Goal: Task Accomplishment & Management: Use online tool/utility

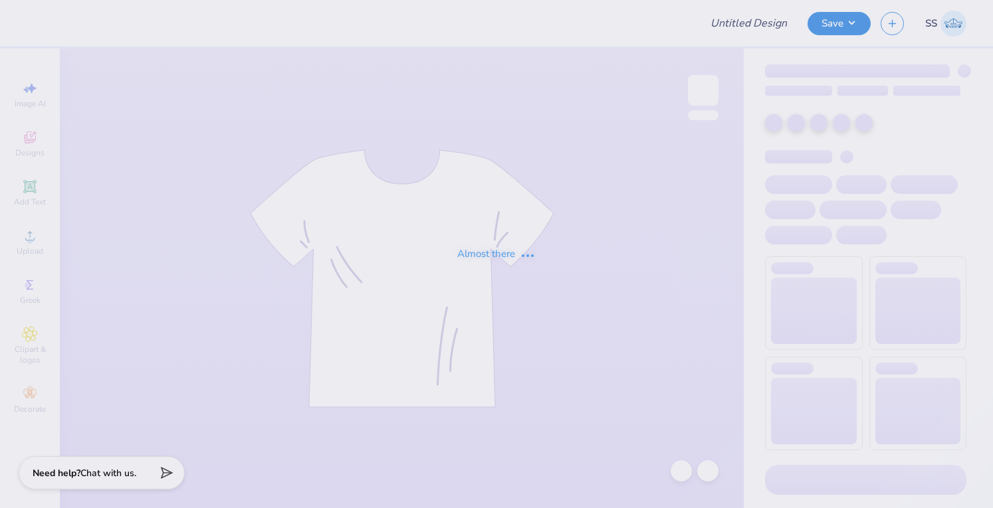
type input "WIB Merch"
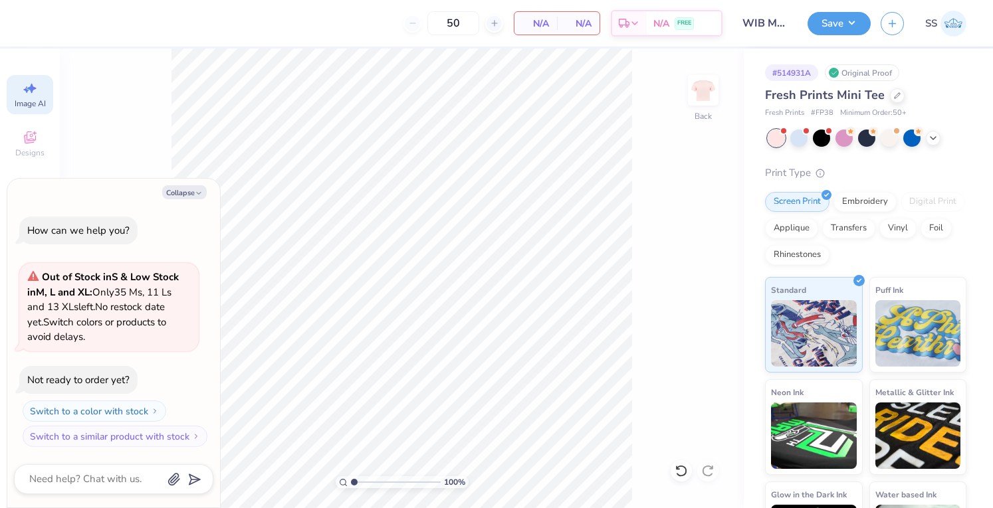
click at [27, 99] on span "Image AI" at bounding box center [30, 103] width 31 height 11
type textarea "x"
select select "4"
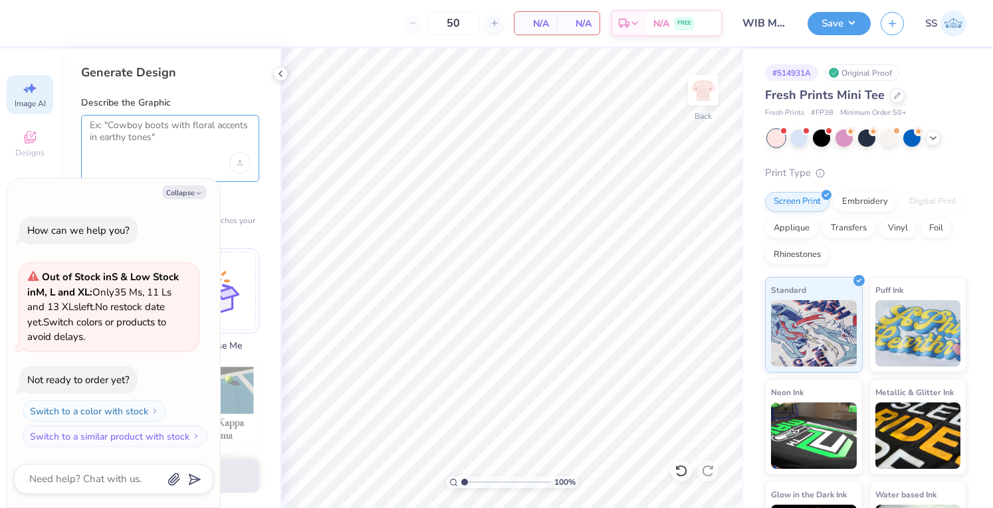
click at [187, 131] on textarea at bounding box center [170, 136] width 161 height 33
type textarea "create a cute design for Women in Business put MSUM below it"
click at [238, 474] on button "Generate Design" at bounding box center [170, 473] width 178 height 33
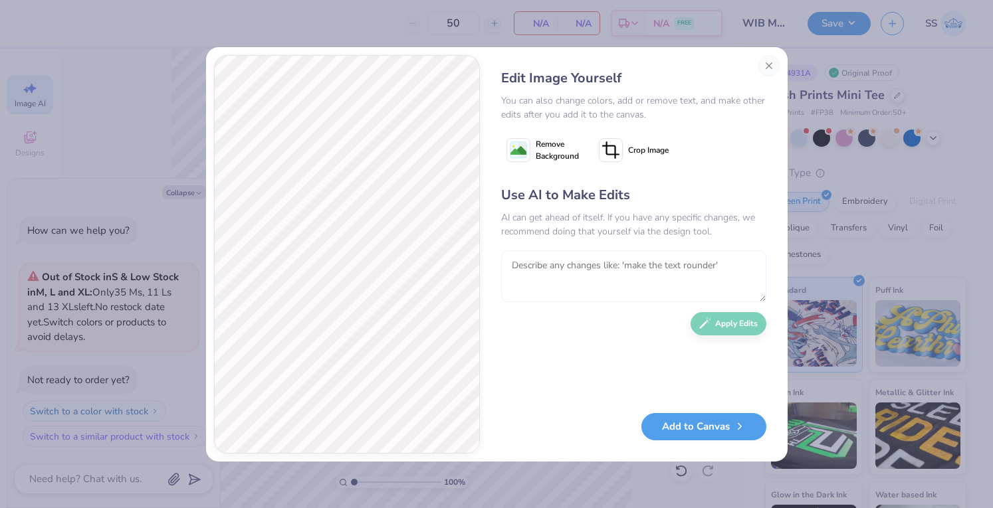
click at [581, 284] on textarea at bounding box center [633, 277] width 265 height 52
type textarea "x"
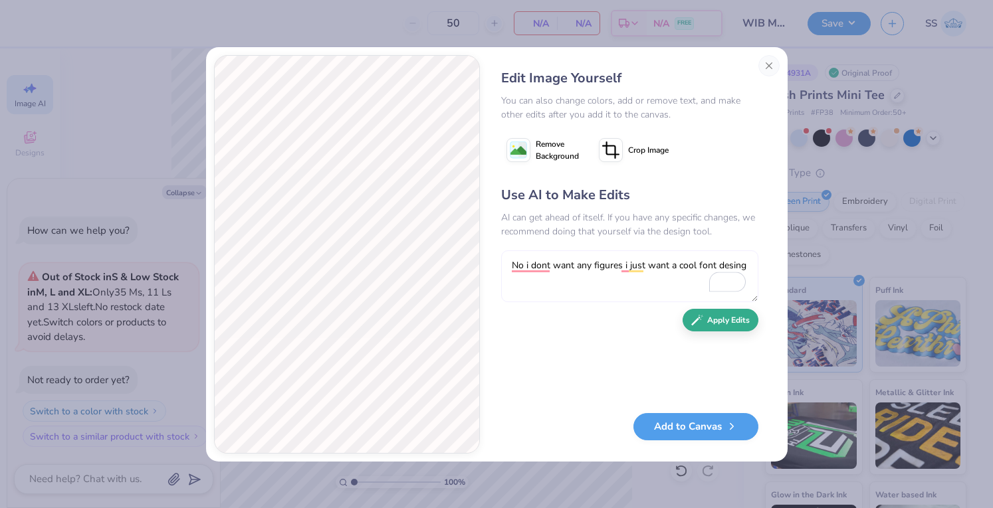
type textarea "No i dont want any figures i just want a cool font desing"
click at [720, 324] on button "Apply Edits" at bounding box center [721, 320] width 76 height 23
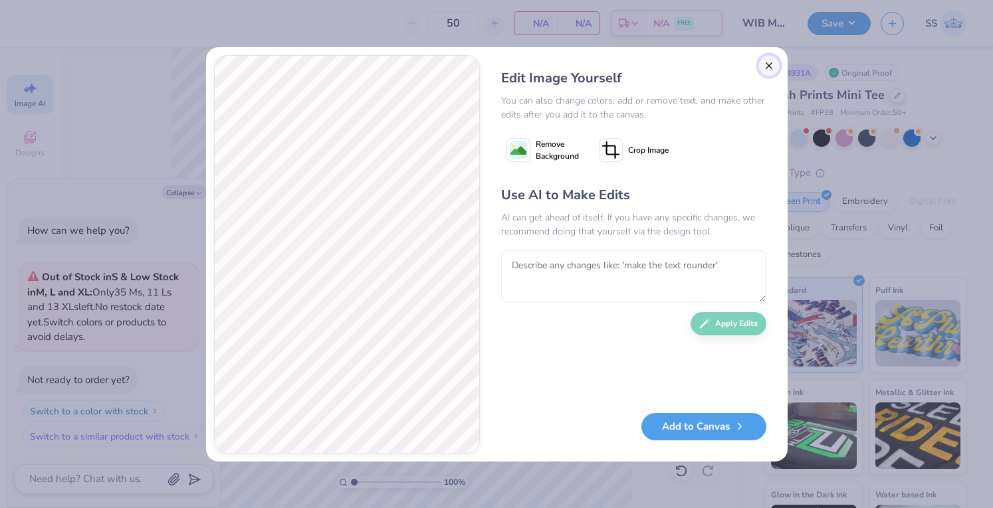
click at [769, 62] on button "Close" at bounding box center [768, 65] width 21 height 21
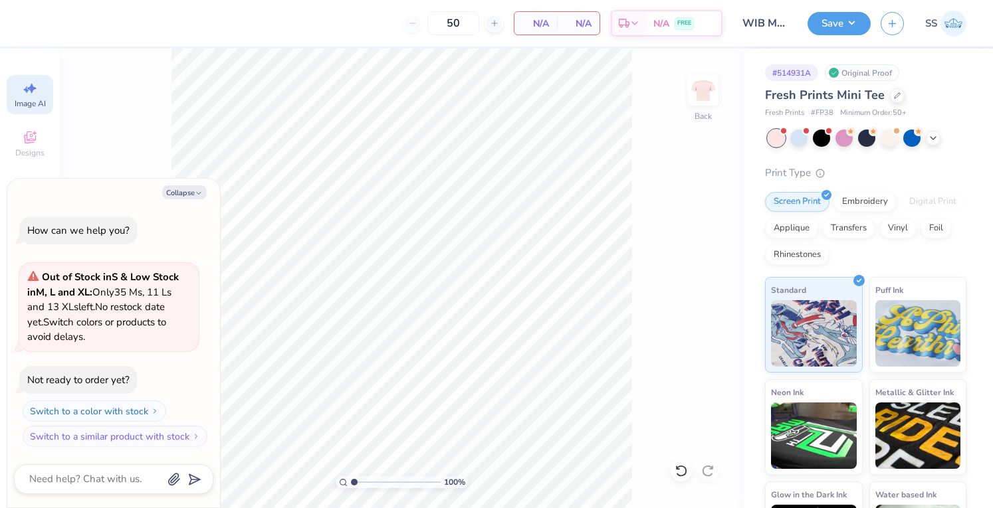
scroll to position [0, 29]
click at [196, 192] on icon "button" at bounding box center [199, 193] width 8 height 8
type textarea "x"
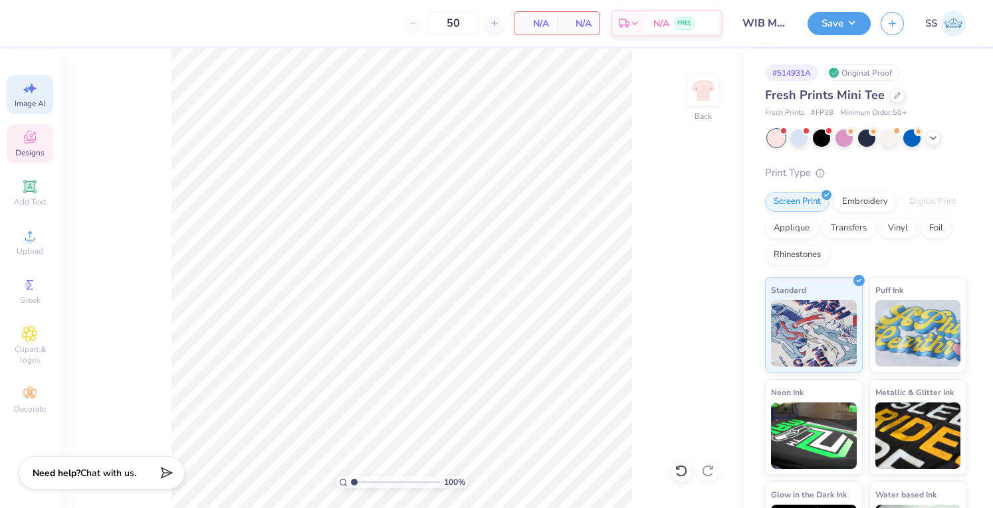
click at [22, 146] on div "Designs" at bounding box center [30, 143] width 47 height 39
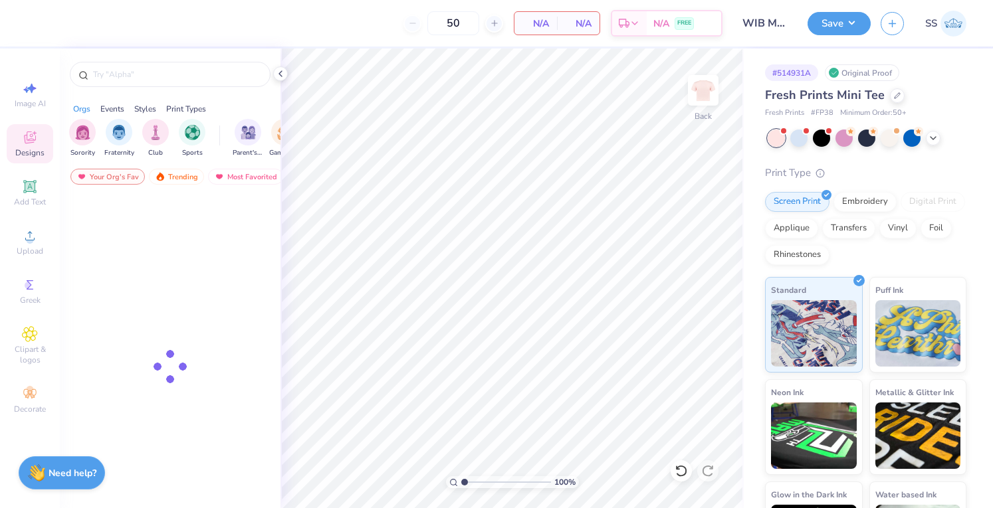
scroll to position [0, 0]
click at [141, 83] on div at bounding box center [170, 74] width 201 height 25
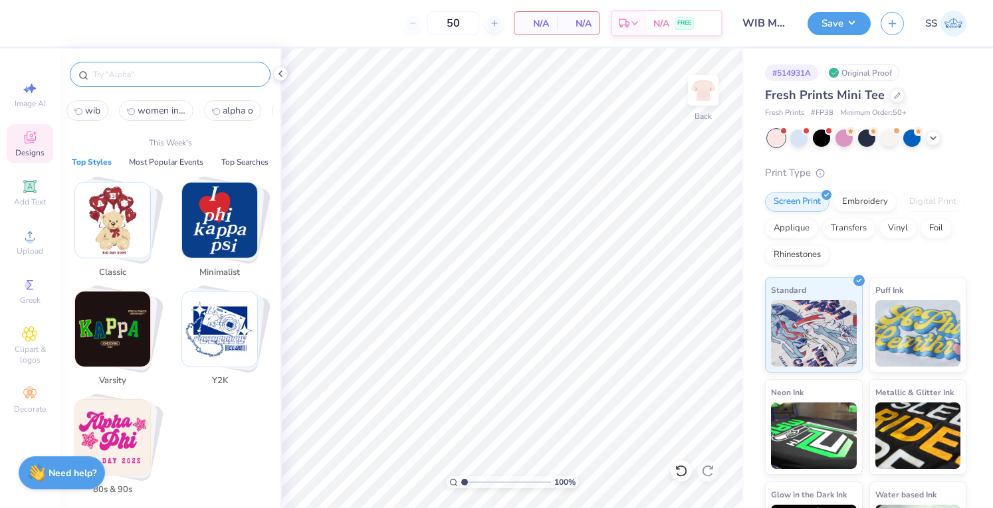
click at [138, 79] on input "text" at bounding box center [177, 74] width 170 height 13
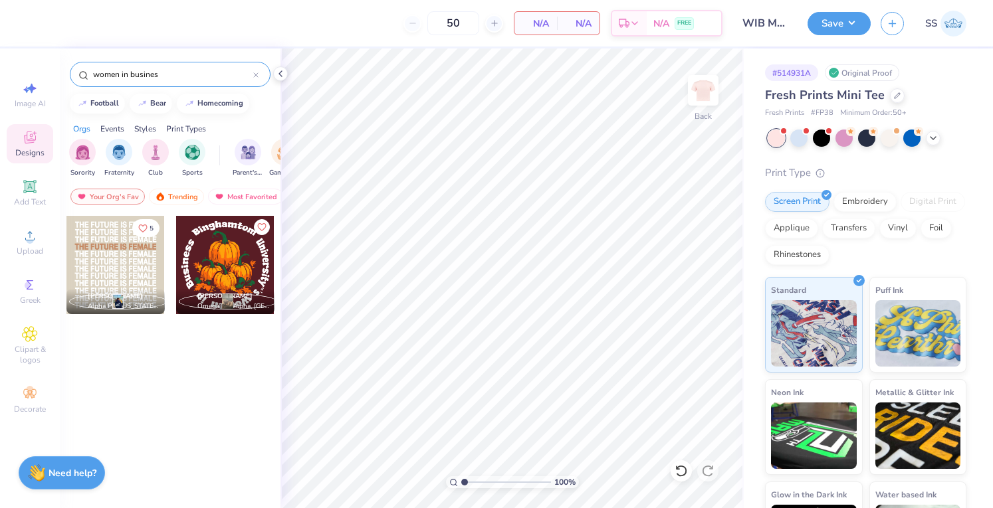
type input "women in busines"
click at [28, 193] on icon at bounding box center [30, 187] width 16 height 16
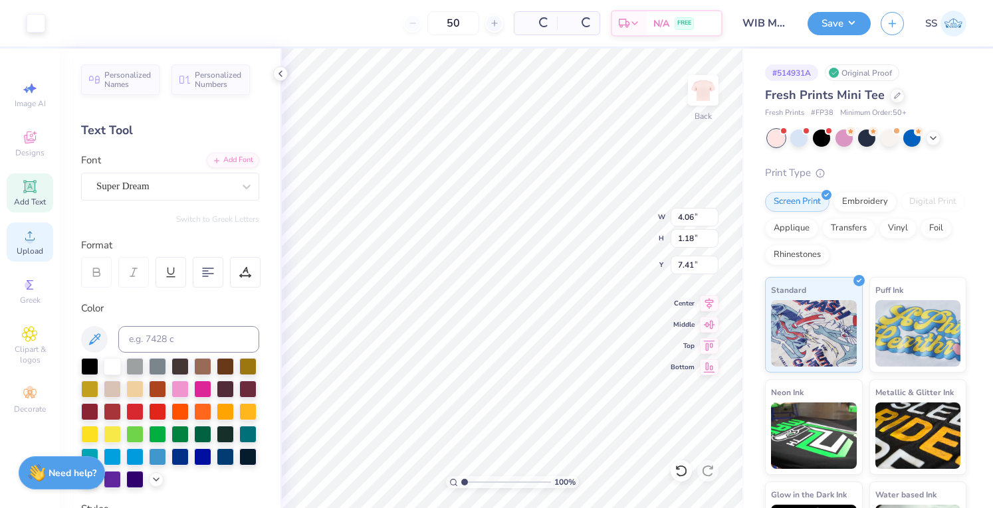
click at [33, 227] on div "Upload" at bounding box center [30, 242] width 47 height 39
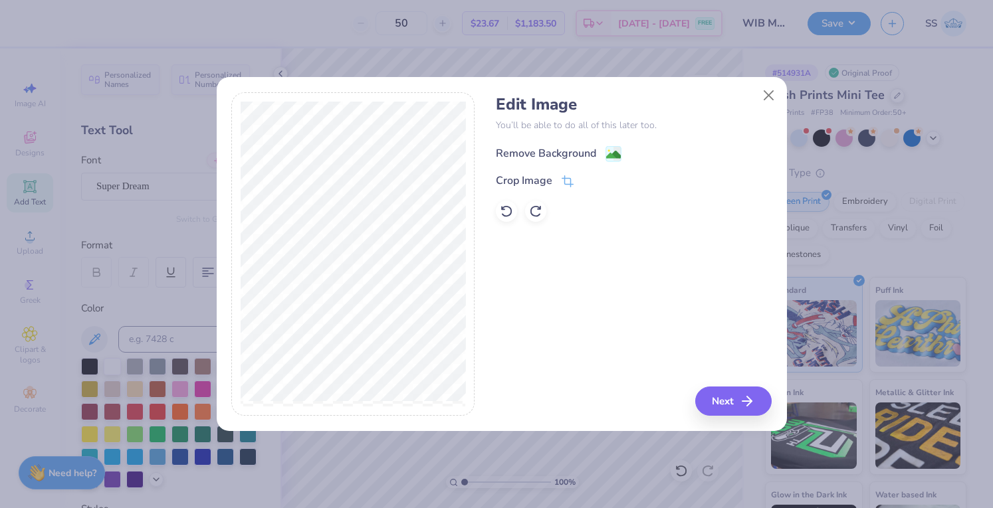
click at [530, 153] on div "Remove Background" at bounding box center [546, 154] width 100 height 16
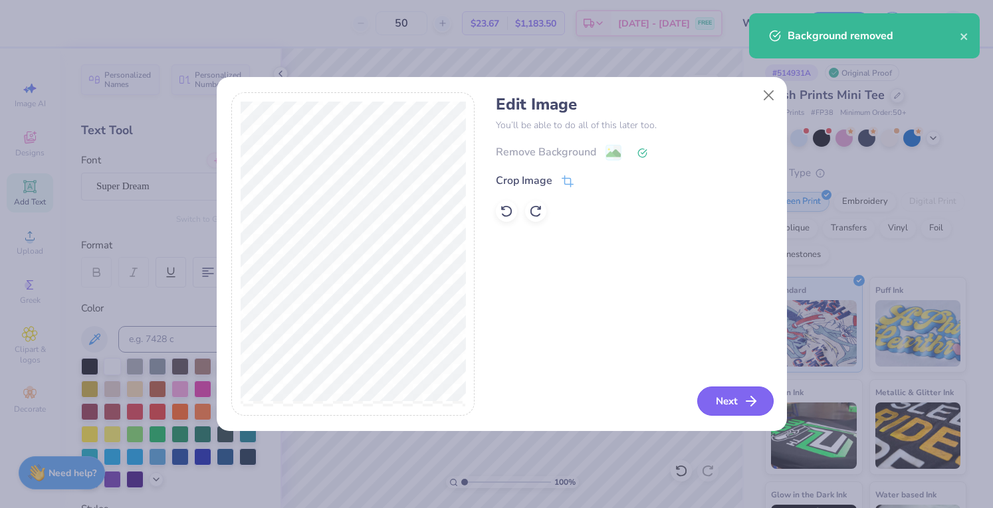
click at [703, 407] on button "Next" at bounding box center [735, 401] width 76 height 29
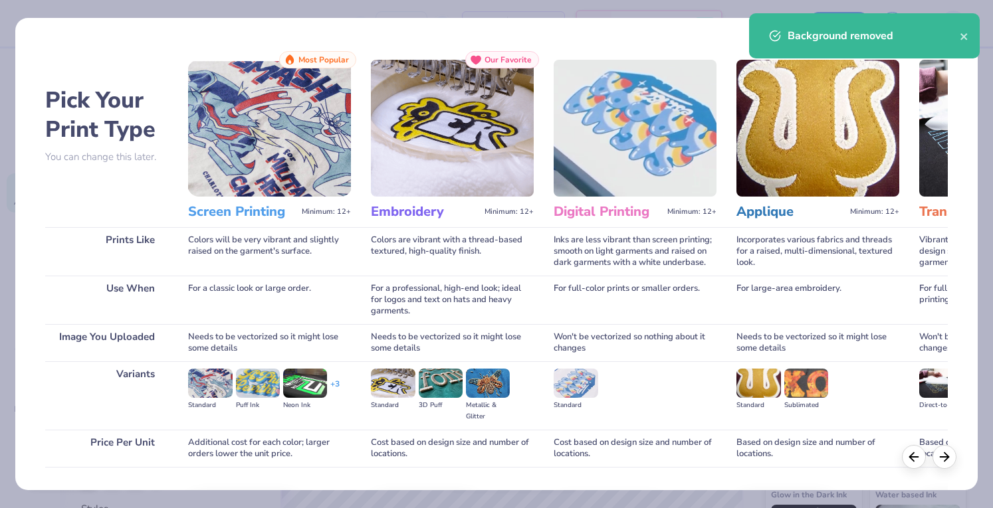
scroll to position [87, 0]
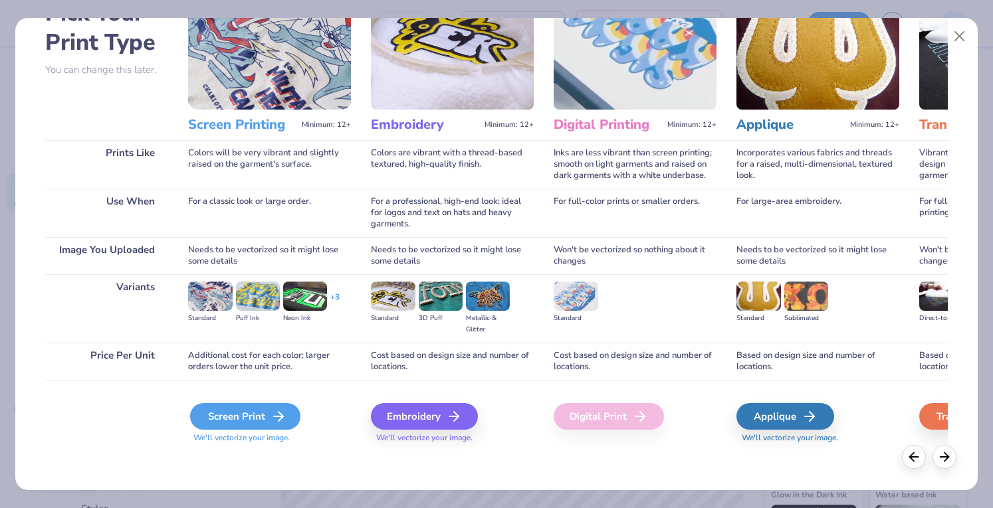
click at [234, 419] on div "Screen Print" at bounding box center [245, 416] width 110 height 27
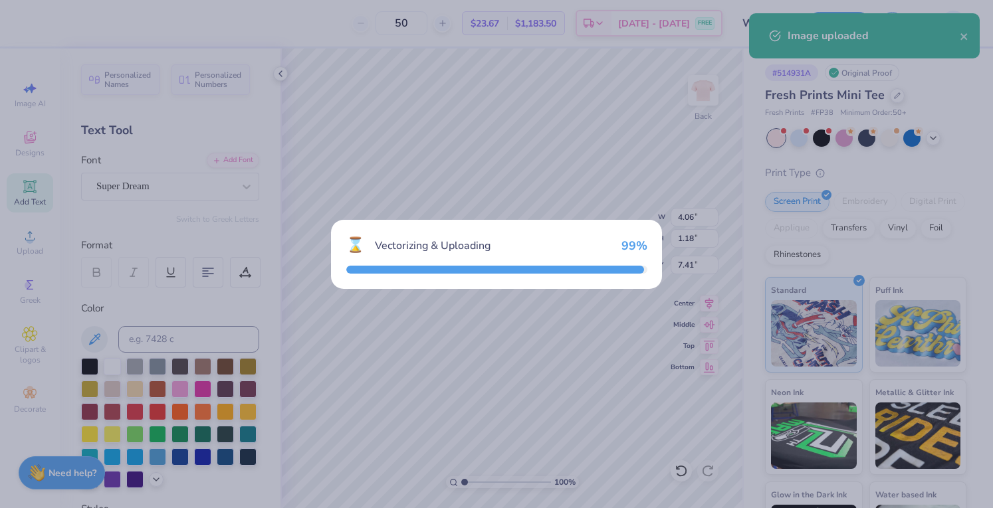
type input "11.40"
type input "14.06"
type input "0.97"
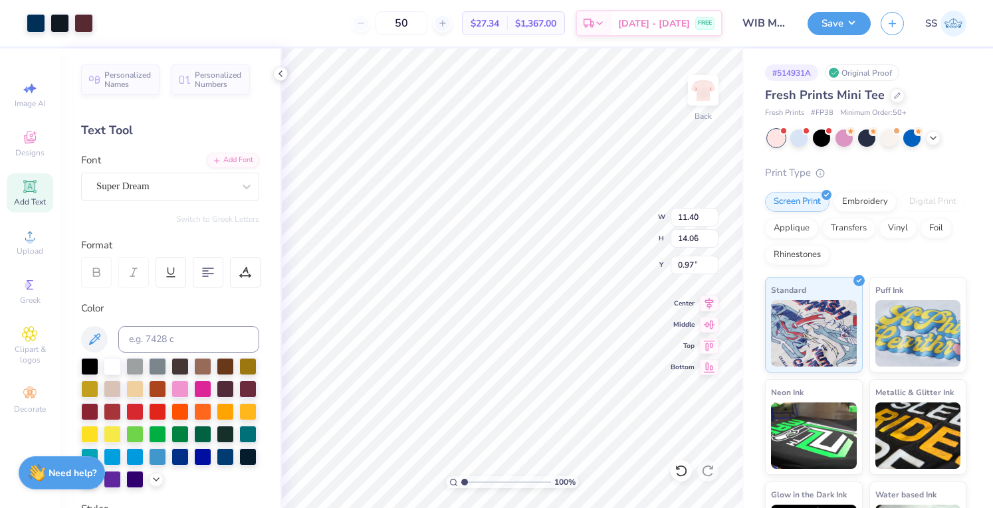
type input "5.03"
type input "6.21"
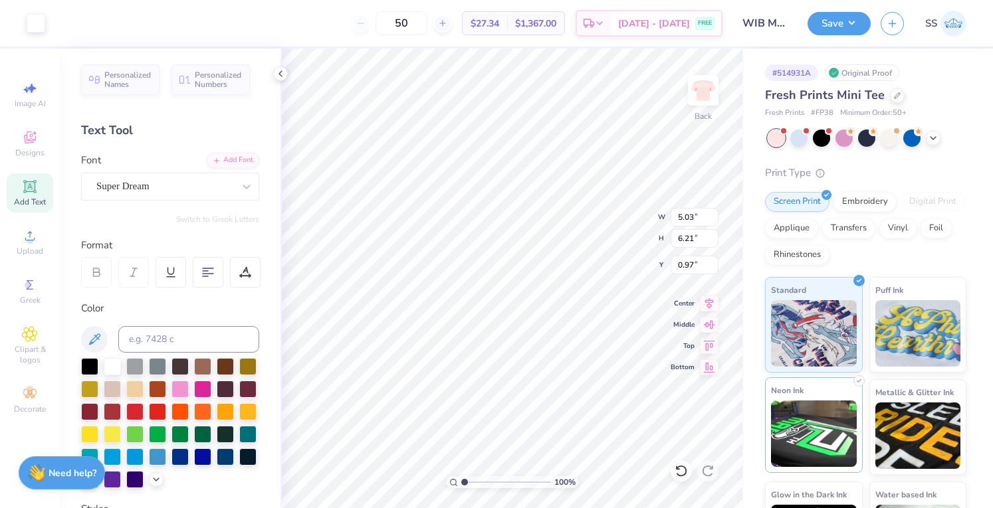
type input "4.06"
type input "1.18"
type input "7.41"
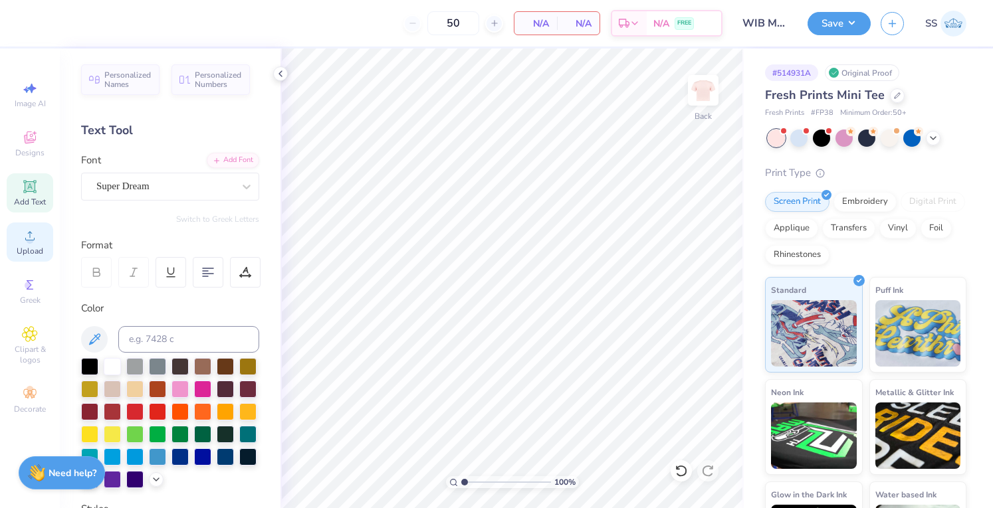
click at [35, 240] on icon at bounding box center [30, 236] width 16 height 16
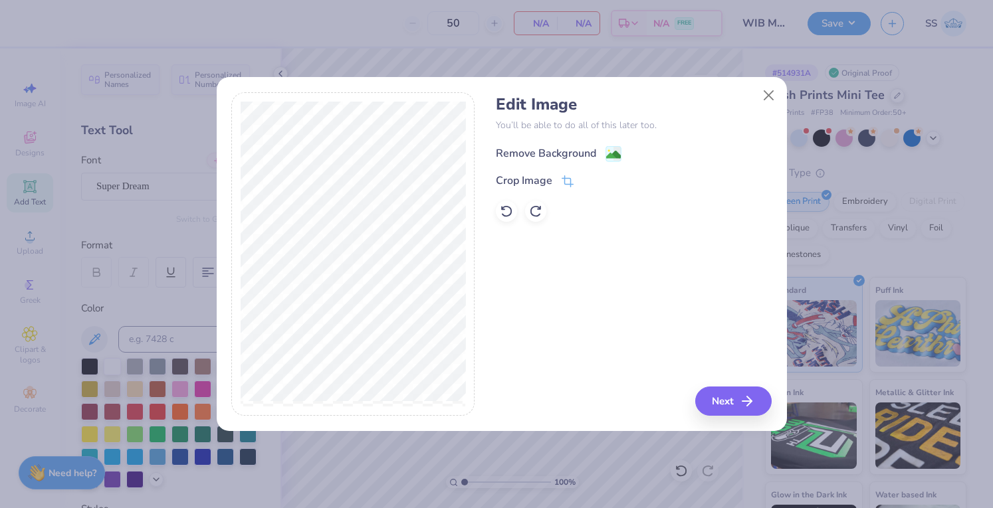
click at [523, 150] on div "Remove Background" at bounding box center [546, 154] width 100 height 16
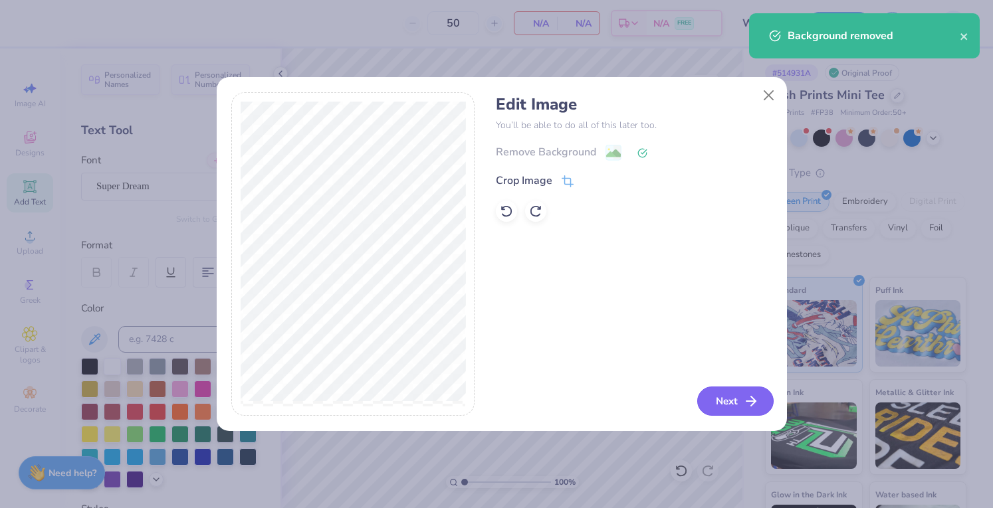
click at [744, 397] on icon "button" at bounding box center [751, 401] width 16 height 16
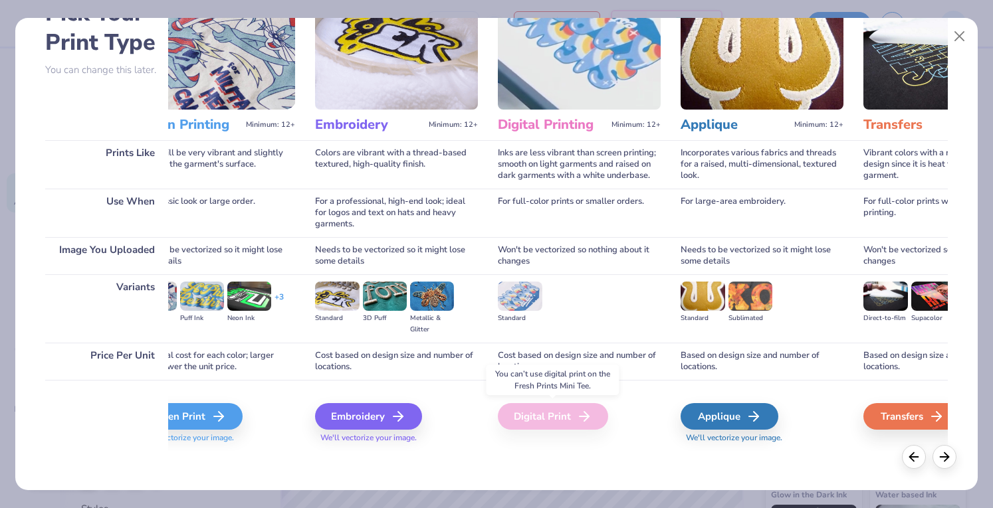
scroll to position [0, 0]
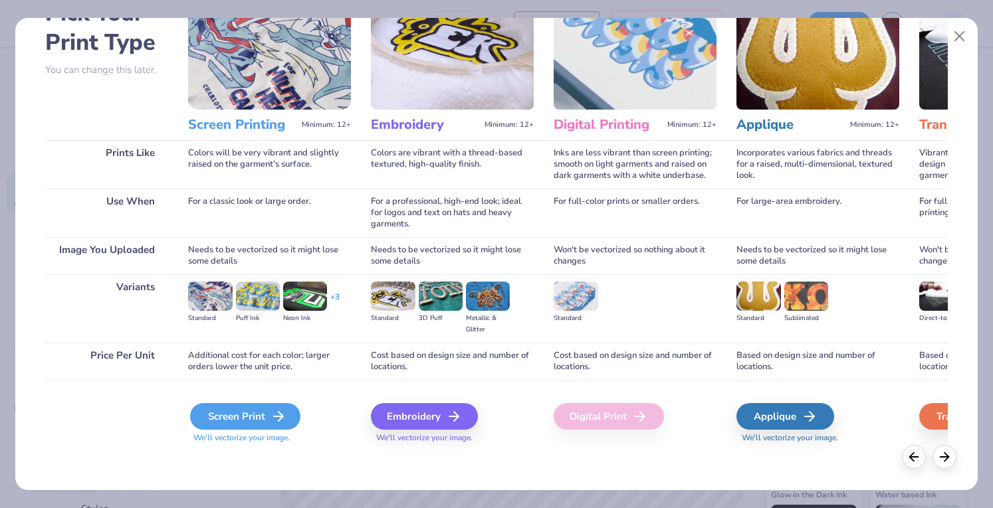
click at [267, 409] on div "Screen Print" at bounding box center [245, 416] width 110 height 27
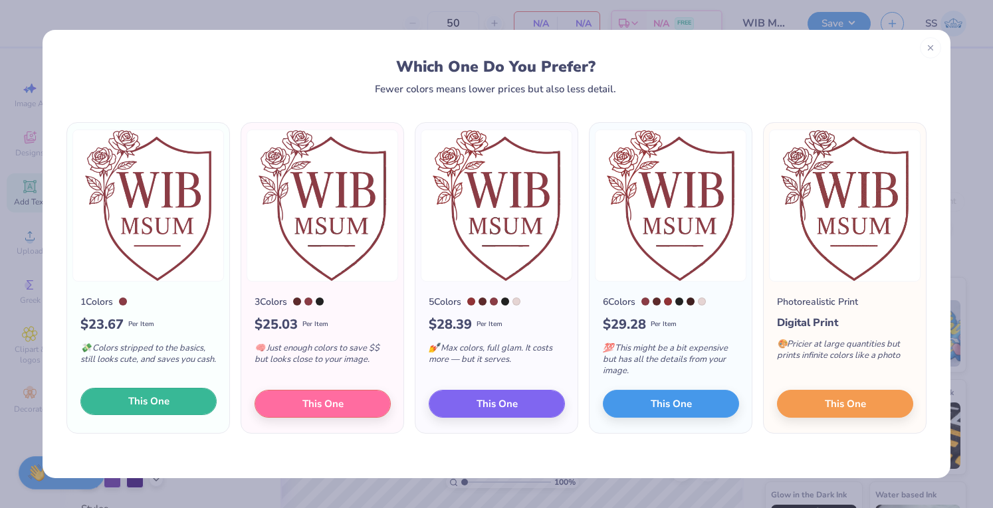
click at [154, 401] on span "This One" at bounding box center [148, 401] width 41 height 15
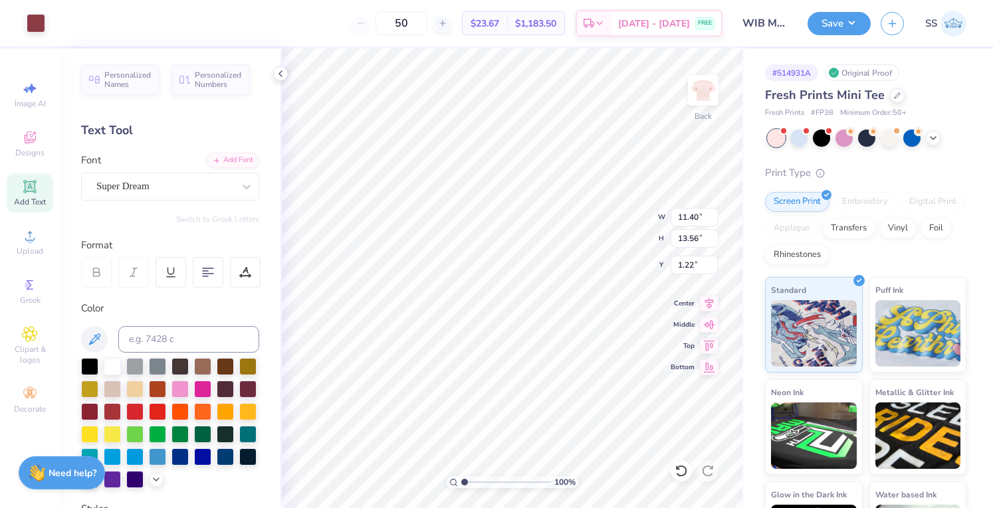
click at [792, 144] on div at bounding box center [496, 254] width 993 height 508
click at [796, 141] on div at bounding box center [798, 136] width 17 height 17
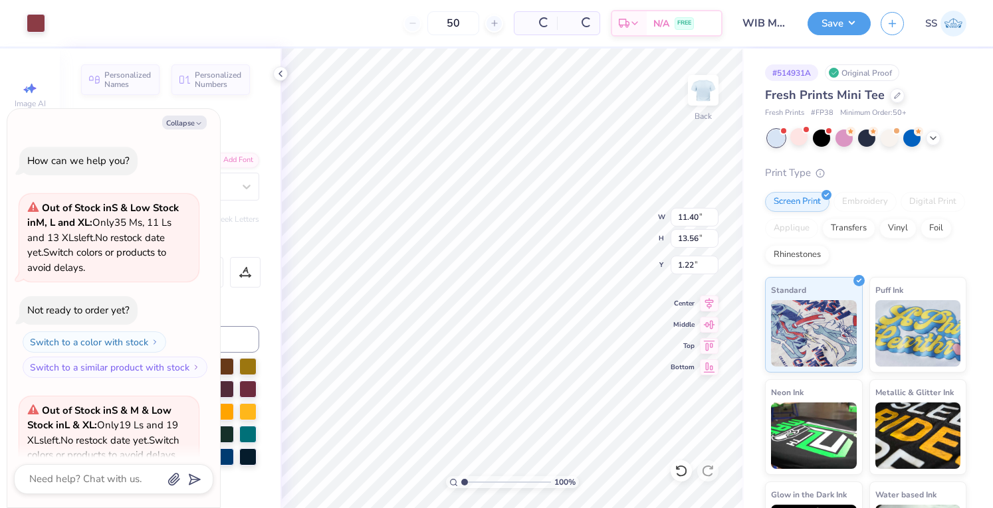
scroll to position [118, 0]
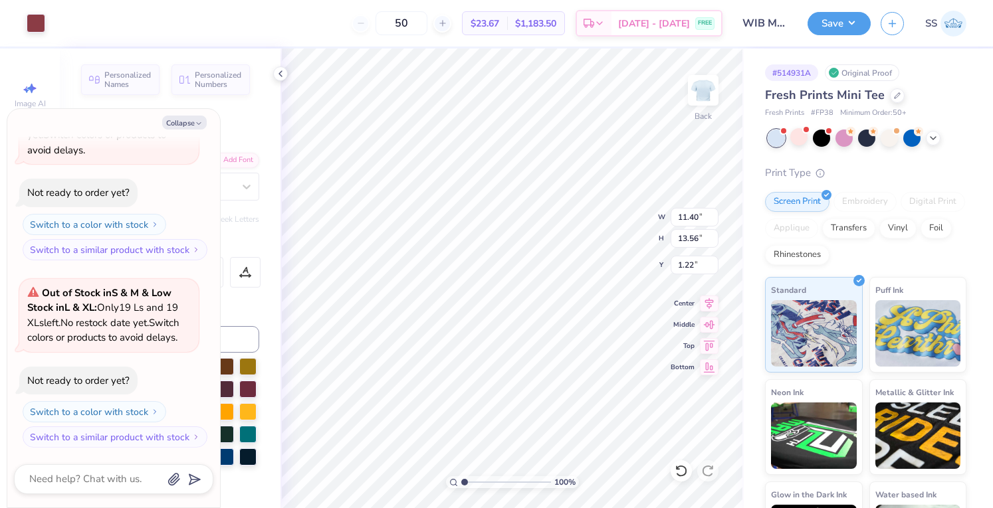
type textarea "x"
type input "6.62"
type input "7.87"
type input "6.91"
type textarea "x"
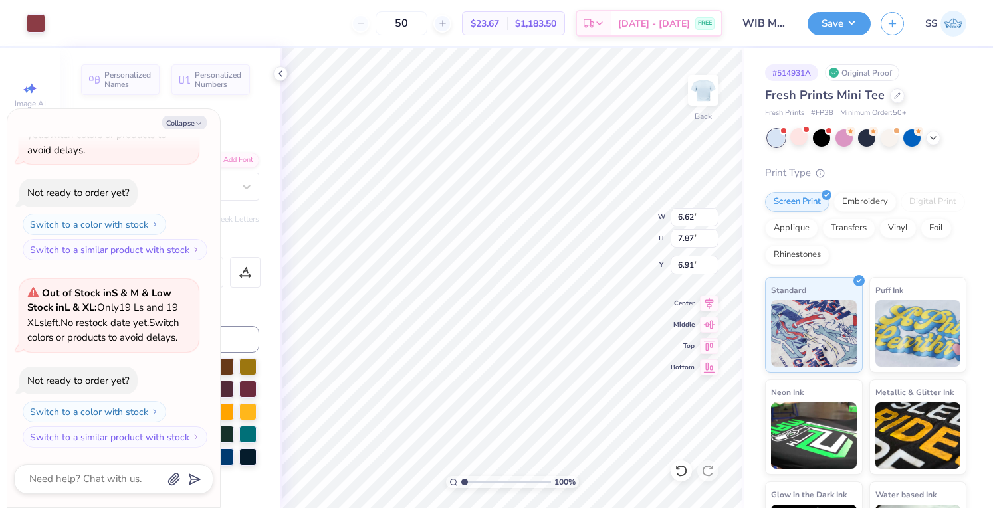
type input "3.00"
click at [837, 38] on div "Save SS" at bounding box center [900, 23] width 185 height 47
click at [833, 29] on button "Save" at bounding box center [839, 21] width 63 height 23
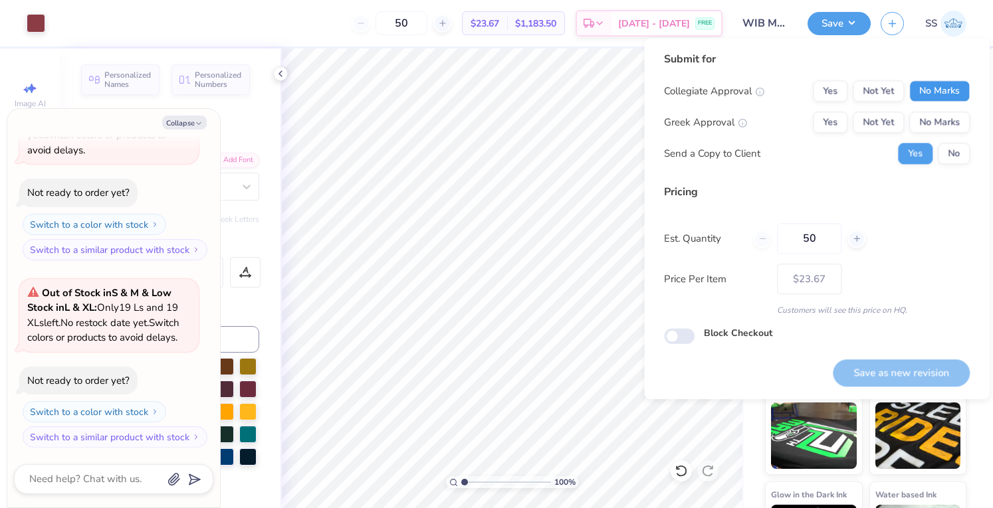
click at [941, 88] on button "No Marks" at bounding box center [939, 90] width 60 height 21
click at [944, 120] on button "No Marks" at bounding box center [939, 122] width 60 height 21
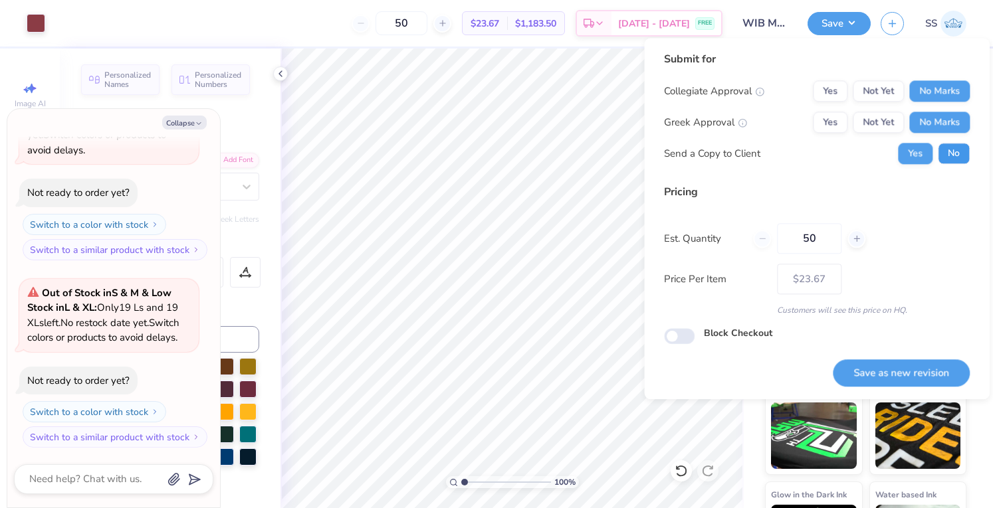
click at [950, 152] on button "No" at bounding box center [954, 153] width 32 height 21
type textarea "x"
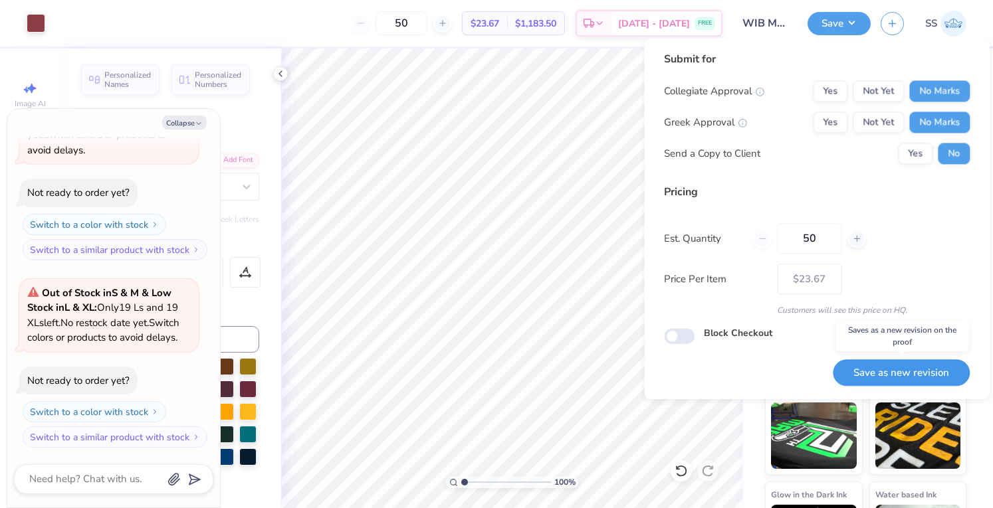
click at [880, 369] on button "Save as new revision" at bounding box center [901, 373] width 137 height 27
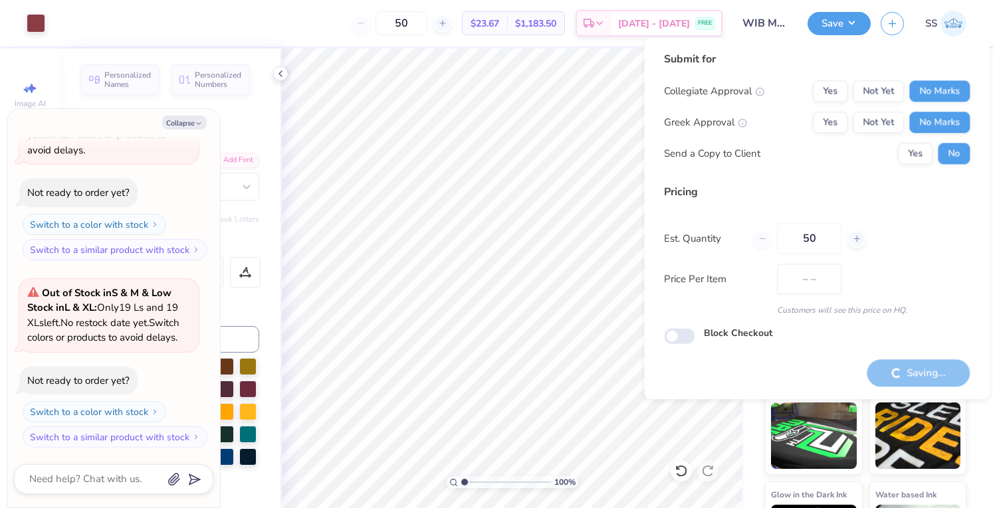
type input "$23.67"
type textarea "x"
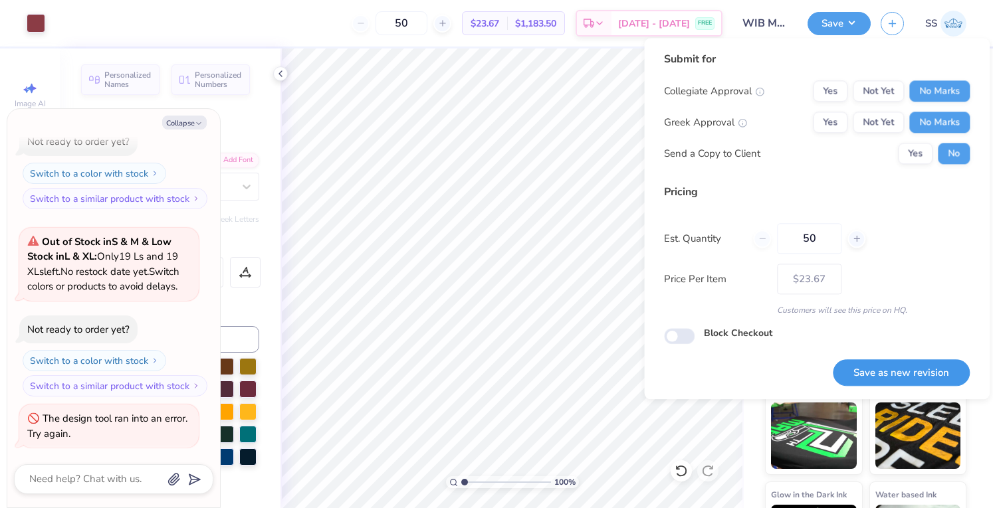
click at [867, 376] on button "Save as new revision" at bounding box center [901, 373] width 137 height 27
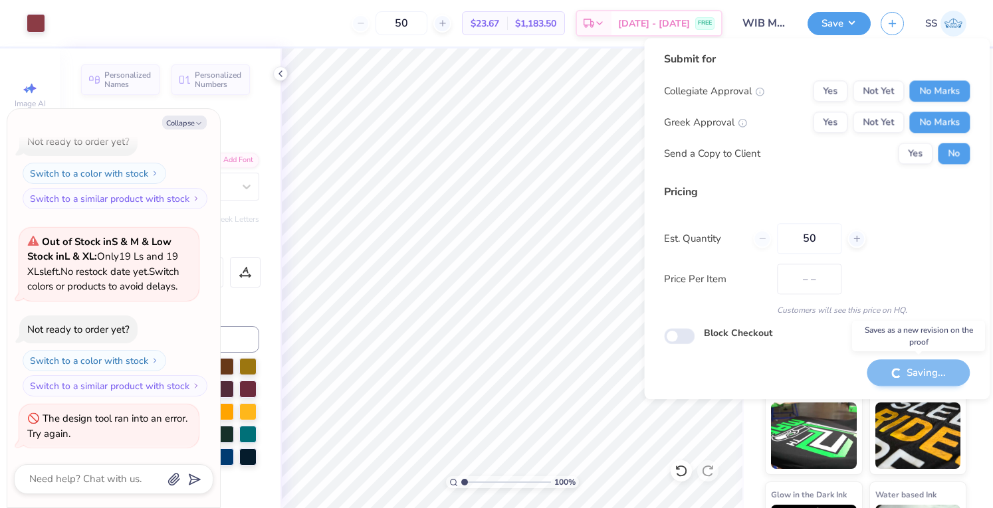
type input "$23.67"
type textarea "x"
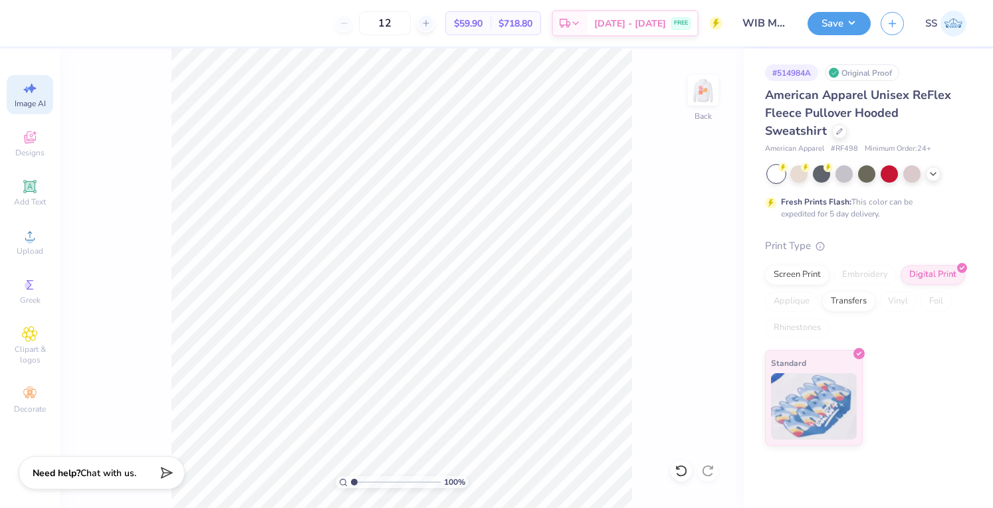
click at [19, 112] on div "Image AI" at bounding box center [30, 94] width 47 height 39
select select "4"
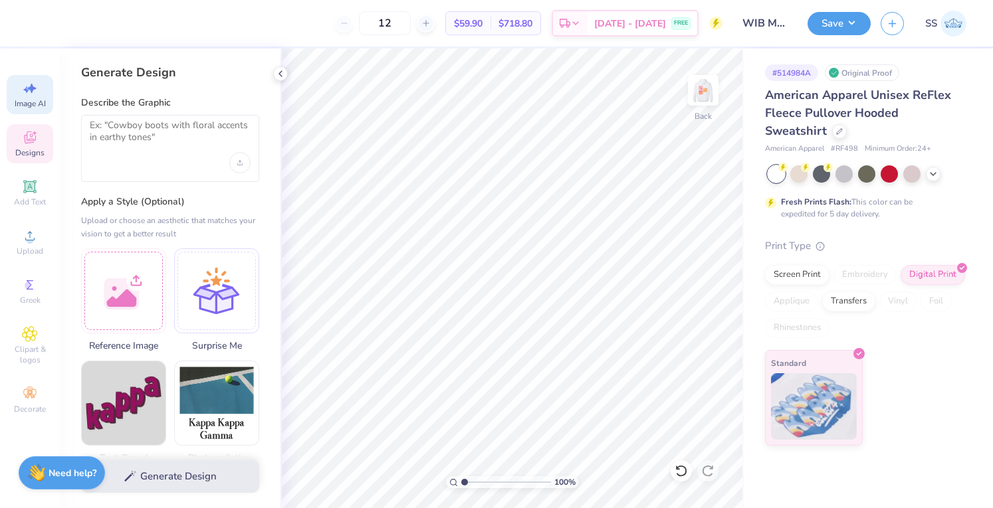
click at [48, 135] on div "Designs" at bounding box center [30, 143] width 47 height 39
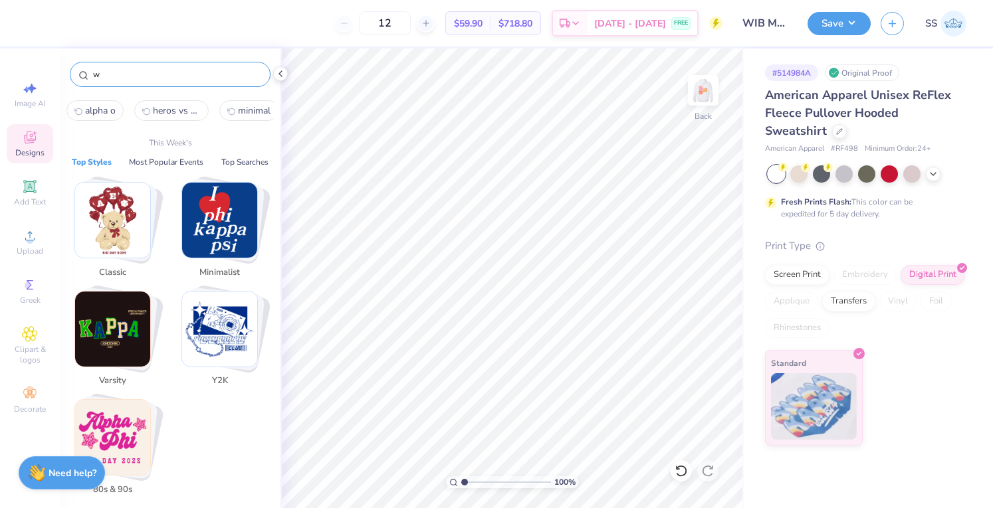
click at [122, 76] on input "w" at bounding box center [177, 74] width 170 height 13
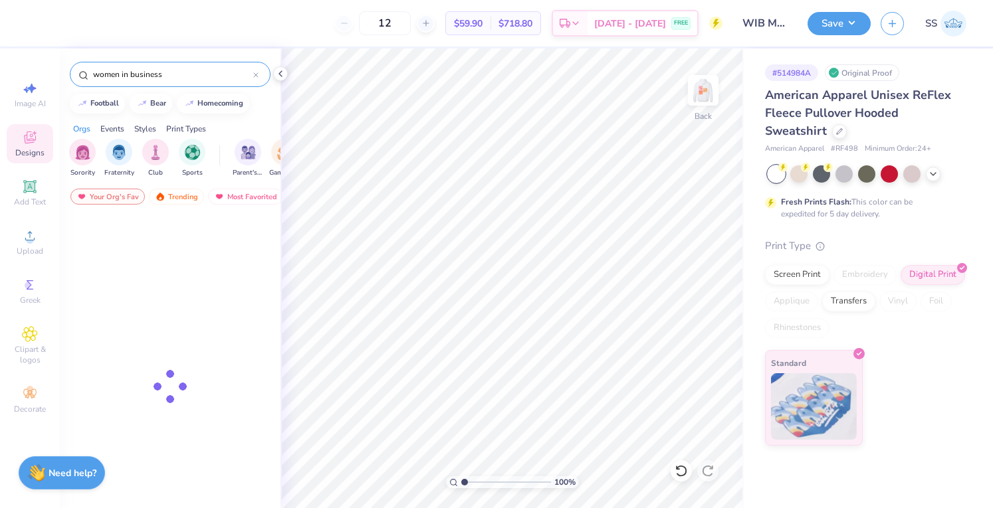
type input "women in business"
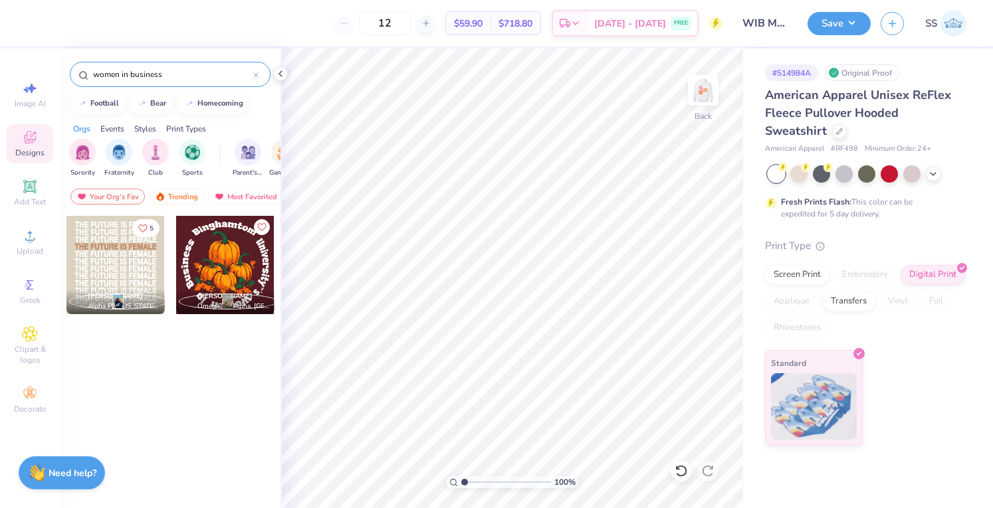
click at [154, 74] on input "women in business" at bounding box center [173, 74] width 162 height 13
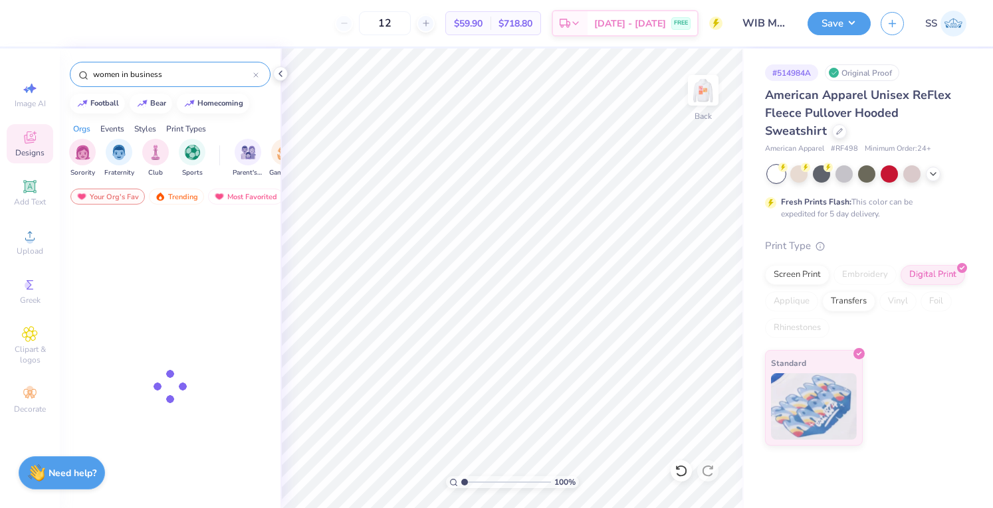
click at [154, 74] on input "women in business" at bounding box center [173, 74] width 162 height 13
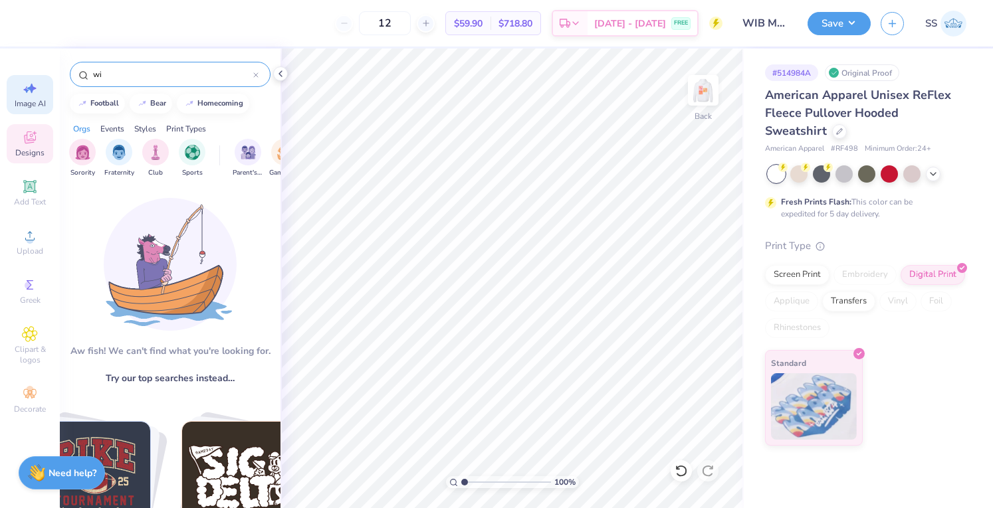
type input "w"
click at [23, 96] on div "Image AI" at bounding box center [30, 94] width 47 height 39
select select "4"
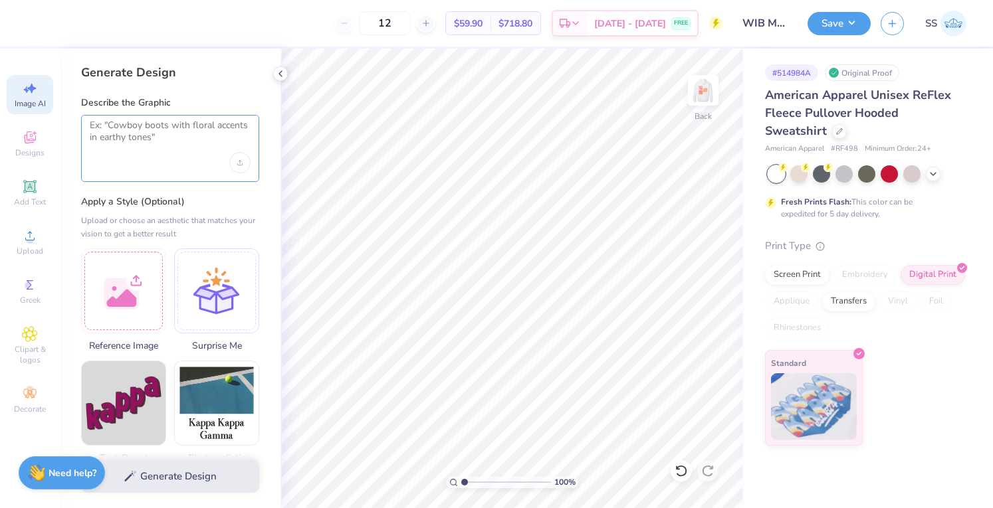
click at [147, 139] on textarea at bounding box center [170, 136] width 161 height 33
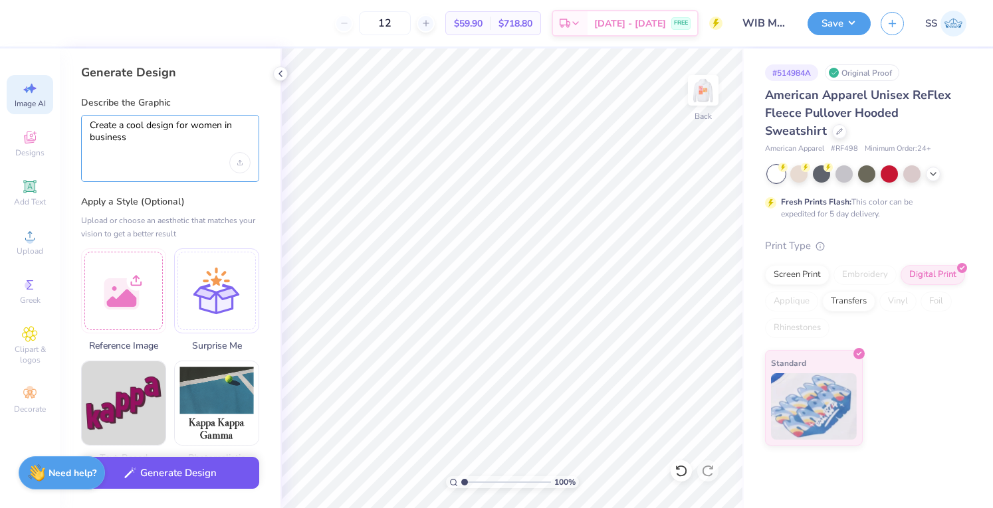
type textarea "Create a cool design for women in business"
click at [168, 463] on button "Generate Design" at bounding box center [170, 473] width 178 height 33
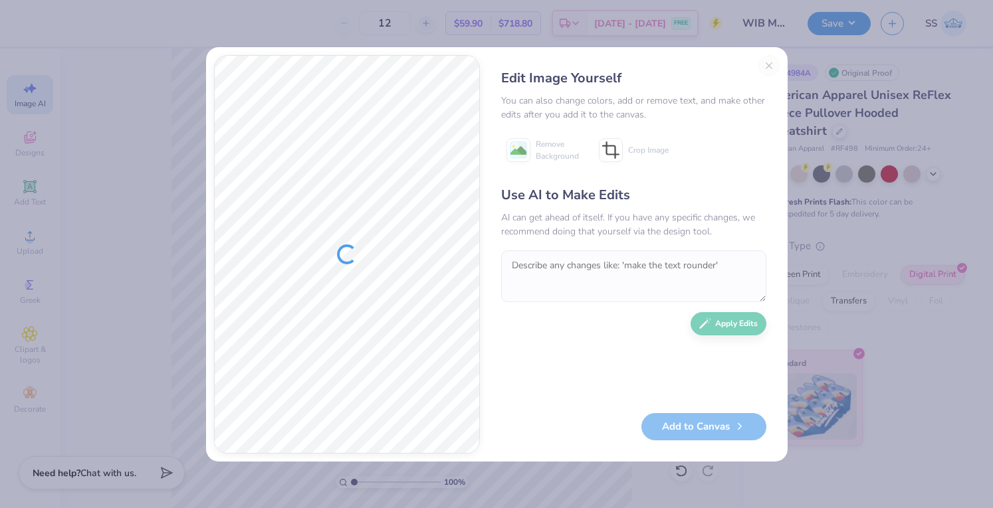
click at [765, 64] on div "Edit Image Yourself You can also change colors, add or remove text, and make ot…" at bounding box center [634, 254] width 292 height 399
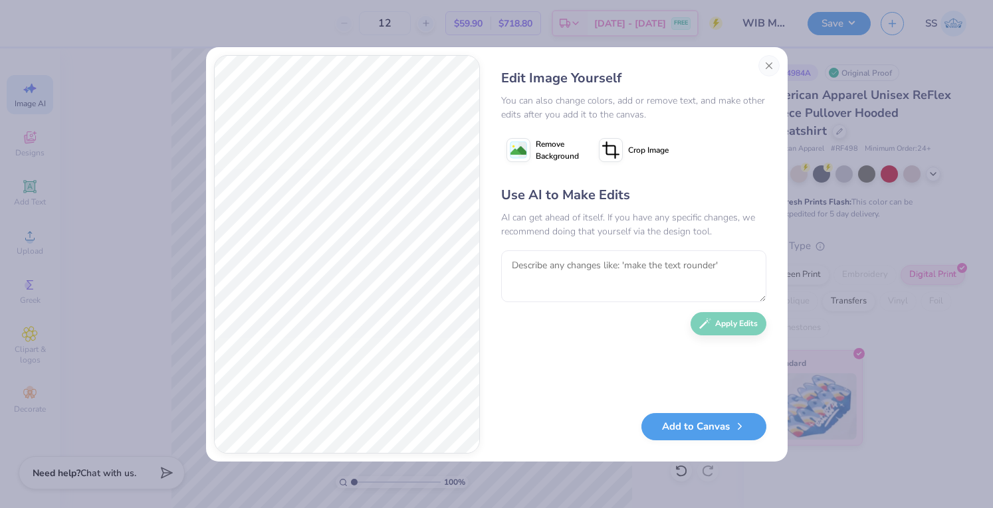
click at [756, 63] on div "Edit Image Yourself You can also change colors, add or remove text, and make ot…" at bounding box center [634, 254] width 292 height 399
click at [764, 63] on button "Close" at bounding box center [768, 65] width 21 height 21
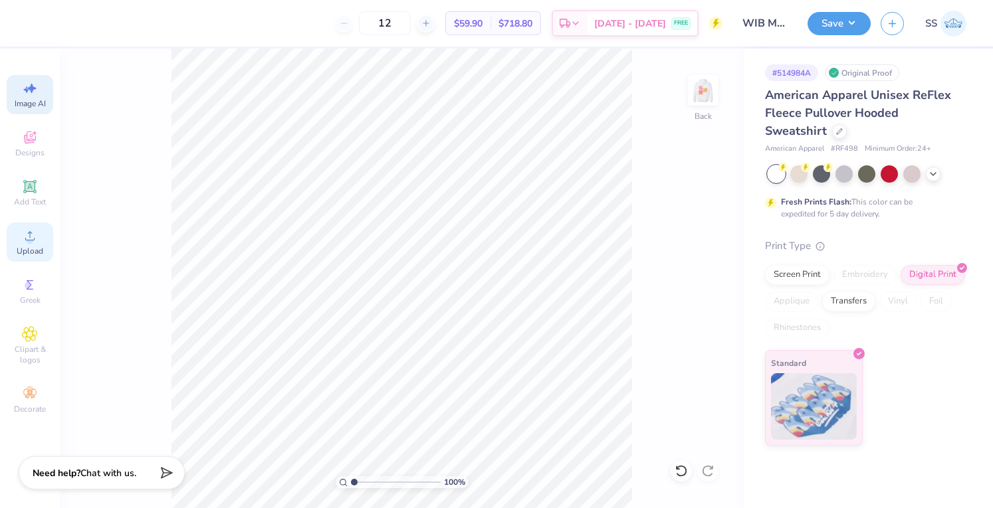
click at [12, 235] on div "Upload" at bounding box center [30, 242] width 47 height 39
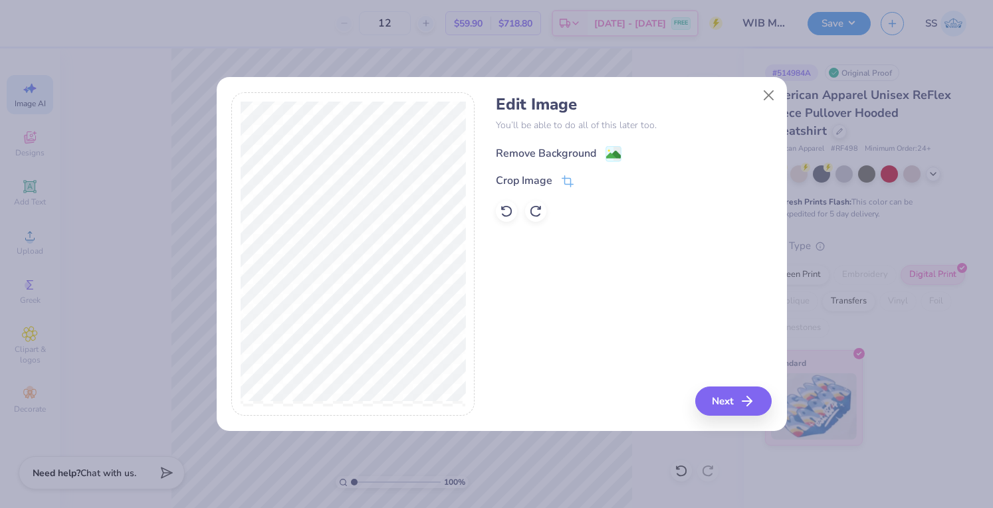
click at [524, 147] on div "Remove Background" at bounding box center [546, 154] width 100 height 16
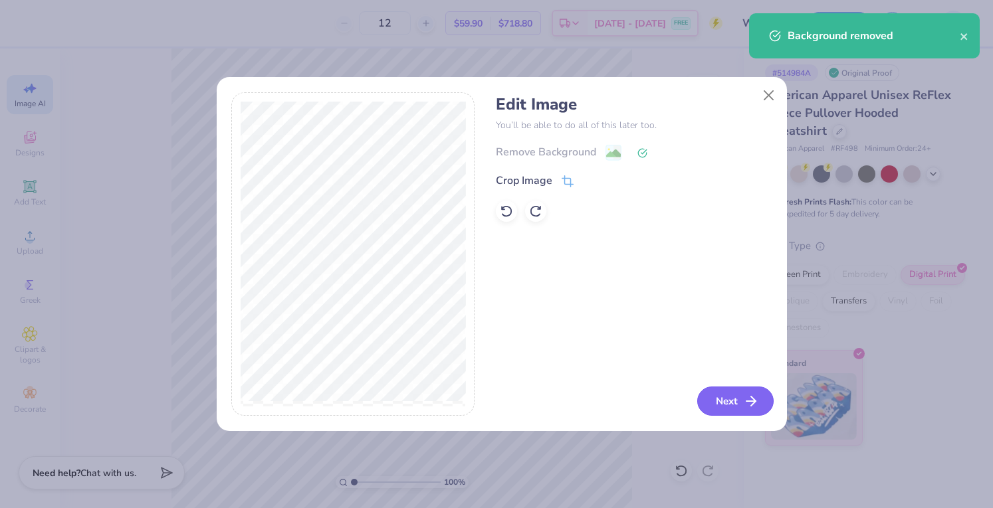
click at [742, 413] on button "Next" at bounding box center [735, 401] width 76 height 29
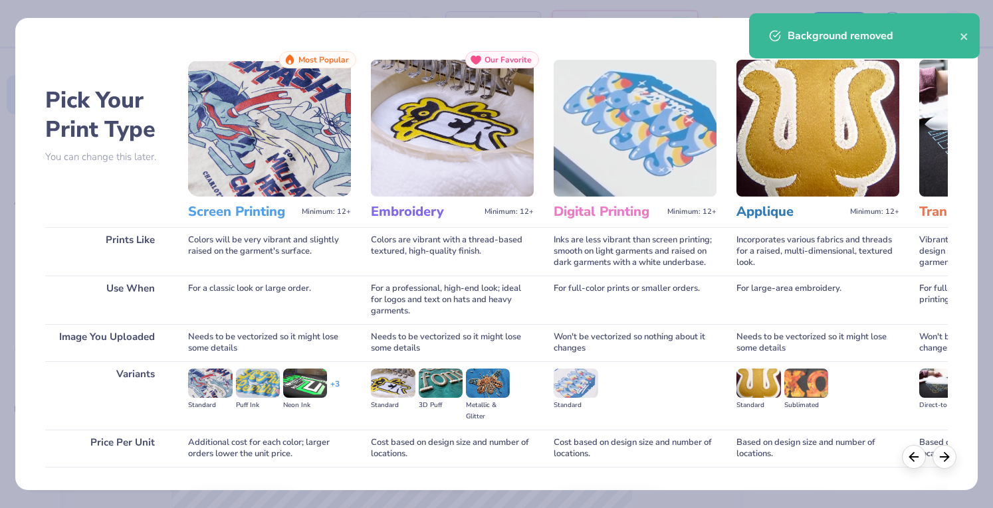
scroll to position [87, 0]
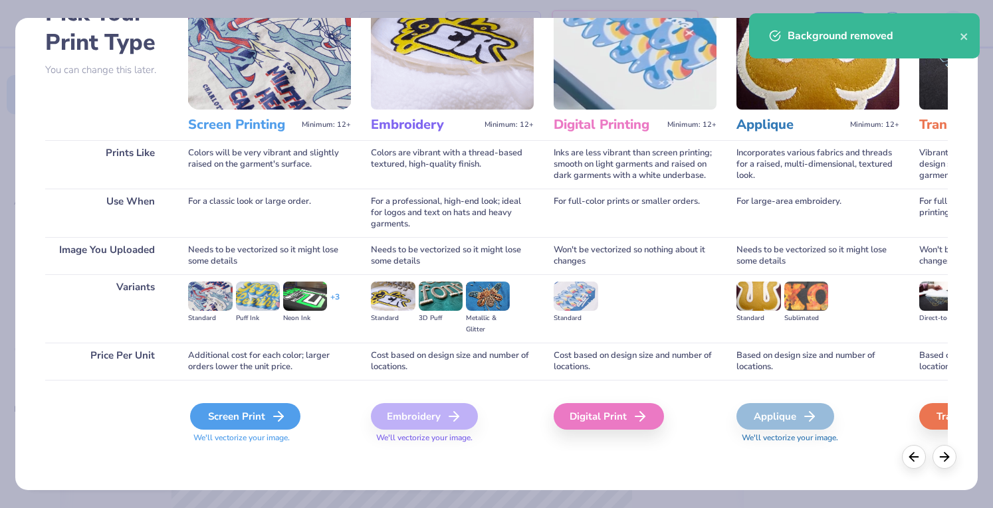
click at [261, 418] on div "Screen Print" at bounding box center [245, 416] width 110 height 27
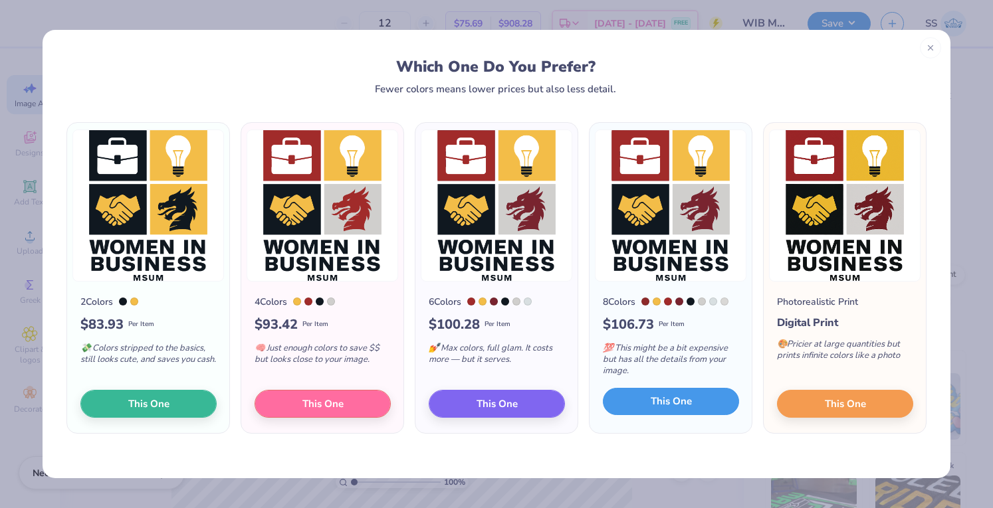
click at [647, 403] on button "This One" at bounding box center [671, 402] width 136 height 28
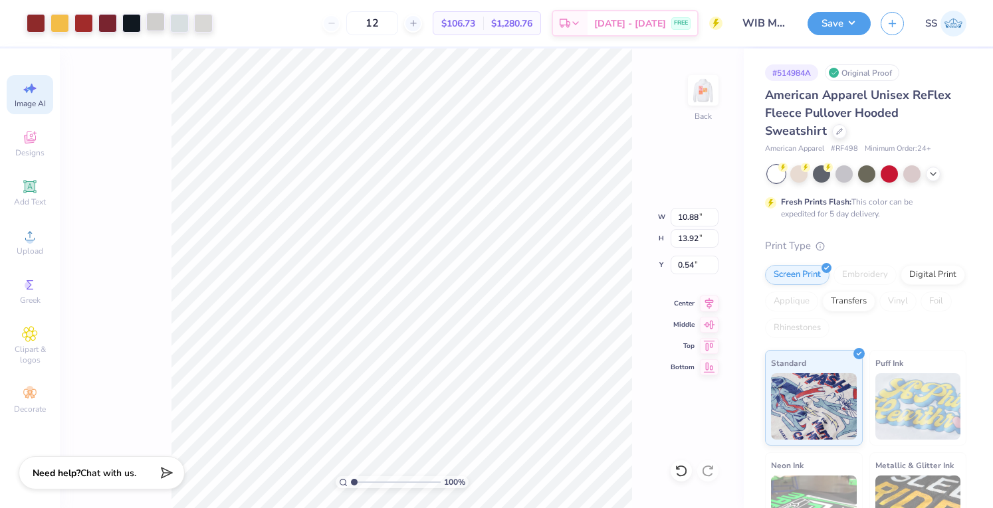
click at [160, 21] on div at bounding box center [155, 22] width 19 height 19
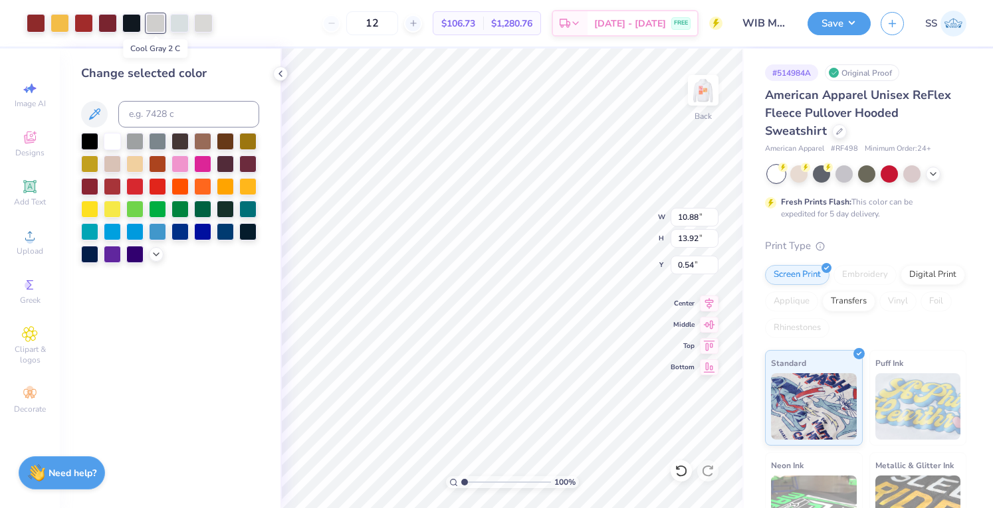
scroll to position [0, 0]
click at [114, 140] on div at bounding box center [112, 140] width 17 height 17
click at [178, 19] on div at bounding box center [179, 22] width 19 height 19
click at [138, 142] on div at bounding box center [134, 140] width 17 height 17
click at [165, 25] on div at bounding box center [155, 22] width 19 height 19
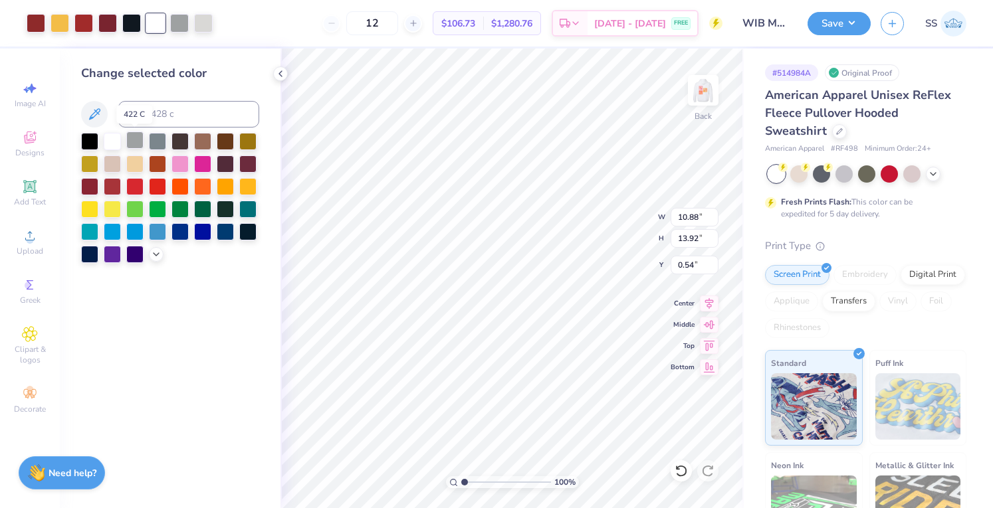
click at [140, 146] on div at bounding box center [134, 140] width 17 height 17
click at [175, 15] on div at bounding box center [179, 22] width 19 height 19
click at [129, 144] on div at bounding box center [134, 140] width 17 height 17
click at [84, 23] on div at bounding box center [83, 22] width 19 height 19
click at [86, 184] on div at bounding box center [89, 185] width 17 height 17
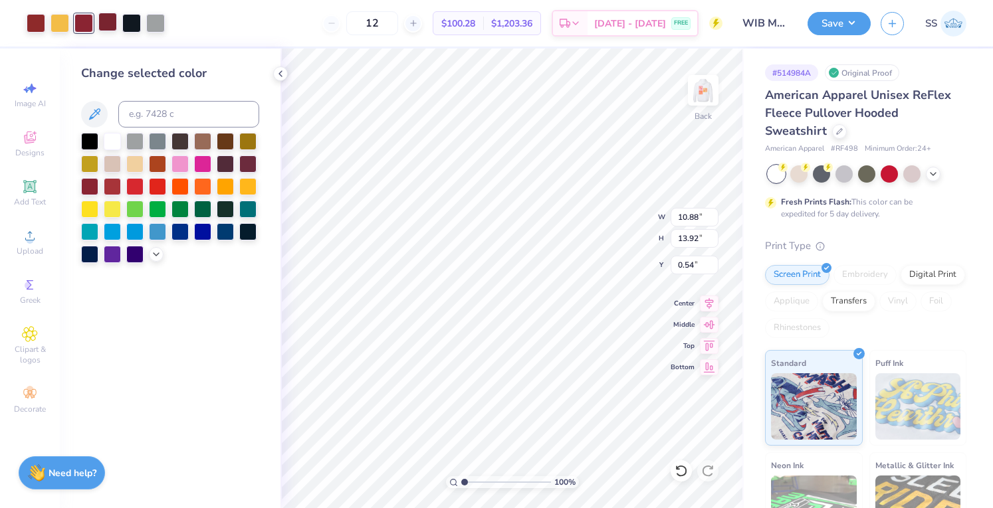
click at [104, 23] on div at bounding box center [107, 22] width 19 height 19
click at [81, 183] on div at bounding box center [89, 185] width 17 height 17
click at [31, 14] on div at bounding box center [36, 22] width 19 height 19
click at [90, 184] on div at bounding box center [89, 185] width 17 height 17
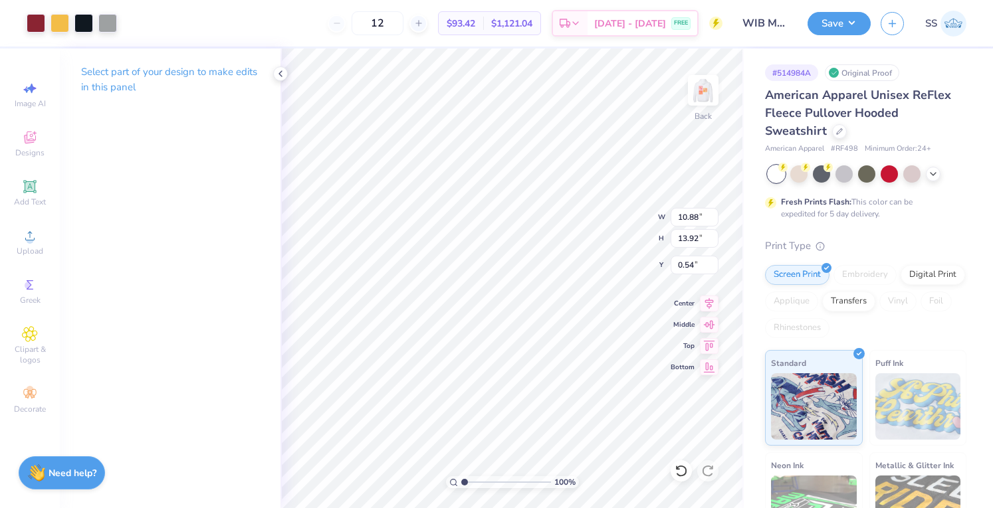
type input "9.17"
type input "11.75"
type input "2.72"
click at [827, 21] on button "Save" at bounding box center [839, 21] width 63 height 23
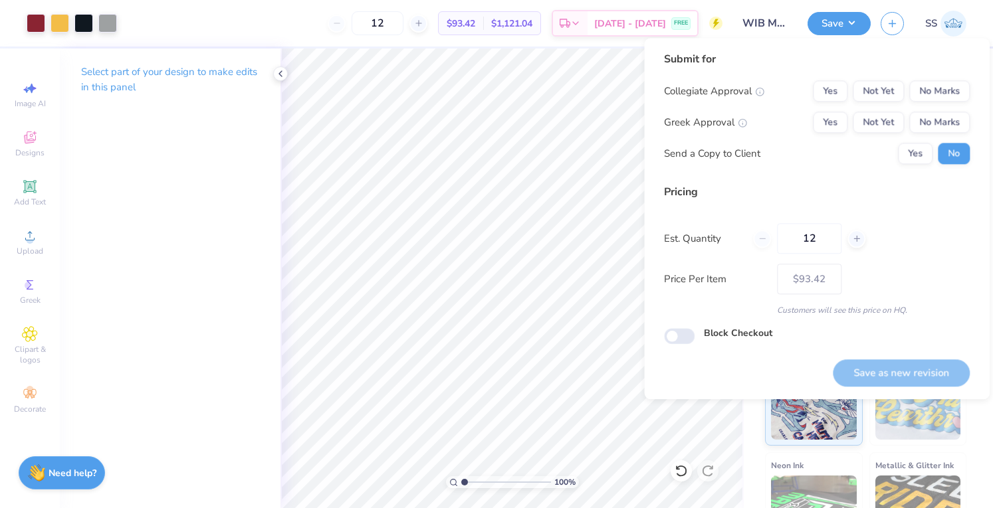
click at [951, 110] on div "Collegiate Approval Yes Not Yet No Marks Greek Approval Yes Not Yet No Marks Se…" at bounding box center [817, 122] width 306 height 84
click at [948, 118] on button "No Marks" at bounding box center [939, 122] width 60 height 21
click at [940, 91] on button "No Marks" at bounding box center [939, 90] width 60 height 21
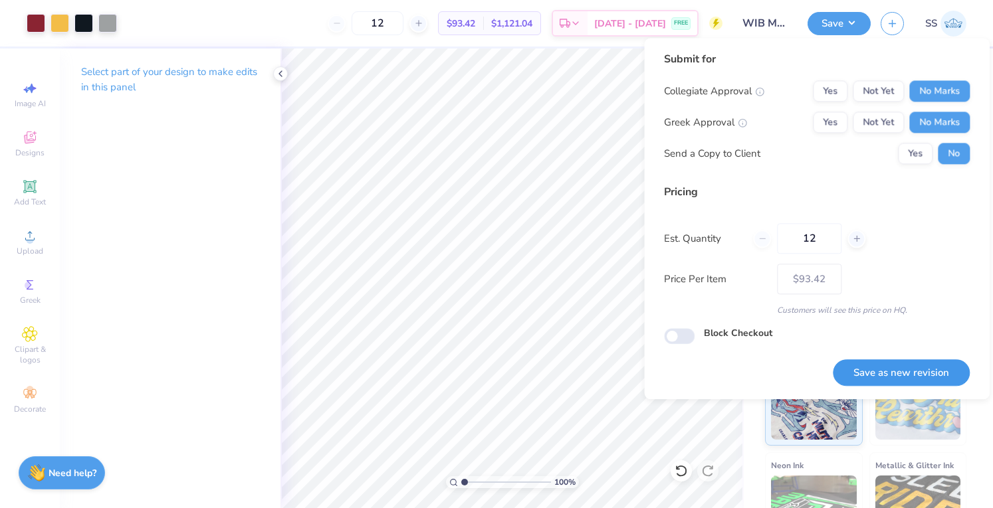
click at [897, 368] on button "Save as new revision" at bounding box center [901, 373] width 137 height 27
type input "$93.42"
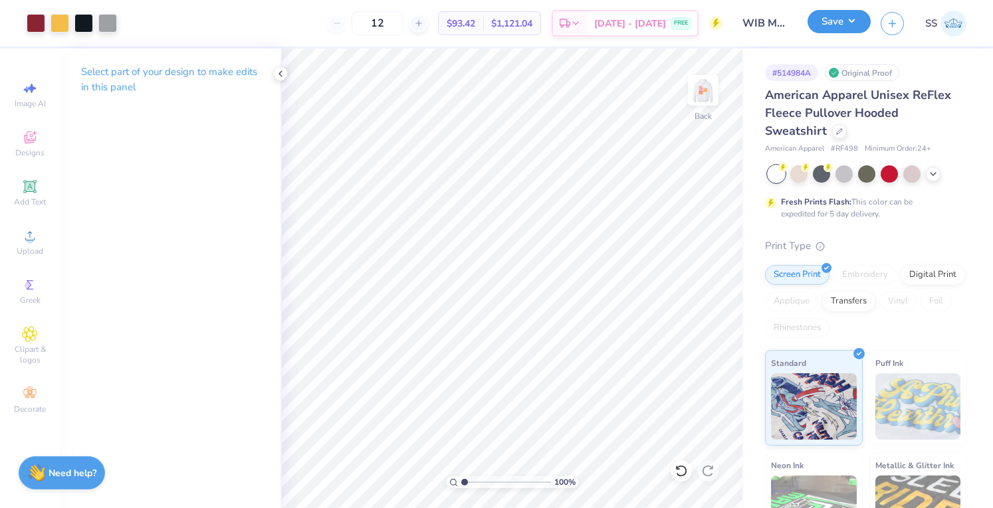
click at [834, 28] on button "Save" at bounding box center [839, 21] width 63 height 23
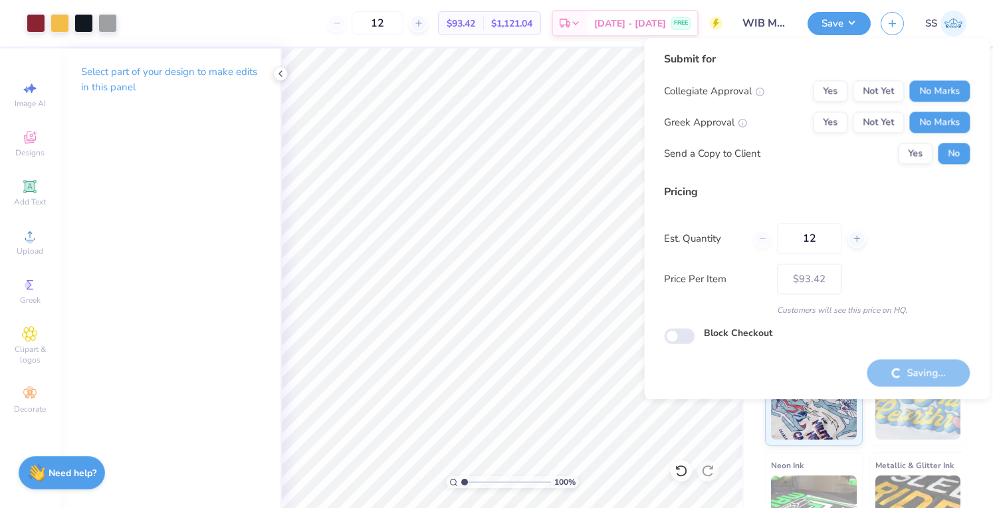
type input "– –"
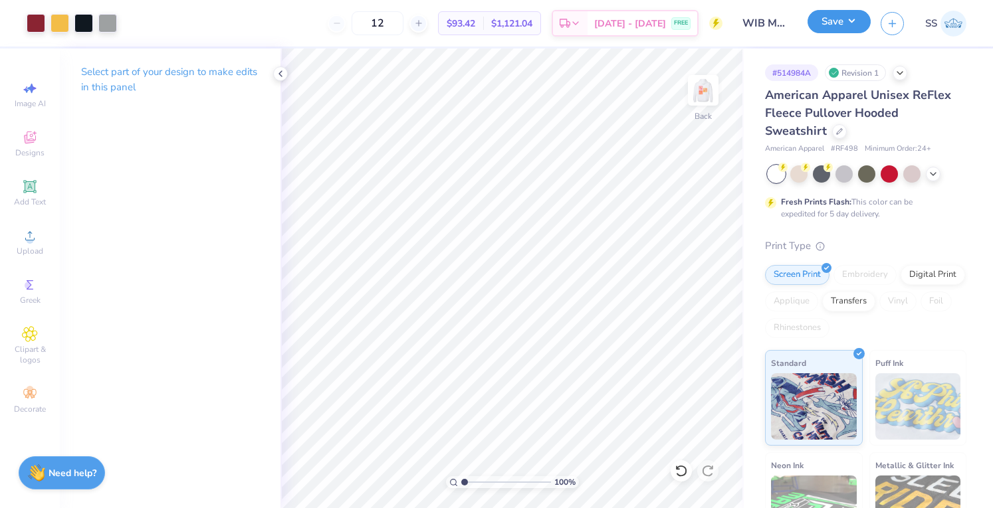
click at [825, 29] on button "Save" at bounding box center [839, 21] width 63 height 23
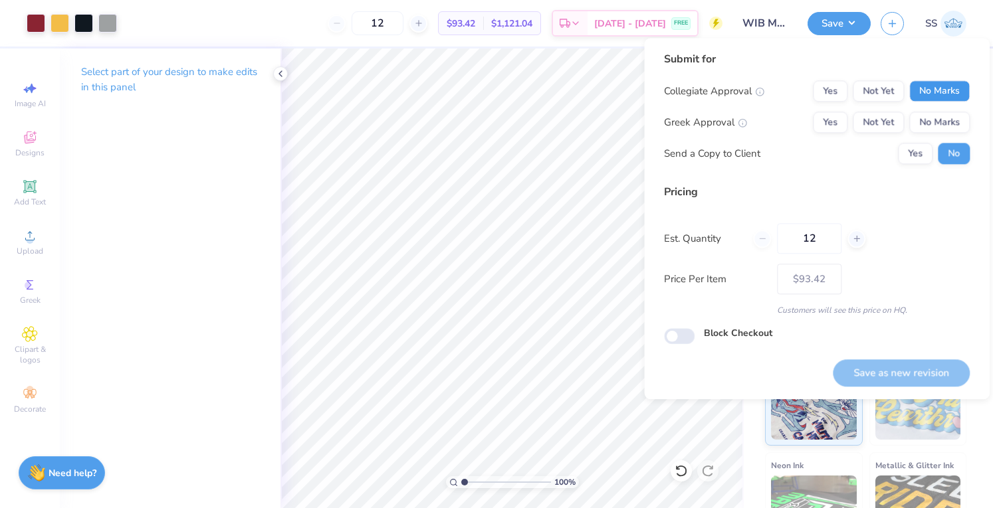
click at [936, 98] on button "No Marks" at bounding box center [939, 90] width 60 height 21
drag, startPoint x: 940, startPoint y: 127, endPoint x: 867, endPoint y: 371, distance: 254.6
click at [867, 371] on div "Submit for Collegiate Approval Yes Not Yet No Marks Greek Approval Yes Not Yet …" at bounding box center [817, 218] width 306 height 335
click at [946, 118] on button "No Marks" at bounding box center [939, 122] width 60 height 21
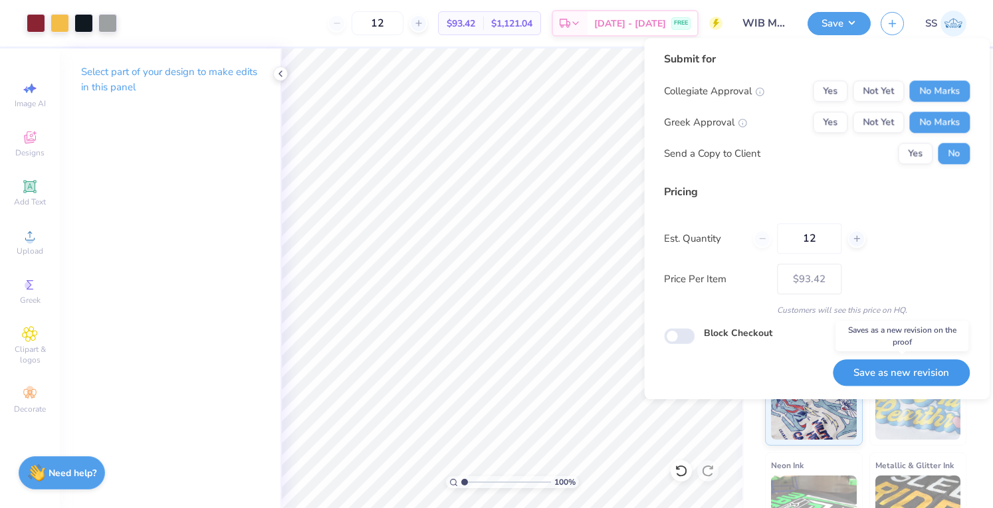
click at [861, 374] on button "Save as new revision" at bounding box center [901, 373] width 137 height 27
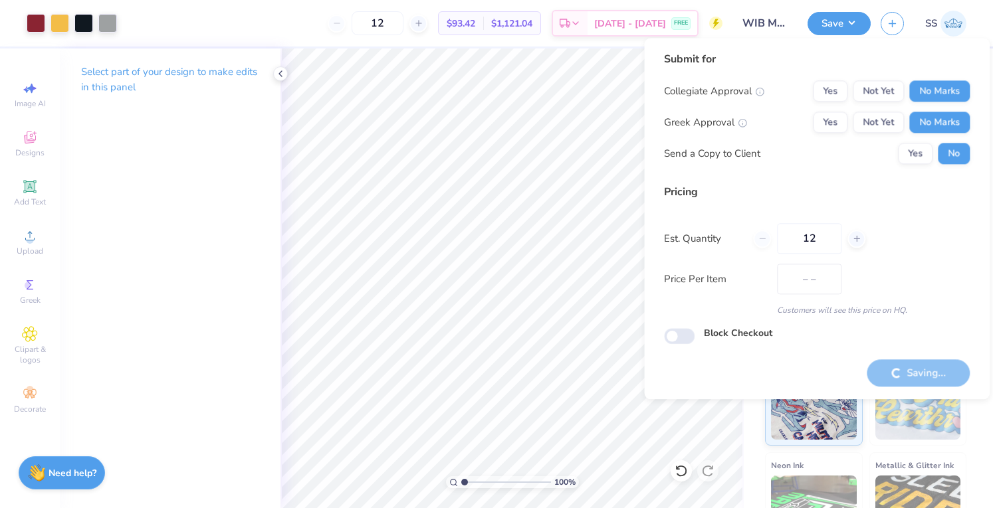
type input "$93.42"
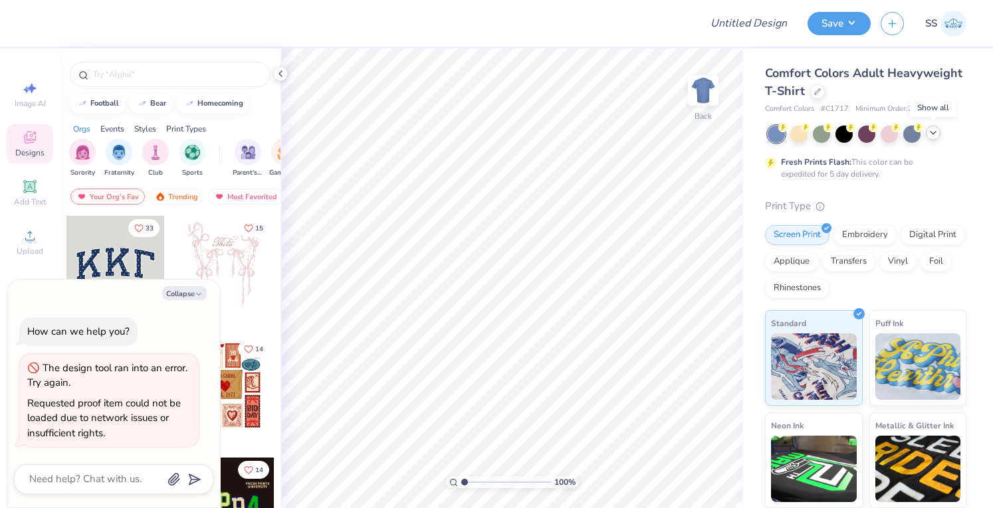
click at [934, 138] on icon at bounding box center [933, 133] width 11 height 11
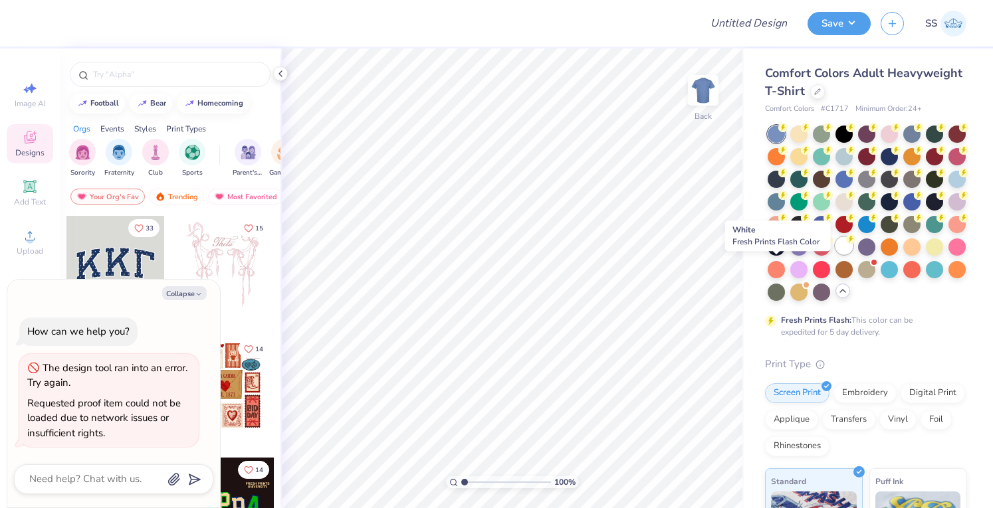
click at [835, 255] on div at bounding box center [843, 245] width 17 height 17
type textarea "x"
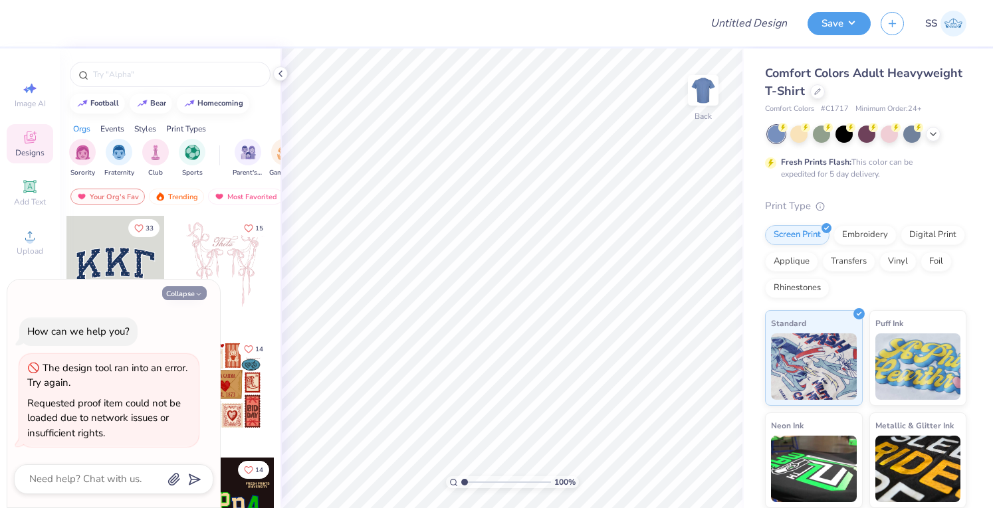
click at [178, 298] on button "Collapse" at bounding box center [184, 293] width 45 height 14
type textarea "x"
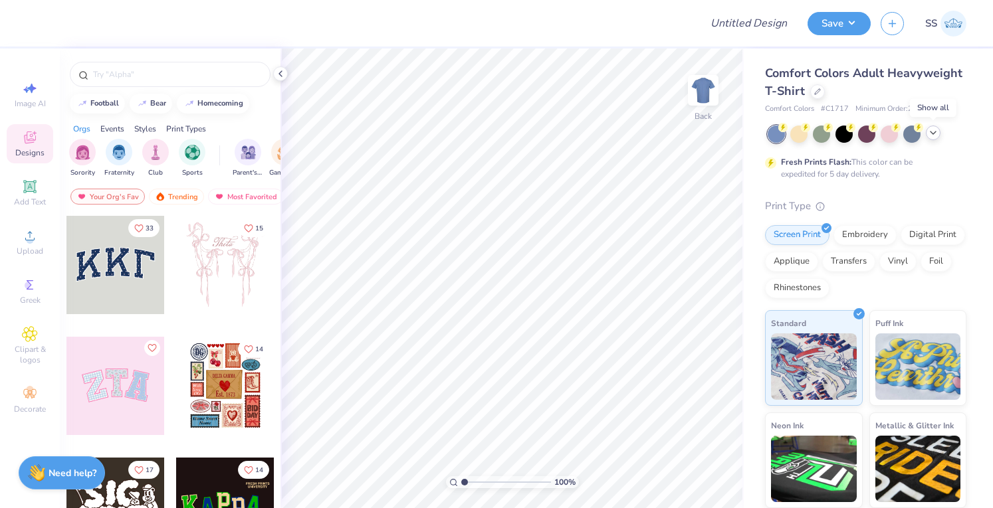
click at [934, 139] on div at bounding box center [933, 133] width 15 height 15
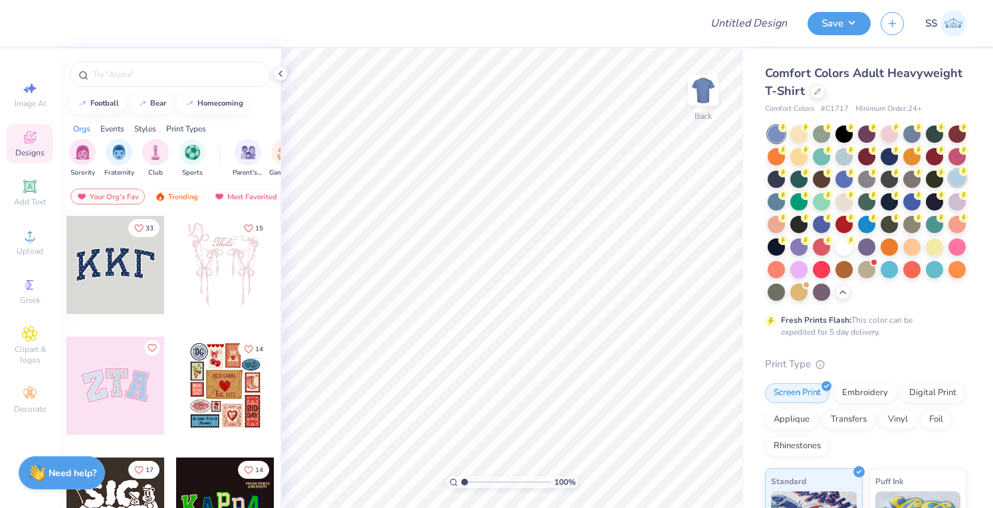
click at [948, 187] on div at bounding box center [956, 177] width 17 height 17
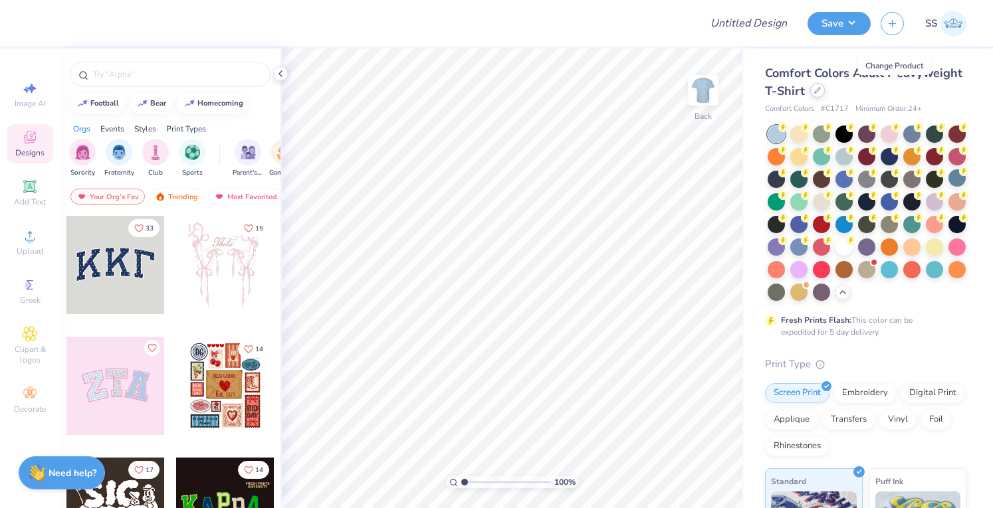
click at [821, 92] on icon at bounding box center [817, 90] width 7 height 7
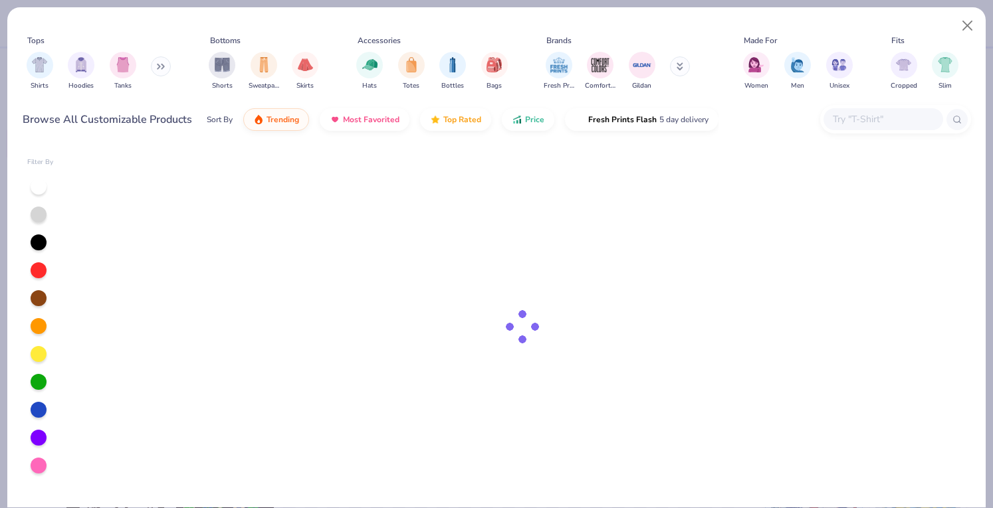
click at [921, 127] on div at bounding box center [883, 119] width 120 height 22
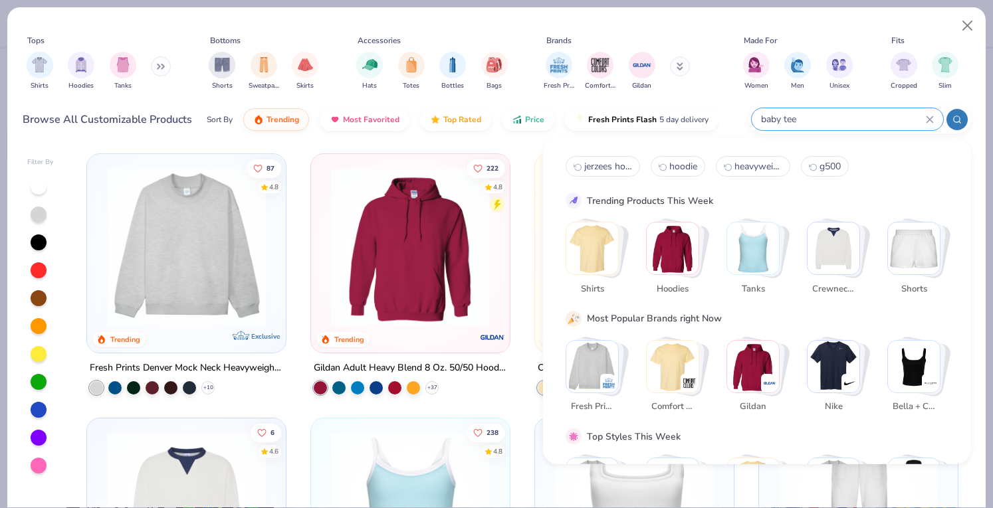
type input "baby tee"
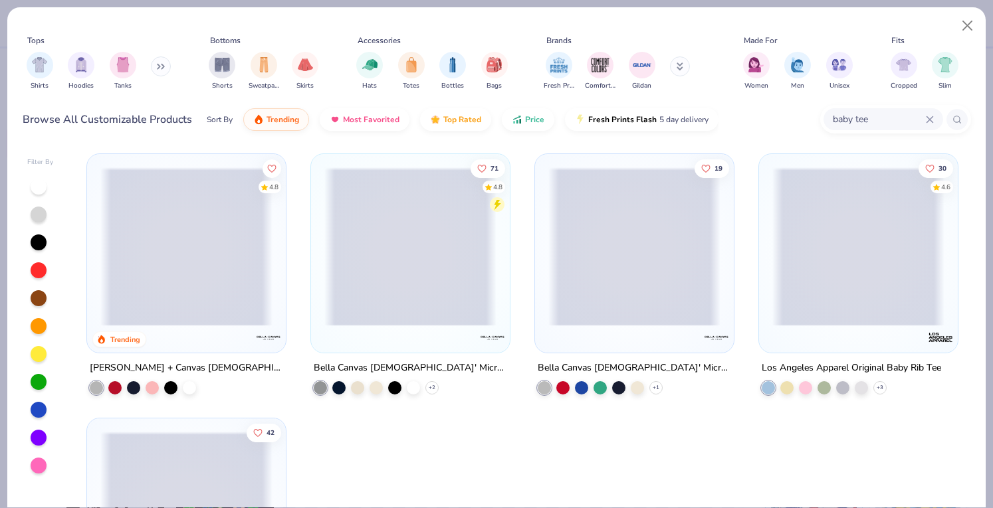
click at [207, 216] on span at bounding box center [186, 246] width 172 height 159
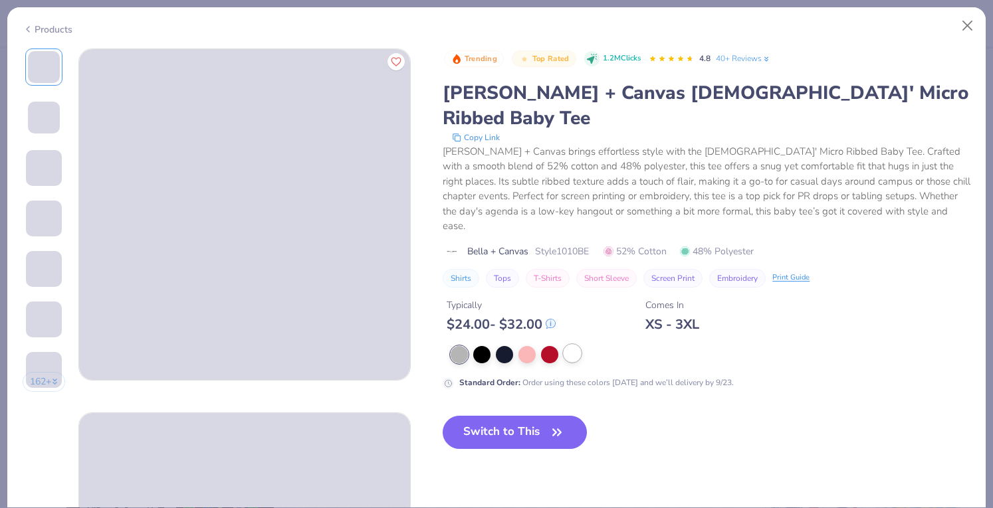
click at [575, 345] on div at bounding box center [572, 353] width 17 height 17
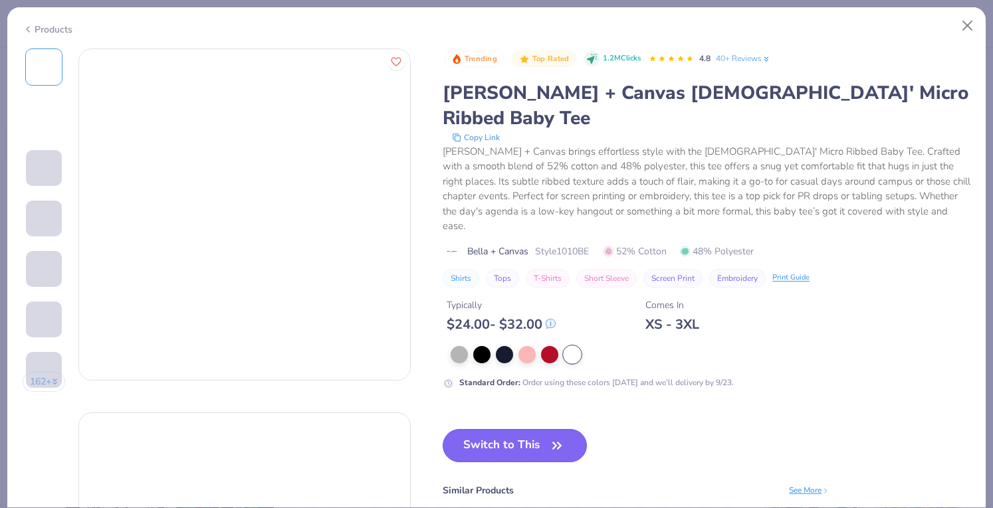
click at [522, 429] on button "Switch to This" at bounding box center [515, 445] width 144 height 33
click at [491, 429] on button "Switch to This" at bounding box center [515, 445] width 144 height 33
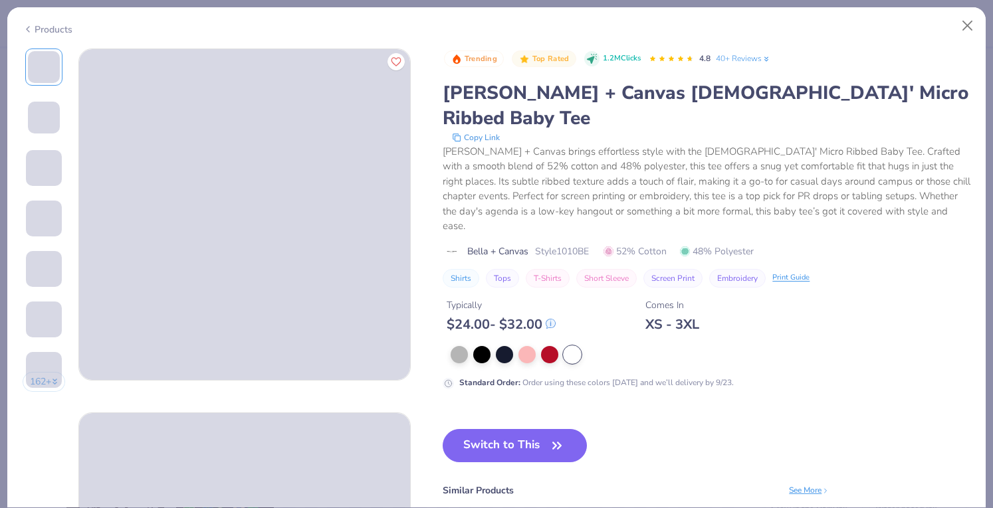
scroll to position [167, 0]
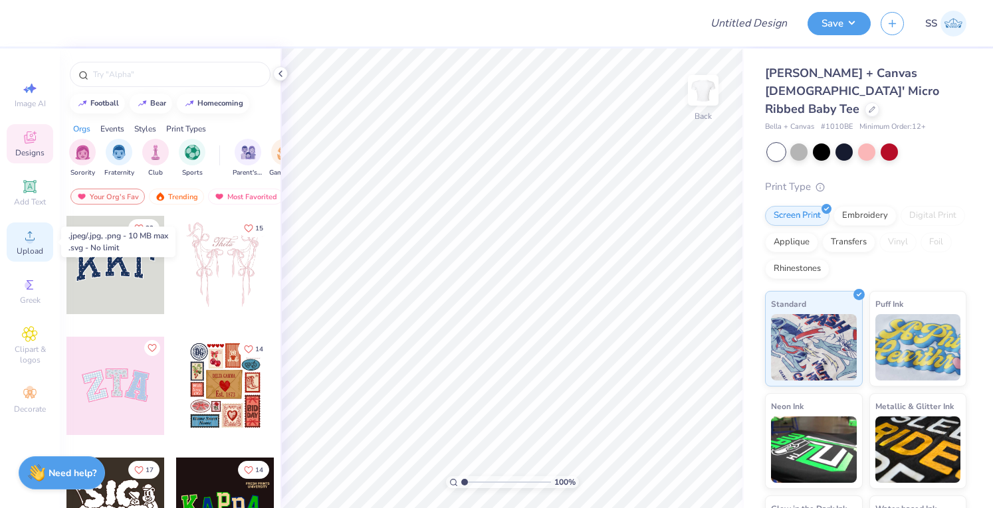
click at [18, 244] on div "Upload" at bounding box center [30, 242] width 47 height 39
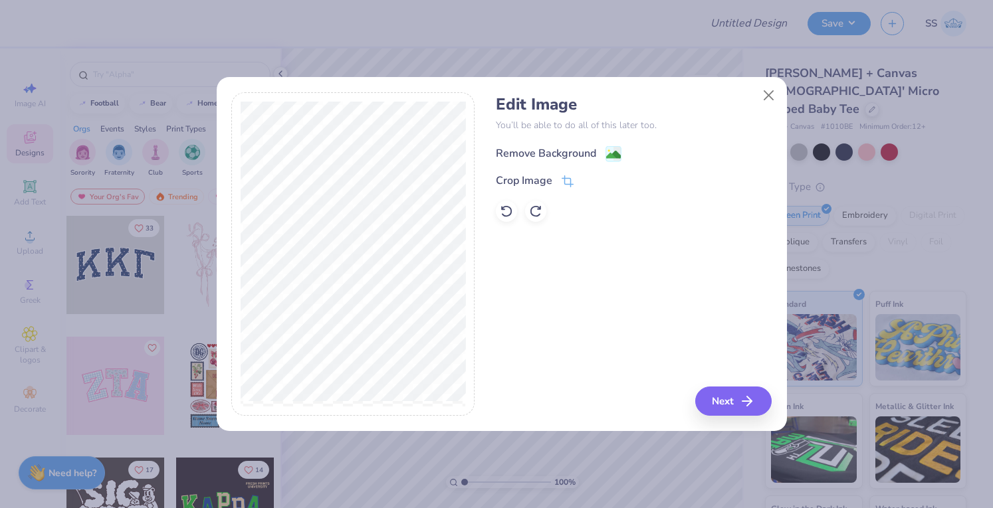
click at [536, 148] on div "Remove Background" at bounding box center [546, 154] width 100 height 16
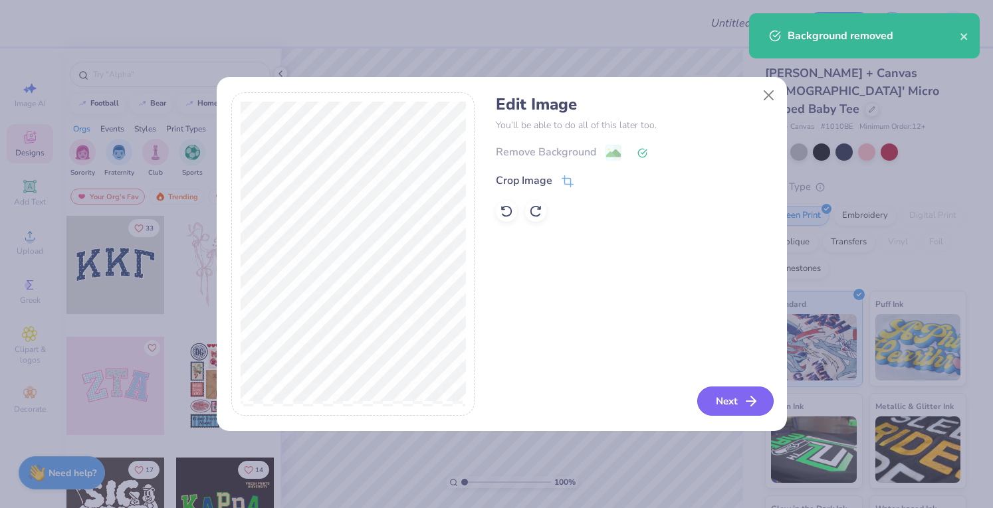
click at [735, 389] on button "Next" at bounding box center [735, 401] width 76 height 29
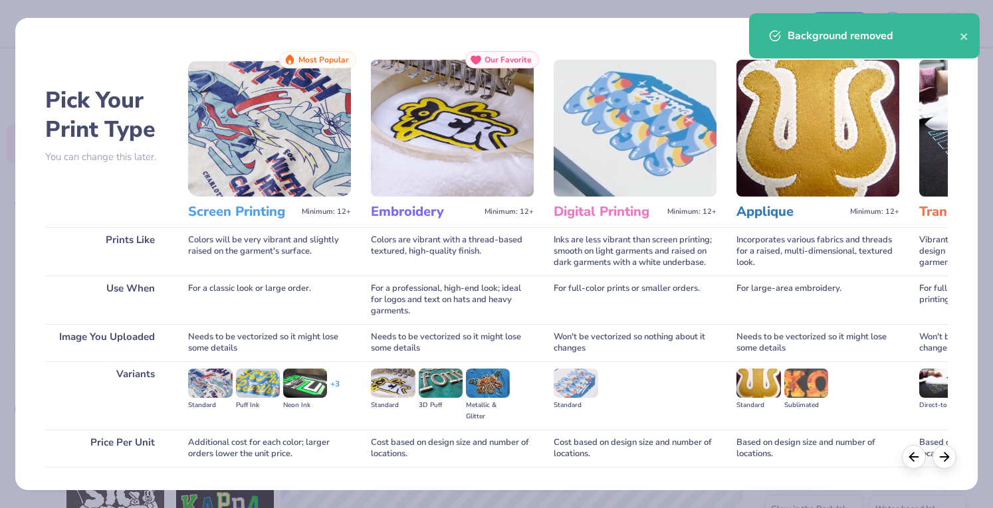
scroll to position [87, 0]
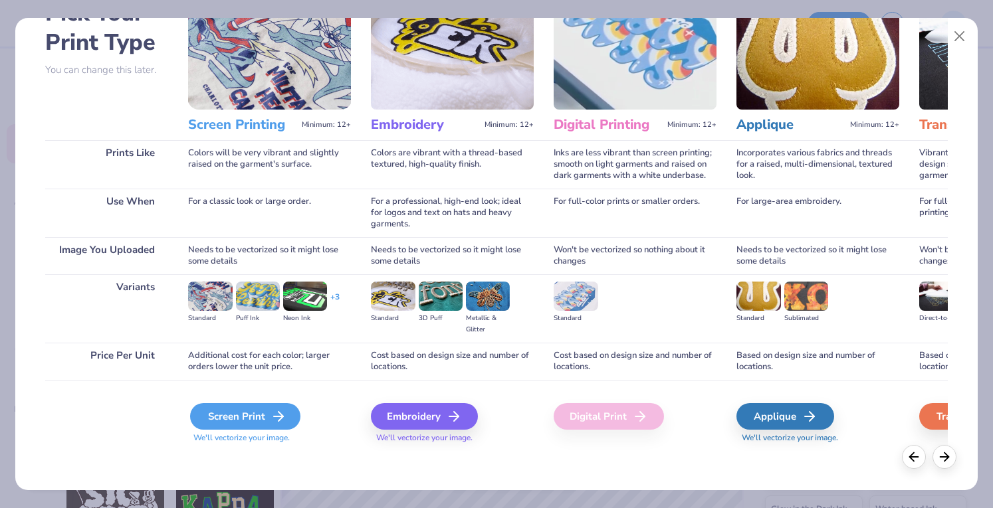
click at [288, 411] on div "Screen Print" at bounding box center [245, 416] width 110 height 27
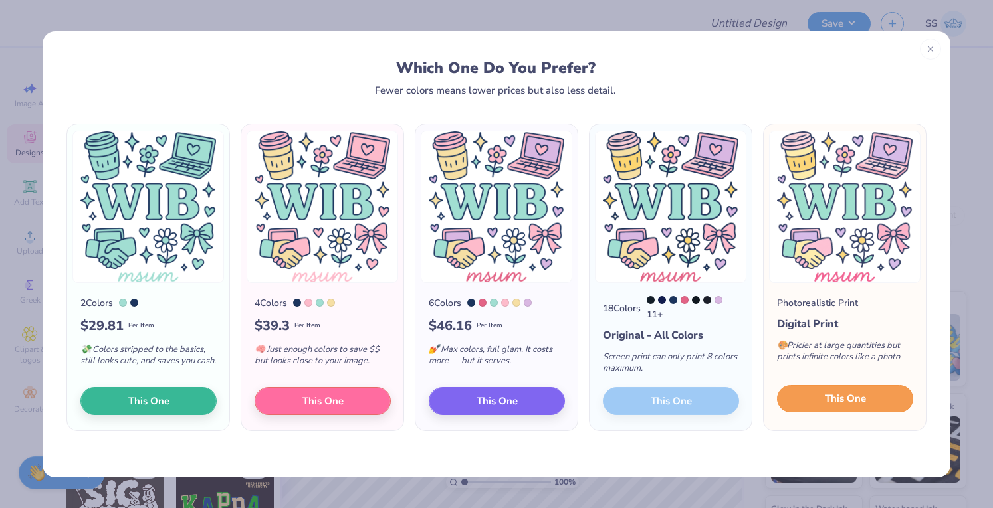
click at [802, 406] on button "This One" at bounding box center [845, 399] width 136 height 28
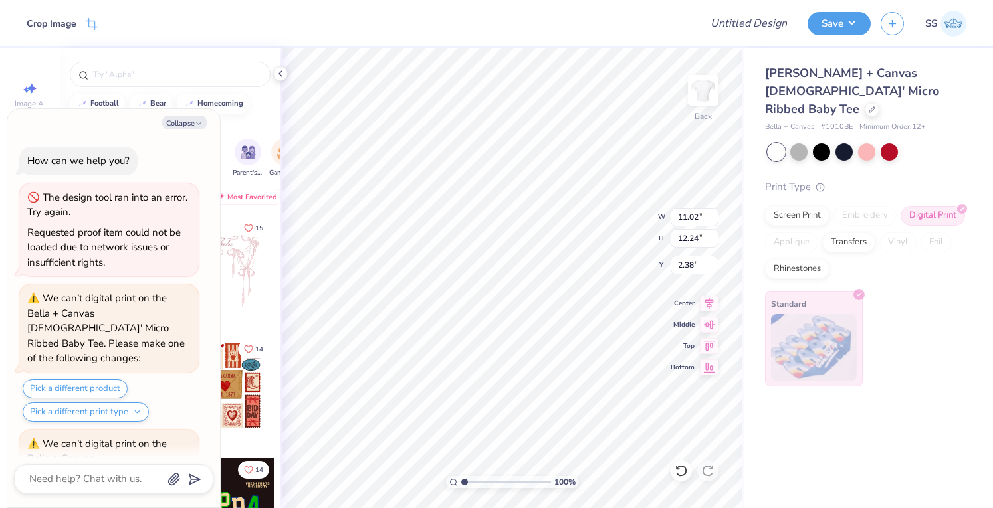
scroll to position [217, 0]
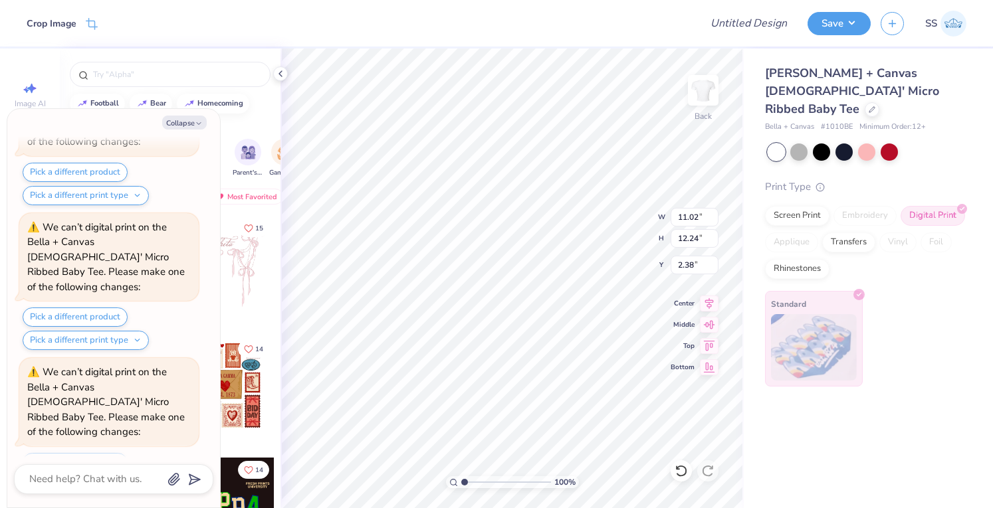
type textarea "x"
type input "7.82"
type input "8.69"
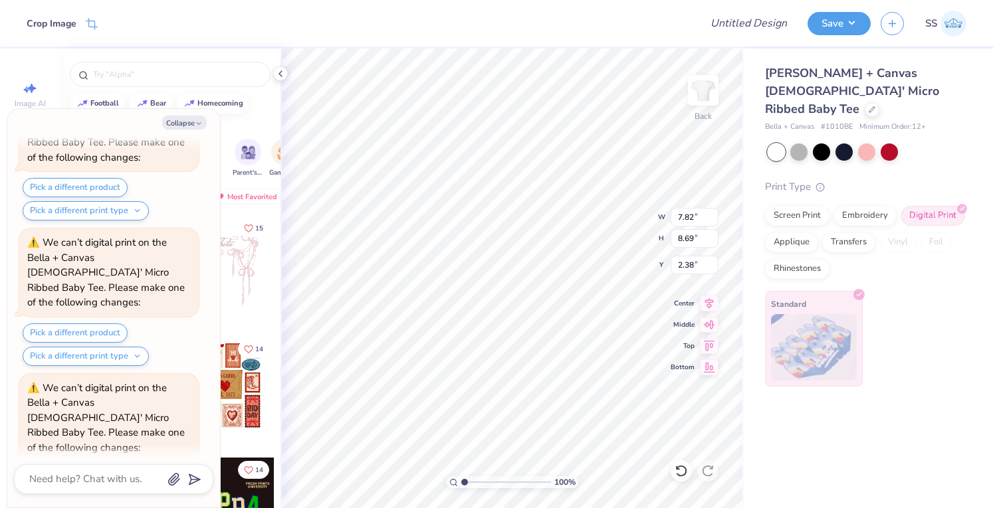
type textarea "x"
type input "3.00"
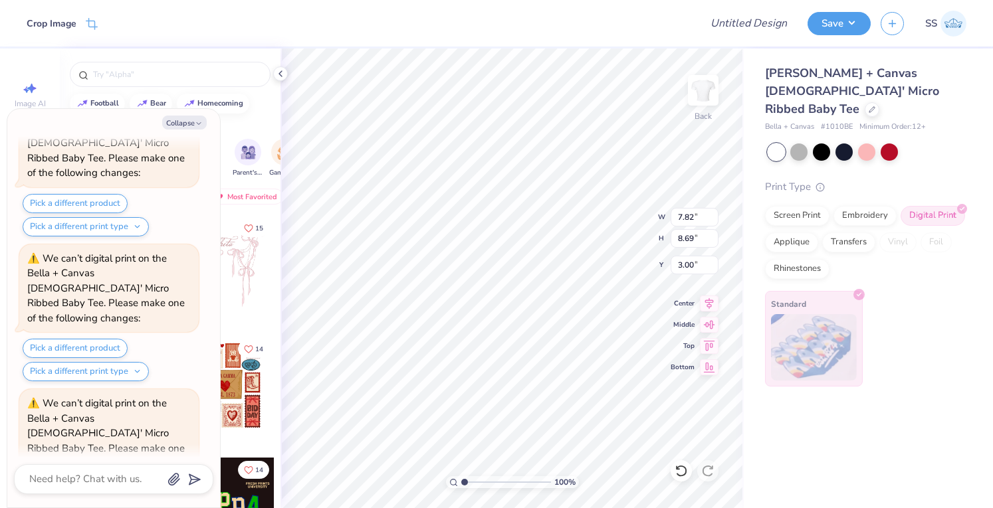
scroll to position [605, 0]
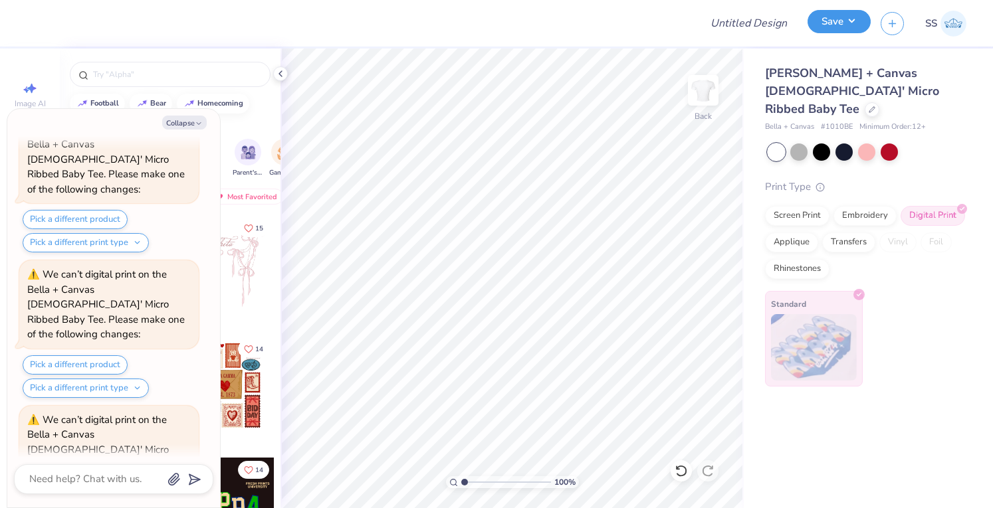
click at [822, 26] on button "Save" at bounding box center [839, 21] width 63 height 23
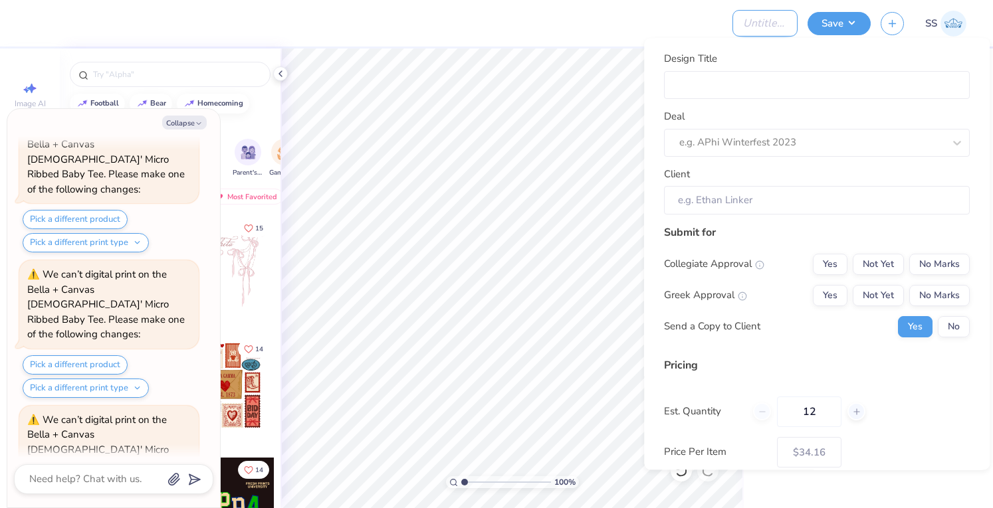
click at [778, 22] on input "Design Title" at bounding box center [764, 23] width 65 height 27
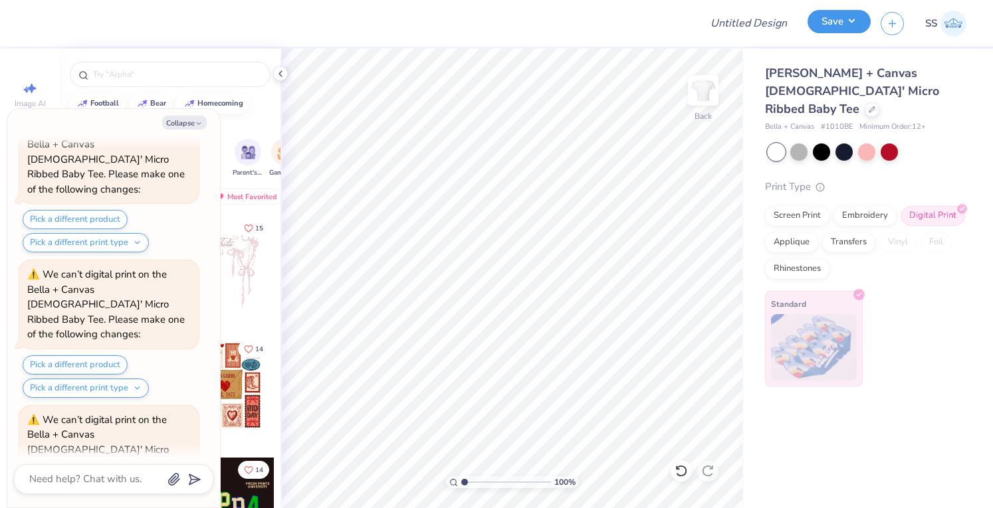
click at [837, 19] on button "Save" at bounding box center [839, 21] width 63 height 23
type textarea "x"
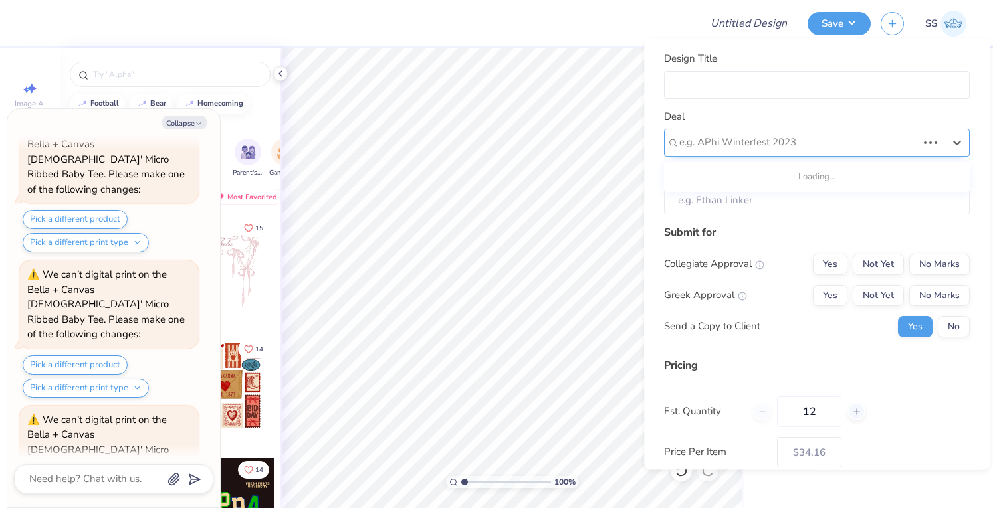
click at [740, 136] on div at bounding box center [798, 143] width 238 height 18
type input "a"
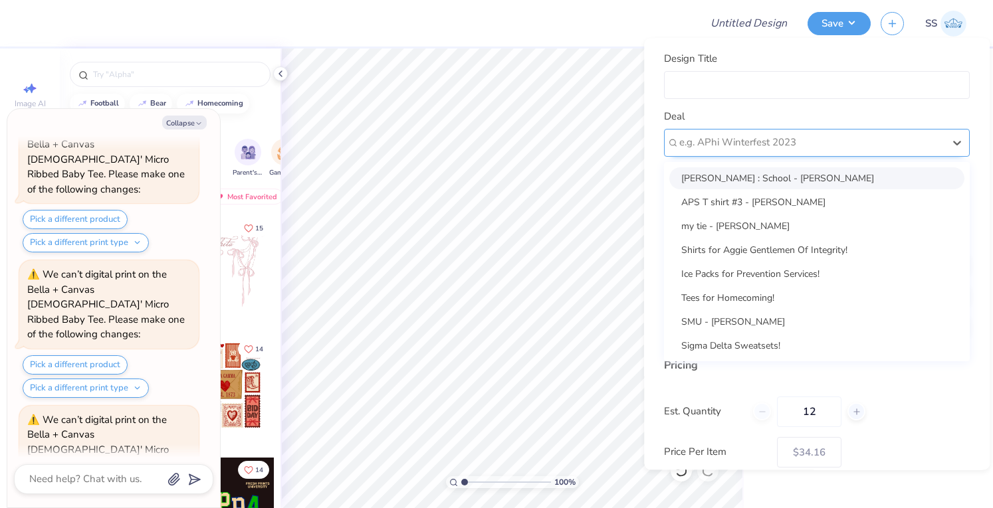
type input "j"
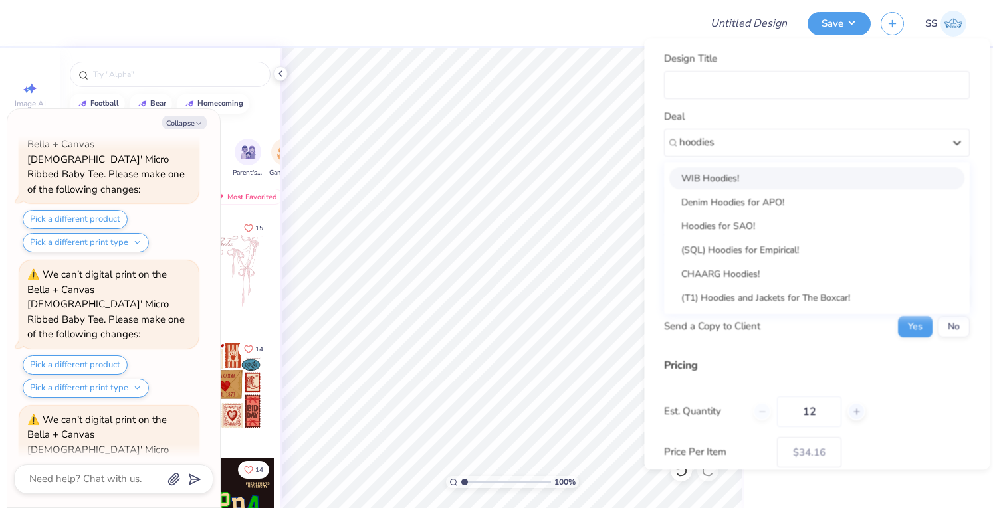
click at [735, 174] on div "WIB Hoodies!" at bounding box center [816, 178] width 295 height 22
type input "hoodies"
type textarea "x"
type input "Anesya Mcelmury"
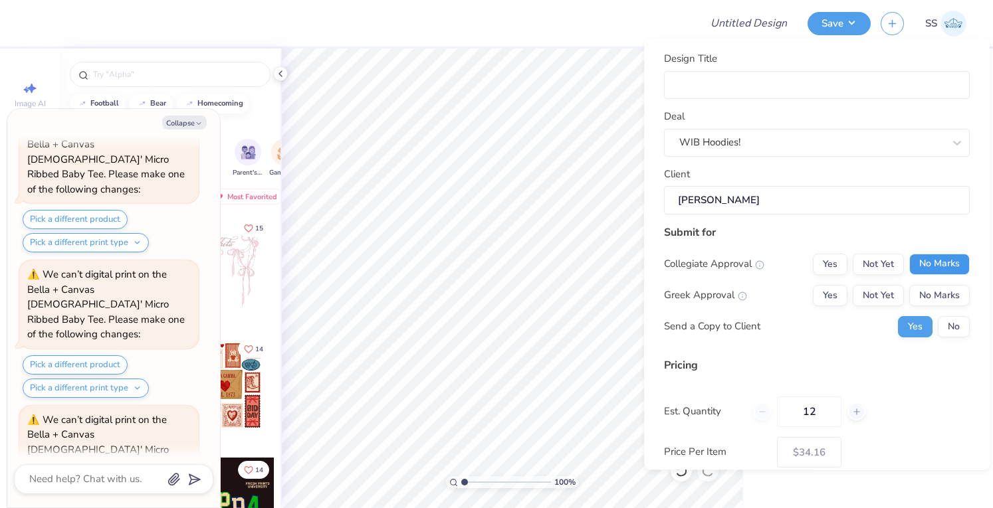
click at [934, 274] on button "No Marks" at bounding box center [939, 264] width 60 height 21
click at [934, 285] on button "No Marks" at bounding box center [939, 295] width 60 height 21
type input "$34.16"
click at [942, 322] on button "No" at bounding box center [954, 326] width 32 height 21
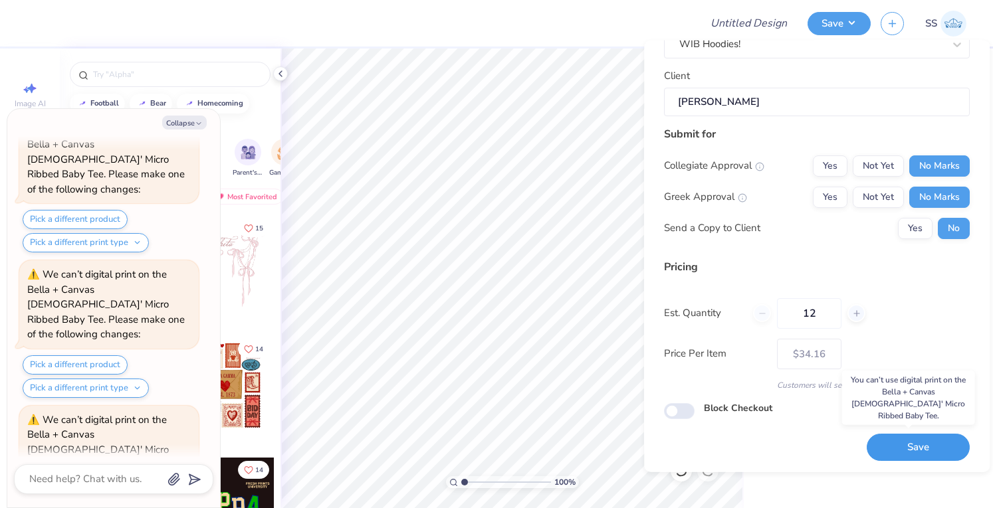
click at [908, 455] on button "Save" at bounding box center [918, 447] width 103 height 27
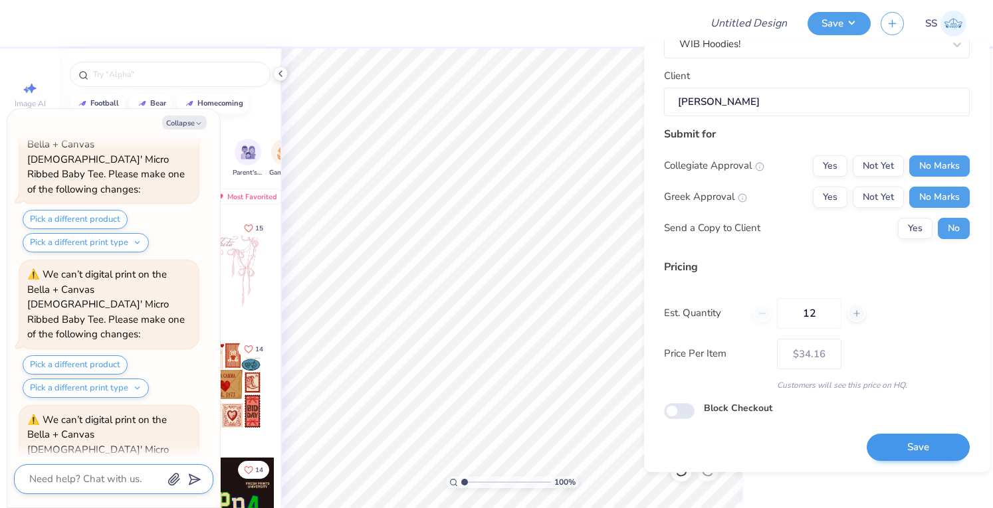
scroll to position [770, 0]
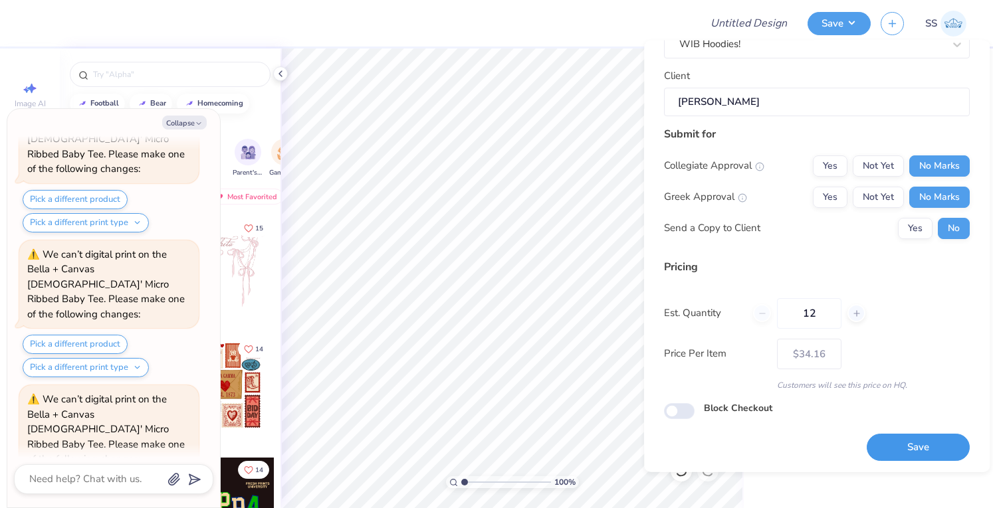
click at [903, 447] on button "Save" at bounding box center [918, 447] width 103 height 27
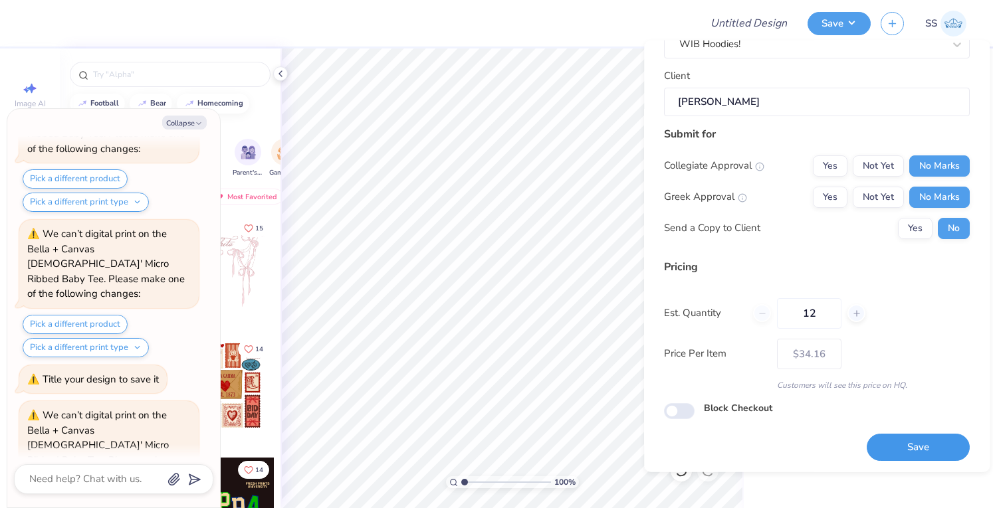
click at [903, 447] on button "Save" at bounding box center [918, 447] width 103 height 27
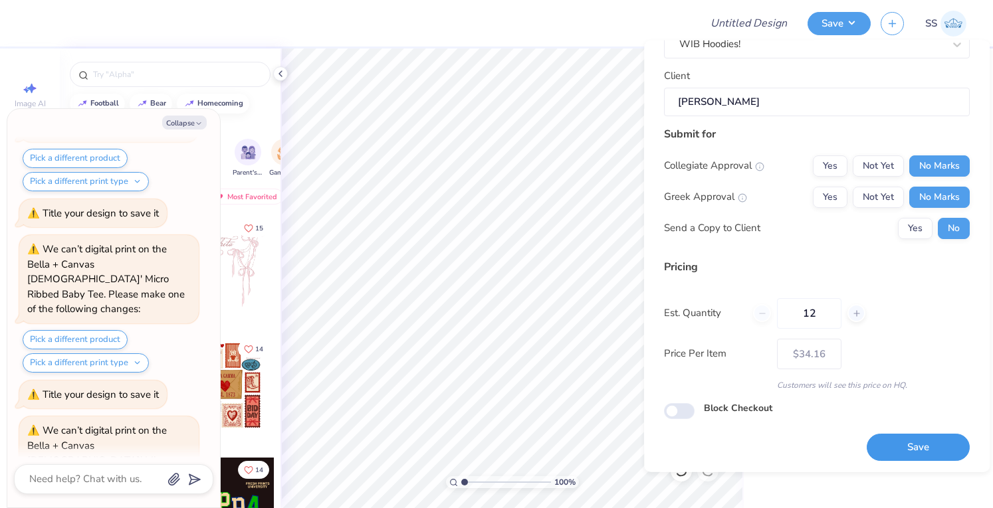
click at [903, 447] on button "Save" at bounding box center [918, 447] width 103 height 27
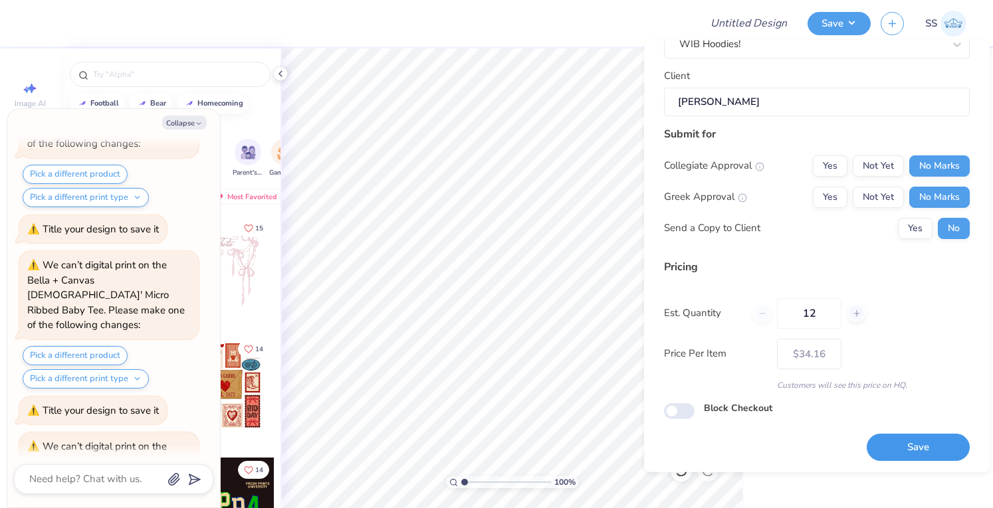
click at [903, 447] on button "Save" at bounding box center [918, 447] width 103 height 27
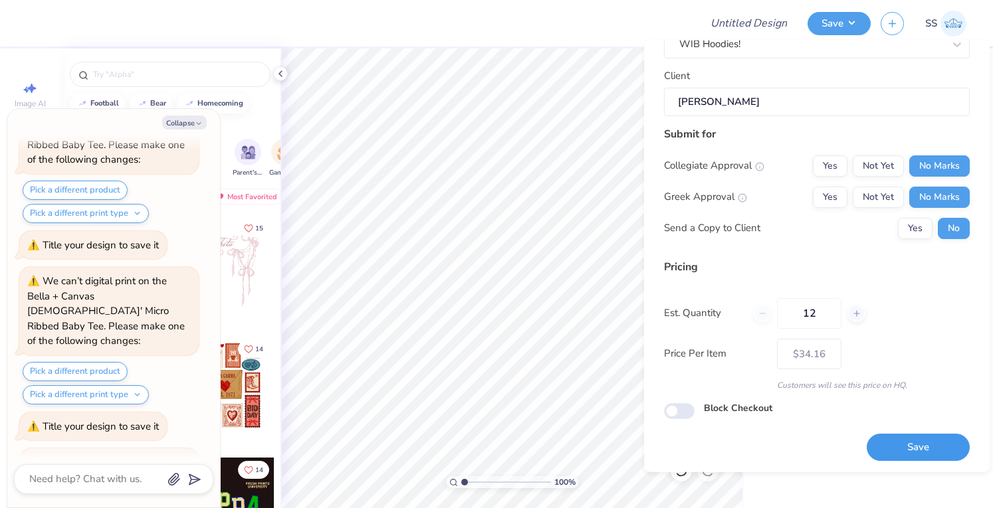
click at [903, 447] on button "Save" at bounding box center [918, 447] width 103 height 27
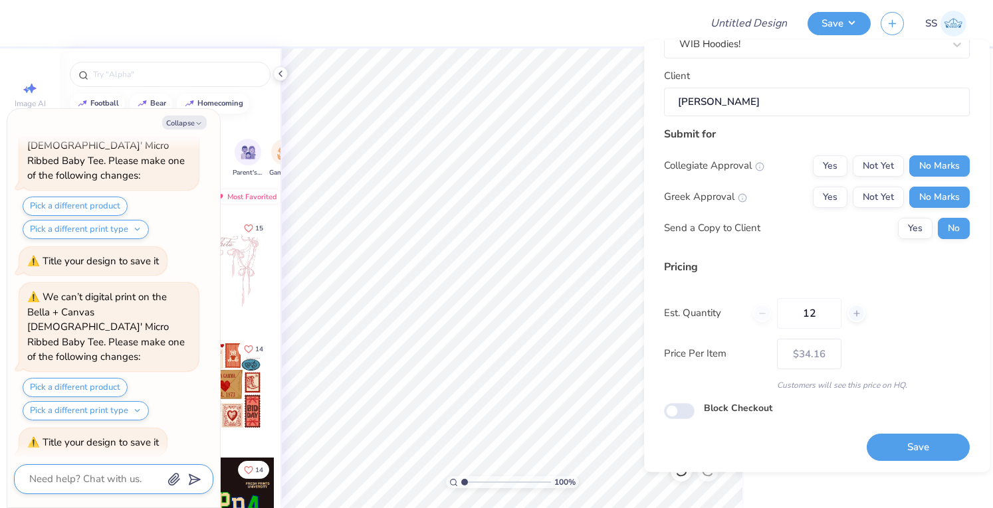
scroll to position [0, 0]
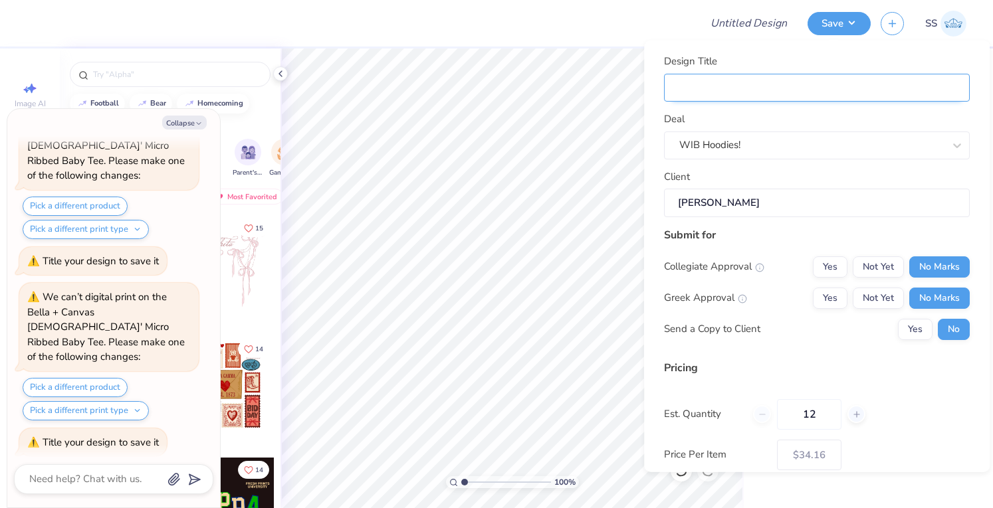
type textarea "x"
click at [763, 74] on input "Design Title" at bounding box center [817, 87] width 306 height 29
type input "W"
type textarea "x"
type input "W"
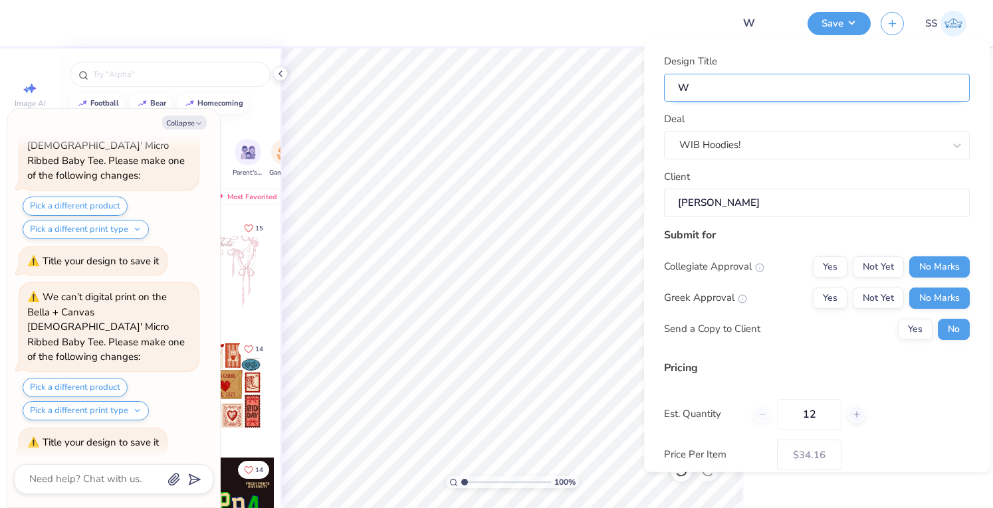
type input "WO"
type textarea "x"
type input "WO"
type input "W"
type textarea "x"
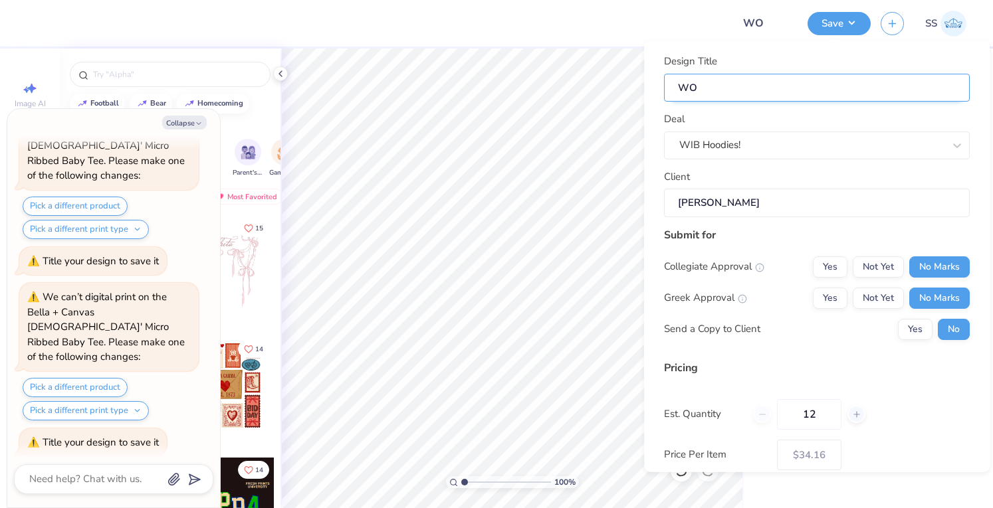
type input "W"
type input "WI"
type textarea "x"
type input "WI"
type input "WIB"
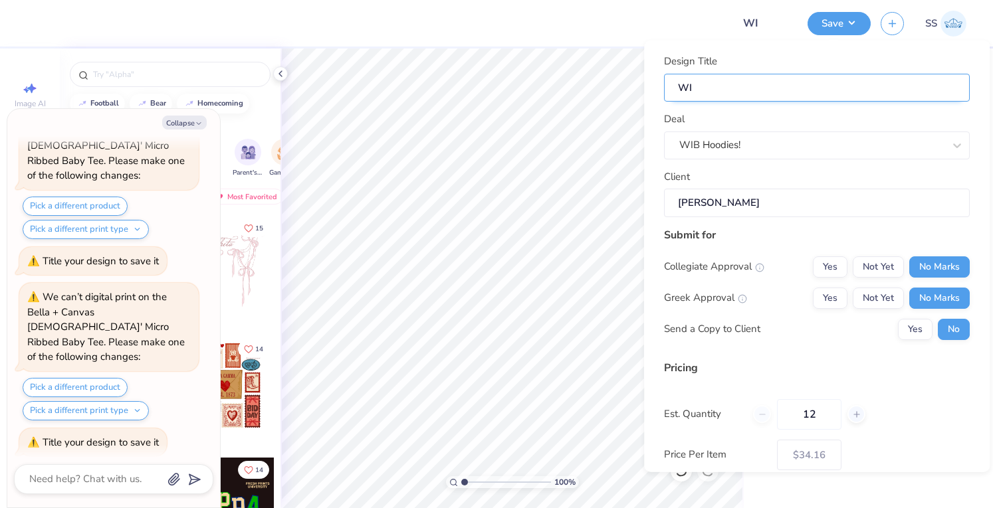
type textarea "x"
type input "WIB"
type textarea "x"
type input "WIB B"
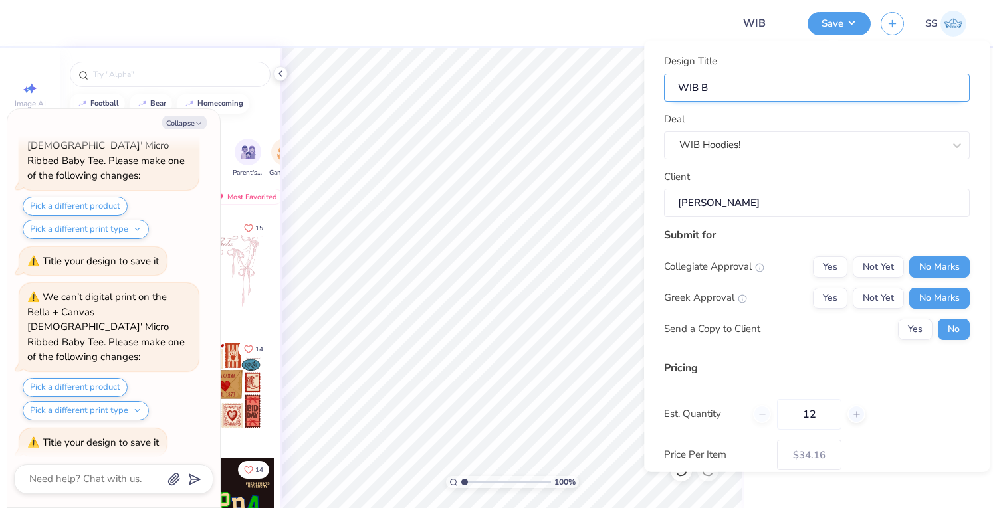
type input "WIB B"
type textarea "x"
type input "WIB Ba"
type textarea "x"
type input "WIB Bab"
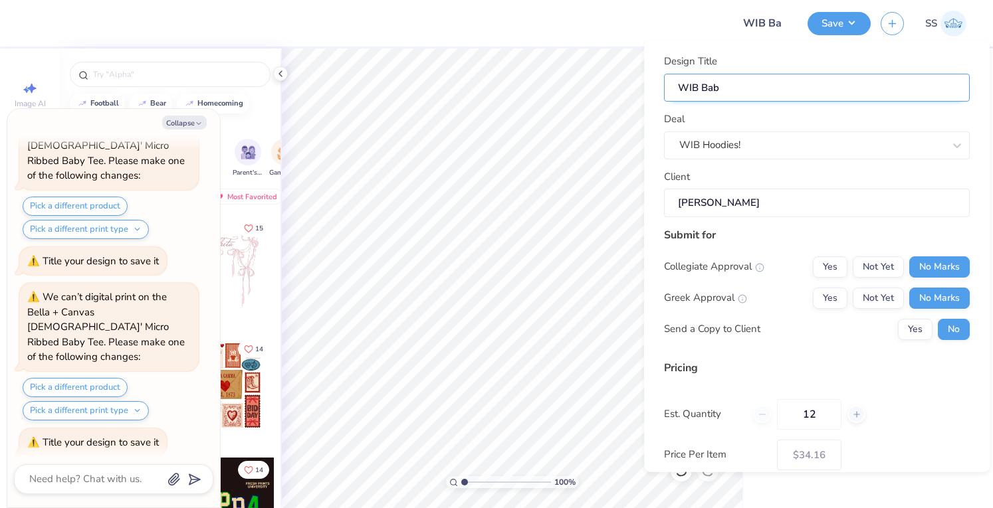
type input "WIB Bab"
type textarea "x"
type input "WIB Baby"
type textarea "x"
type input "WIB Baby"
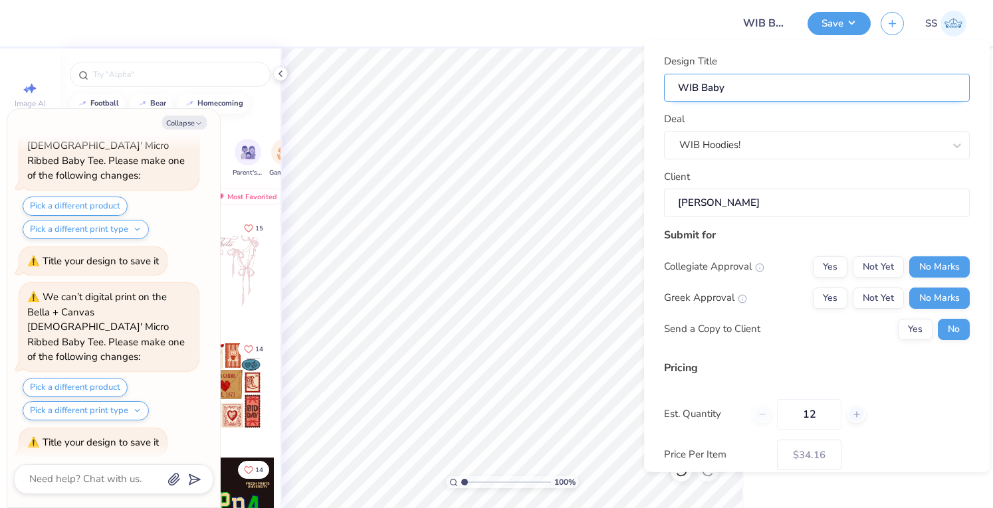
type input "WIB Baby"
type textarea "x"
type input "WIB Baby"
type input "WIB Baby T"
type textarea "x"
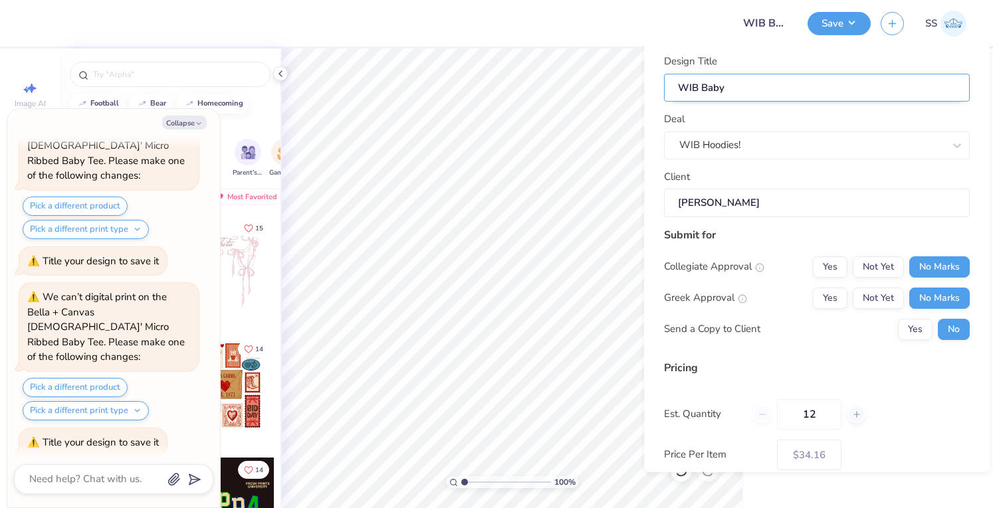
type input "WIB Baby T"
type input "WIB Baby Te"
type textarea "x"
type input "WIB Baby Te"
type input "WIB Baby Tee"
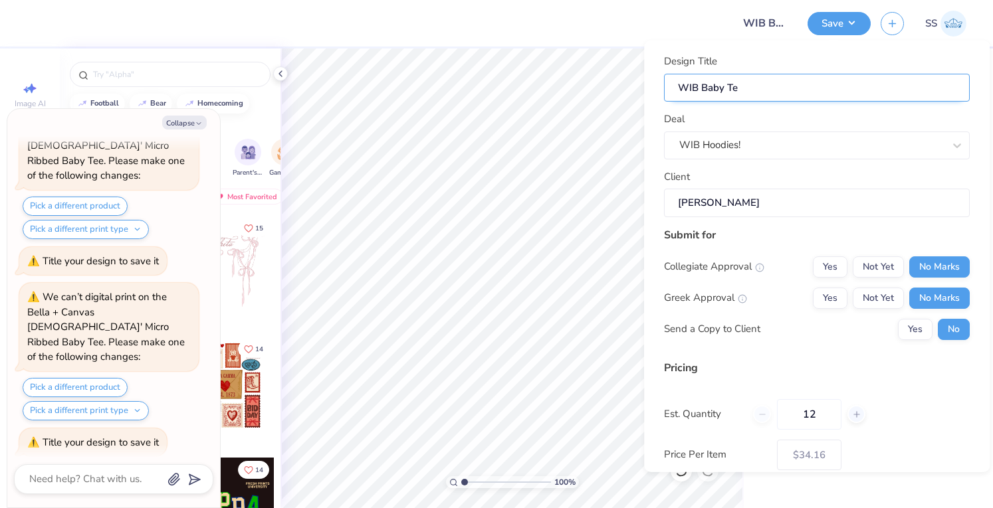
type textarea "x"
type input "WIB Baby Tee"
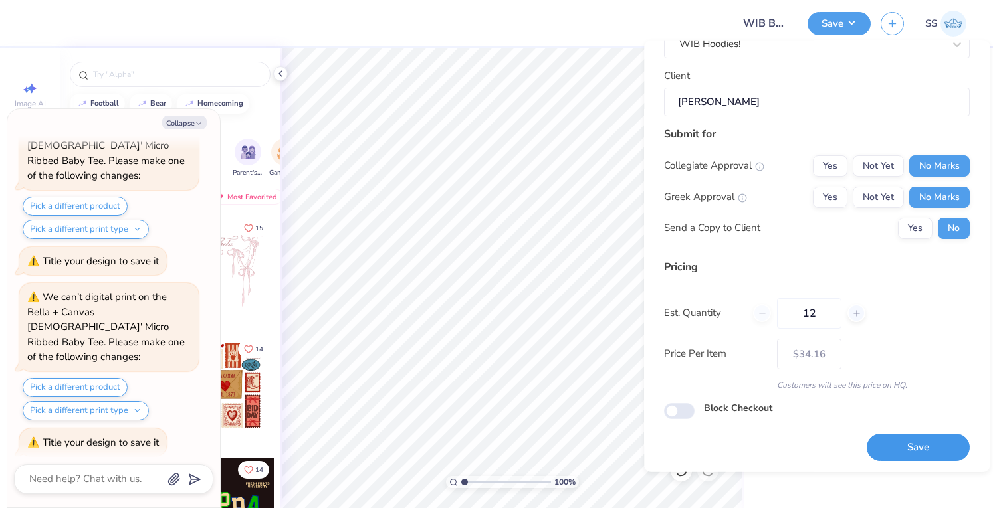
click at [877, 443] on button "Save" at bounding box center [918, 447] width 103 height 27
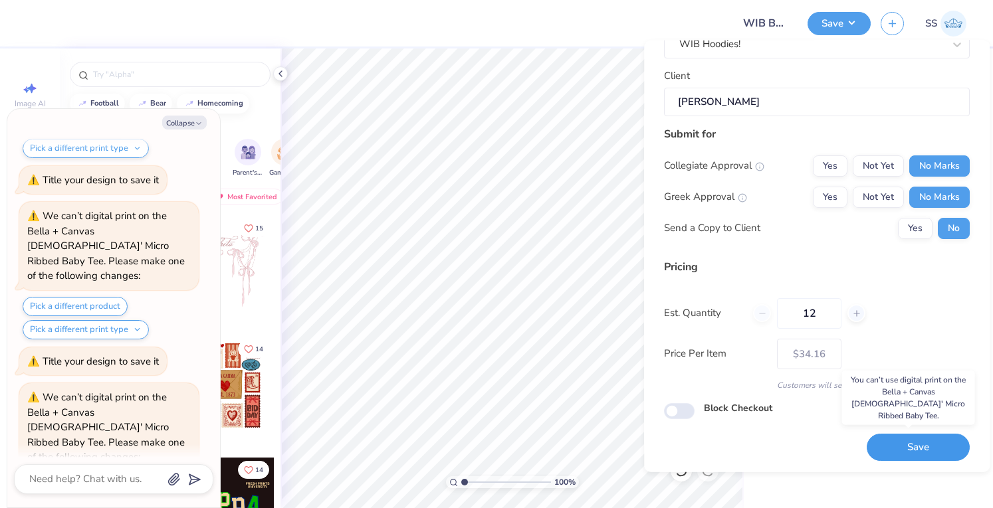
click at [877, 443] on button "Save" at bounding box center [918, 447] width 103 height 27
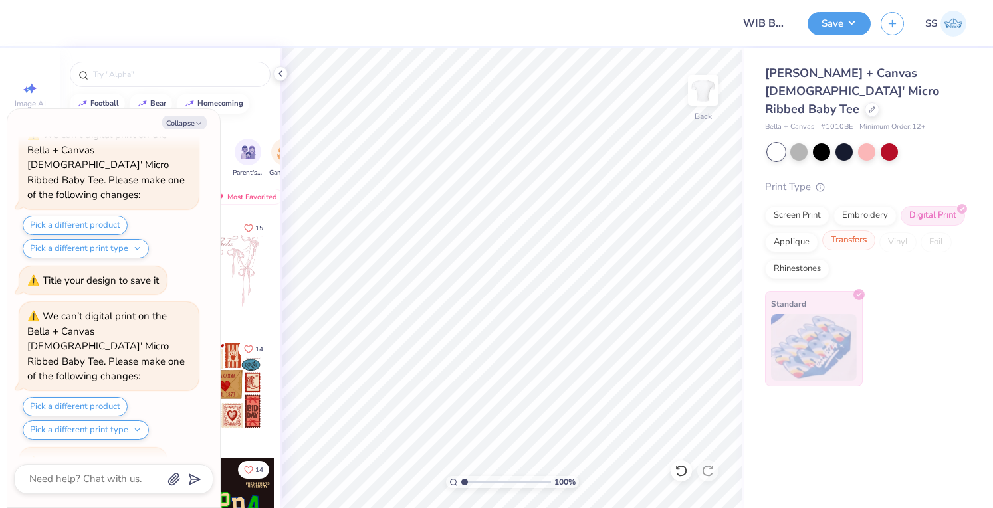
click at [841, 231] on div "Transfers" at bounding box center [848, 241] width 53 height 20
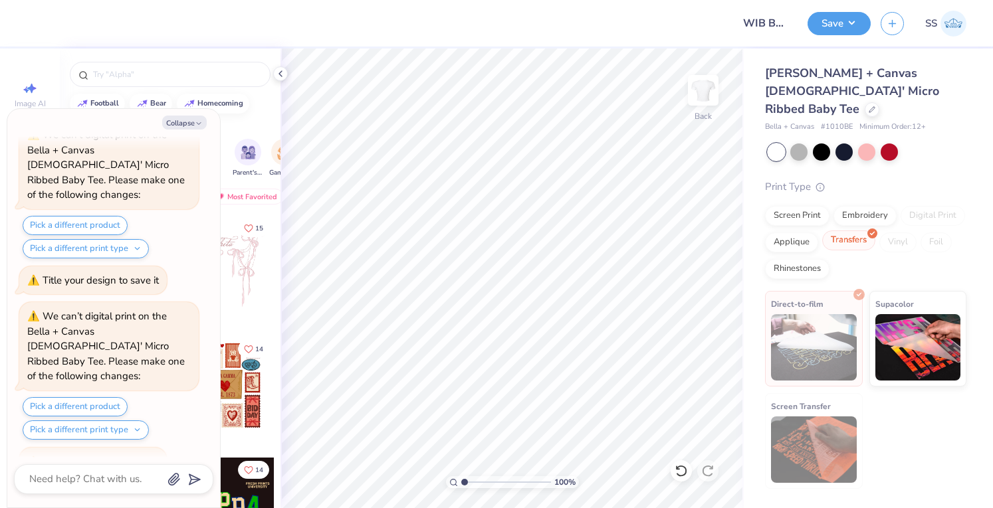
type textarea "x"
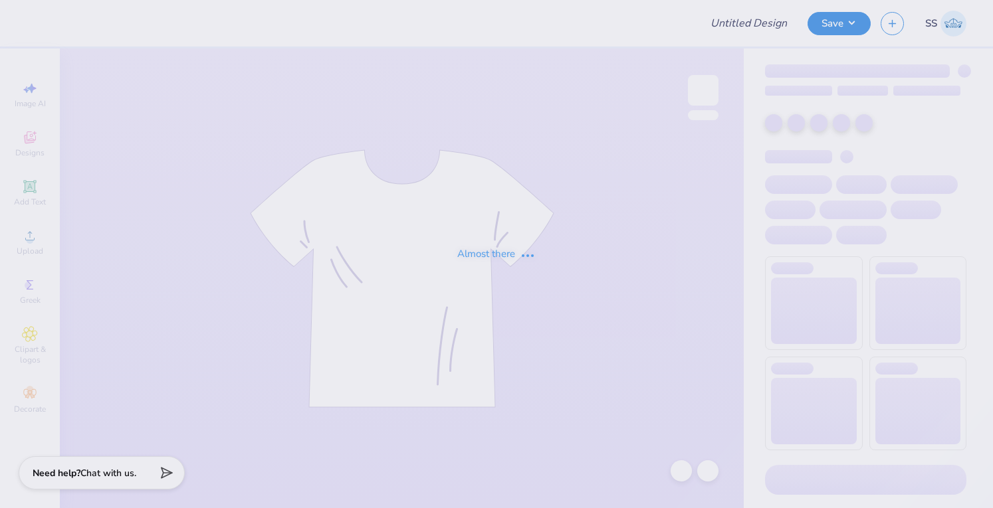
type input "SIG DELT"
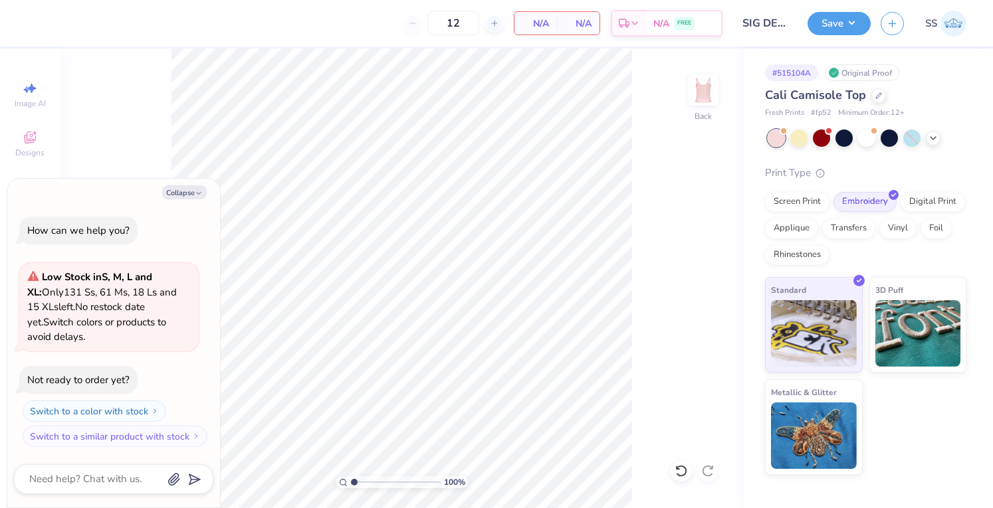
click at [4, 76] on div "Image AI Designs Add Text Upload Greek Clipart & logos Decorate" at bounding box center [30, 279] width 60 height 460
click at [36, 138] on icon at bounding box center [30, 138] width 16 height 16
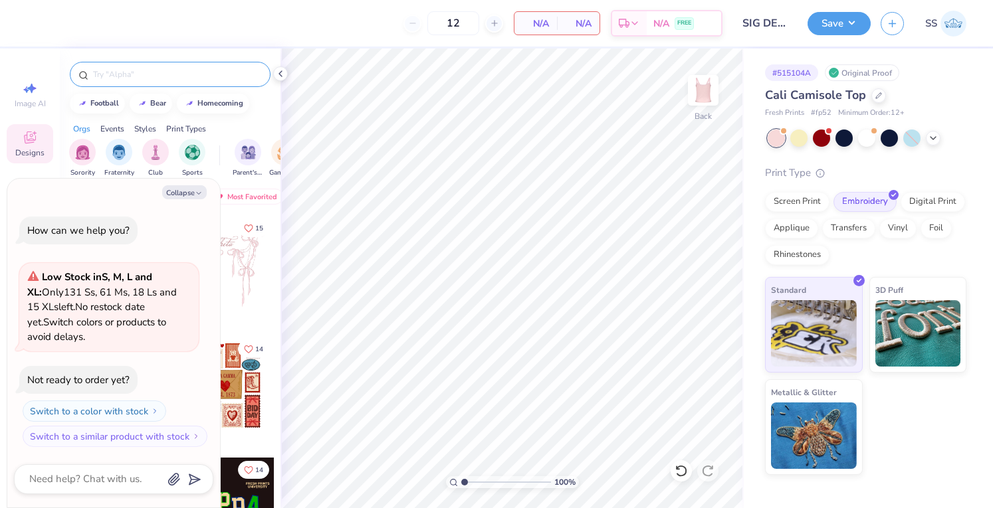
type textarea "x"
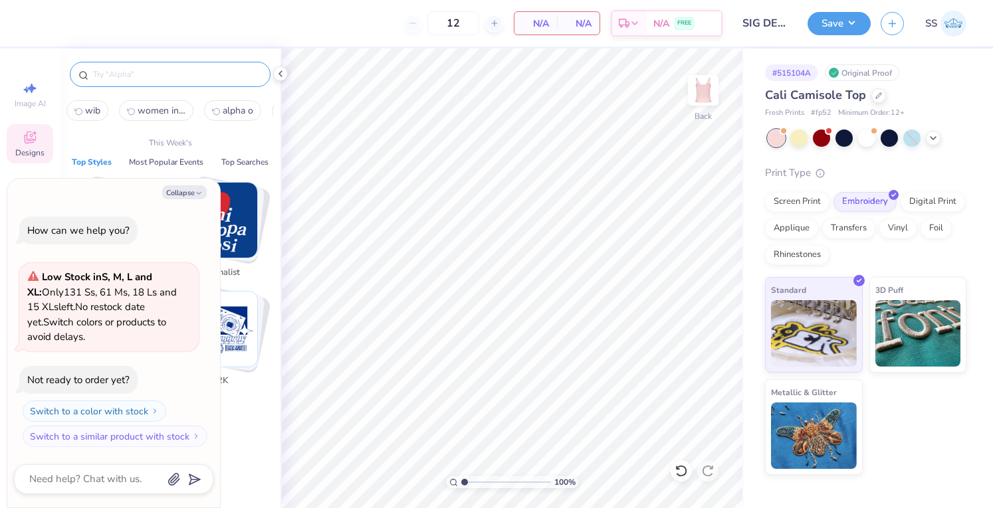
click at [195, 77] on input "text" at bounding box center [177, 74] width 170 height 13
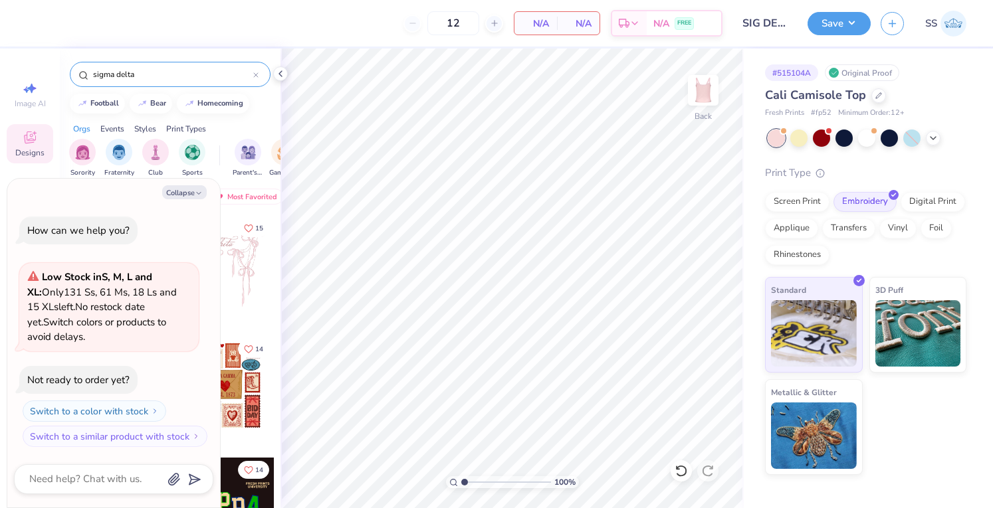
type input "sigma delta"
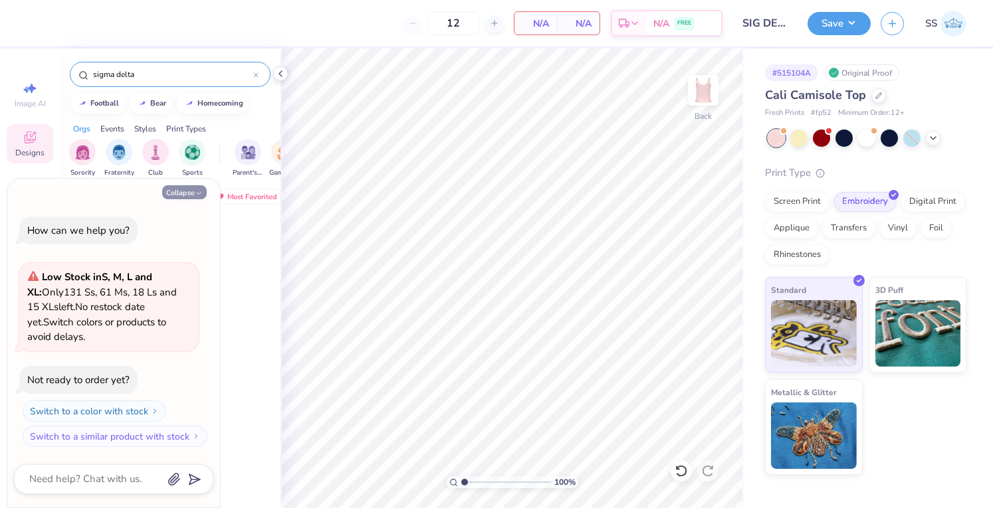
click at [190, 192] on button "Collapse" at bounding box center [184, 192] width 45 height 14
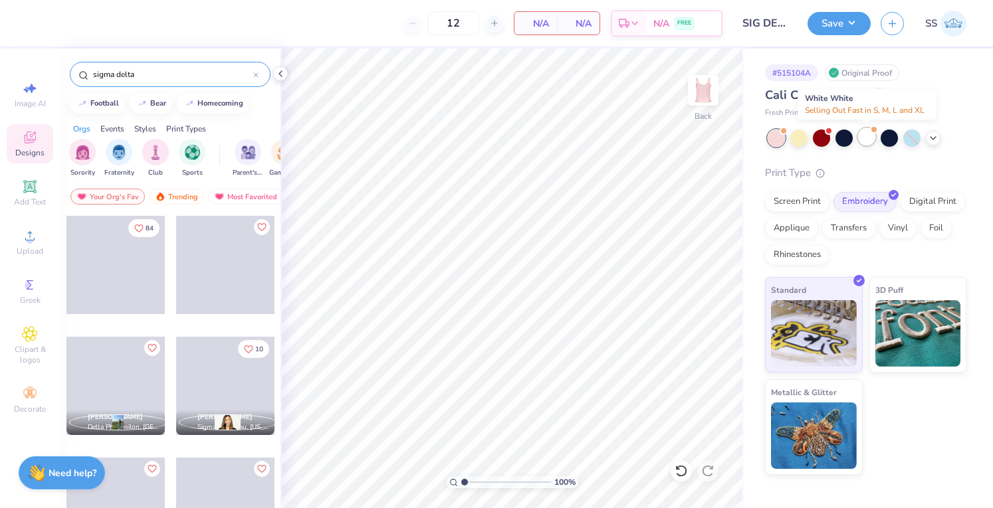
click at [861, 139] on div at bounding box center [866, 136] width 17 height 17
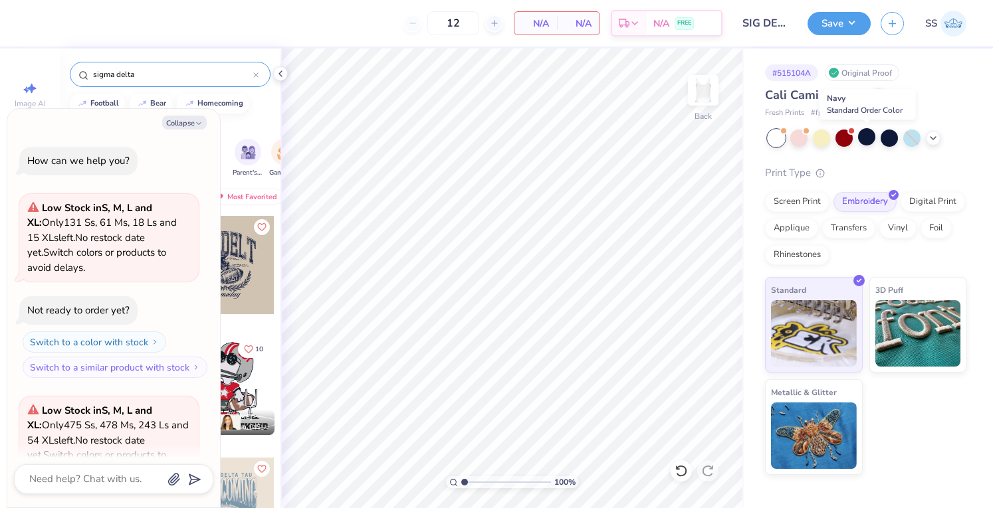
scroll to position [133, 0]
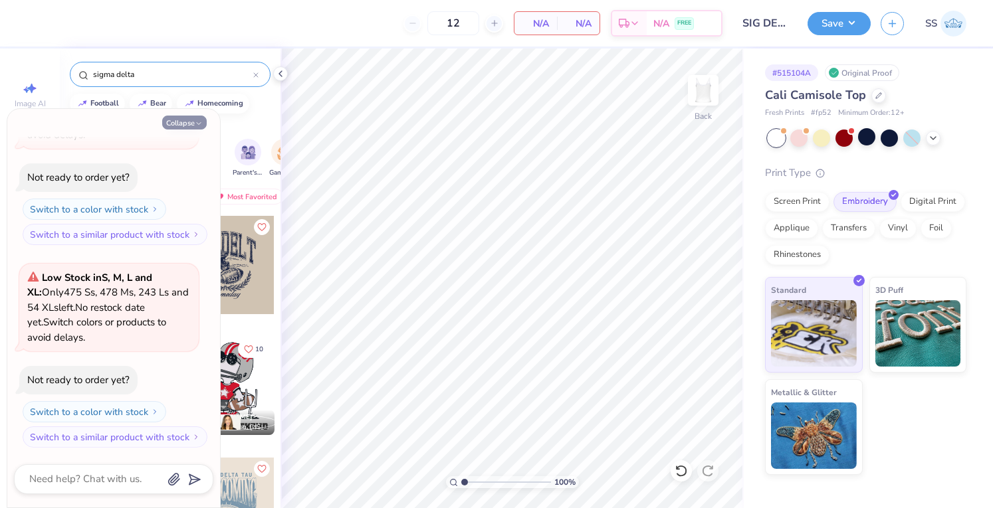
click at [183, 123] on button "Collapse" at bounding box center [184, 123] width 45 height 14
type textarea "x"
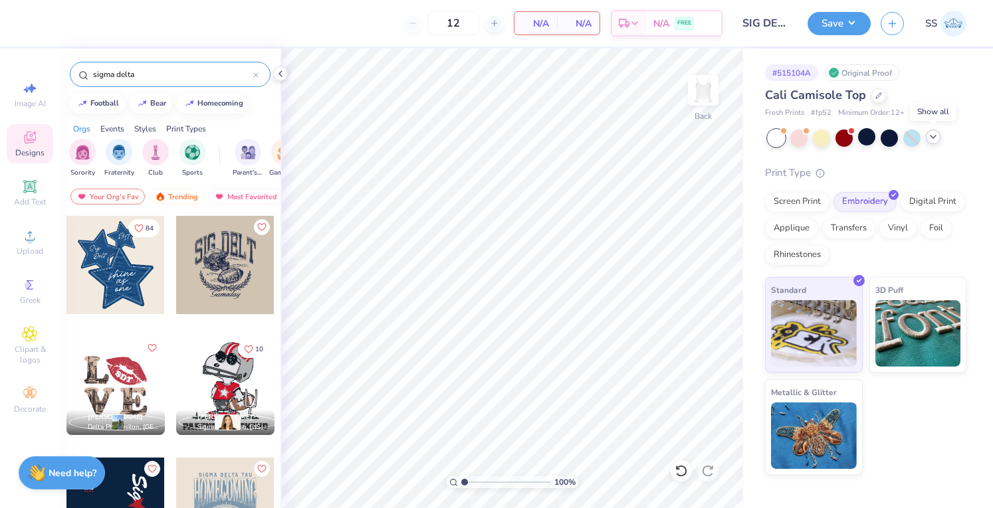
click at [931, 139] on icon at bounding box center [933, 137] width 11 height 11
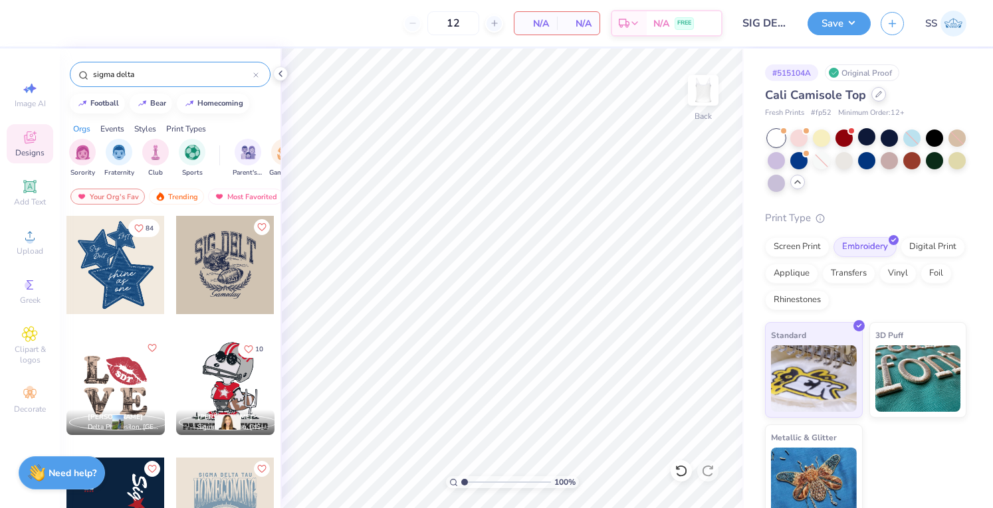
click at [882, 99] on div "Cali Camisole Top" at bounding box center [865, 95] width 201 height 18
click at [875, 91] on icon at bounding box center [878, 94] width 7 height 7
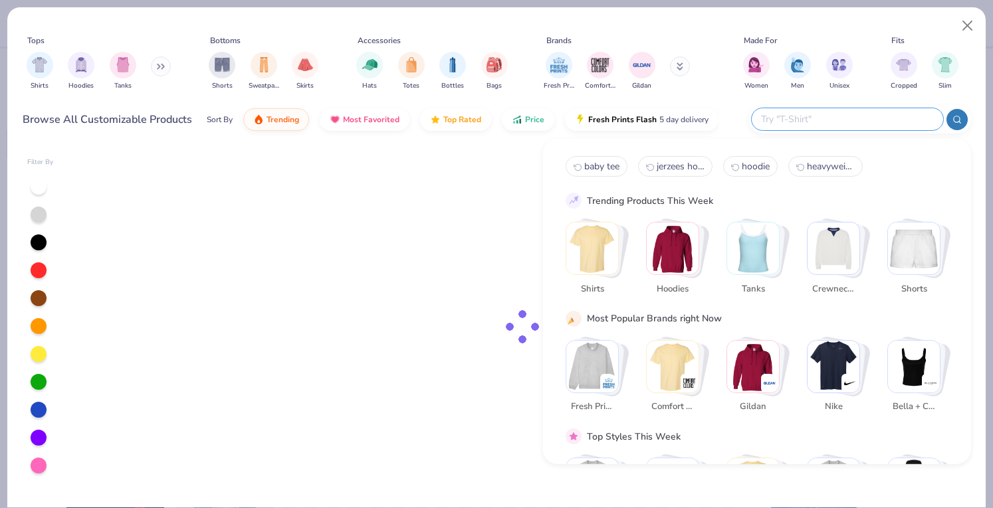
click at [858, 120] on input "text" at bounding box center [847, 119] width 174 height 15
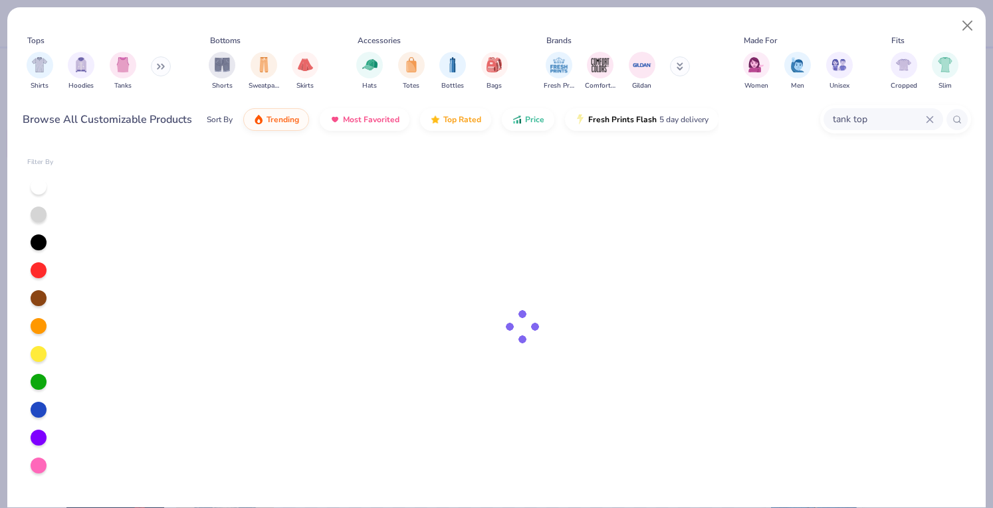
type input "tank top"
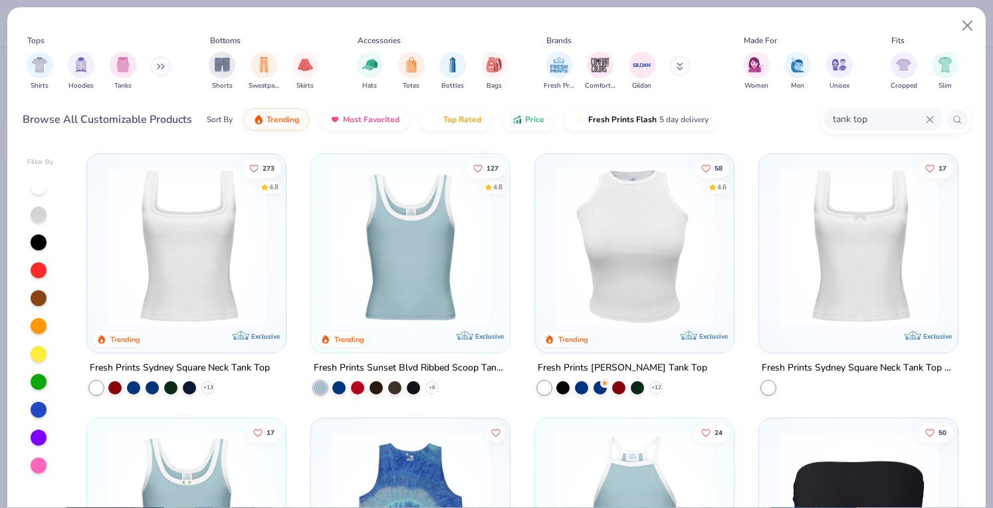
click at [241, 198] on img at bounding box center [186, 246] width 172 height 159
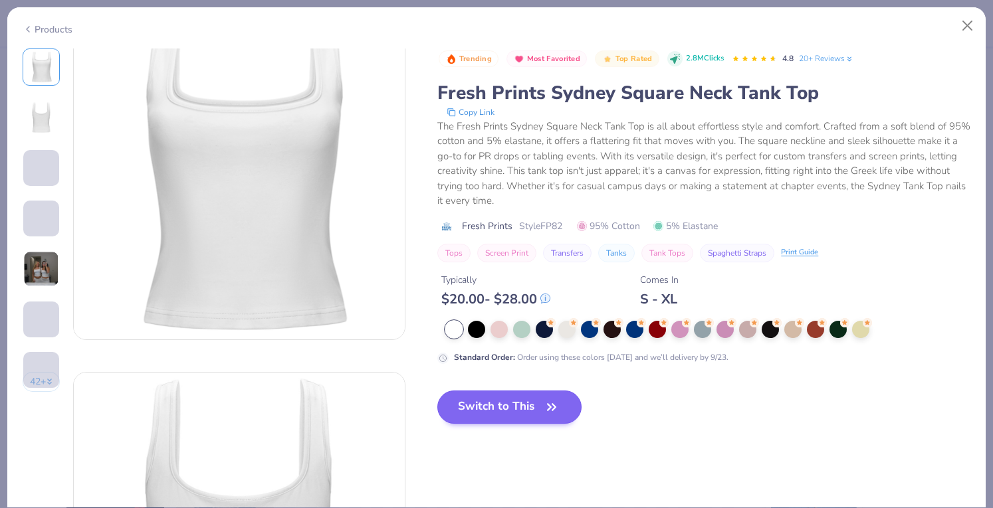
scroll to position [42, 0]
click at [501, 403] on button "Switch to This" at bounding box center [509, 407] width 144 height 33
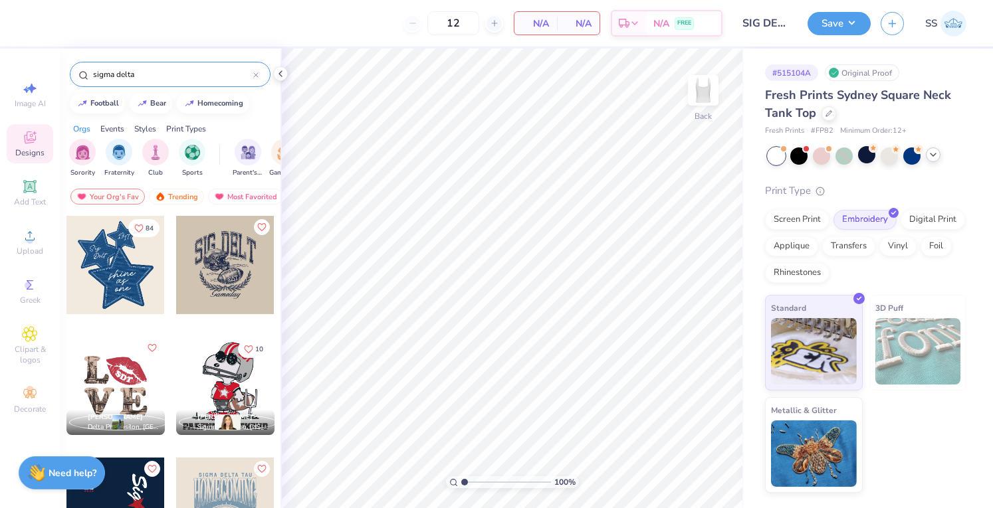
click at [121, 70] on input "sigma delta" at bounding box center [173, 74] width 162 height 13
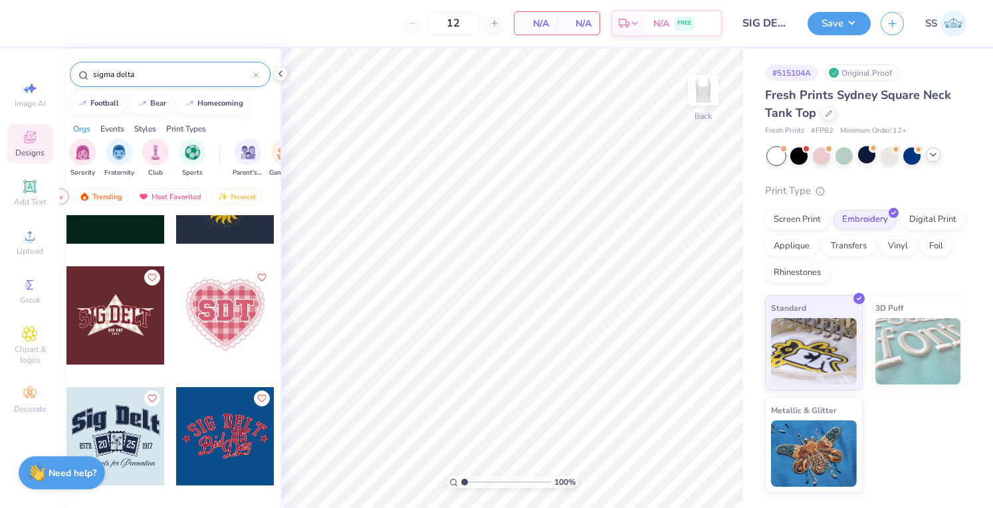
scroll to position [887, 0]
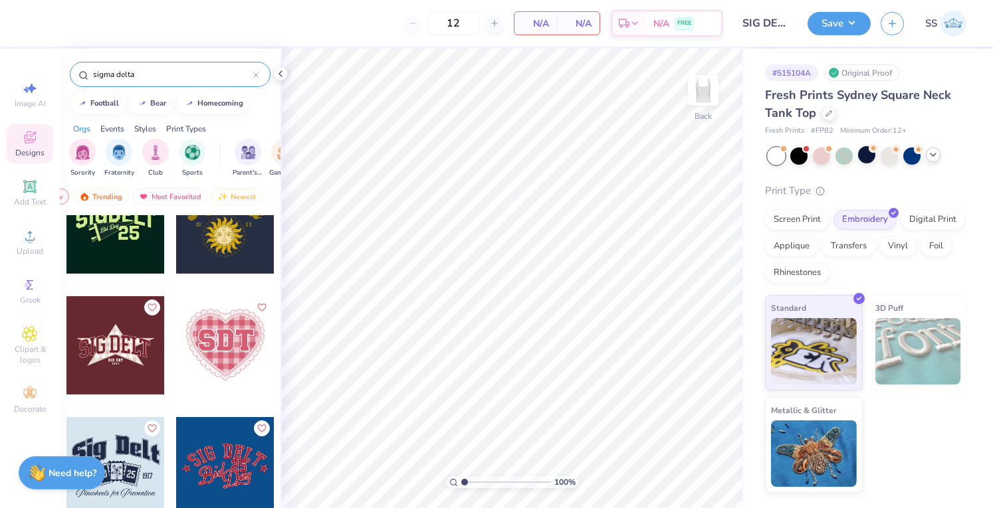
click at [204, 345] on div at bounding box center [225, 345] width 98 height 98
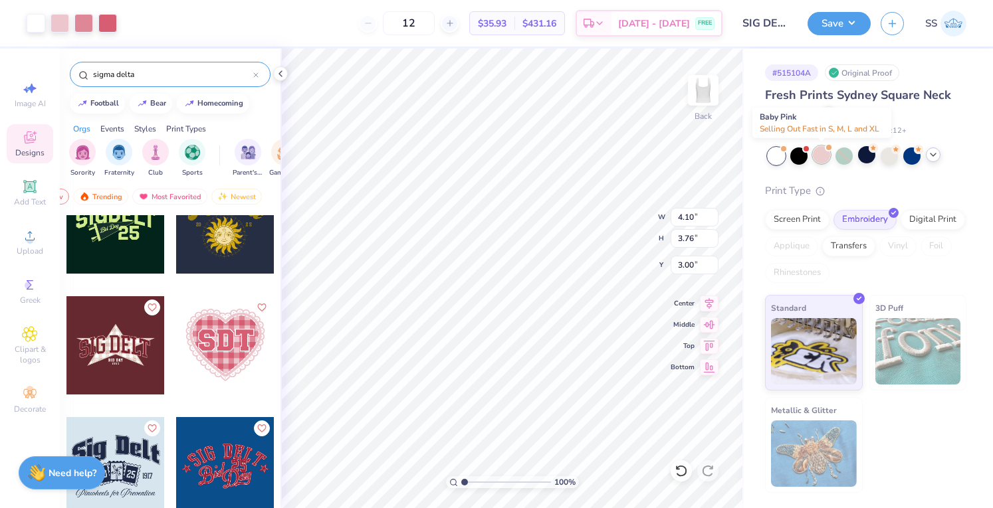
click at [824, 156] on div at bounding box center [821, 154] width 17 height 17
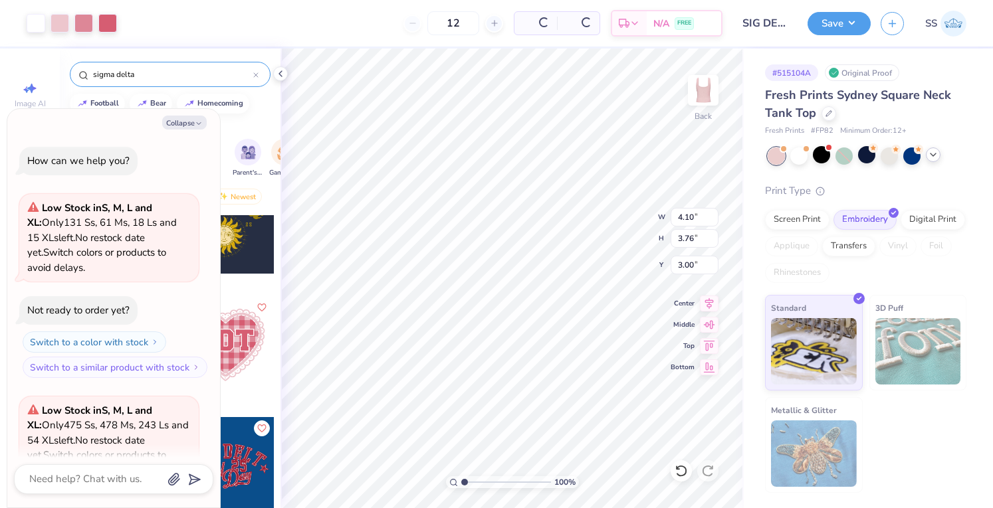
scroll to position [320, 0]
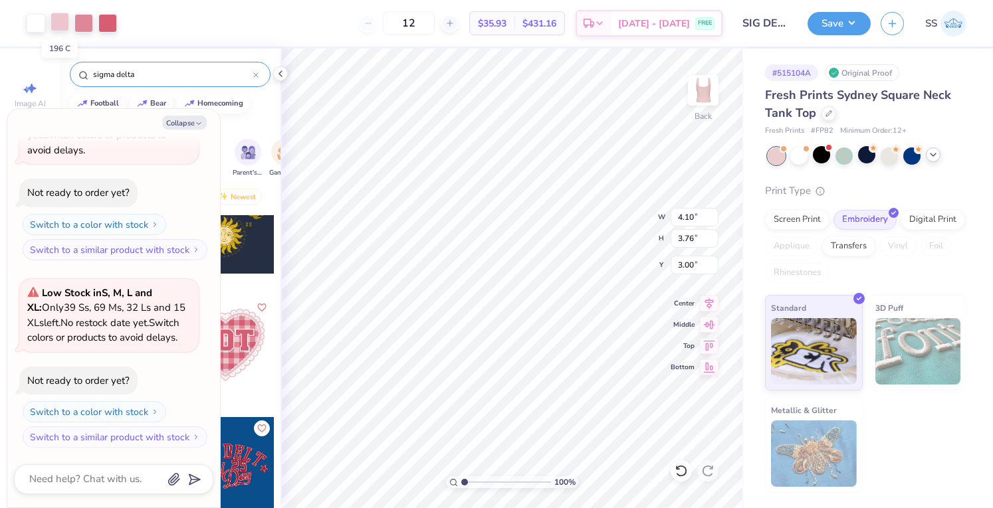
click at [57, 17] on div at bounding box center [60, 22] width 19 height 19
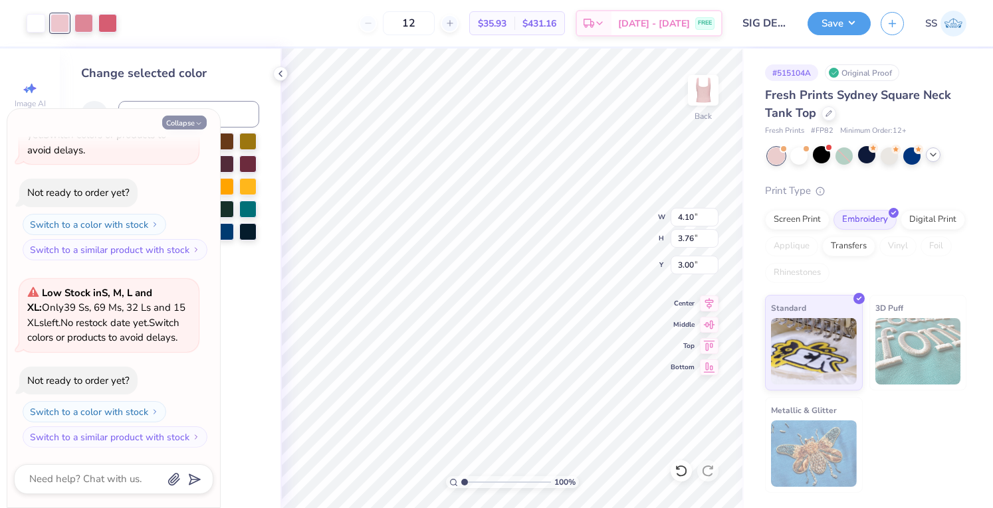
click at [168, 118] on button "Collapse" at bounding box center [184, 123] width 45 height 14
type textarea "x"
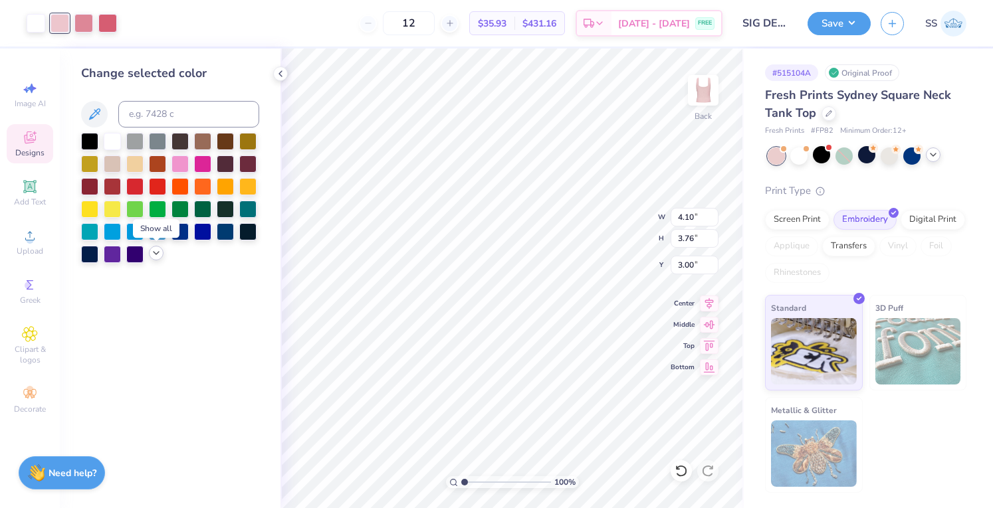
click at [153, 255] on icon at bounding box center [156, 253] width 11 height 11
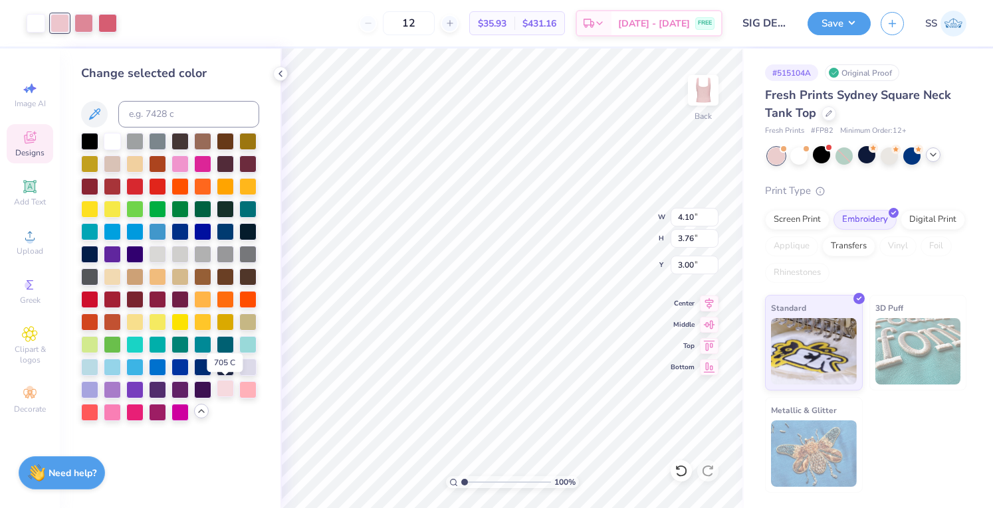
click at [231, 384] on div at bounding box center [225, 388] width 17 height 17
click at [247, 369] on div at bounding box center [247, 366] width 17 height 17
click at [219, 387] on div at bounding box center [225, 388] width 17 height 17
click at [84, 23] on div at bounding box center [83, 22] width 19 height 19
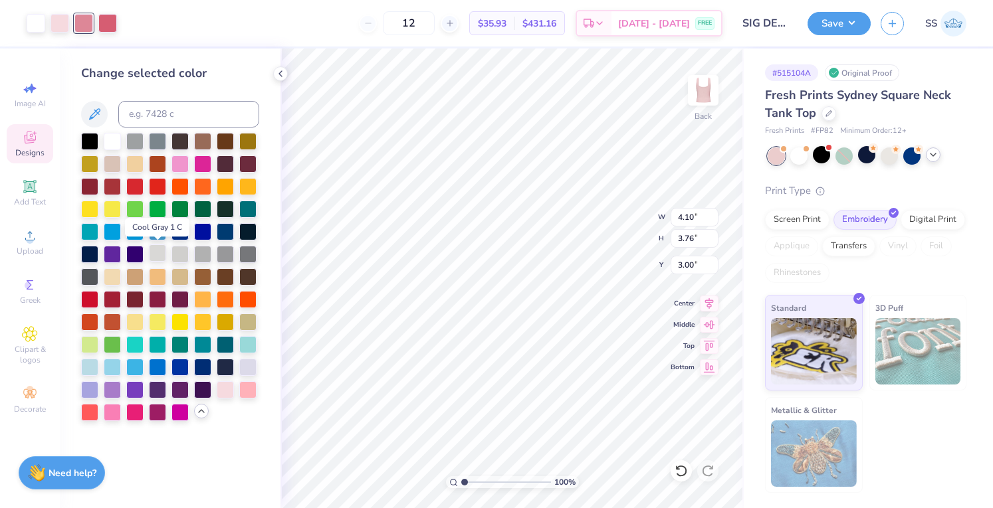
click at [159, 253] on div at bounding box center [157, 253] width 17 height 17
click at [246, 380] on div at bounding box center [247, 388] width 17 height 17
click at [106, 23] on div at bounding box center [107, 22] width 19 height 19
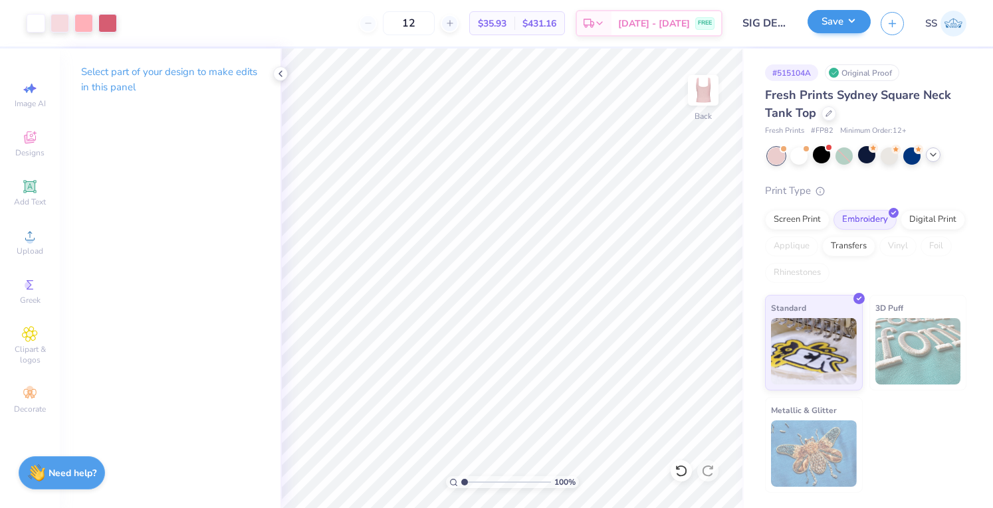
click at [833, 34] on div "Save" at bounding box center [839, 23] width 63 height 23
click at [859, 30] on button "Save" at bounding box center [839, 21] width 63 height 23
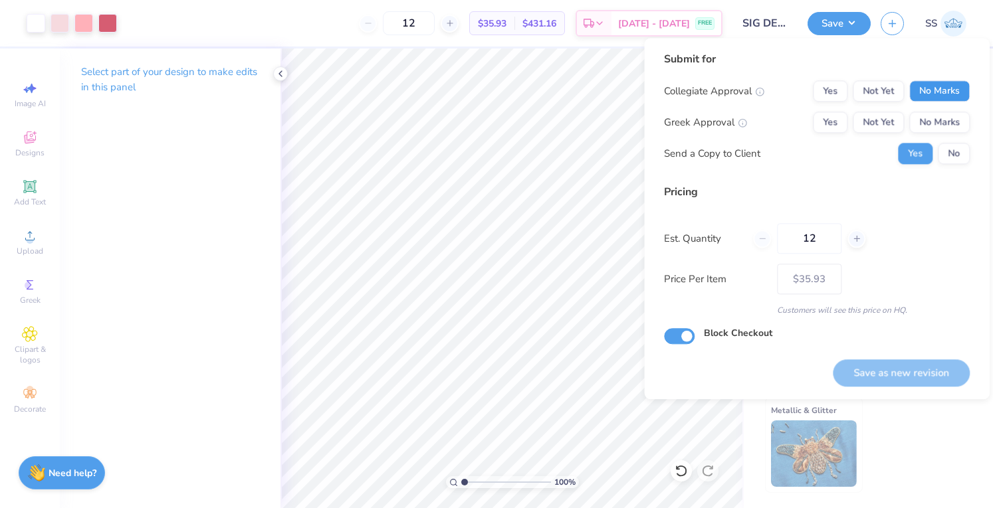
click at [948, 90] on button "No Marks" at bounding box center [939, 90] width 60 height 21
drag, startPoint x: 948, startPoint y: 110, endPoint x: 952, endPoint y: 160, distance: 49.4
click at [952, 160] on div "Collegiate Approval Yes Not Yet No Marks Greek Approval Yes Not Yet No Marks Se…" at bounding box center [817, 122] width 306 height 84
click at [952, 160] on button "No" at bounding box center [954, 153] width 32 height 21
click at [945, 132] on button "No Marks" at bounding box center [939, 122] width 60 height 21
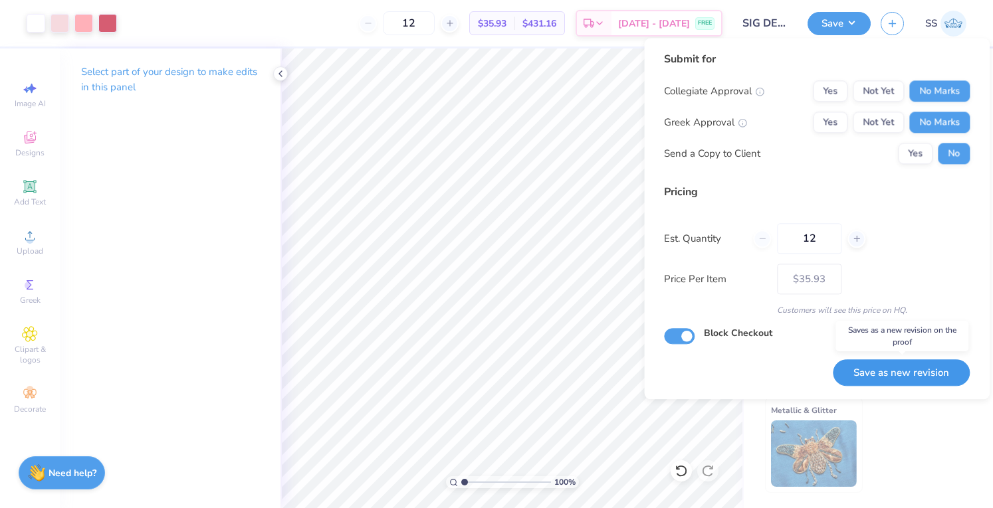
click at [868, 376] on button "Save as new revision" at bounding box center [901, 373] width 137 height 27
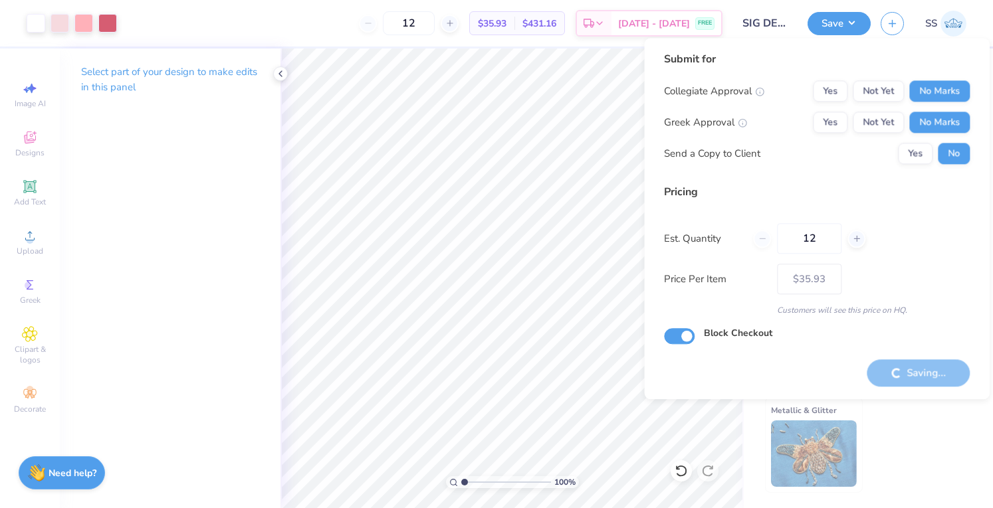
type input "– –"
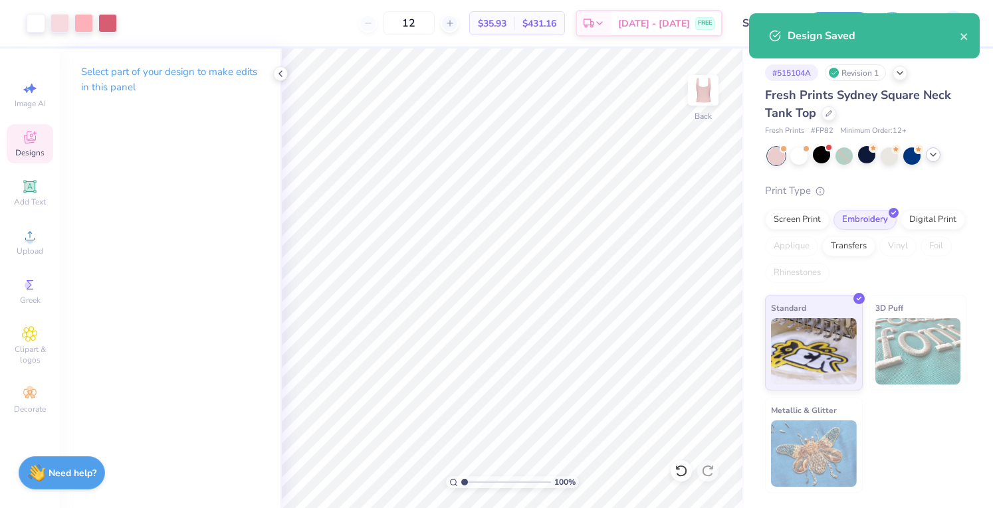
click at [28, 132] on icon at bounding box center [30, 138] width 12 height 12
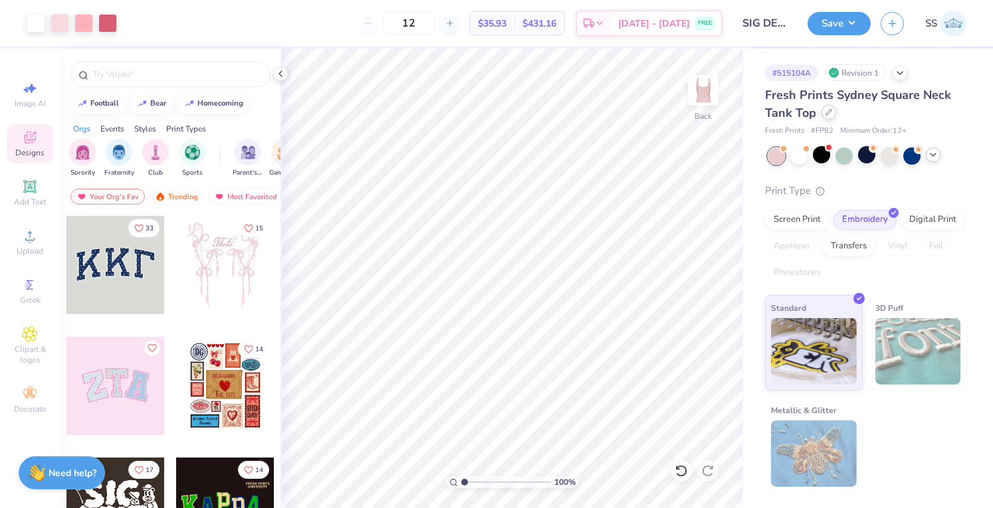
click at [829, 110] on icon at bounding box center [828, 112] width 7 height 7
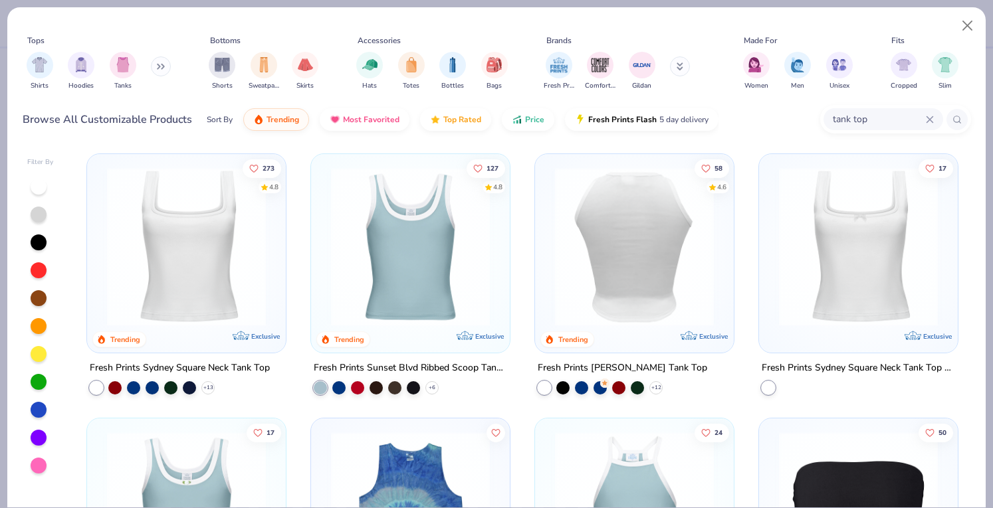
click at [561, 261] on div at bounding box center [634, 246] width 517 height 159
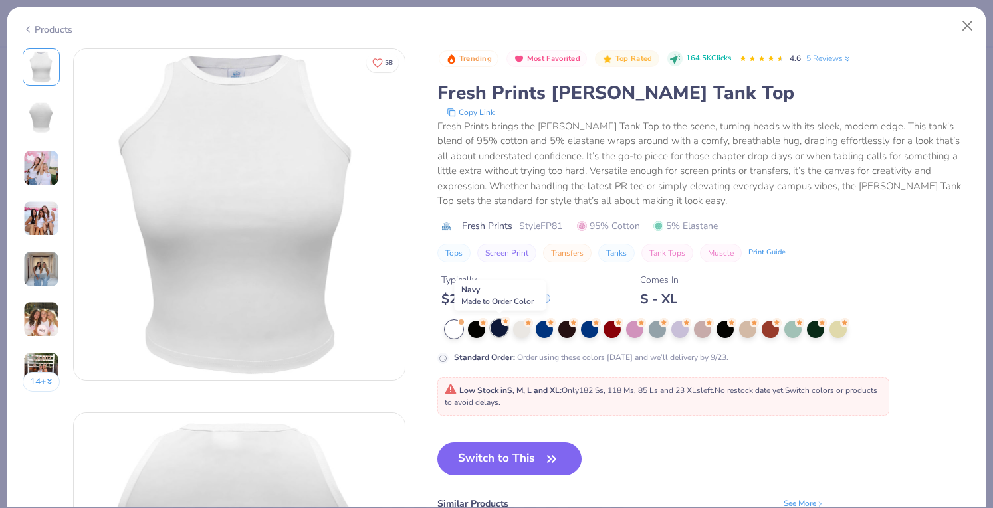
click at [494, 334] on div at bounding box center [499, 328] width 17 height 17
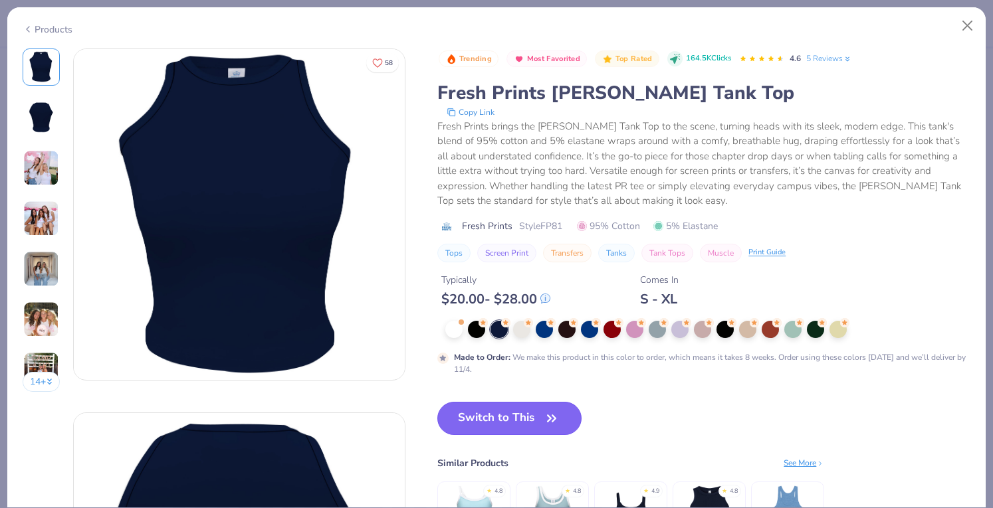
click at [486, 432] on button "Switch to This" at bounding box center [509, 418] width 144 height 33
click at [485, 427] on button "Switch to This" at bounding box center [509, 418] width 144 height 33
click at [469, 429] on button "Switch to This" at bounding box center [509, 418] width 144 height 33
click at [484, 411] on button "Switch to This" at bounding box center [509, 418] width 144 height 33
type textarea "x"
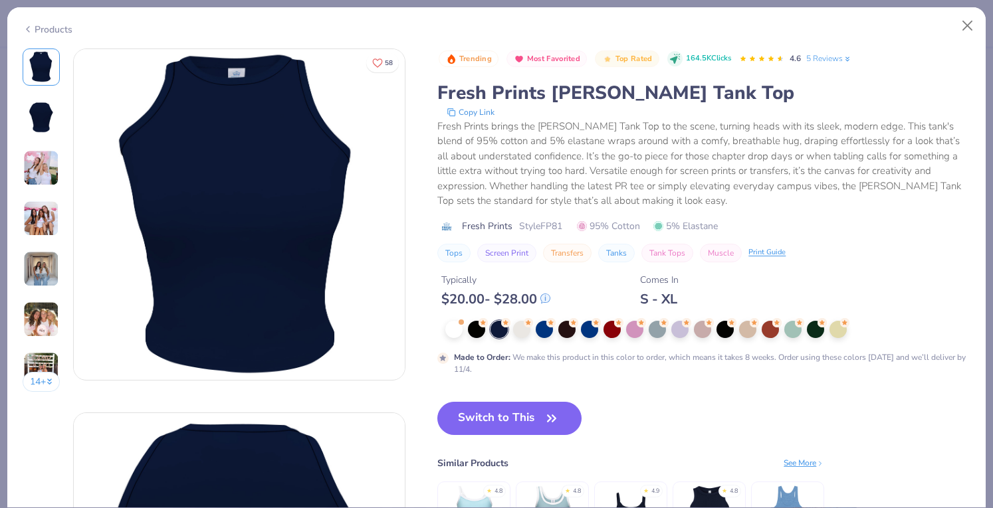
type input "50"
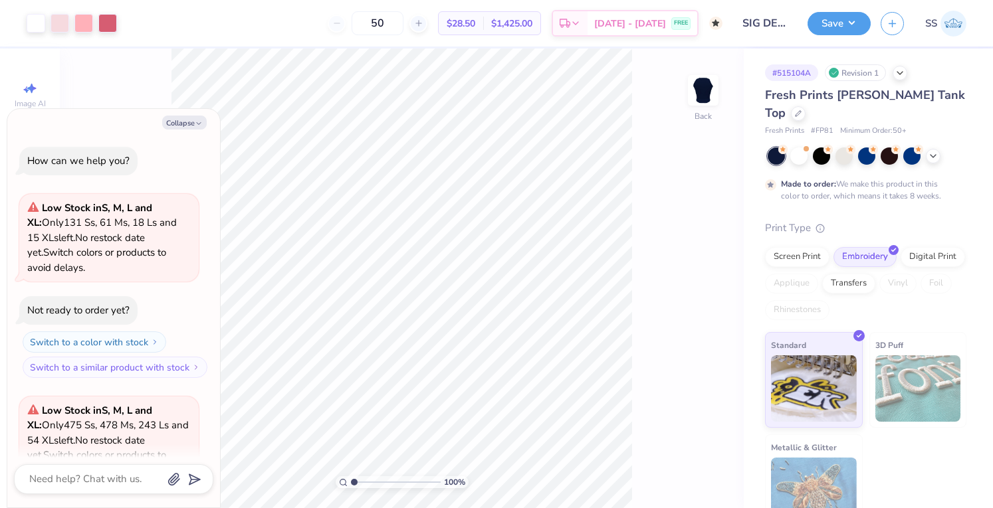
scroll to position [430, 0]
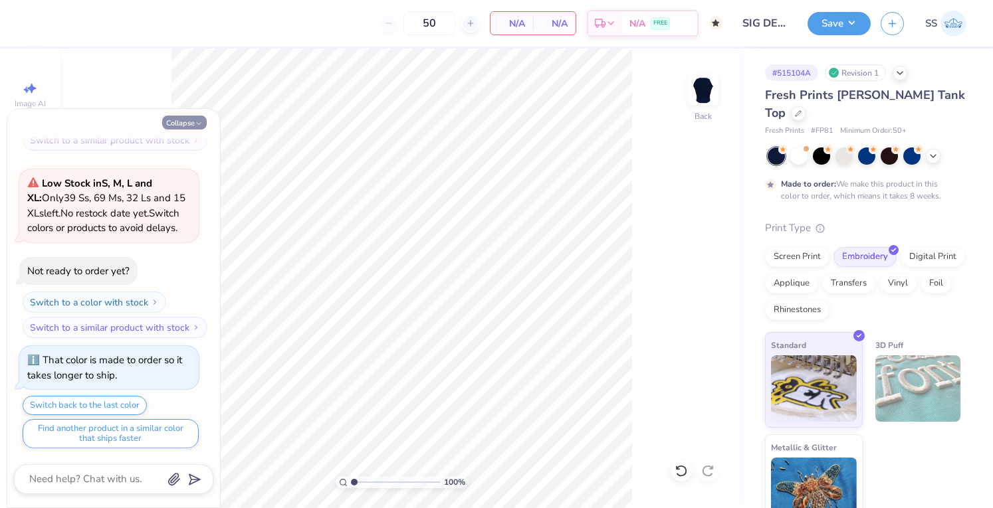
click at [190, 123] on button "Collapse" at bounding box center [184, 123] width 45 height 14
type textarea "x"
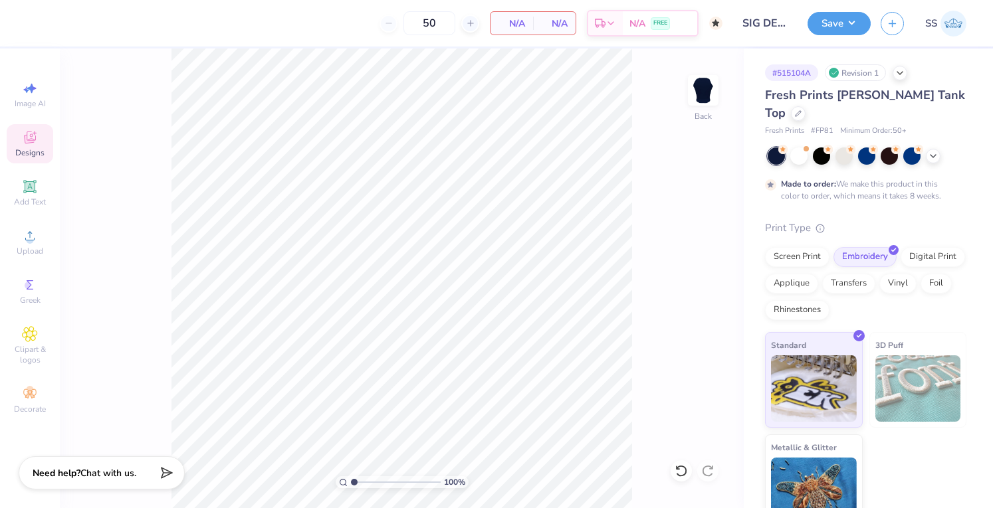
click at [28, 130] on icon at bounding box center [30, 138] width 16 height 16
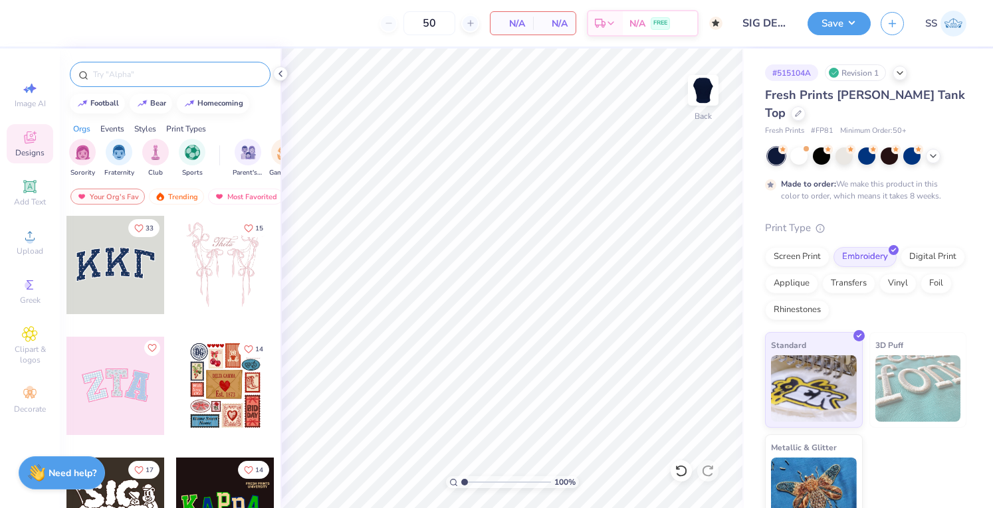
drag, startPoint x: 92, startPoint y: 86, endPoint x: 100, endPoint y: 72, distance: 15.5
click at [100, 72] on div at bounding box center [170, 74] width 201 height 25
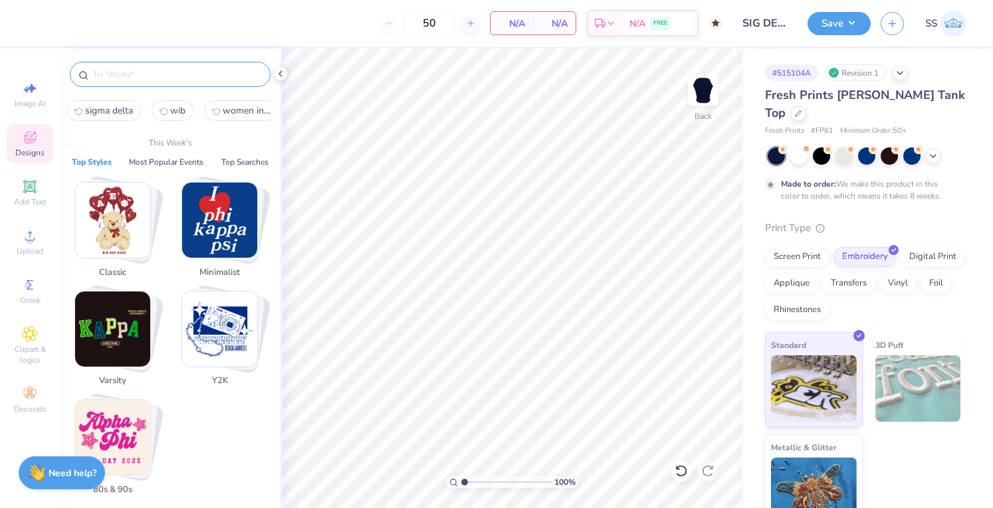
click at [100, 72] on input "text" at bounding box center [177, 74] width 170 height 13
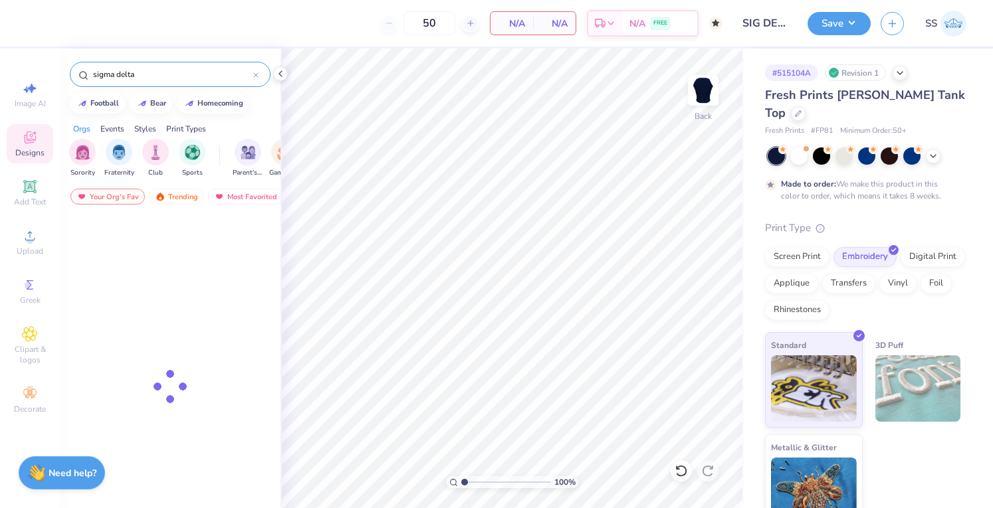
type input "sigma delta"
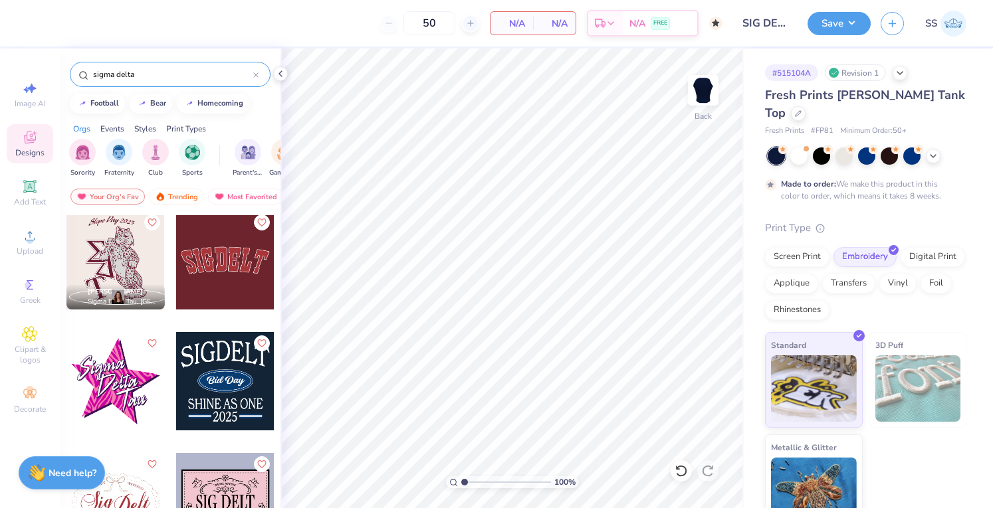
scroll to position [2428, 0]
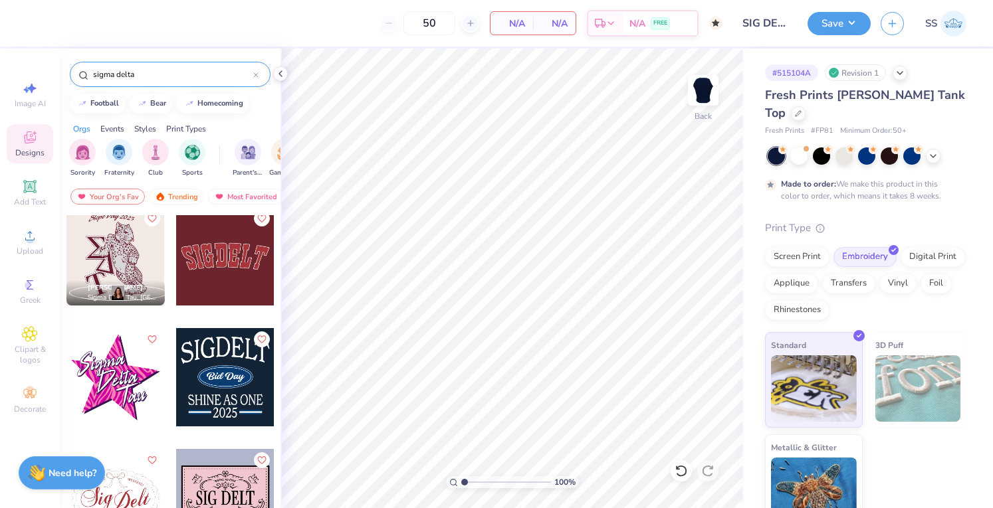
click at [210, 286] on div at bounding box center [225, 256] width 98 height 98
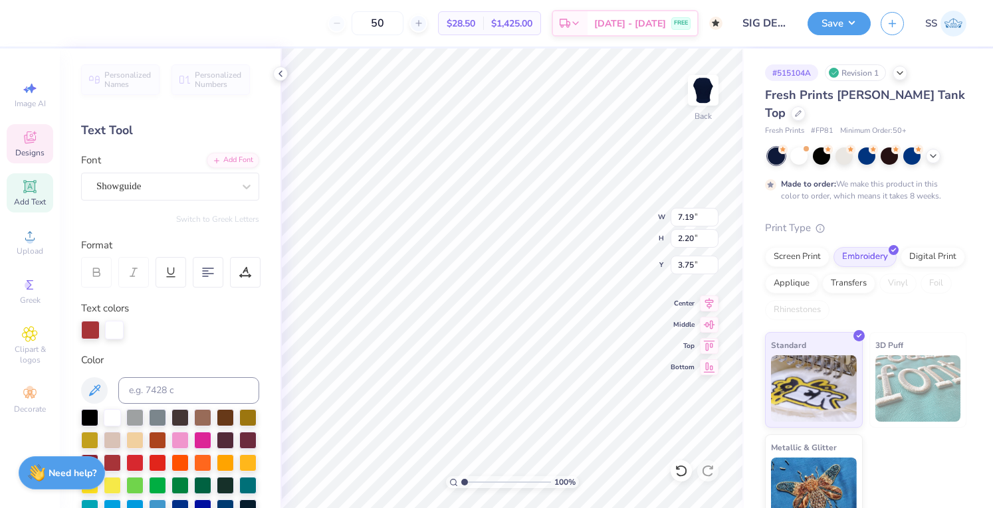
type input "3.75"
click at [11, 90] on div "Image AI" at bounding box center [30, 94] width 47 height 39
select select "4"
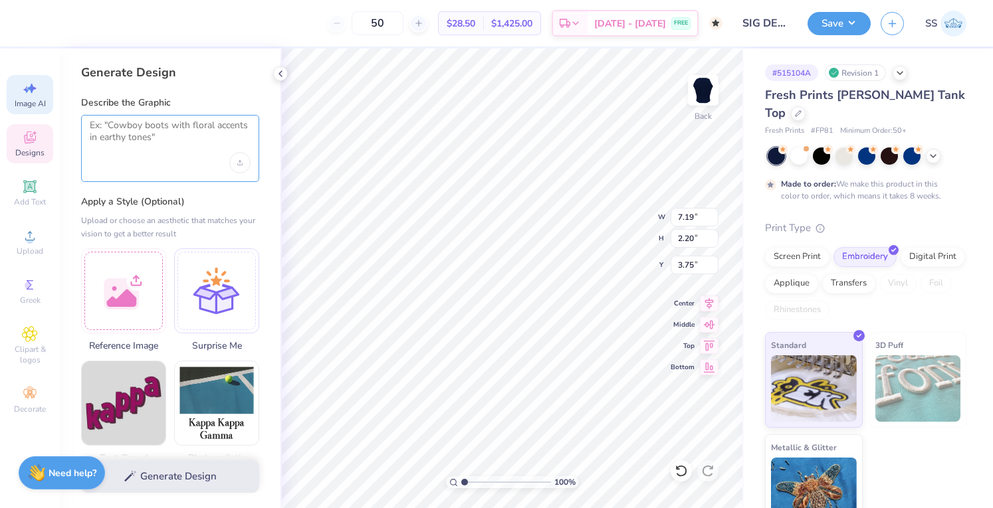
click at [189, 126] on textarea at bounding box center [170, 136] width 161 height 33
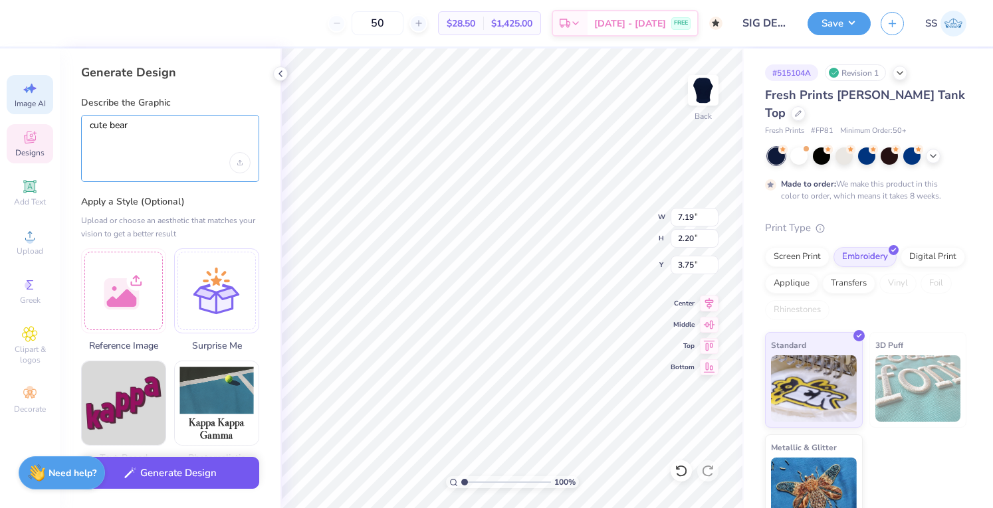
type textarea "cute bear"
click at [211, 476] on button "Generate Design" at bounding box center [170, 473] width 178 height 33
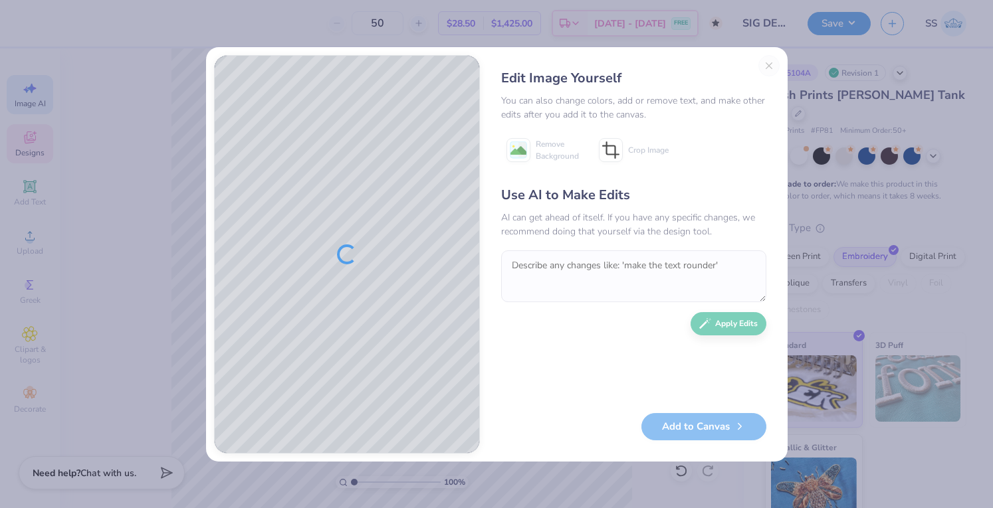
click at [768, 64] on div "Edit Image Yourself You can also change colors, add or remove text, and make ot…" at bounding box center [634, 254] width 292 height 399
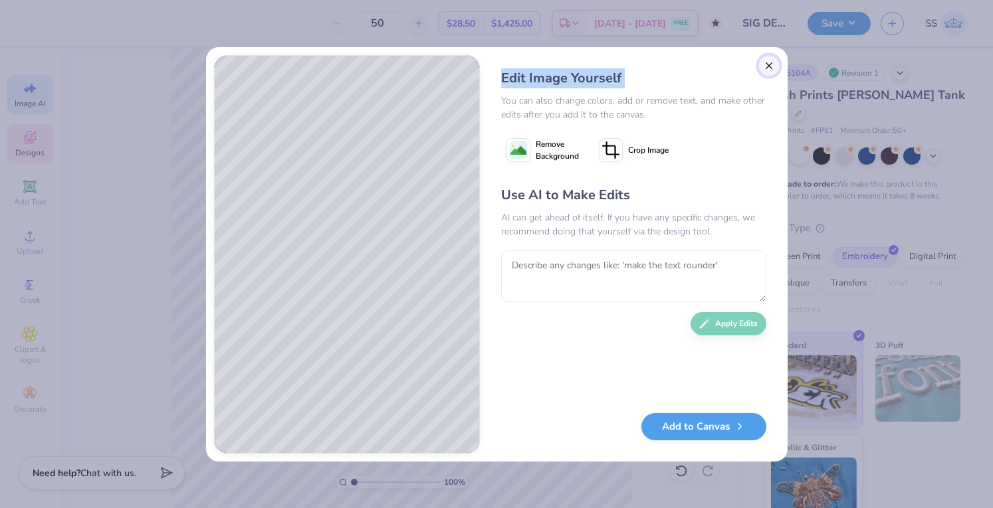
click at [766, 62] on button "Close" at bounding box center [768, 65] width 21 height 21
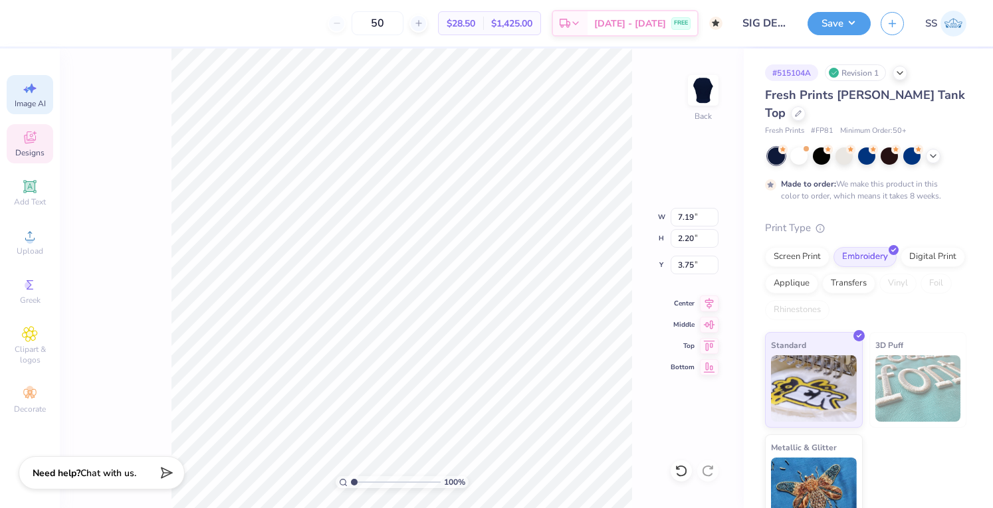
scroll to position [0, 29]
click at [37, 132] on icon at bounding box center [30, 138] width 16 height 16
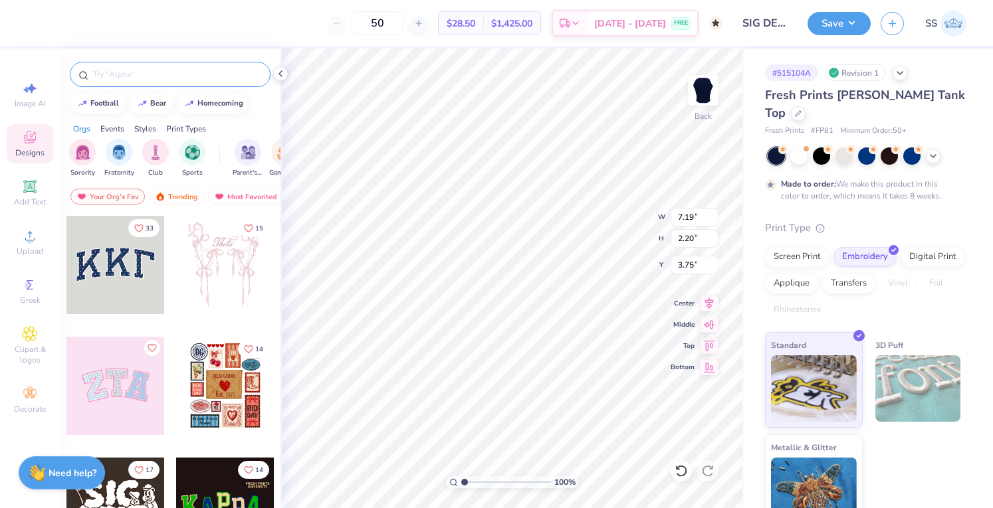
scroll to position [0, 0]
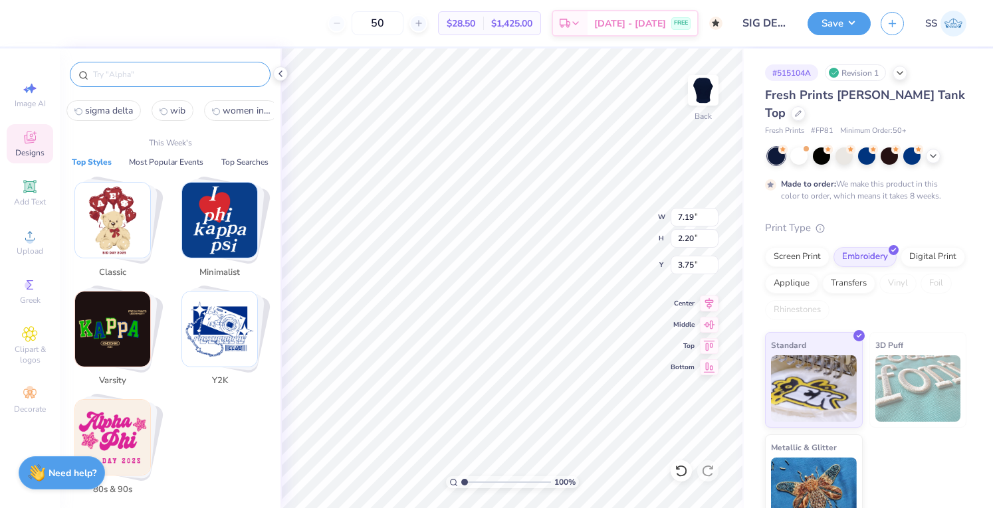
click at [185, 74] on input "text" at bounding box center [177, 74] width 170 height 13
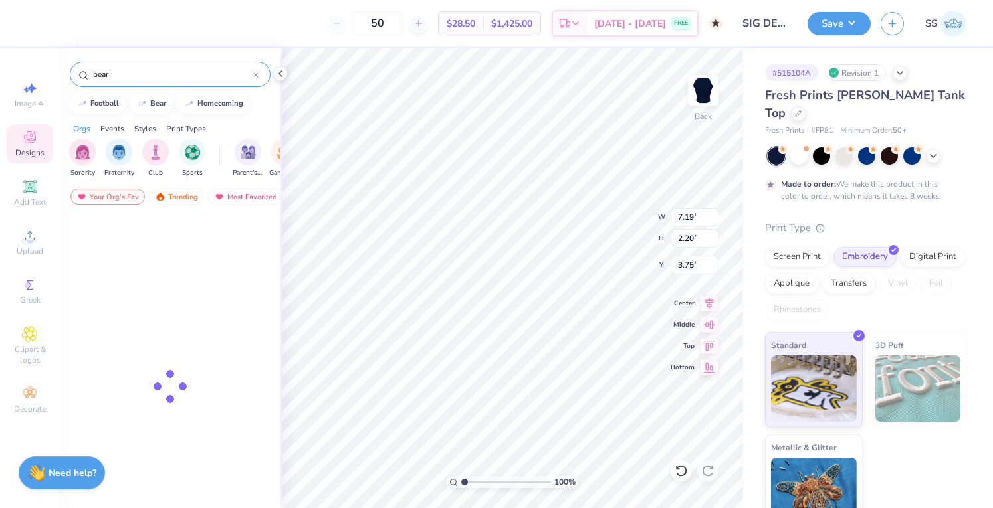
type input "bear"
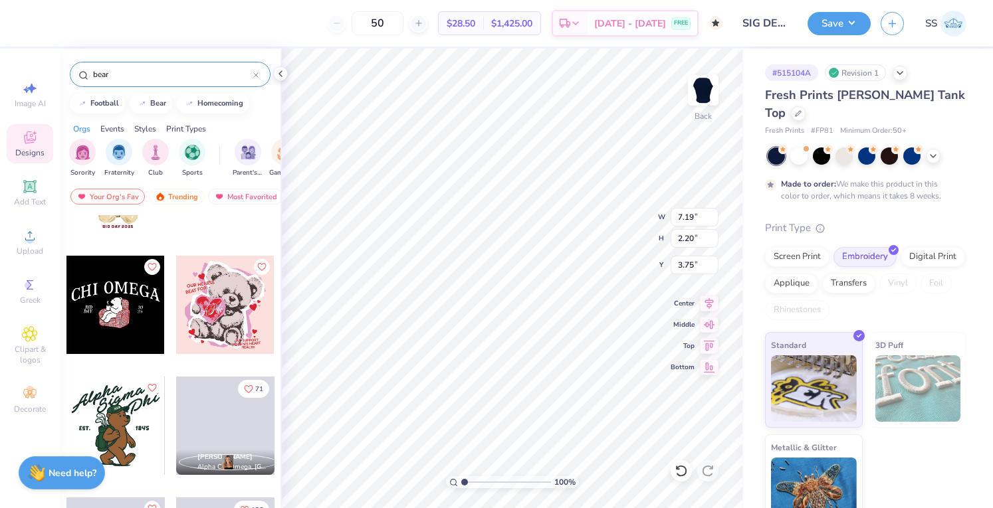
scroll to position [194, 0]
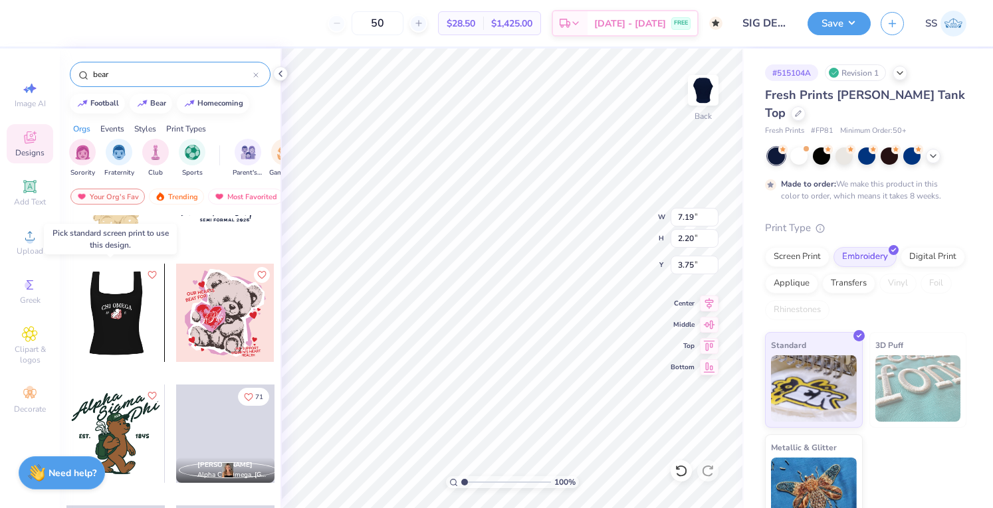
click at [105, 335] on div at bounding box center [115, 313] width 98 height 98
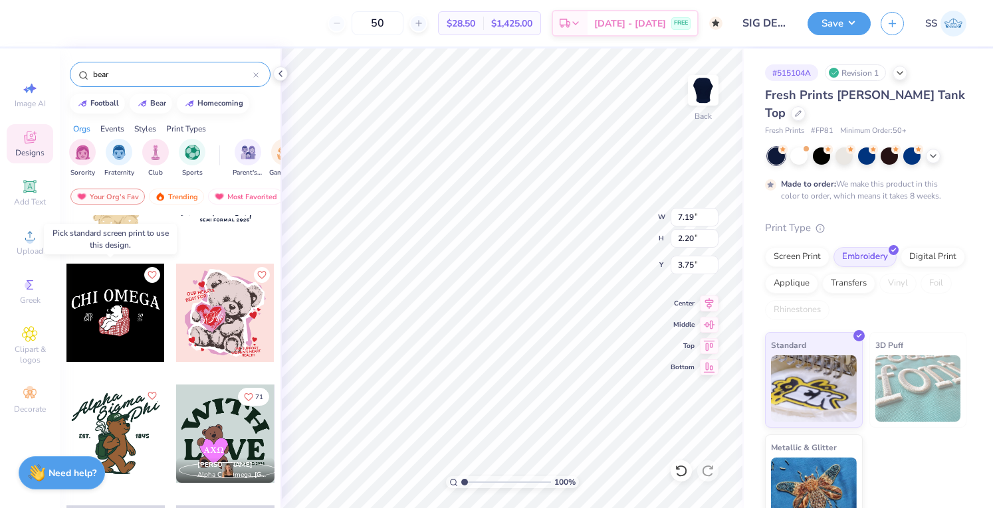
click at [105, 324] on div at bounding box center [115, 313] width 98 height 98
click at [113, 299] on div at bounding box center [115, 313] width 98 height 98
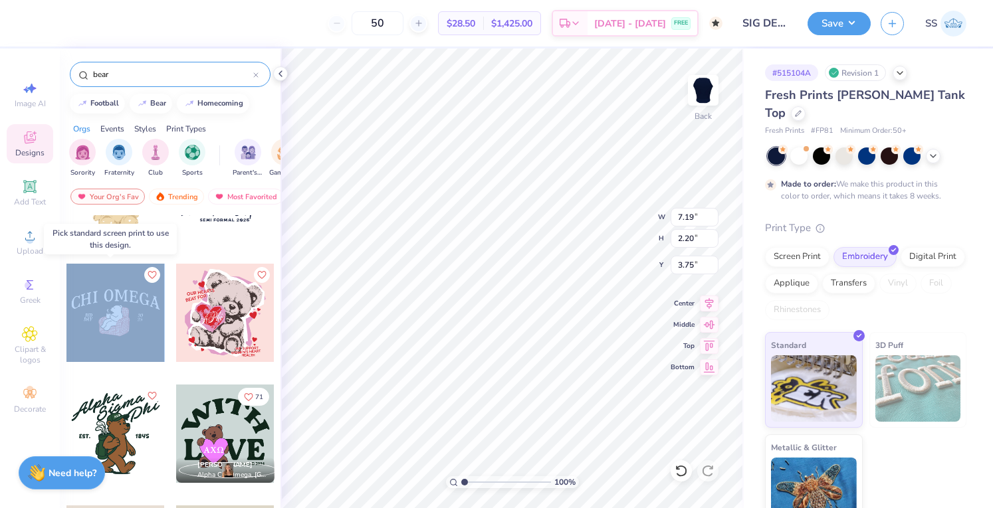
click at [113, 299] on div at bounding box center [115, 313] width 98 height 98
click at [124, 307] on div at bounding box center [115, 313] width 98 height 98
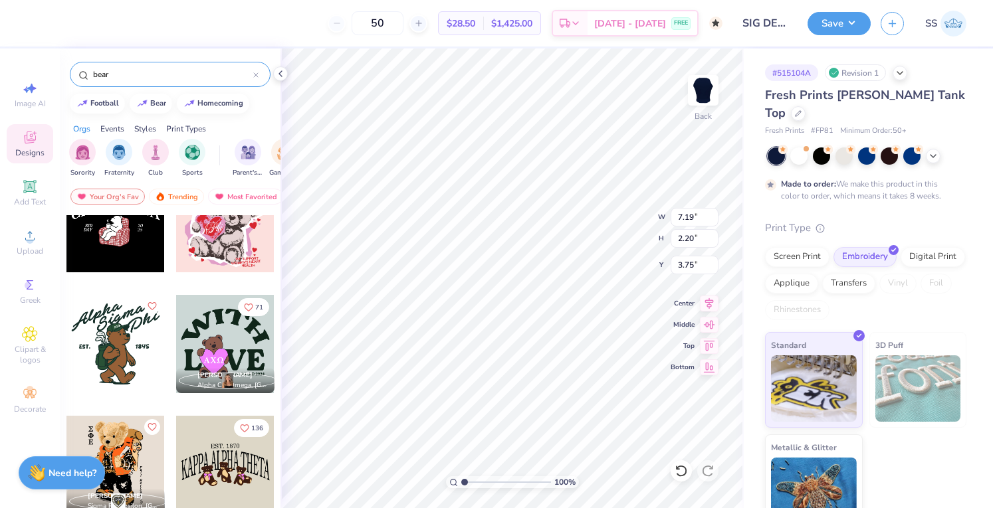
scroll to position [284, 0]
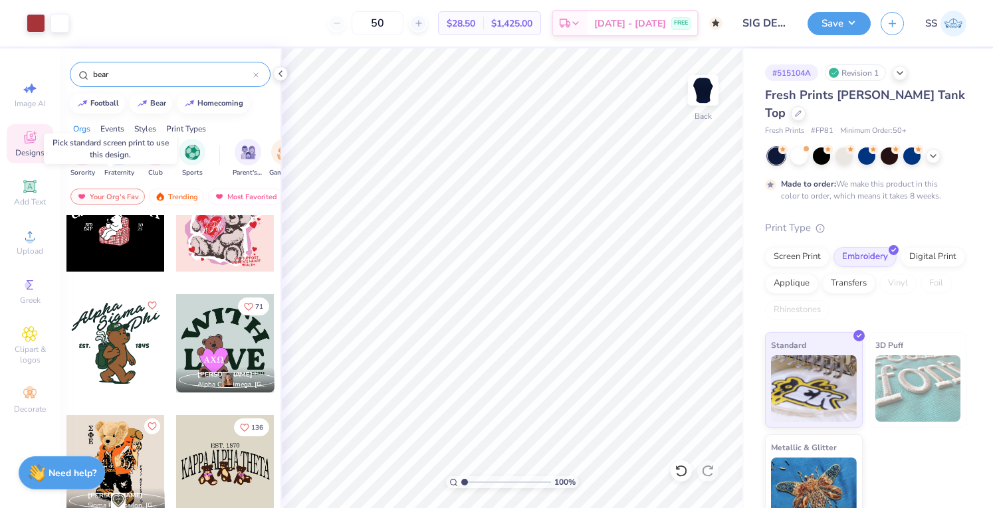
click at [107, 252] on div at bounding box center [115, 222] width 98 height 98
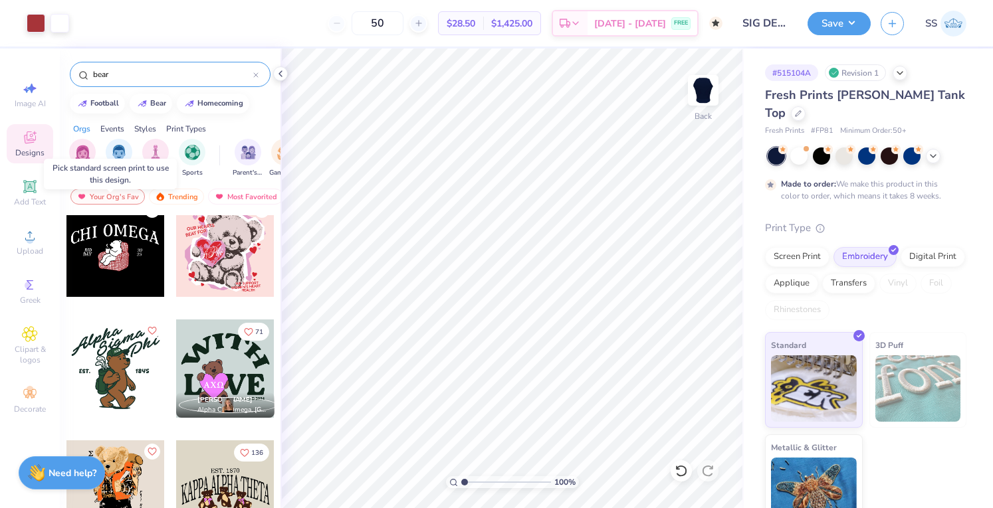
scroll to position [251, 0]
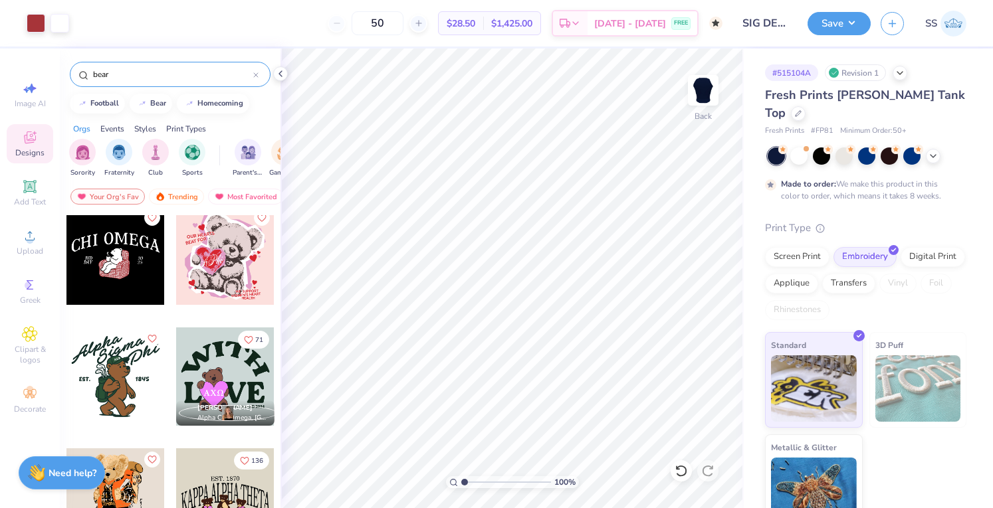
click at [107, 252] on div at bounding box center [115, 256] width 98 height 98
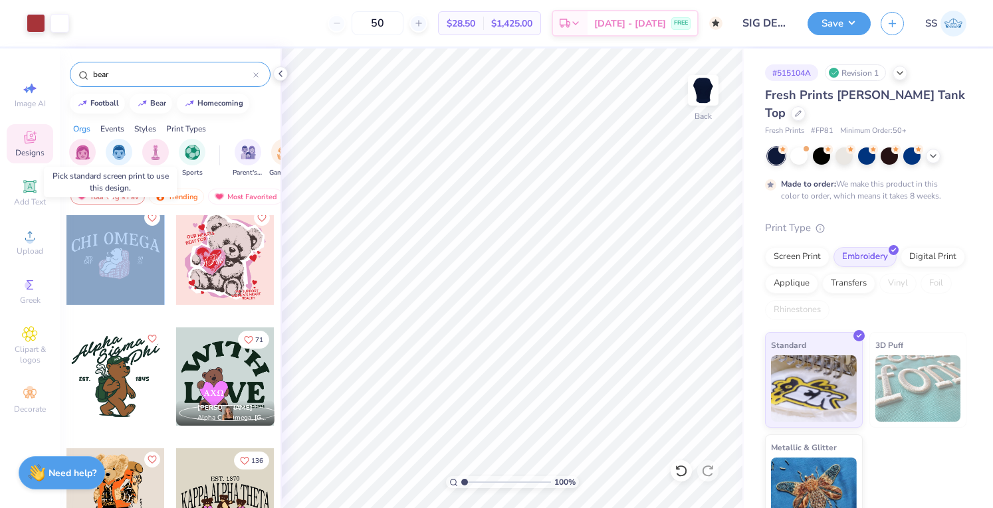
click at [107, 252] on div at bounding box center [115, 256] width 98 height 98
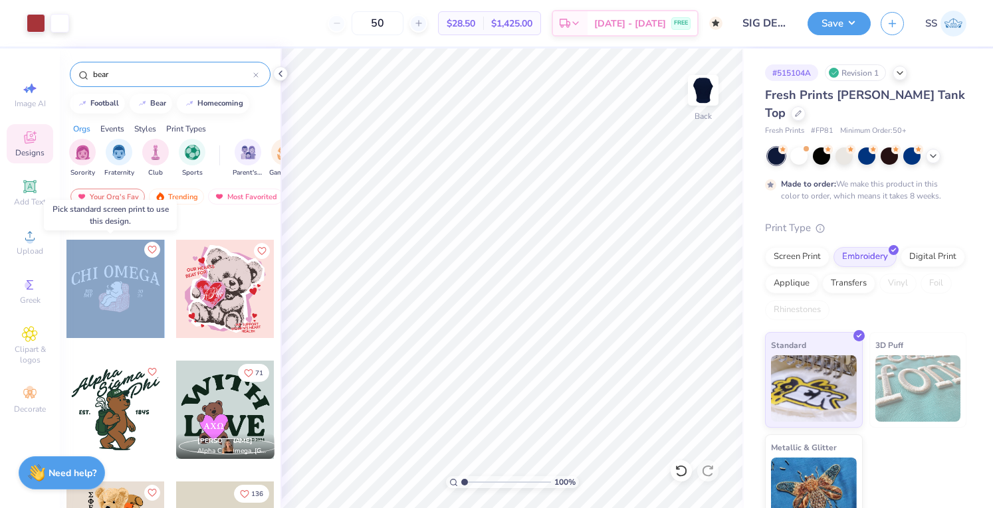
click at [148, 247] on icon "Like" at bounding box center [151, 249] width 9 height 9
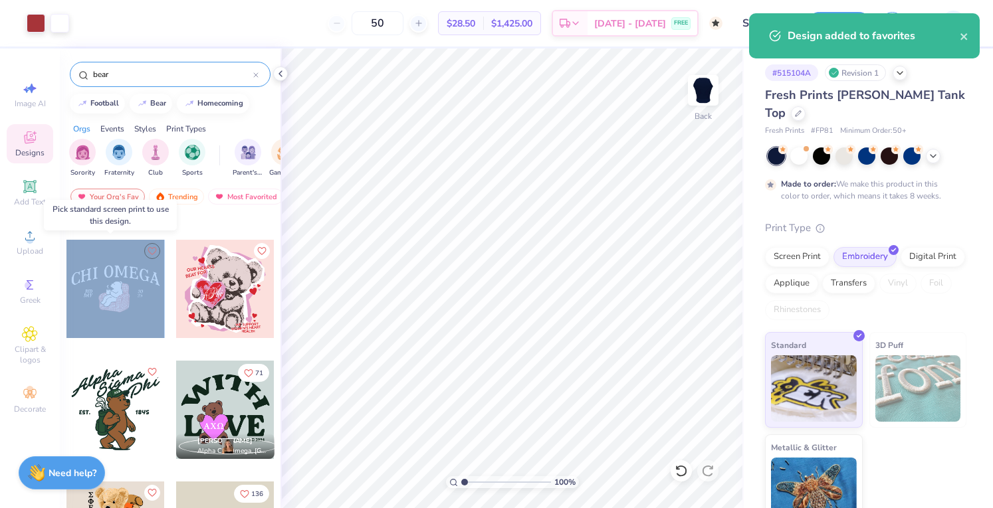
click at [129, 294] on div at bounding box center [115, 289] width 98 height 98
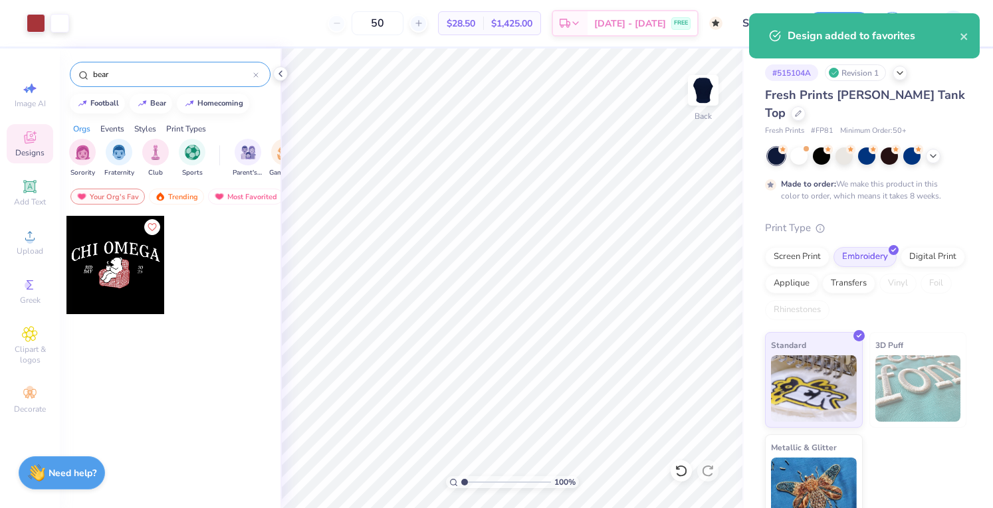
scroll to position [0, 0]
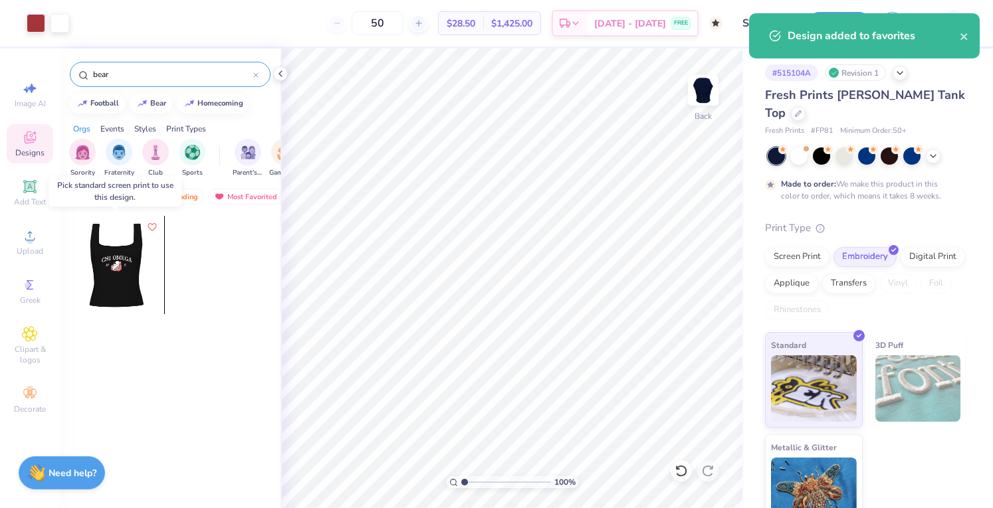
click at [66, 288] on div at bounding box center [17, 265] width 98 height 98
click at [129, 288] on div at bounding box center [115, 265] width 98 height 98
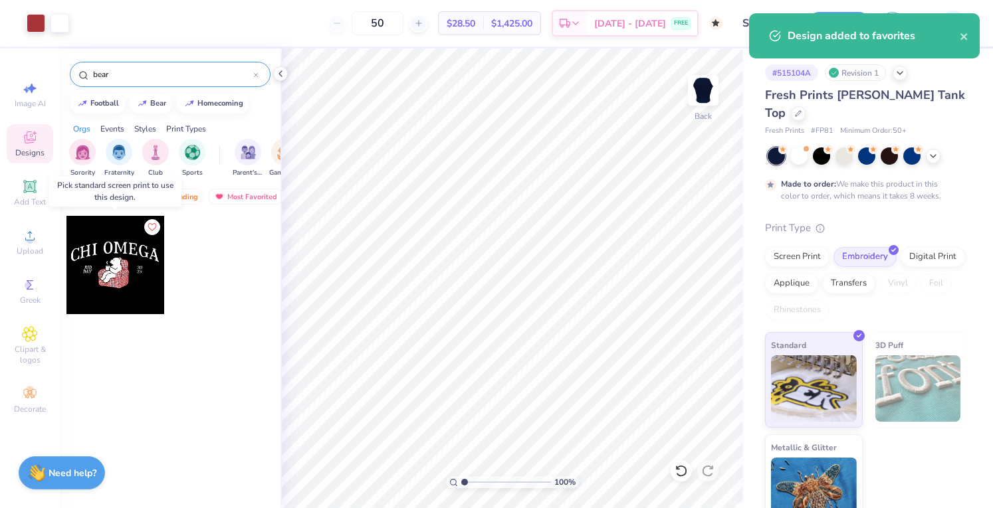
click at [66, 288] on div at bounding box center [16, 265] width 98 height 98
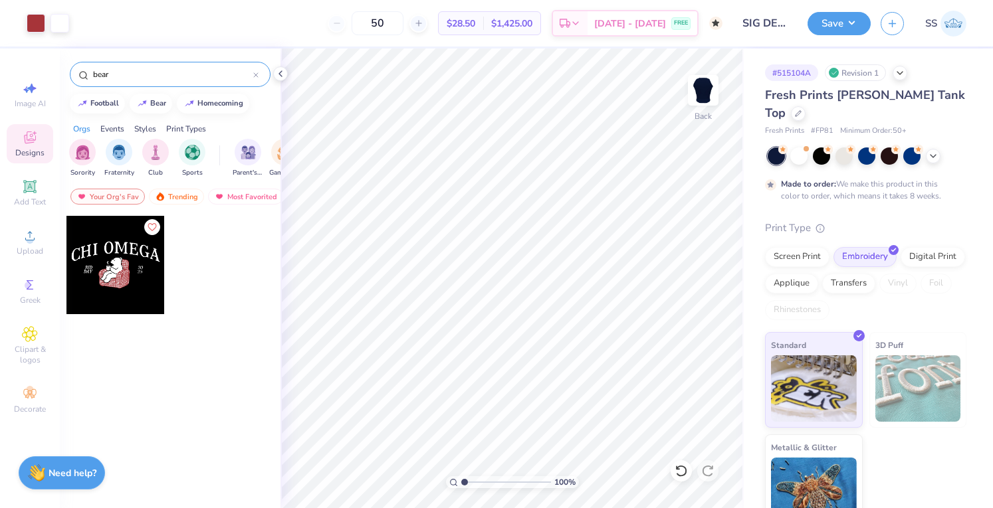
click at [200, 297] on div at bounding box center [225, 275] width 100 height 120
click at [28, 189] on icon at bounding box center [30, 186] width 10 height 10
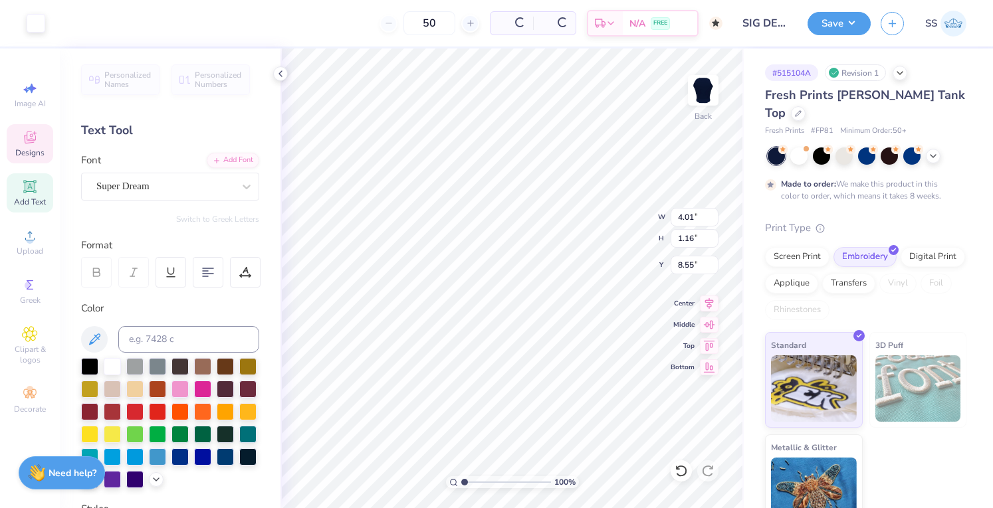
click at [28, 141] on icon at bounding box center [30, 139] width 11 height 9
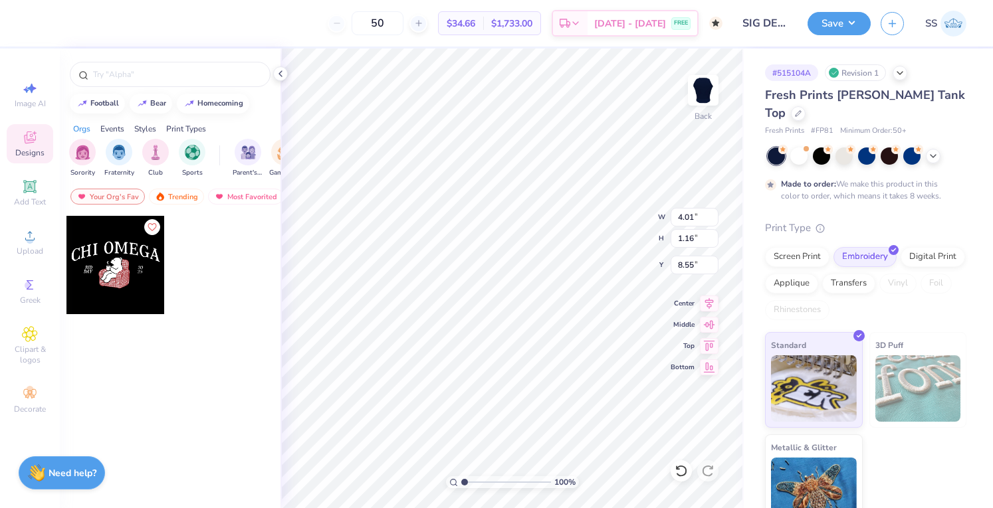
click at [133, 261] on div at bounding box center [115, 265] width 98 height 98
click at [132, 261] on div at bounding box center [115, 265] width 98 height 98
click at [282, 71] on icon at bounding box center [280, 73] width 11 height 11
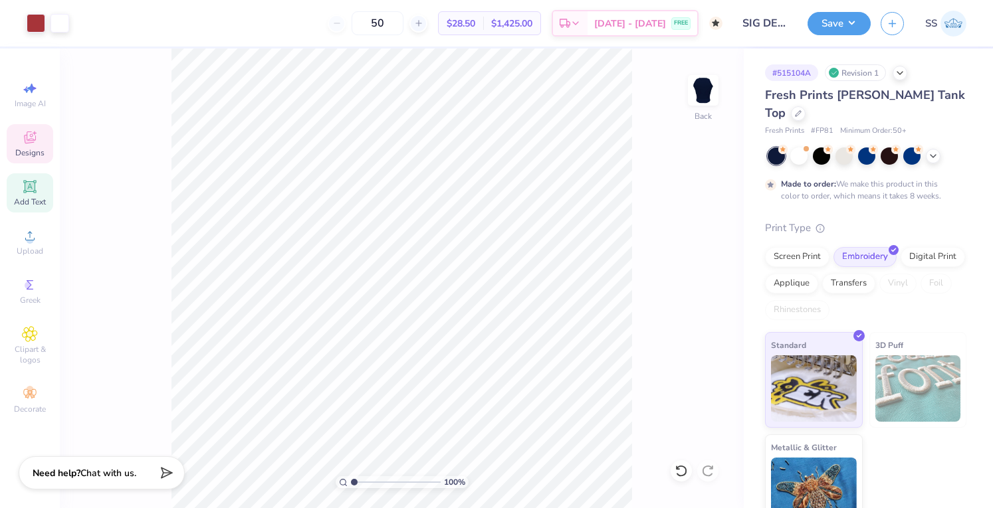
click at [21, 182] on div "Add Text" at bounding box center [30, 192] width 47 height 39
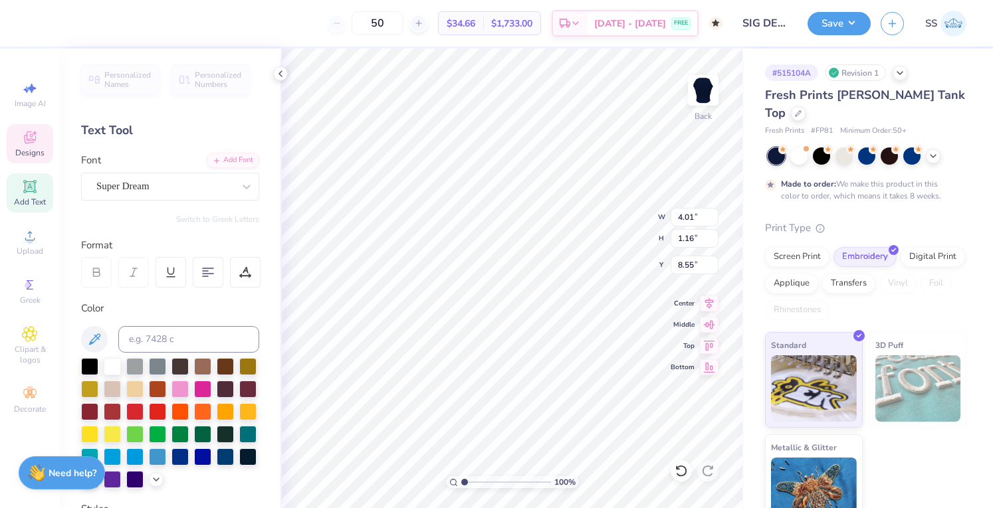
click at [33, 152] on span "Designs" at bounding box center [29, 153] width 29 height 11
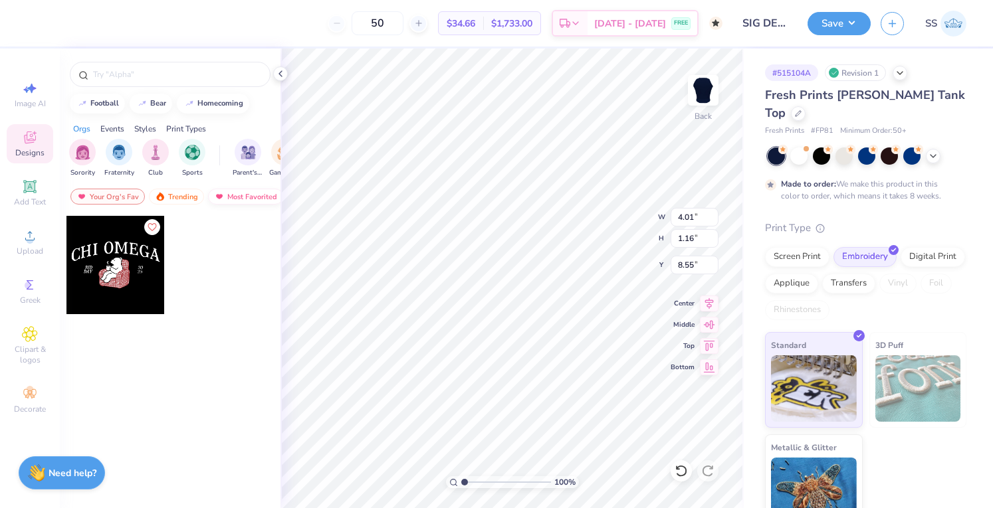
scroll to position [11, 1]
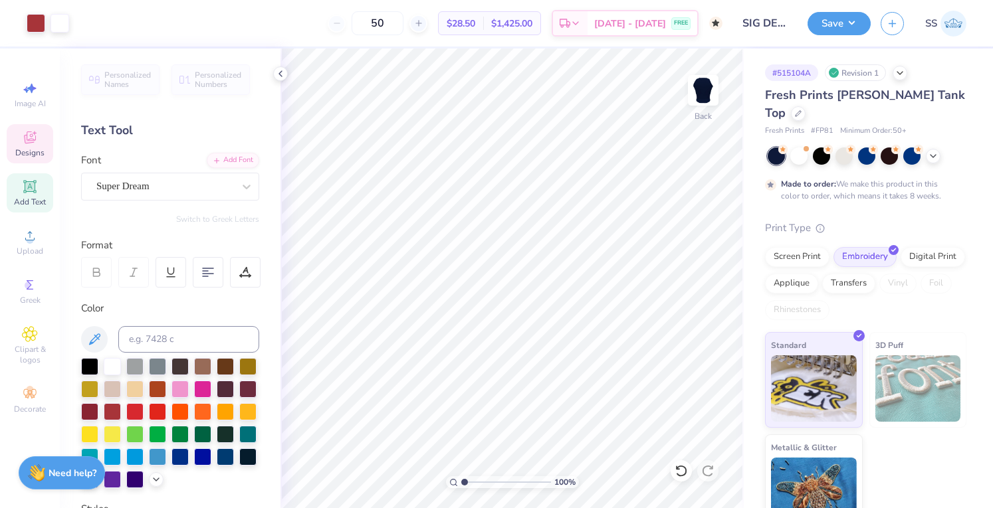
click at [32, 148] on span "Designs" at bounding box center [29, 153] width 29 height 11
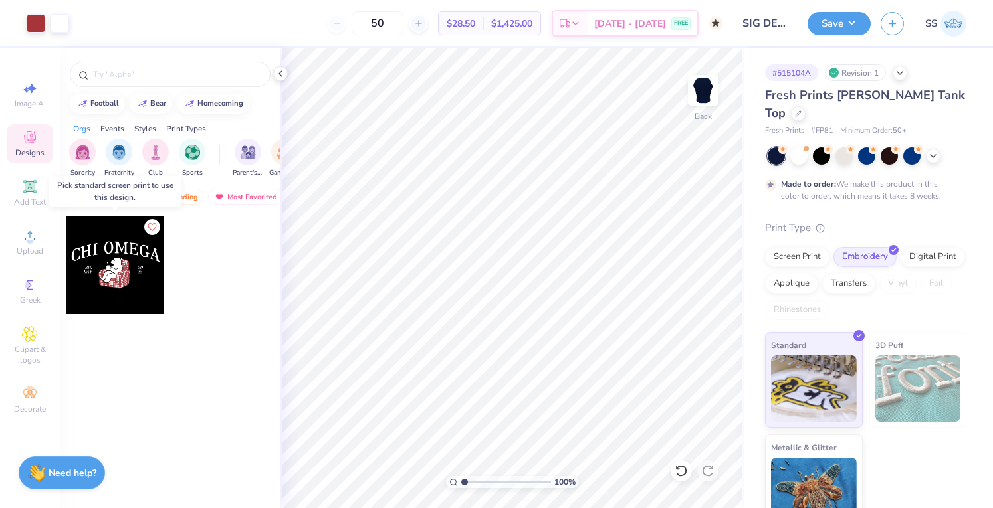
click at [116, 235] on div at bounding box center [115, 265] width 98 height 98
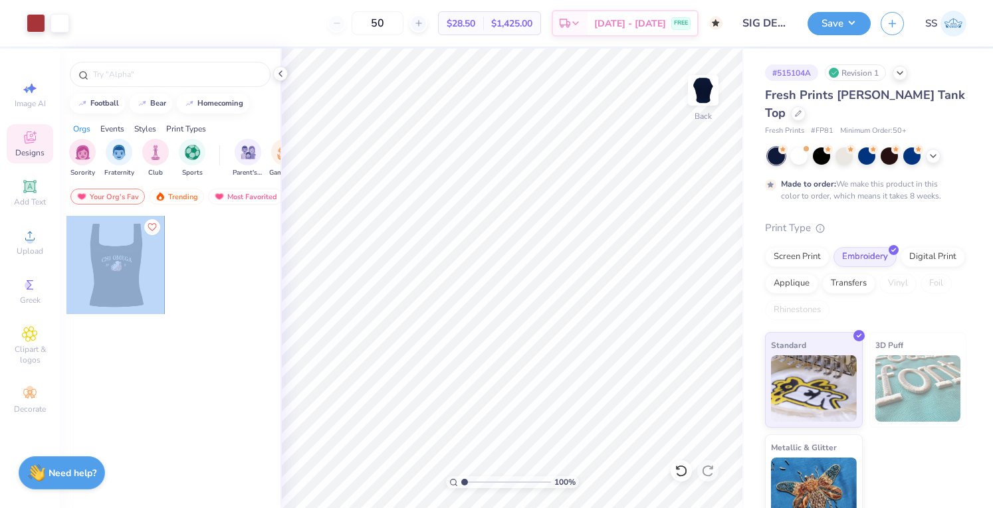
drag, startPoint x: 115, startPoint y: 243, endPoint x: 237, endPoint y: 306, distance: 137.0
click at [237, 306] on div at bounding box center [170, 275] width 209 height 120
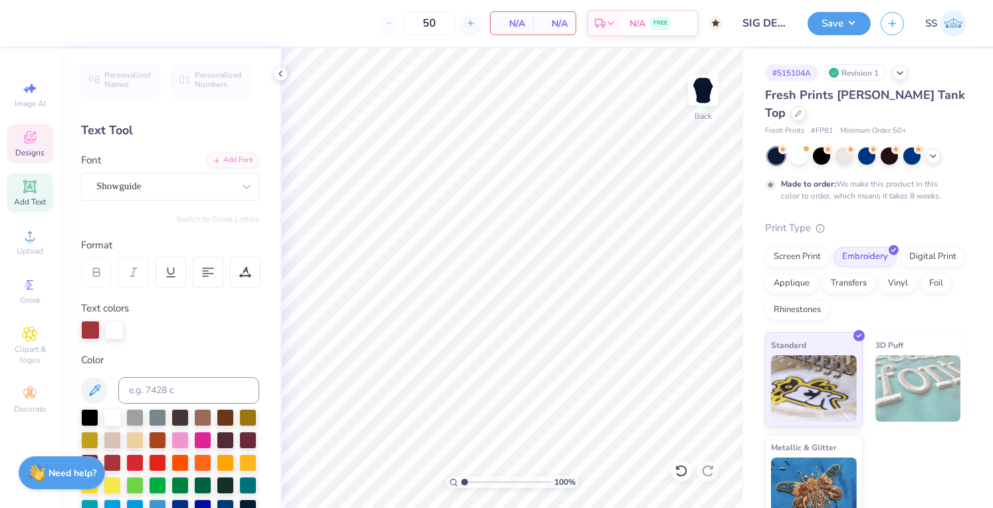
click at [24, 150] on span "Designs" at bounding box center [29, 153] width 29 height 11
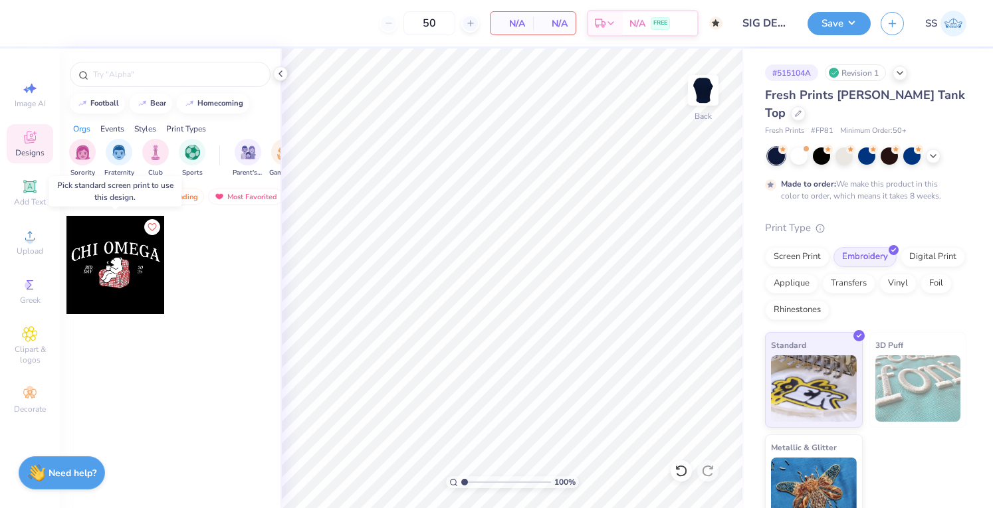
click at [141, 239] on div at bounding box center [115, 265] width 98 height 98
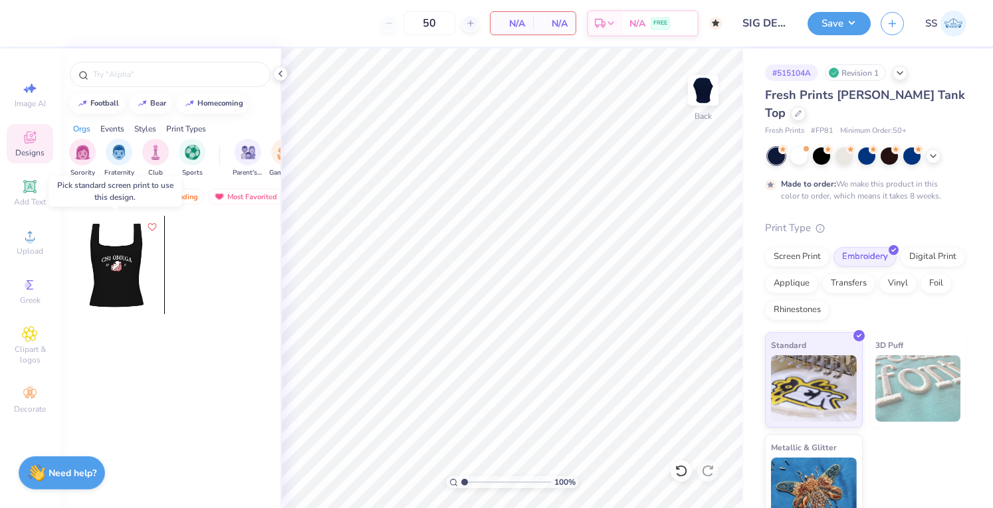
click at [134, 245] on div at bounding box center [115, 265] width 98 height 98
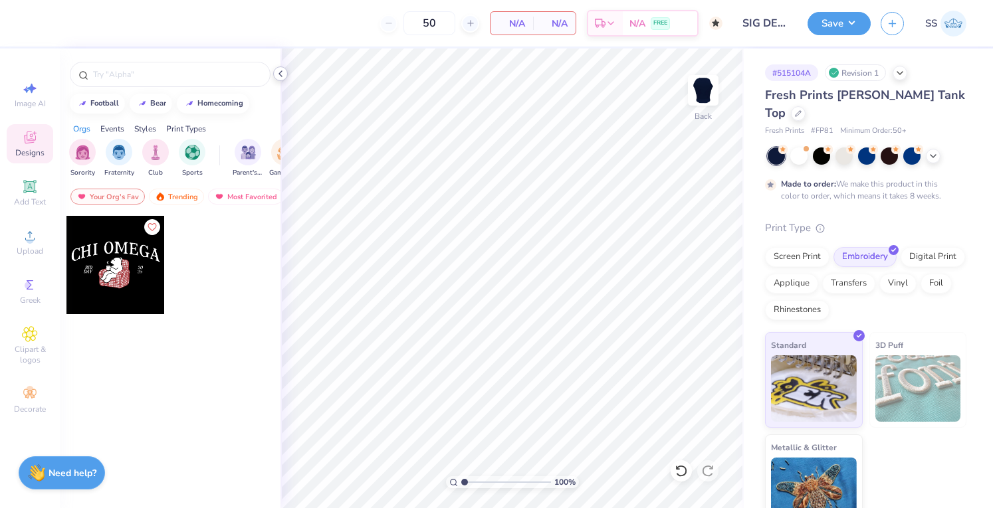
click at [282, 74] on icon at bounding box center [280, 73] width 11 height 11
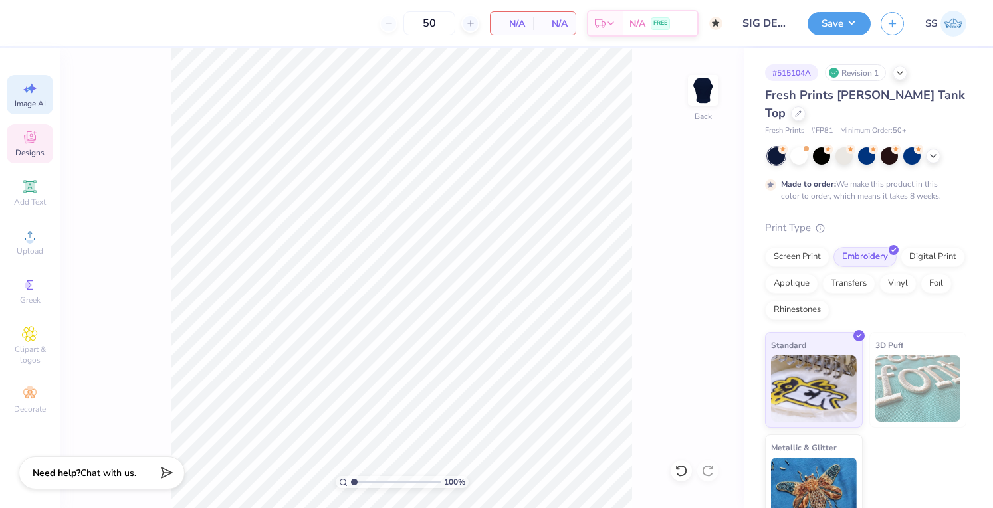
click at [45, 88] on div "Image AI" at bounding box center [30, 94] width 47 height 39
select select "4"
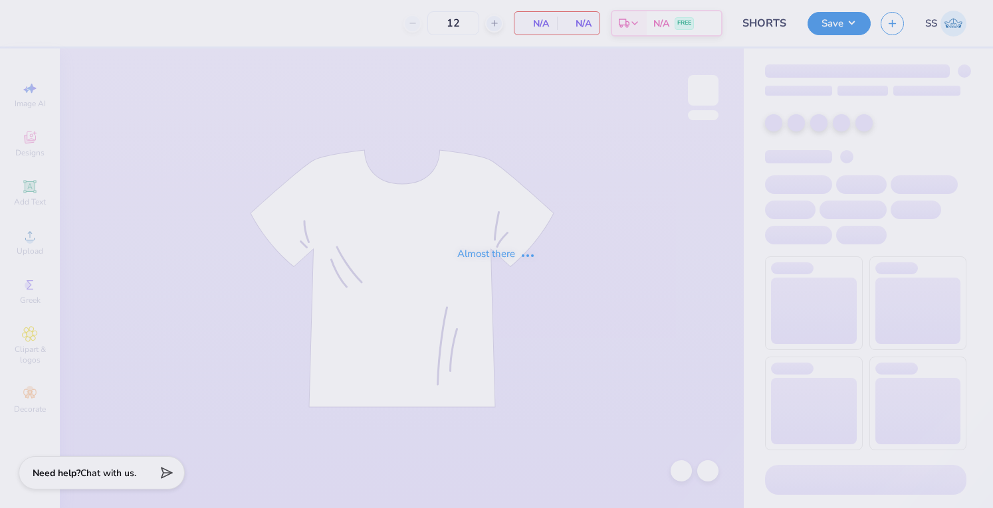
type input "SHORTS"
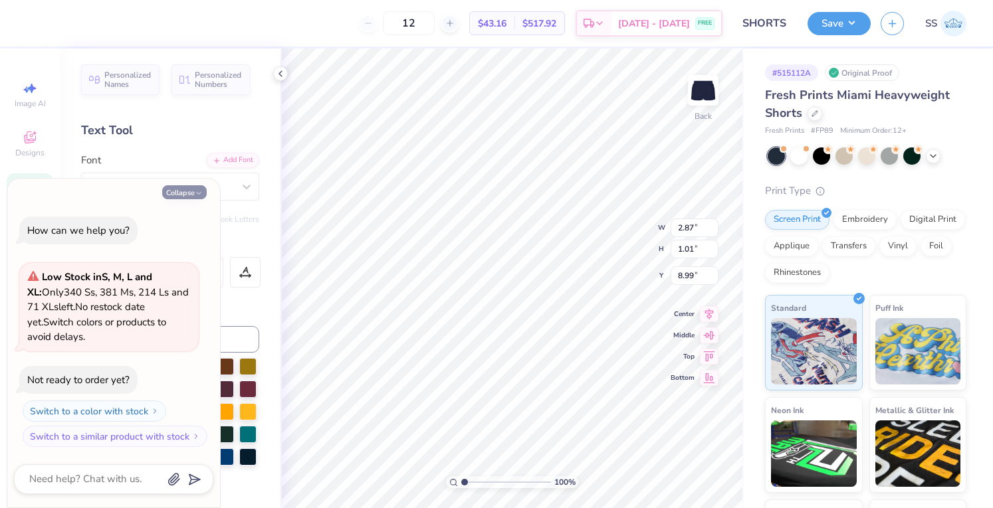
click at [178, 189] on button "Collapse" at bounding box center [184, 192] width 45 height 14
type textarea "x"
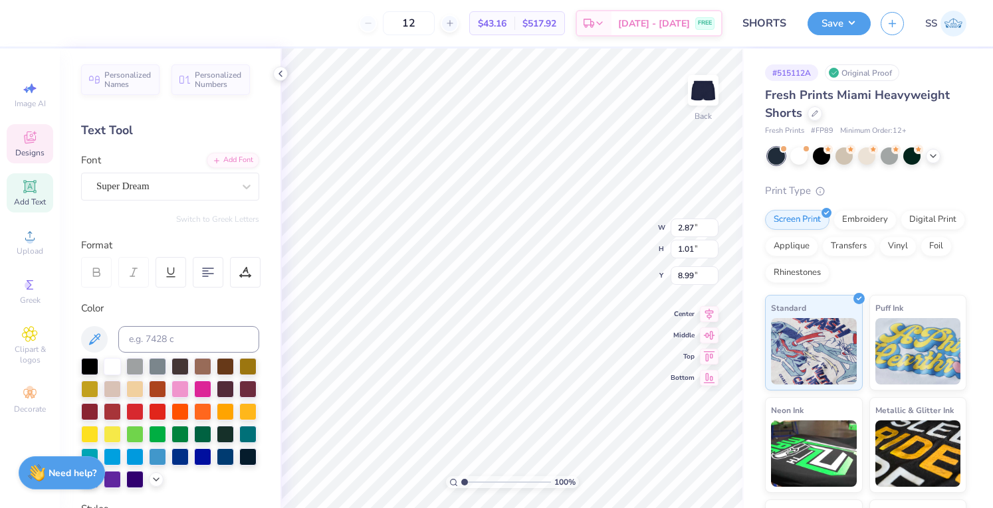
click at [29, 136] on icon at bounding box center [30, 138] width 16 height 16
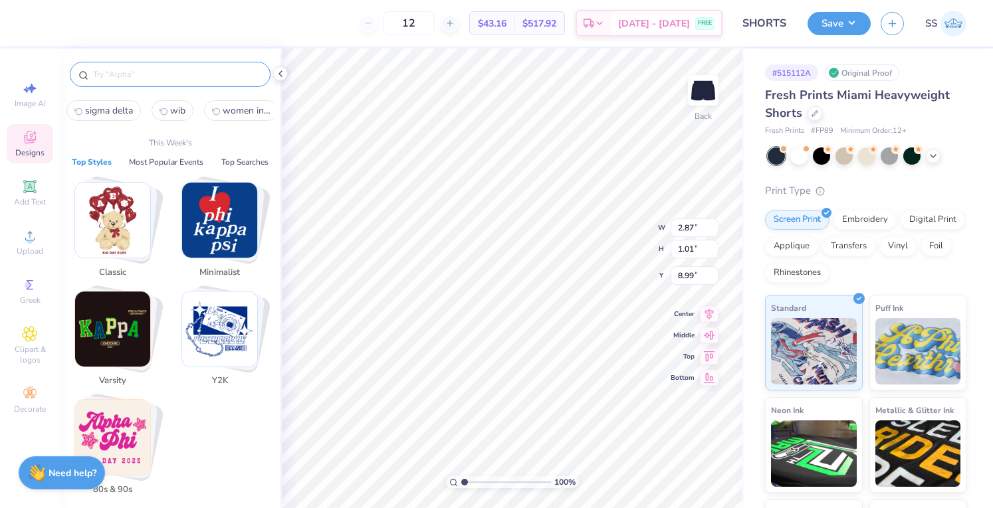
click at [144, 74] on input "text" at bounding box center [177, 74] width 170 height 13
type input "d"
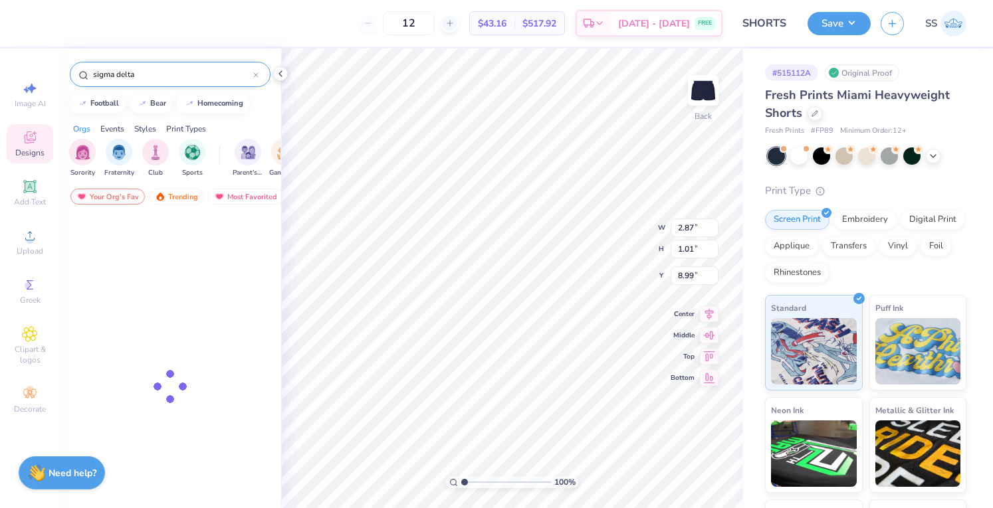
type input "sigma delta"
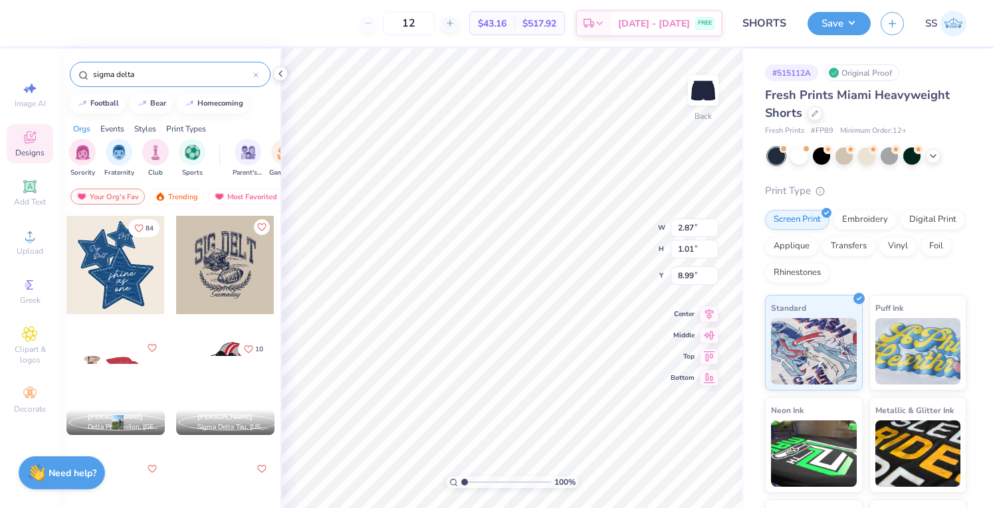
scroll to position [11, 1]
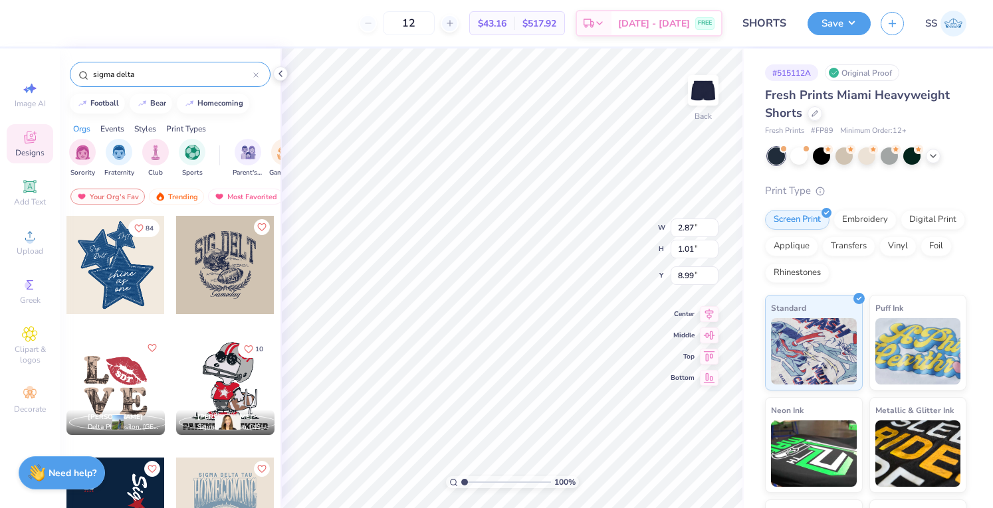
type textarea "917"
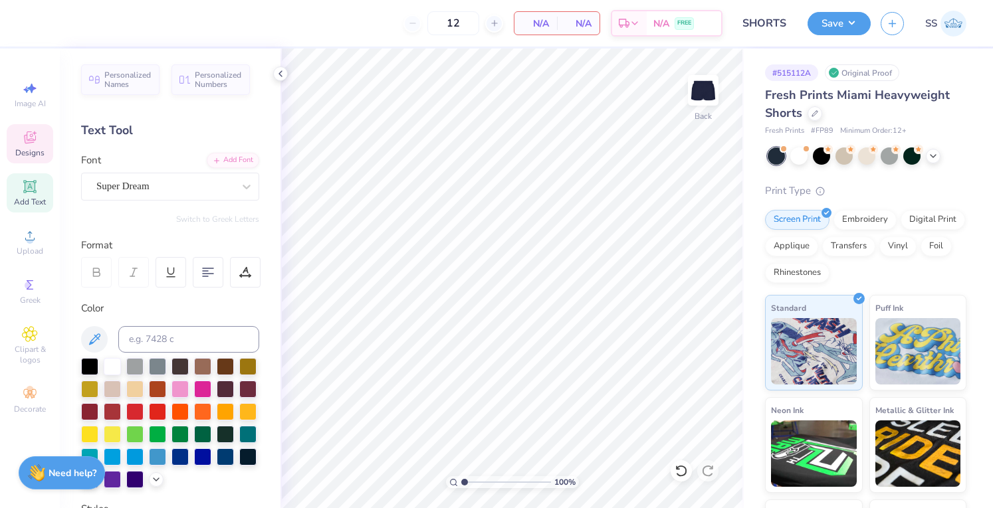
click at [29, 129] on div "Designs" at bounding box center [30, 143] width 47 height 39
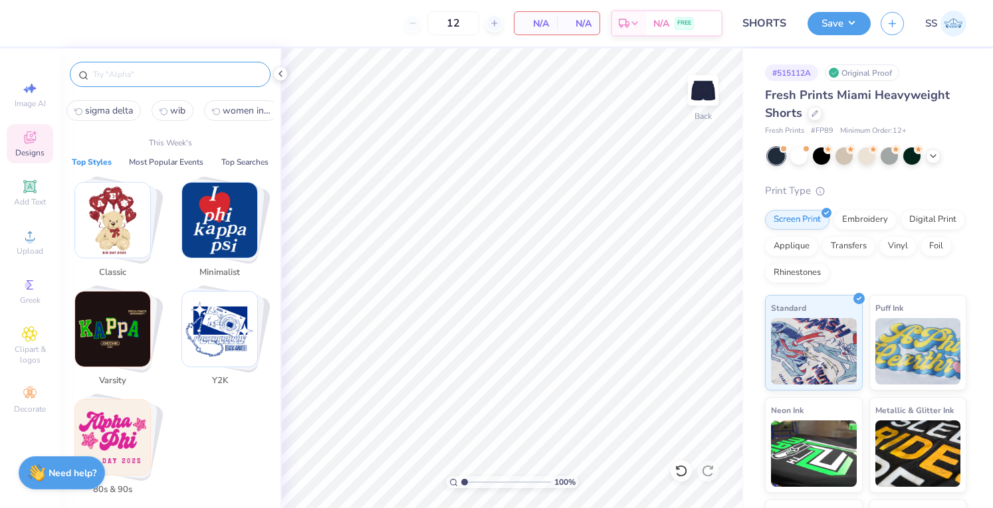
click at [130, 71] on input "text" at bounding box center [177, 74] width 170 height 13
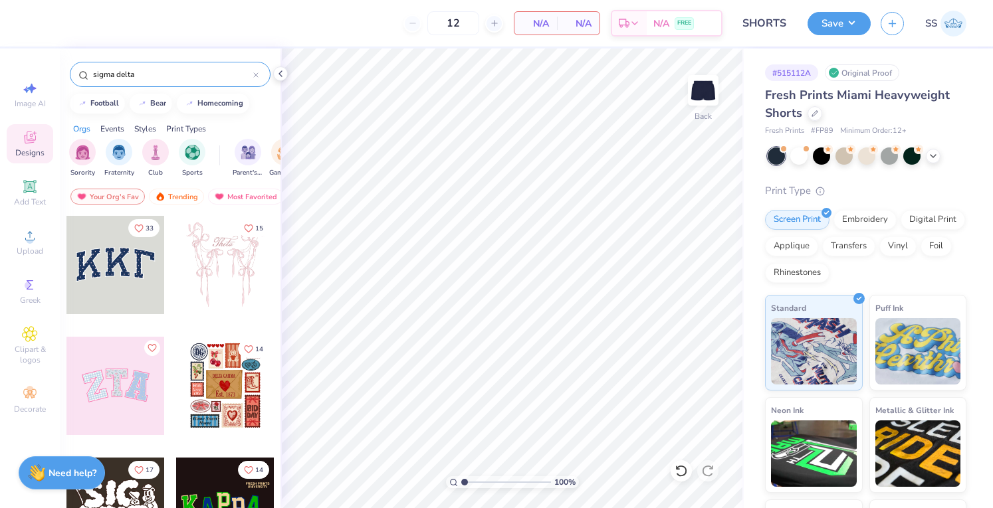
type input "sigma delta"
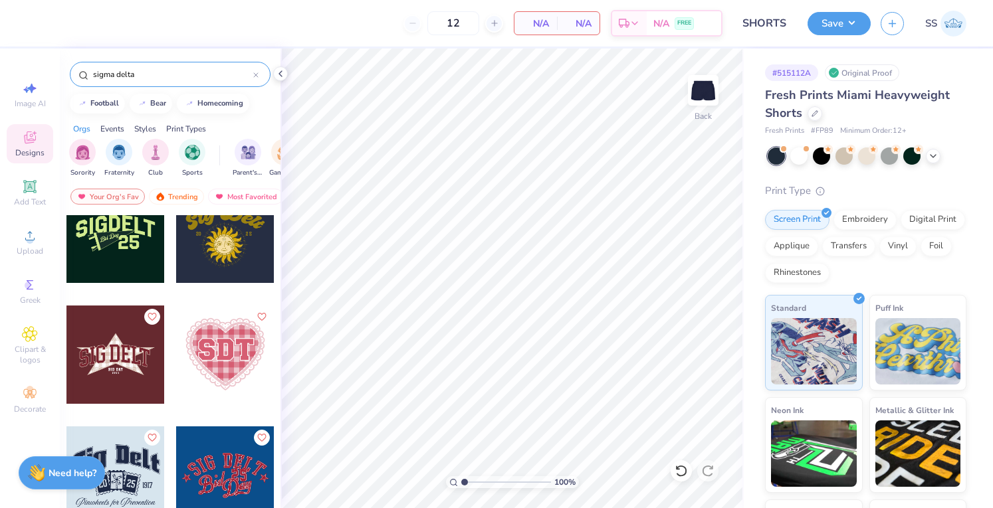
scroll to position [879, 0]
click at [203, 333] on div at bounding box center [225, 354] width 98 height 98
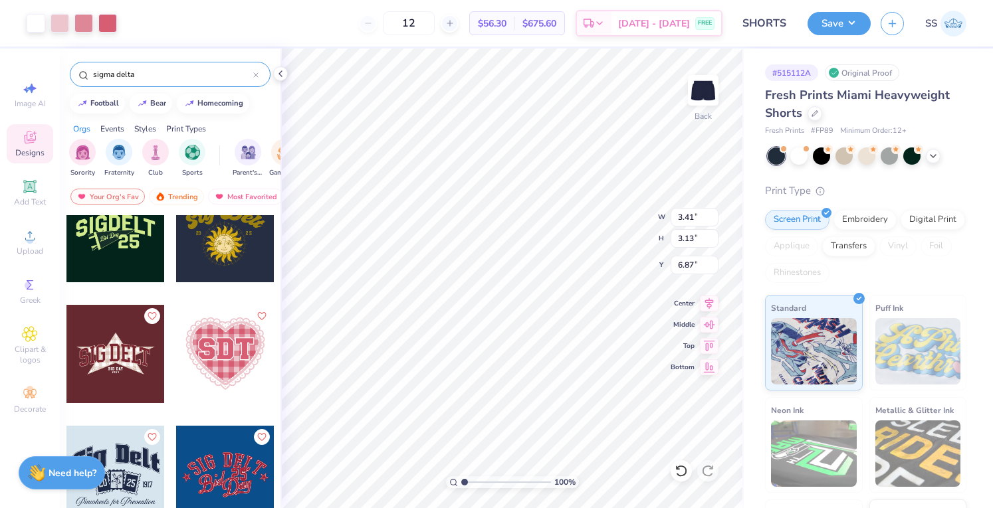
type input "6.87"
click at [803, 156] on div at bounding box center [798, 154] width 17 height 17
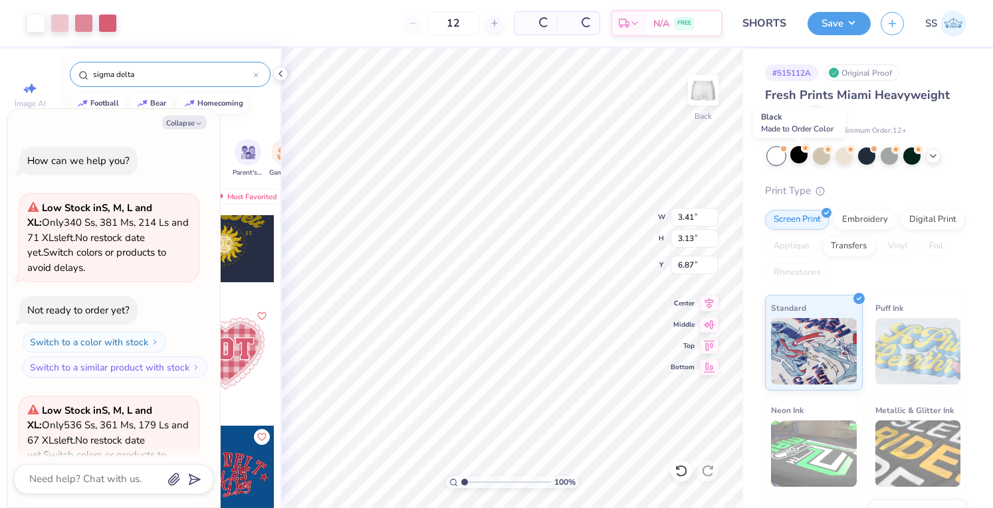
scroll to position [133, 0]
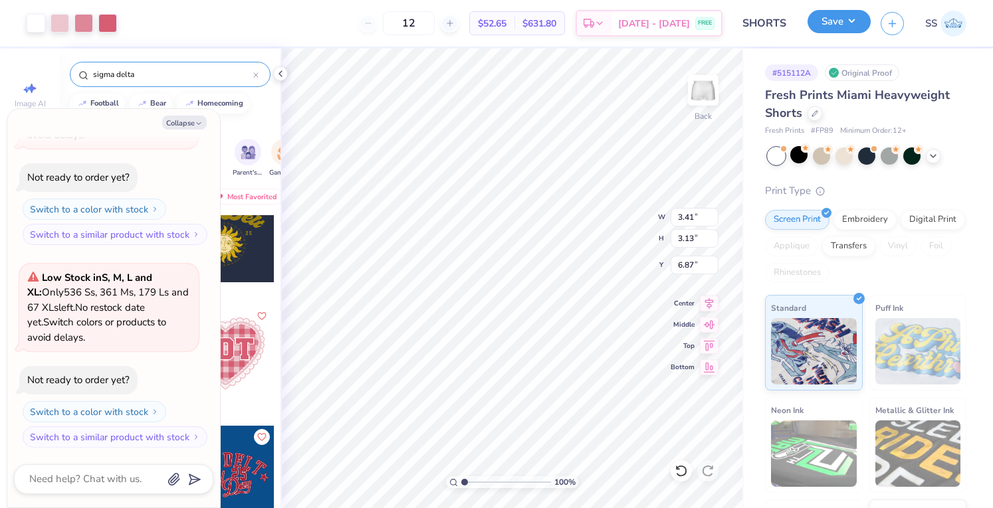
click at [837, 23] on button "Save" at bounding box center [839, 21] width 63 height 23
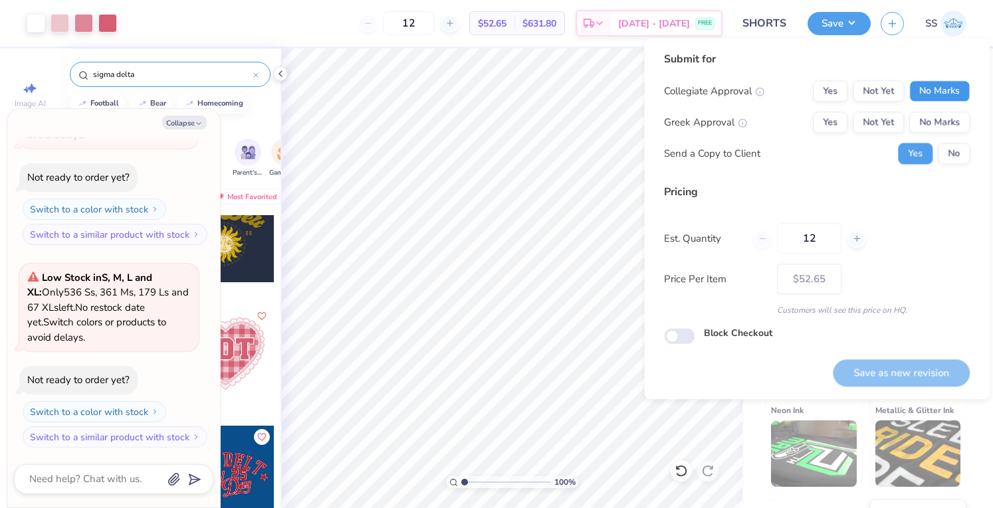
click at [925, 96] on button "No Marks" at bounding box center [939, 90] width 60 height 21
click at [938, 120] on button "No Marks" at bounding box center [939, 122] width 60 height 21
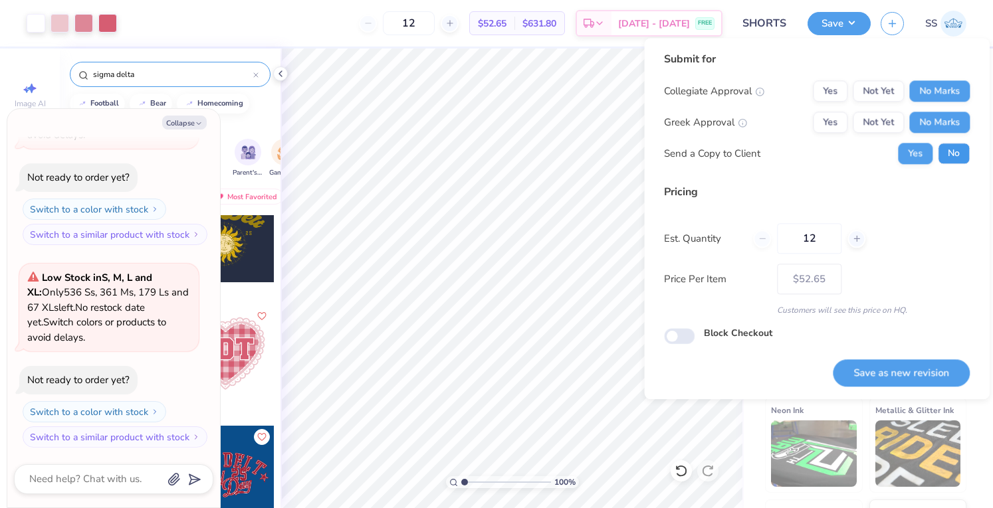
click at [953, 154] on button "No" at bounding box center [954, 153] width 32 height 21
type textarea "x"
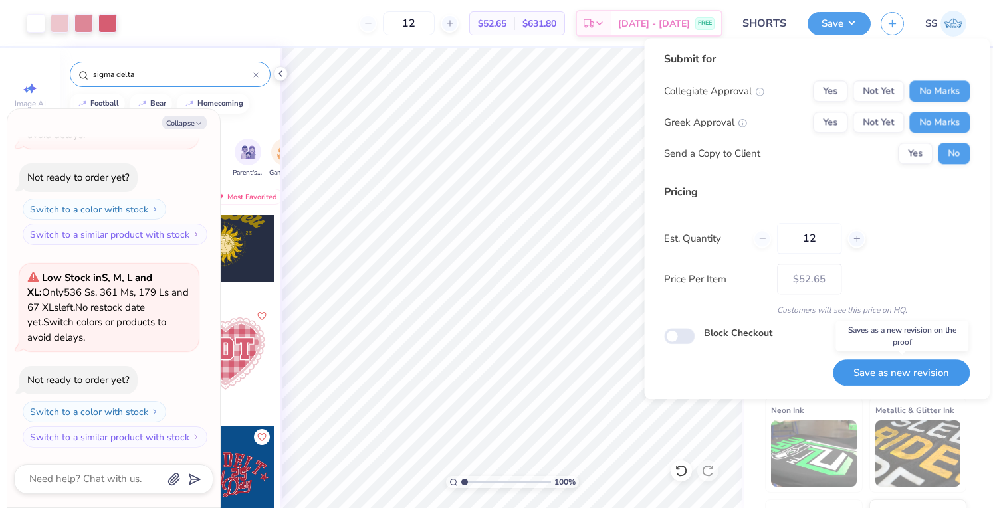
click at [886, 379] on button "Save as new revision" at bounding box center [901, 373] width 137 height 27
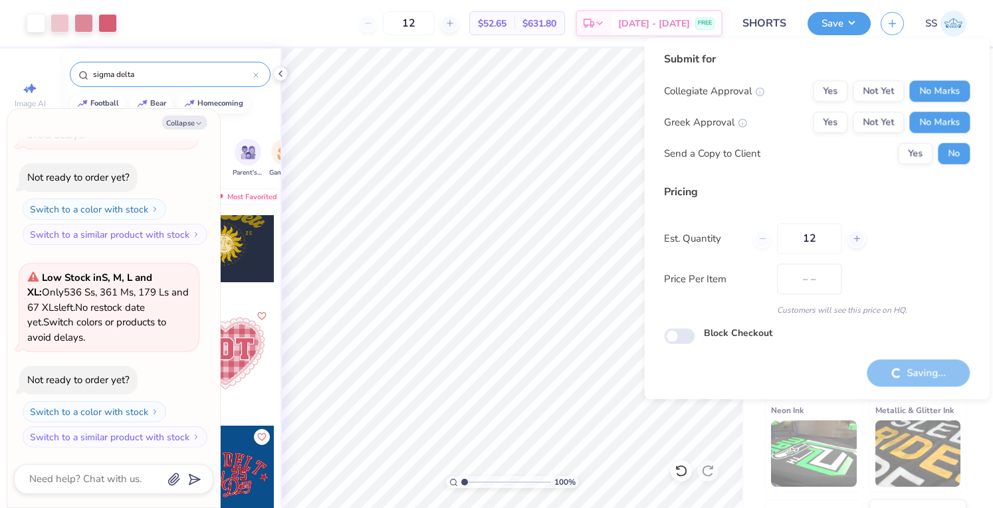
type input "$52.65"
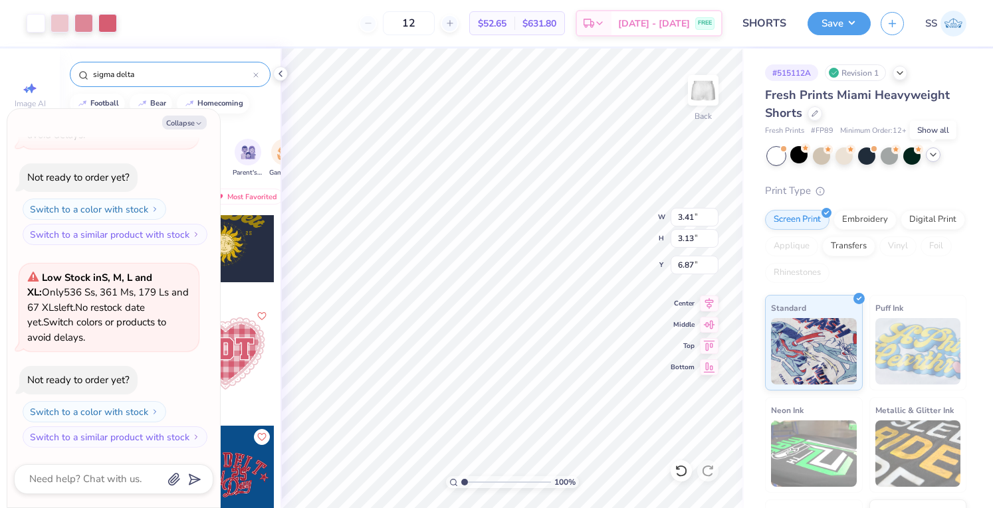
click at [932, 154] on icon at bounding box center [933, 155] width 11 height 11
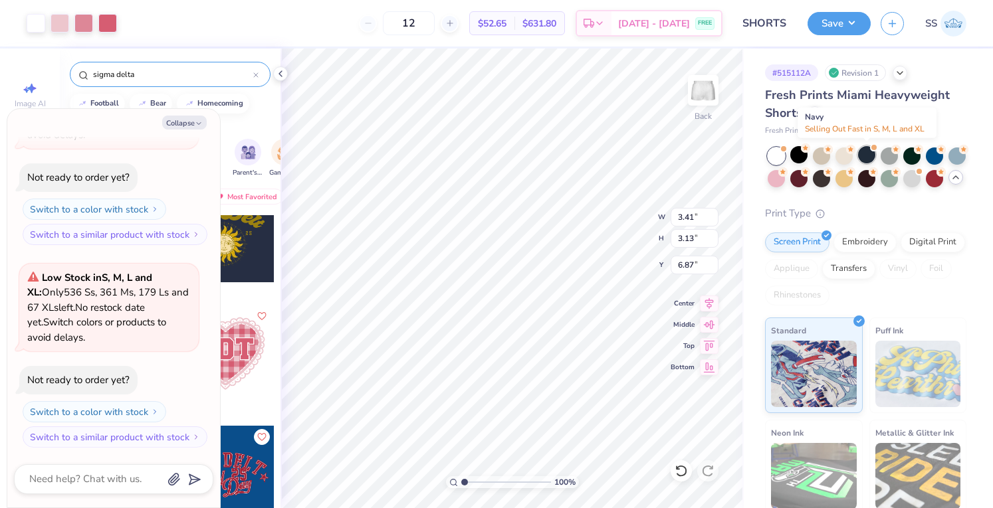
click at [865, 158] on div at bounding box center [866, 154] width 17 height 17
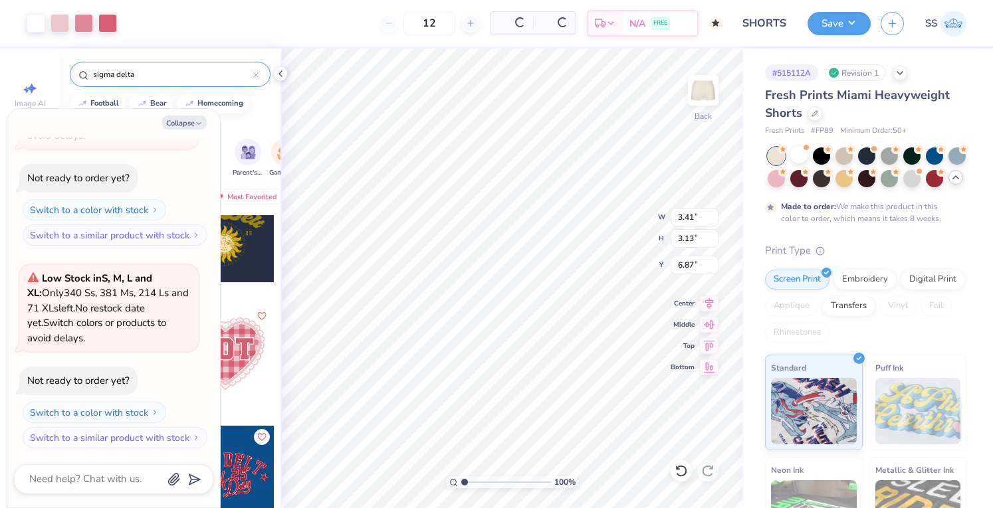
type textarea "x"
type input "50"
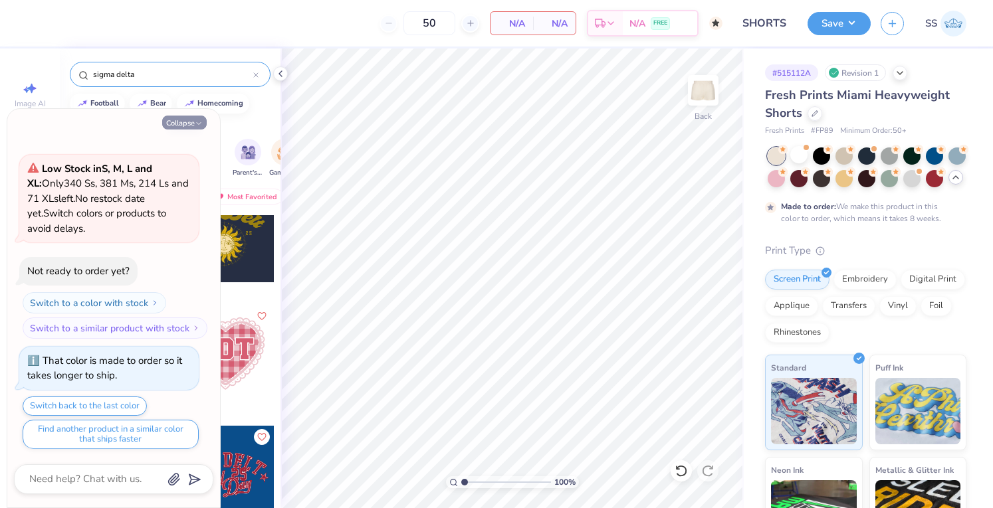
click at [181, 128] on button "Collapse" at bounding box center [184, 123] width 45 height 14
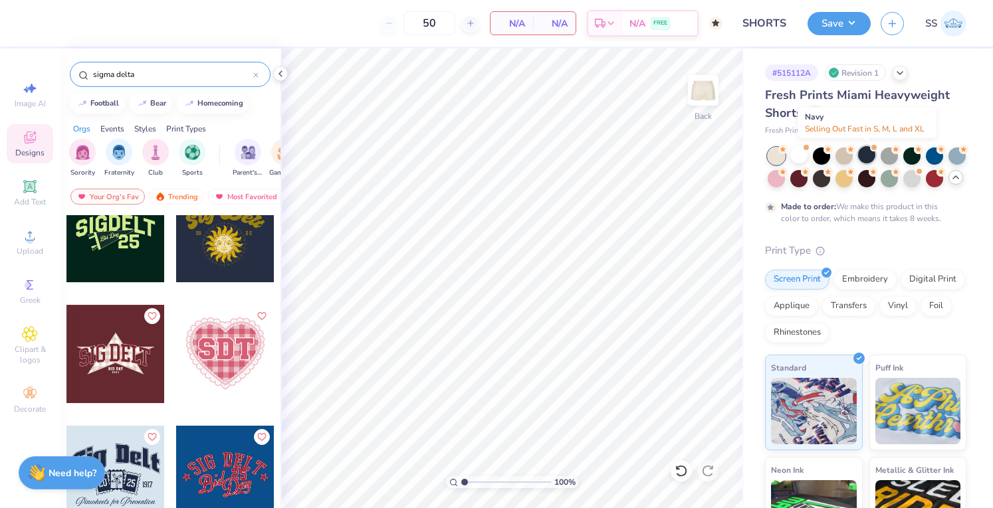
click at [873, 150] on span at bounding box center [873, 147] width 7 height 7
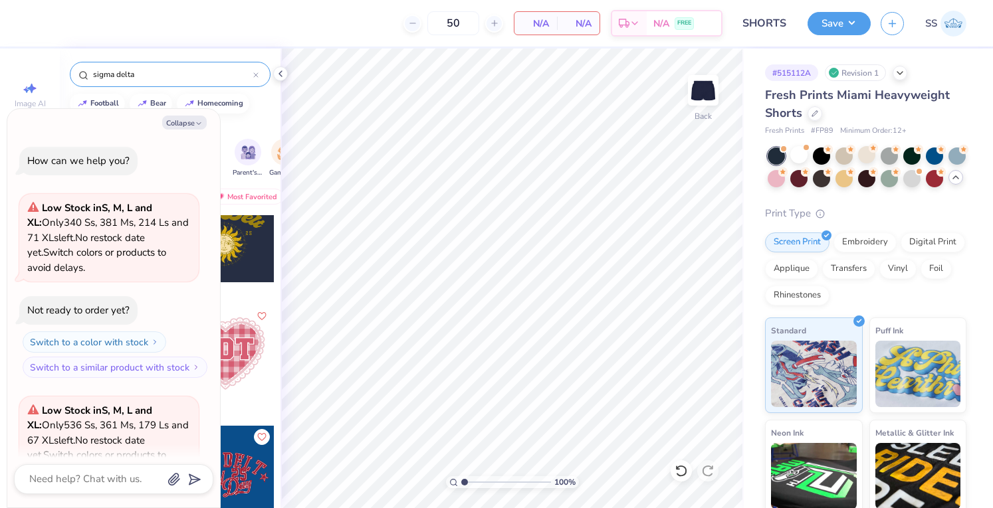
scroll to position [714, 0]
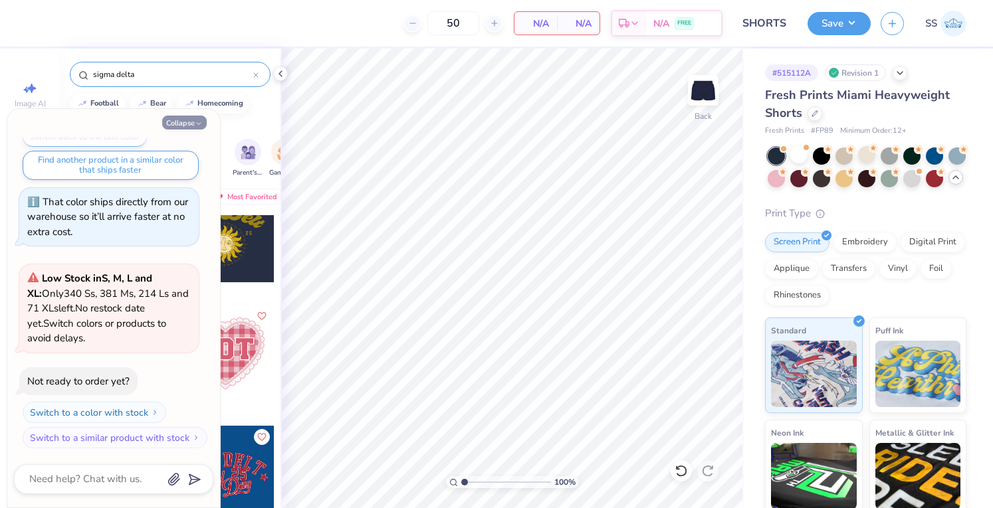
click at [197, 130] on button "Collapse" at bounding box center [184, 123] width 45 height 14
type textarea "x"
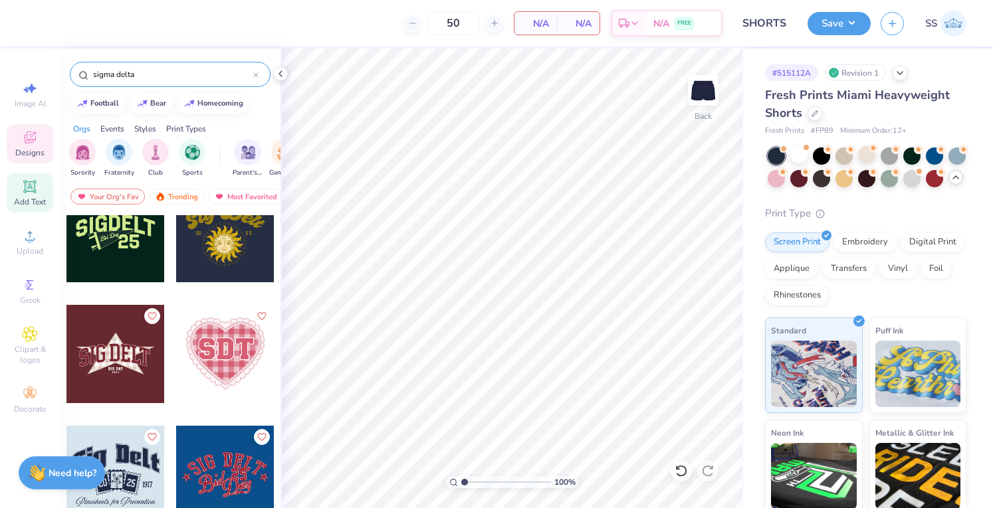
click at [24, 183] on icon at bounding box center [30, 187] width 16 height 16
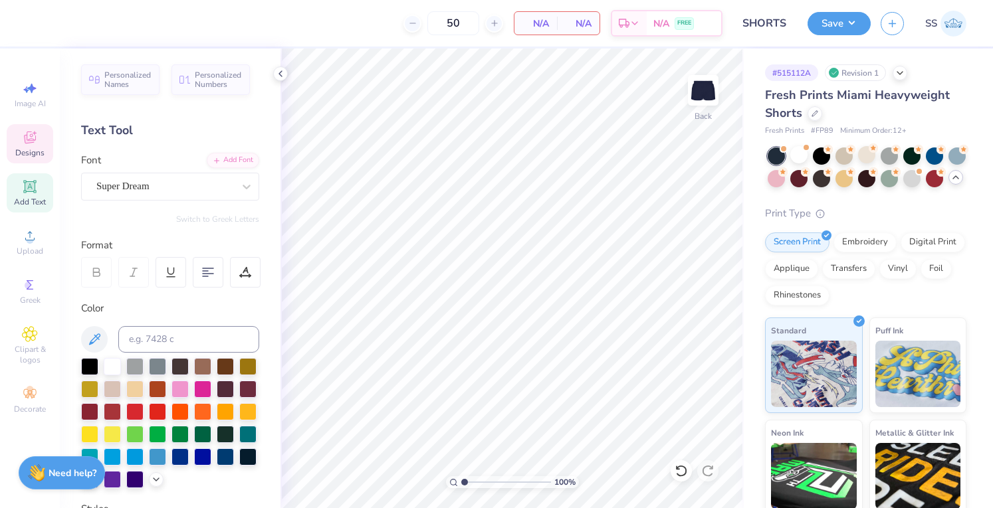
click at [23, 134] on icon at bounding box center [30, 138] width 16 height 16
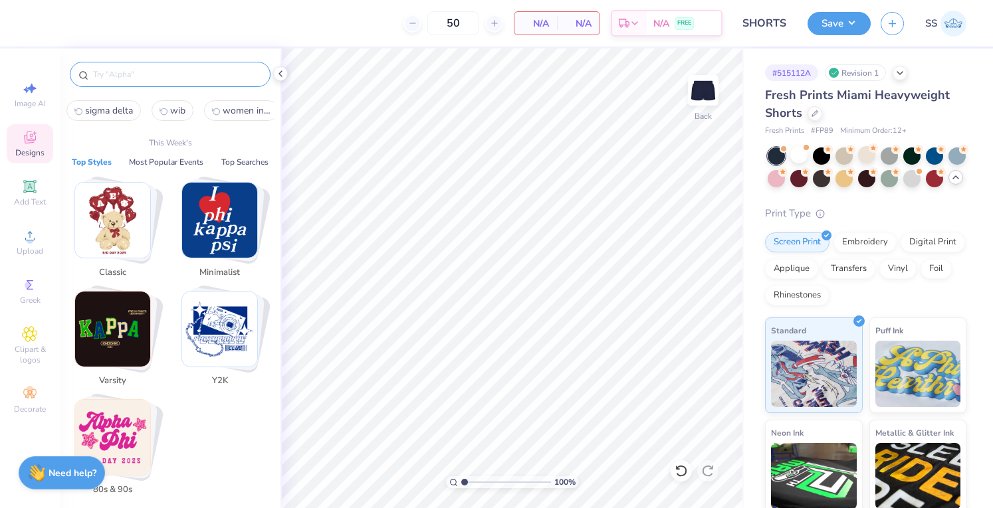
click at [131, 78] on input "text" at bounding box center [177, 74] width 170 height 13
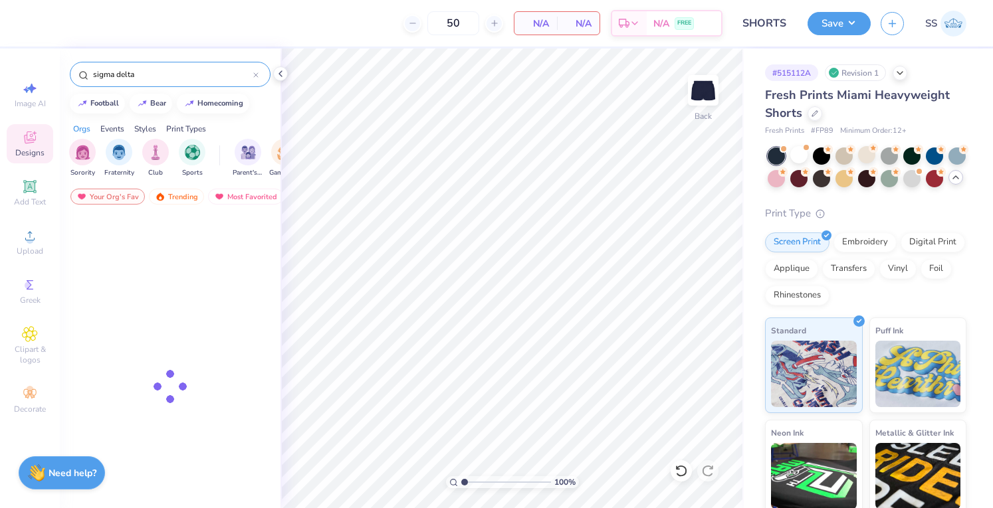
type input "sigma delta"
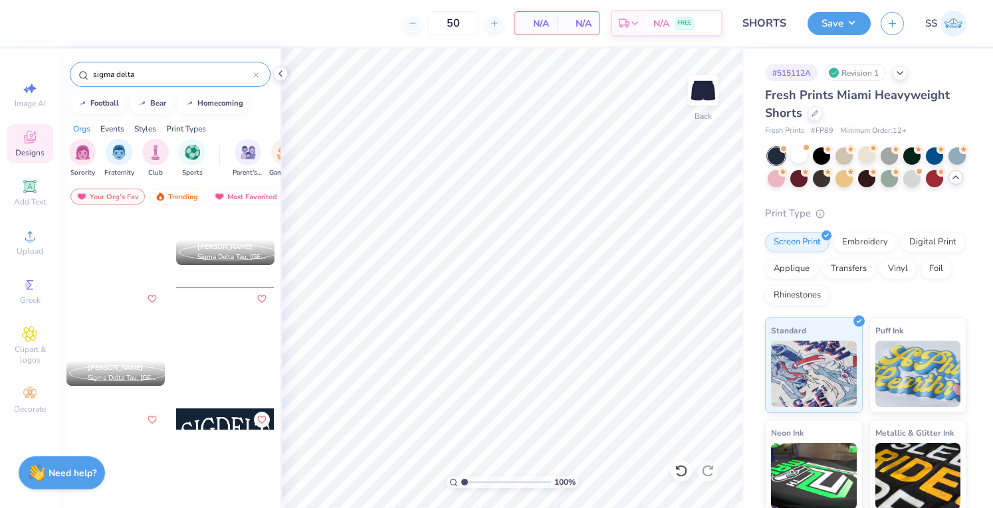
scroll to position [2338, 0]
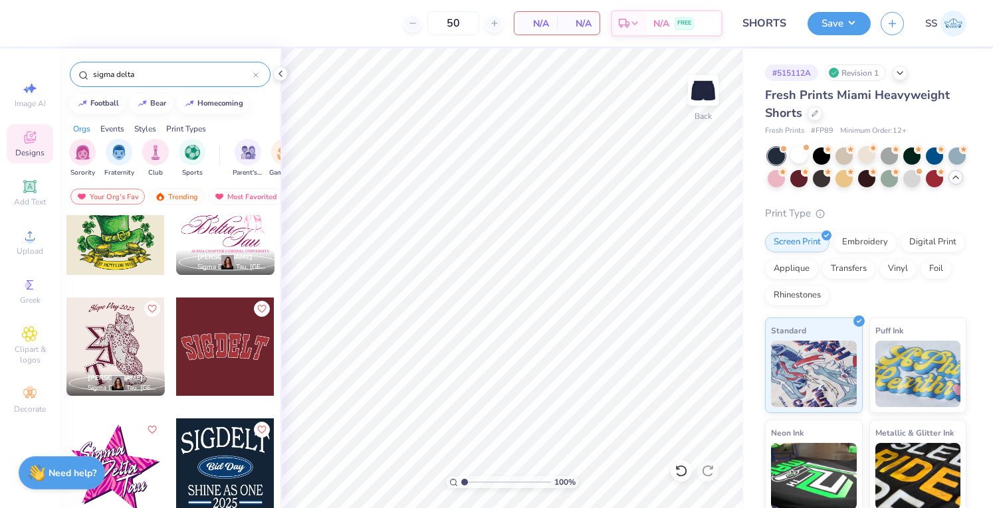
click at [205, 328] on div at bounding box center [225, 347] width 98 height 98
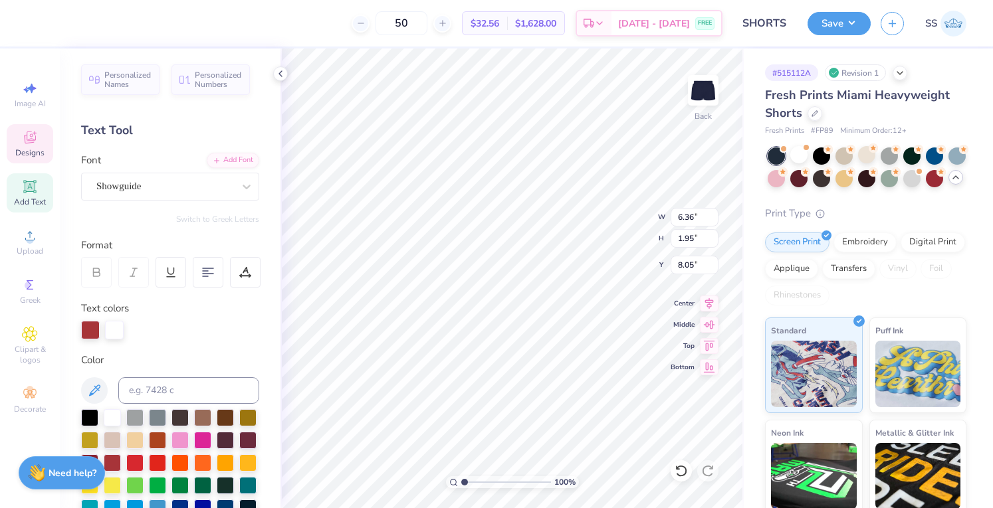
type input "8.05"
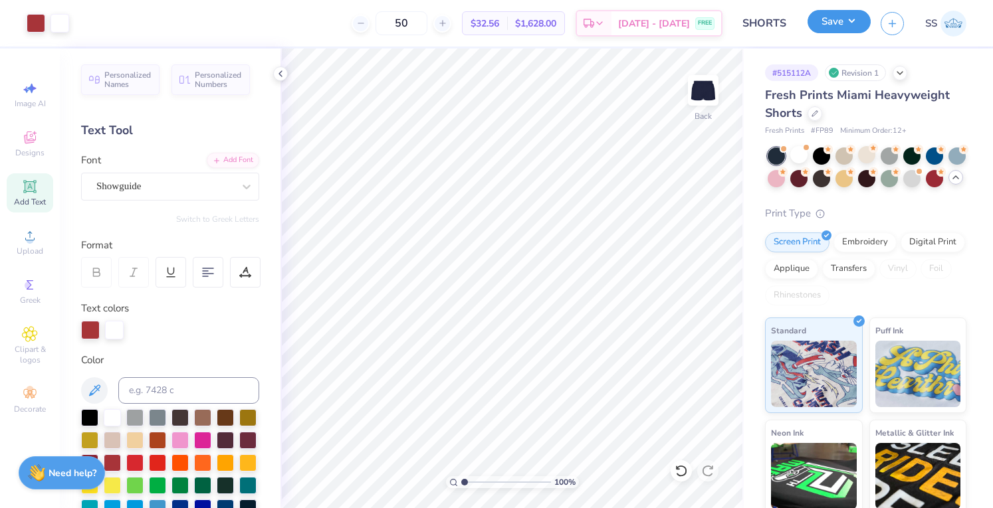
click at [840, 16] on button "Save" at bounding box center [839, 21] width 63 height 23
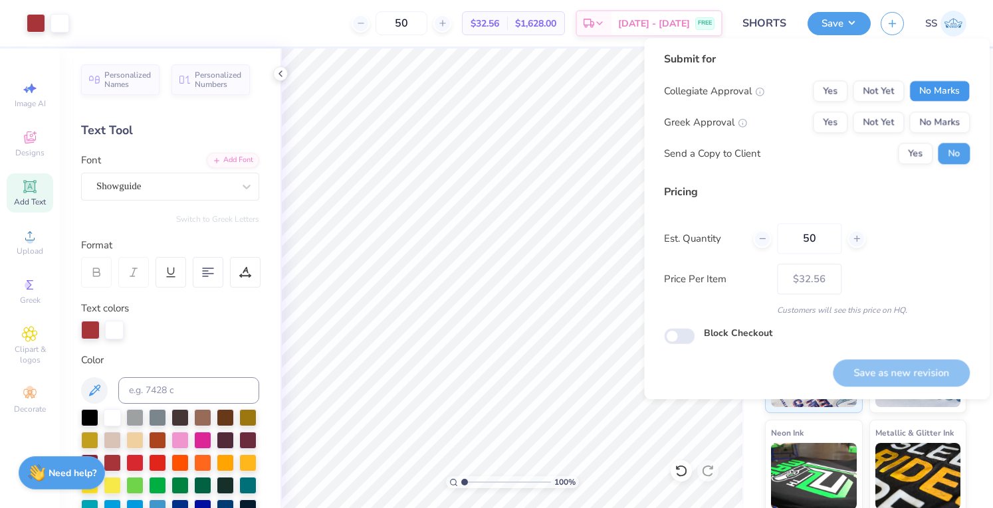
click at [966, 90] on button "No Marks" at bounding box center [939, 90] width 60 height 21
click at [954, 113] on div "Collegiate Approval Yes Not Yet No Marks Greek Approval Yes Not Yet No Marks Se…" at bounding box center [817, 122] width 306 height 84
click at [954, 113] on button "No Marks" at bounding box center [939, 122] width 60 height 21
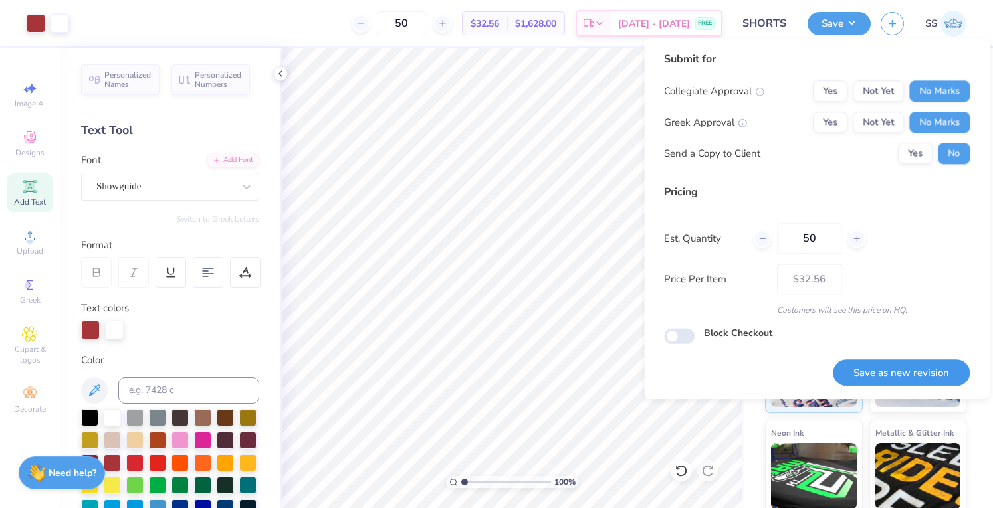
click at [884, 374] on button "Save as new revision" at bounding box center [901, 373] width 137 height 27
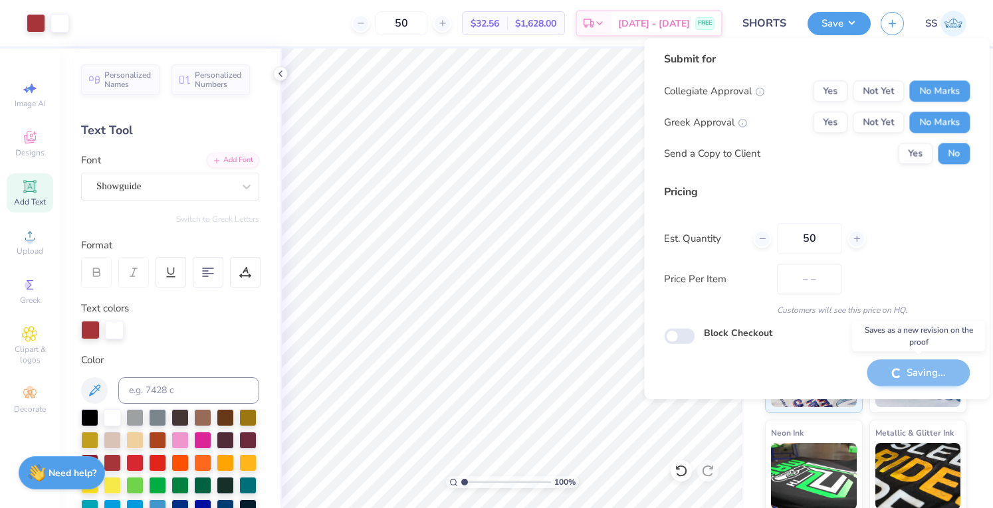
type input "$32.56"
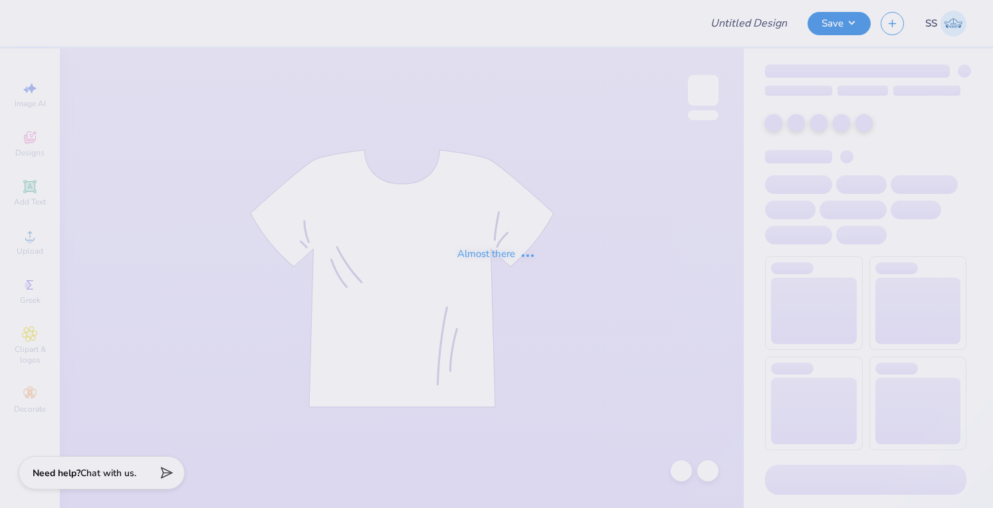
type input "SIG DELT"
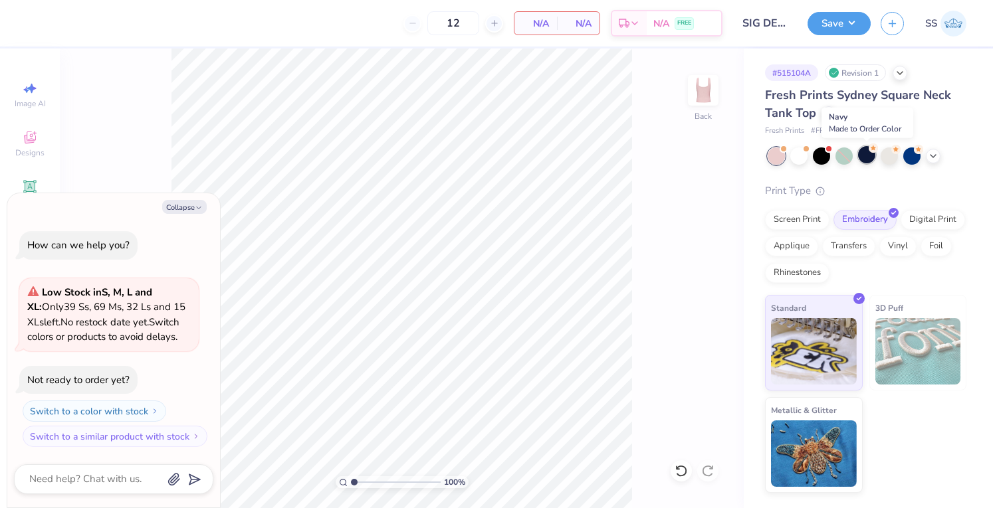
click at [863, 156] on div at bounding box center [866, 154] width 17 height 17
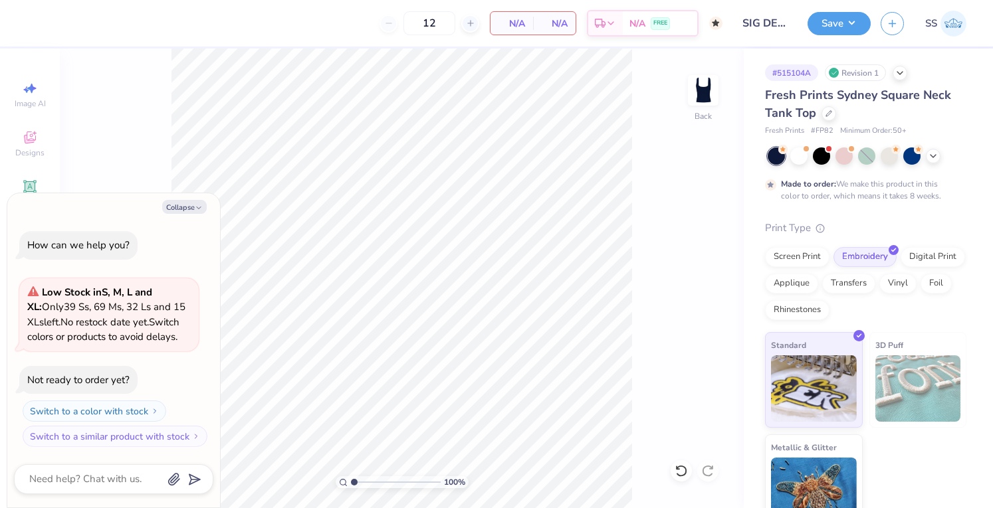
type textarea "x"
type input "50"
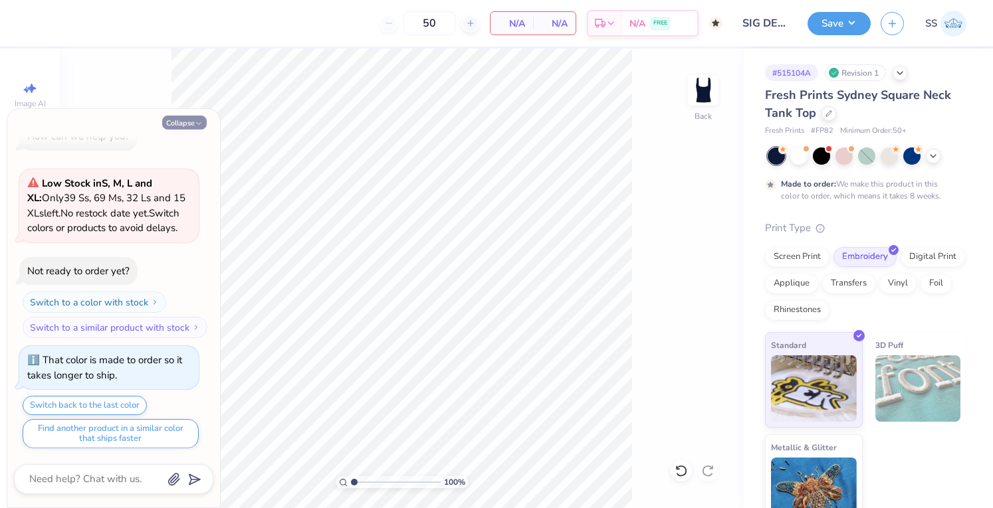
click at [188, 126] on button "Collapse" at bounding box center [184, 123] width 45 height 14
type textarea "x"
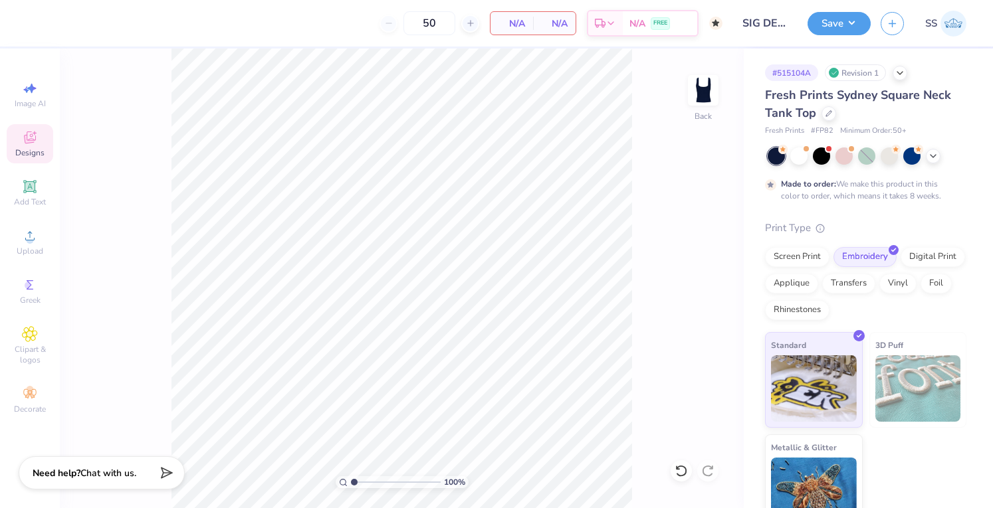
click at [36, 136] on icon at bounding box center [30, 138] width 16 height 16
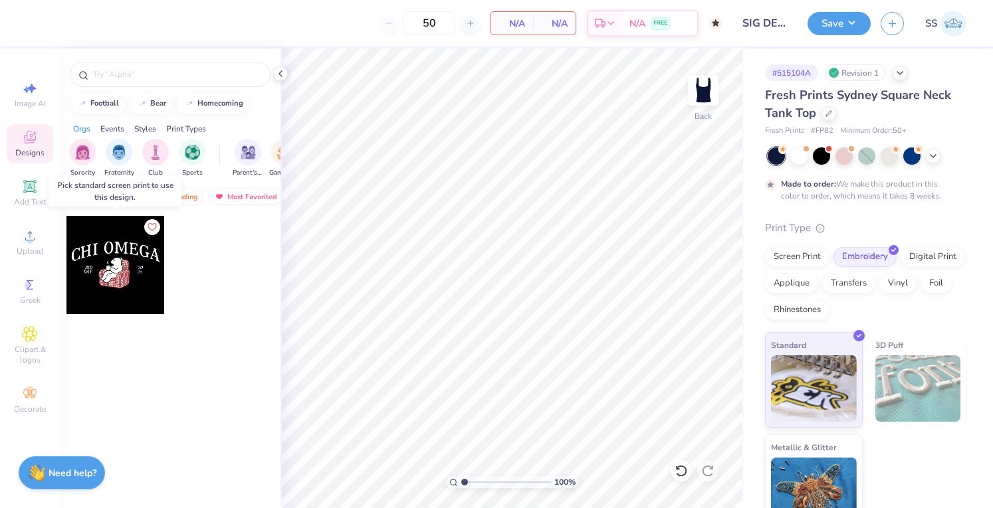
click at [100, 239] on div at bounding box center [115, 265] width 98 height 98
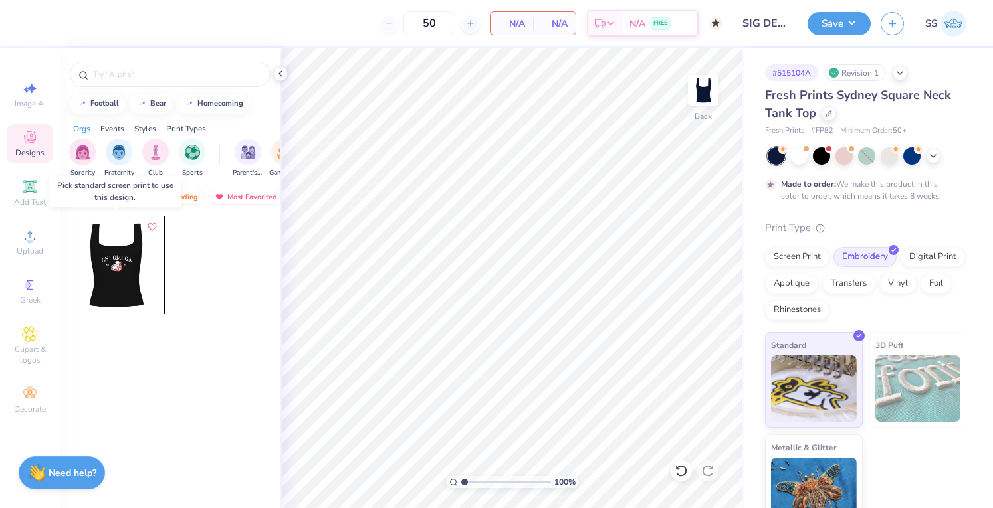
click at [103, 259] on div at bounding box center [115, 265] width 98 height 98
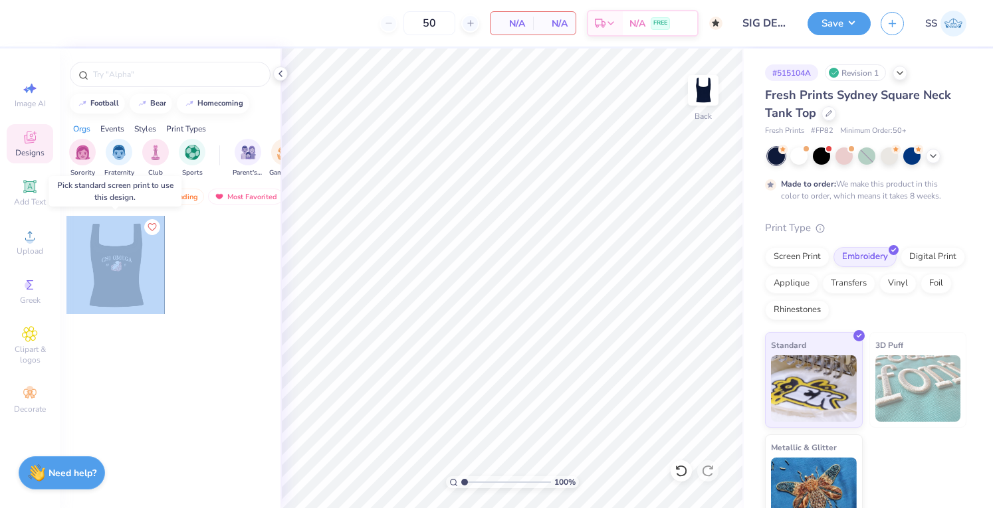
click at [103, 259] on div at bounding box center [115, 265] width 98 height 98
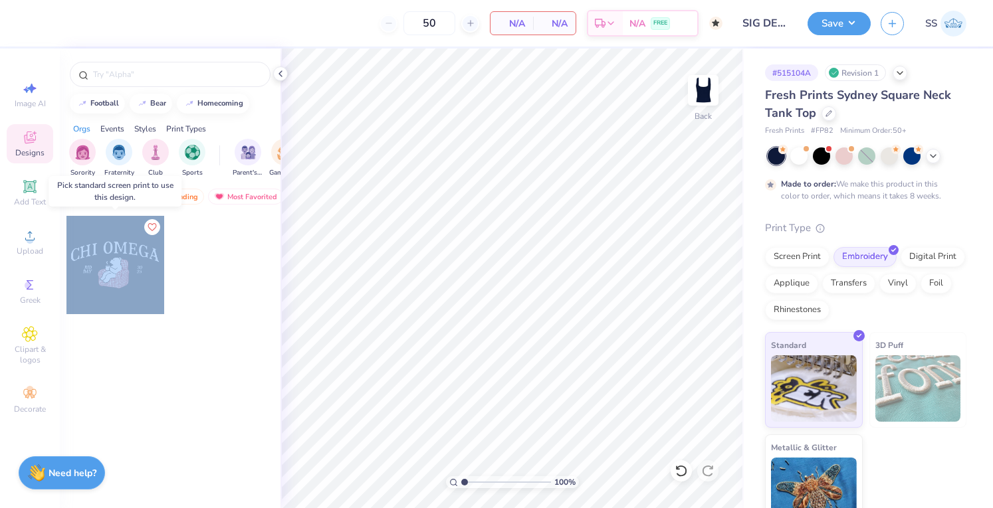
click at [103, 259] on div at bounding box center [16, 265] width 295 height 98
click at [103, 259] on div at bounding box center [115, 265] width 98 height 98
drag, startPoint x: 103, startPoint y: 259, endPoint x: 348, endPoint y: -80, distance: 418.9
click at [348, 0] on html "50 N/A Per Item N/A Total Est. Delivery N/A FREE Design Title SIG DELT Save SS …" at bounding box center [496, 254] width 993 height 508
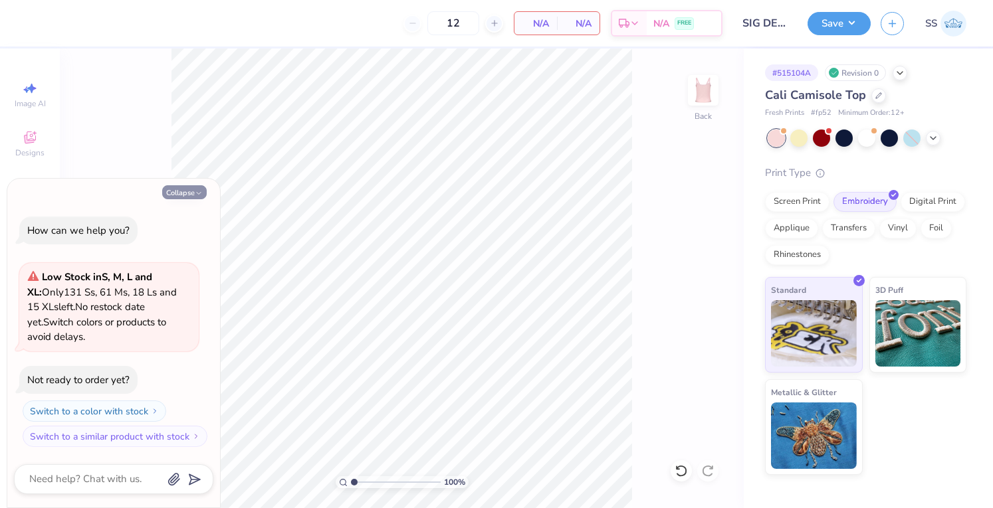
click at [196, 191] on icon "button" at bounding box center [199, 193] width 8 height 8
type textarea "x"
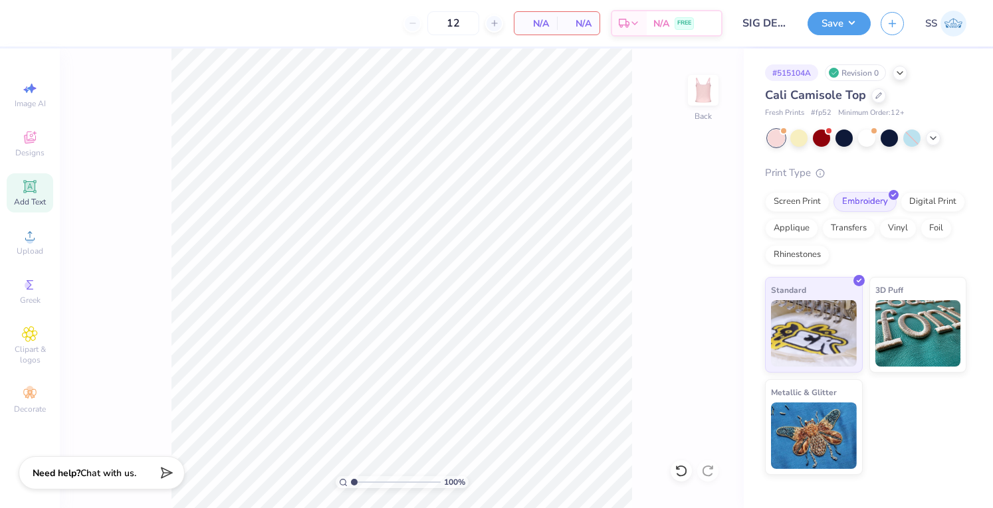
click at [33, 185] on icon at bounding box center [30, 186] width 10 height 10
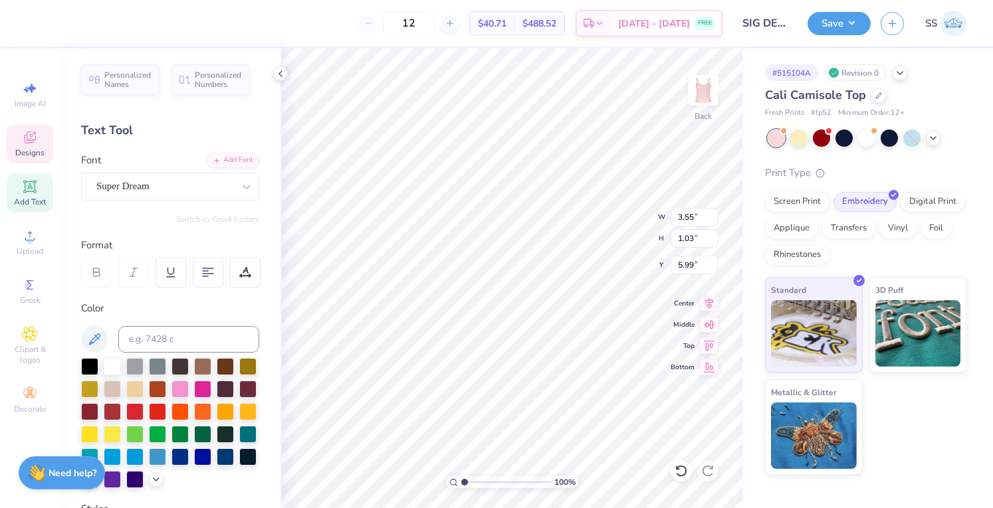
click at [29, 151] on span "Designs" at bounding box center [29, 153] width 29 height 11
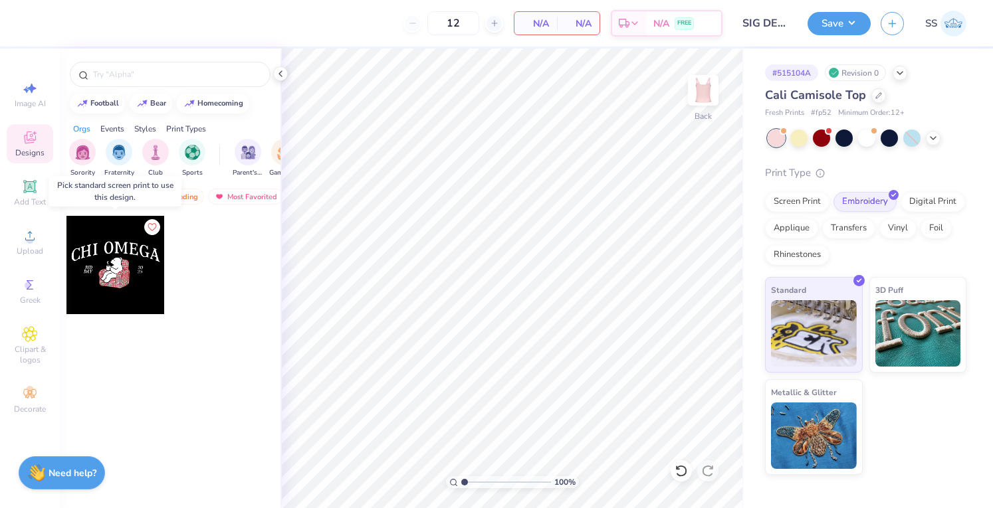
click at [130, 278] on div at bounding box center [115, 265] width 98 height 98
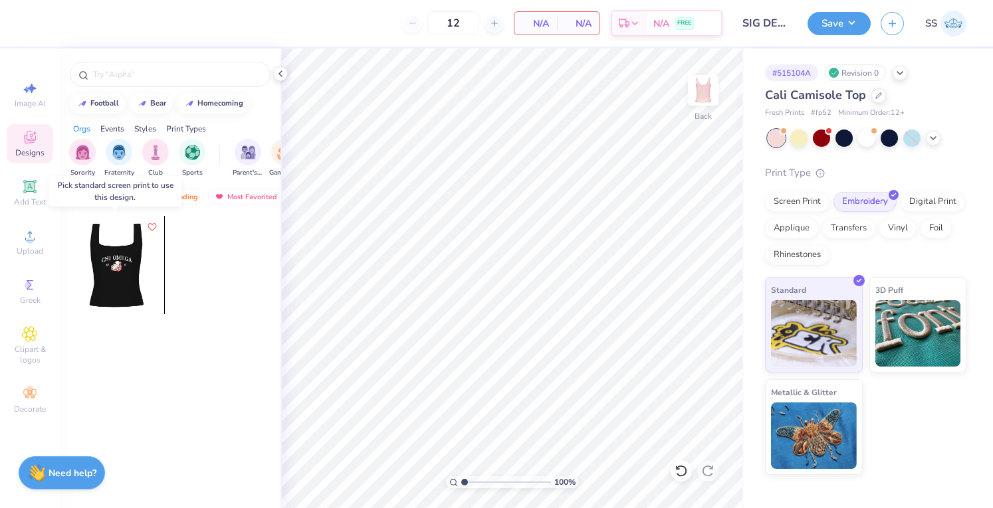
click at [130, 278] on div at bounding box center [115, 265] width 98 height 98
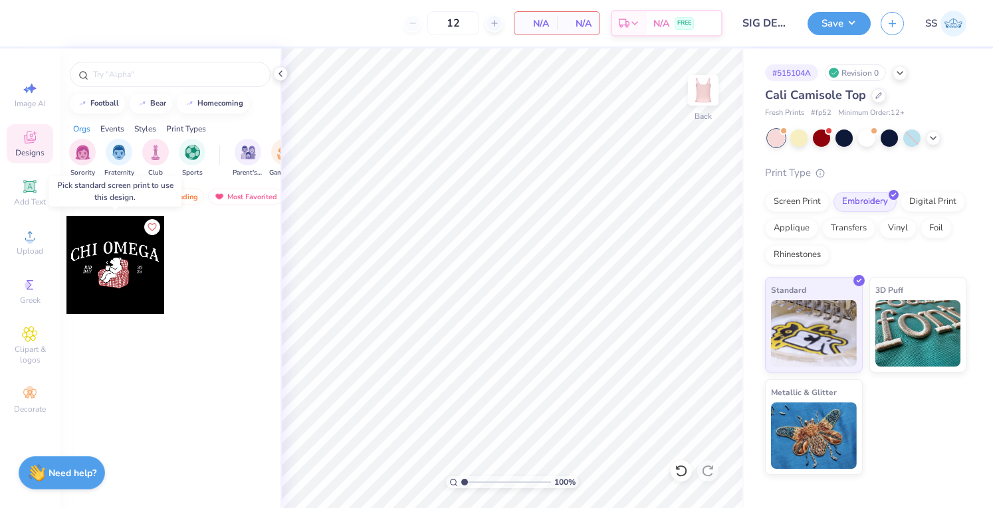
click at [66, 278] on div at bounding box center [16, 265] width 98 height 98
click at [175, 191] on div "Trending" at bounding box center [176, 197] width 55 height 16
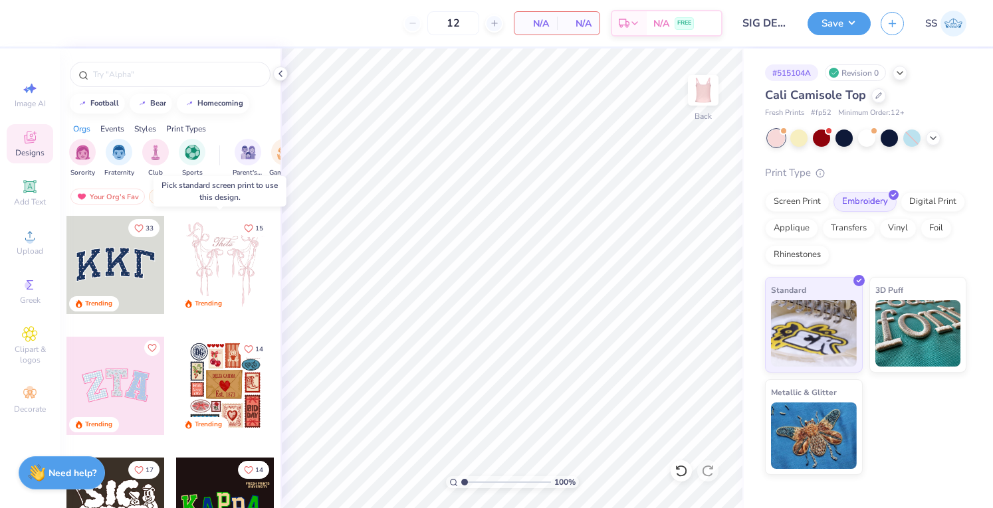
click at [214, 257] on div at bounding box center [225, 265] width 98 height 98
click at [176, 267] on div at bounding box center [127, 265] width 98 height 98
click at [193, 284] on div at bounding box center [224, 265] width 98 height 98
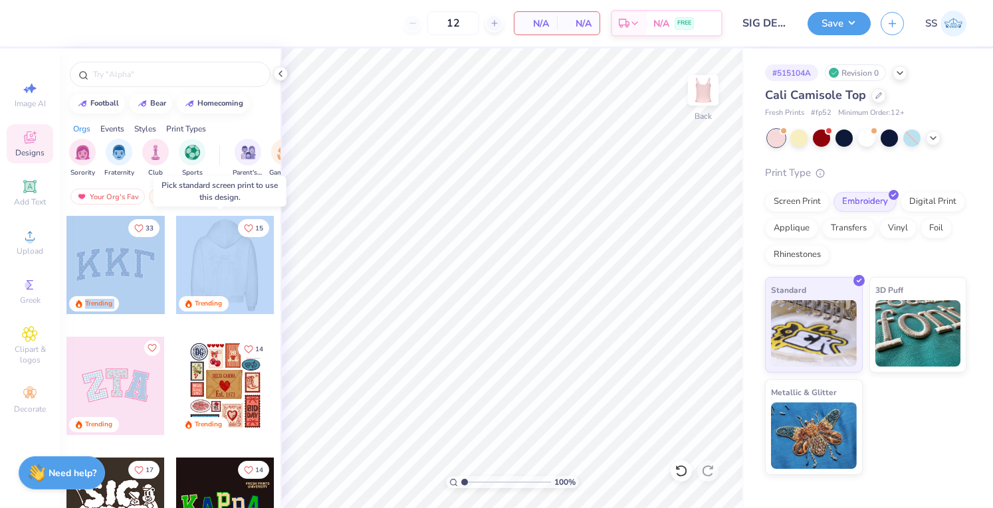
drag, startPoint x: 184, startPoint y: 292, endPoint x: 137, endPoint y: 326, distance: 58.5
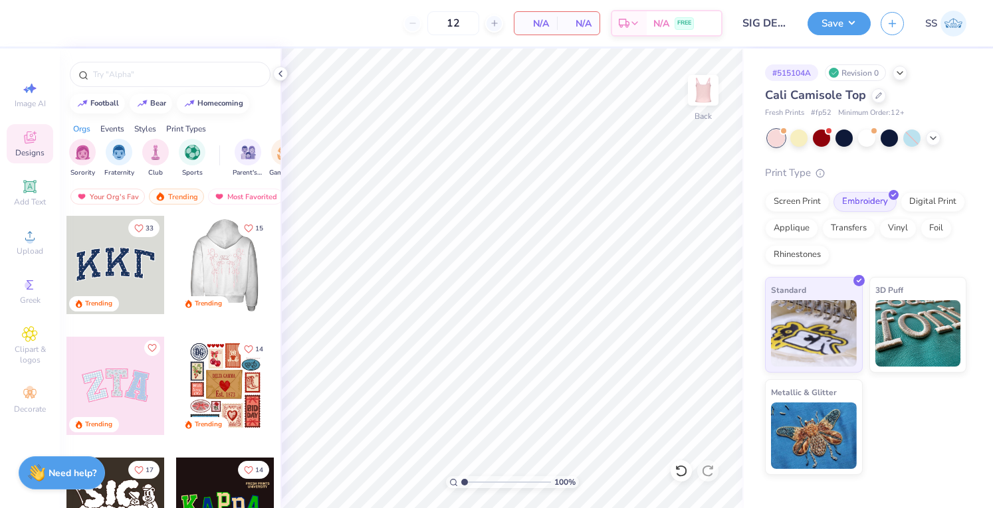
click at [100, 340] on div at bounding box center [115, 386] width 98 height 98
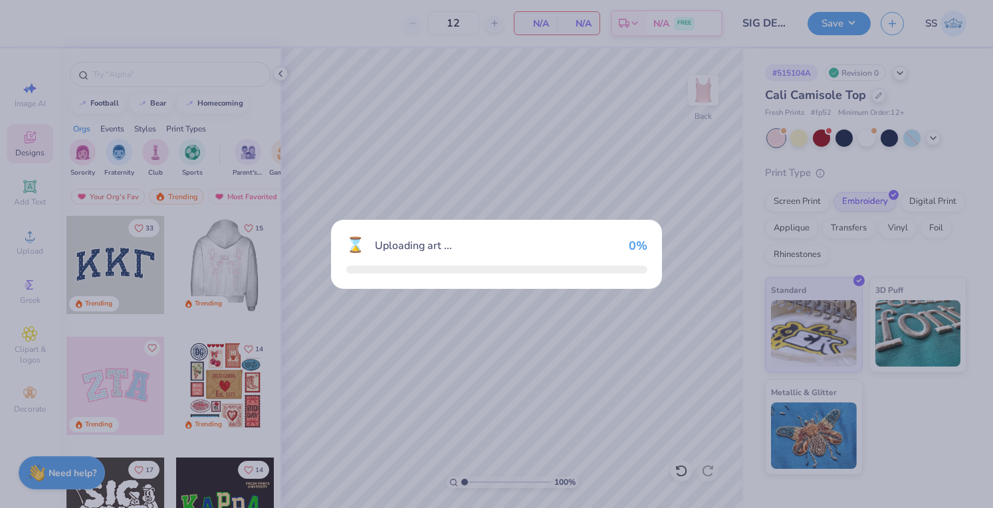
click at [112, 356] on div "⌛ Uploading art ... 0 %" at bounding box center [496, 254] width 993 height 508
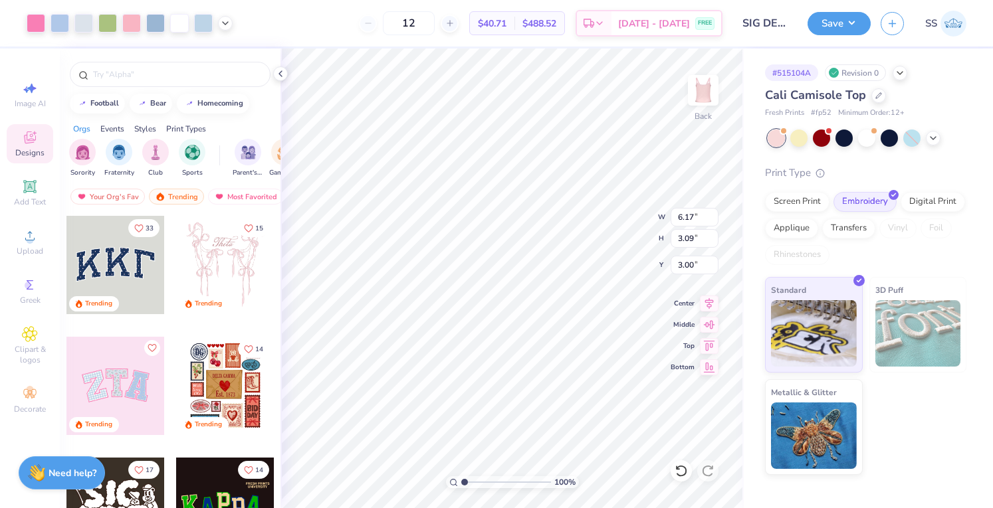
click at [179, 398] on div at bounding box center [225, 386] width 98 height 98
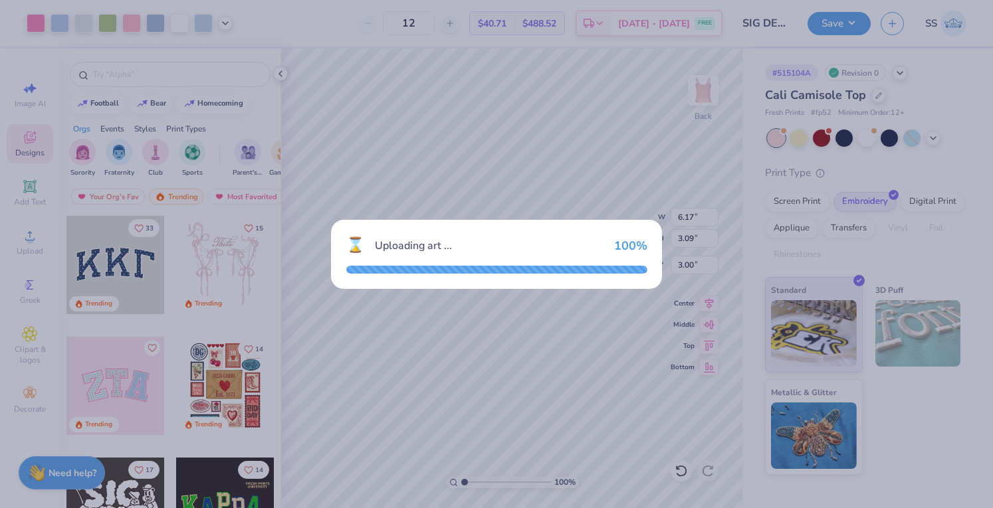
click at [504, 342] on div "⌛ Uploading art ... 100 %" at bounding box center [496, 254] width 993 height 508
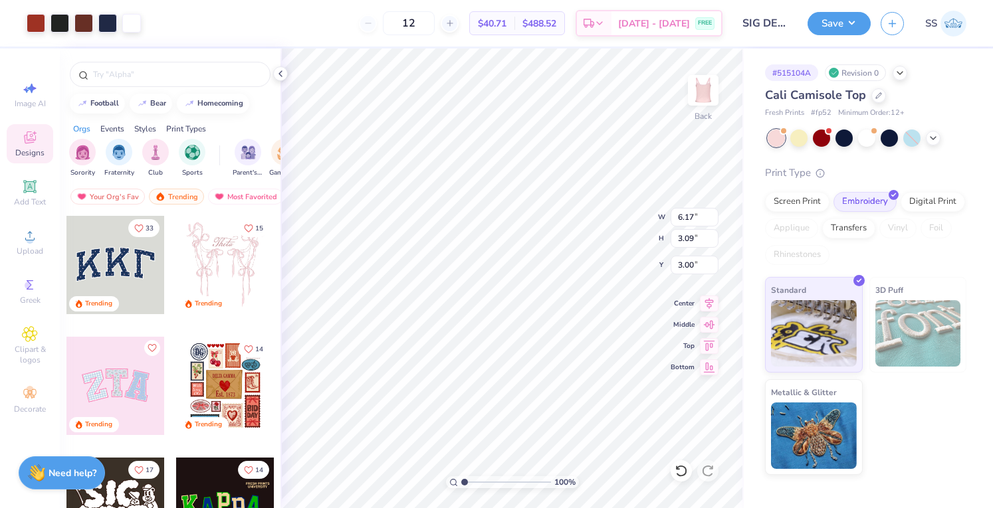
type input "6.90"
type input "8.36"
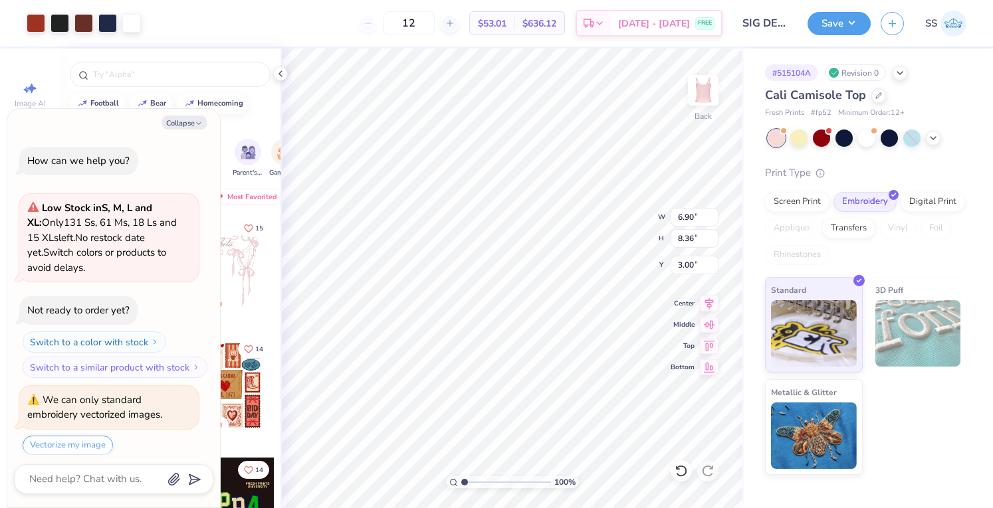
scroll to position [39, 0]
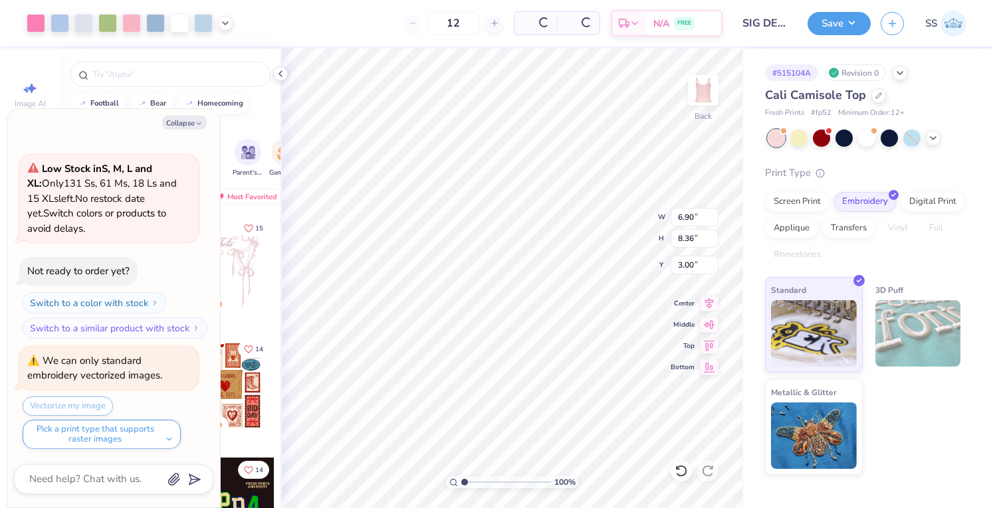
type textarea "x"
type input "6.17"
type input "3.09"
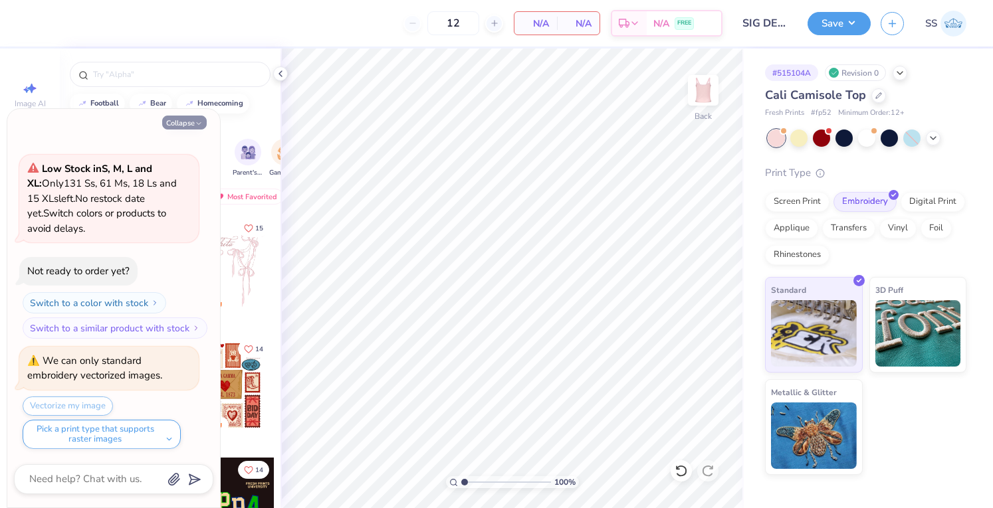
click at [185, 129] on button "Collapse" at bounding box center [184, 123] width 45 height 14
type textarea "x"
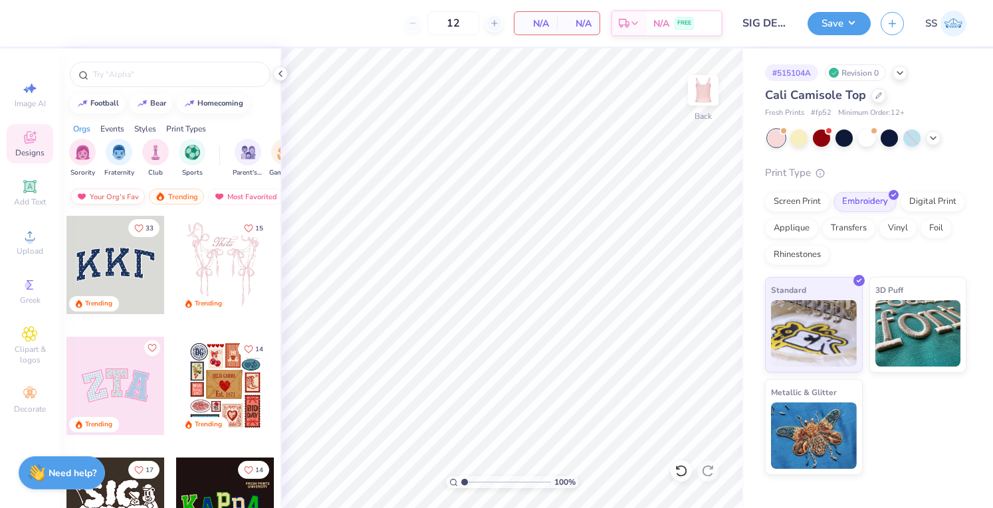
click at [106, 191] on div "Your Org's Fav" at bounding box center [107, 197] width 74 height 16
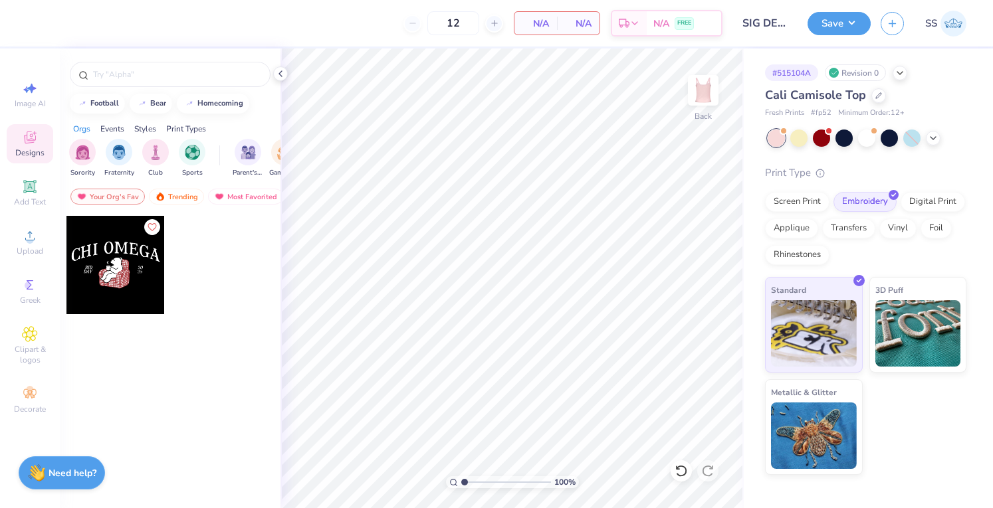
click at [106, 228] on div at bounding box center [115, 265] width 98 height 98
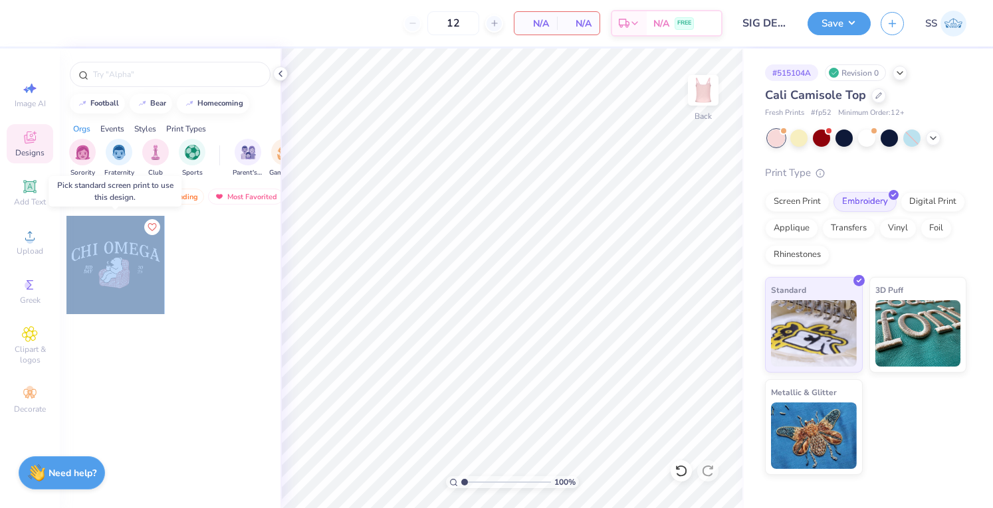
click at [106, 228] on div at bounding box center [115, 265] width 98 height 98
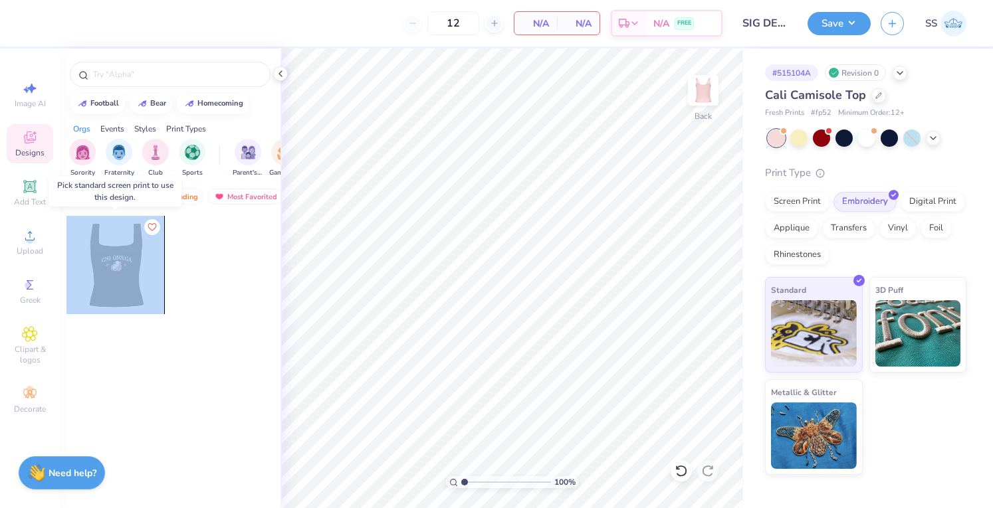
click at [66, 245] on div at bounding box center [17, 265] width 98 height 98
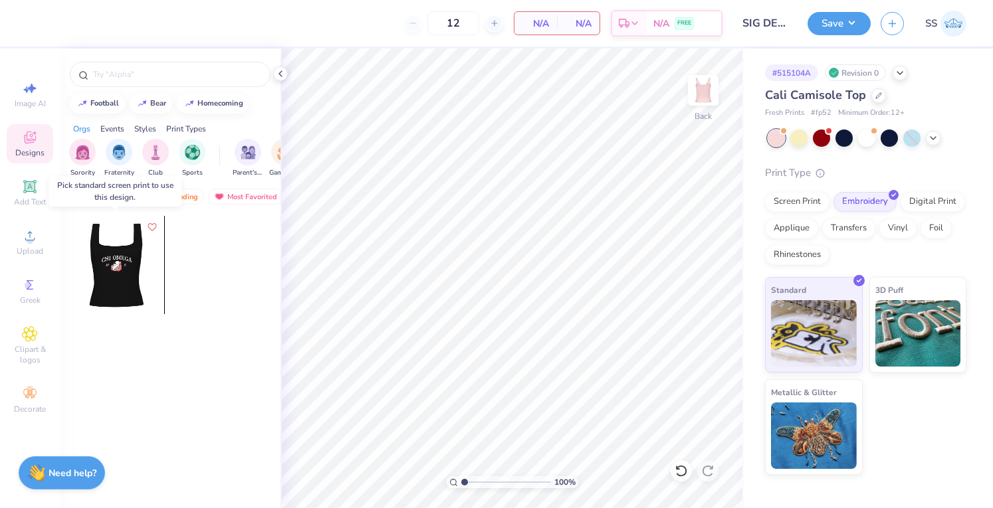
click at [140, 261] on div at bounding box center [115, 265] width 98 height 98
drag, startPoint x: 142, startPoint y: 262, endPoint x: 143, endPoint y: 276, distance: 14.0
click at [143, 271] on div at bounding box center [115, 265] width 98 height 98
click at [143, 296] on div at bounding box center [115, 265] width 98 height 98
click at [135, 296] on div at bounding box center [115, 265] width 98 height 98
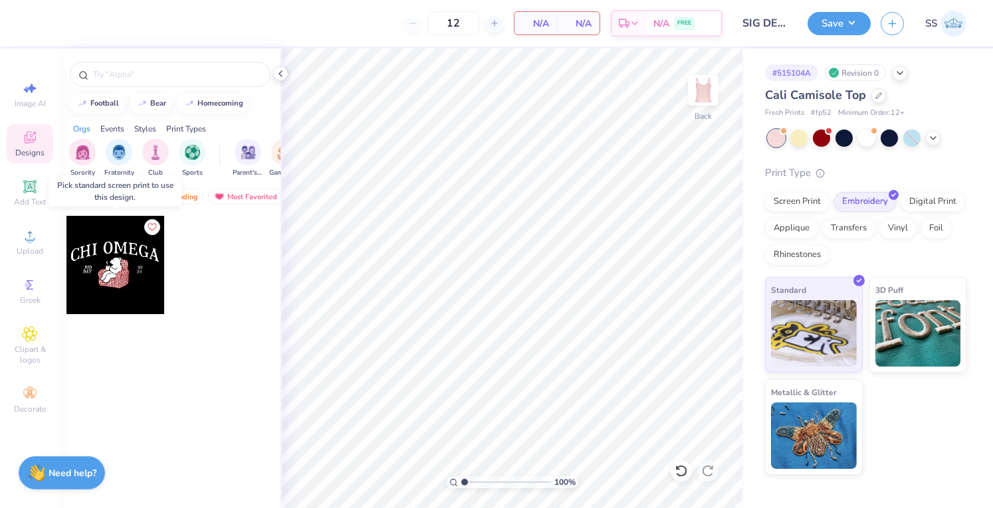
click at [66, 257] on div at bounding box center [16, 265] width 98 height 98
click at [148, 83] on div at bounding box center [170, 74] width 201 height 25
click at [150, 82] on div at bounding box center [170, 74] width 201 height 25
click at [165, 63] on div at bounding box center [170, 74] width 201 height 25
click at [142, 80] on input "text" at bounding box center [177, 74] width 170 height 13
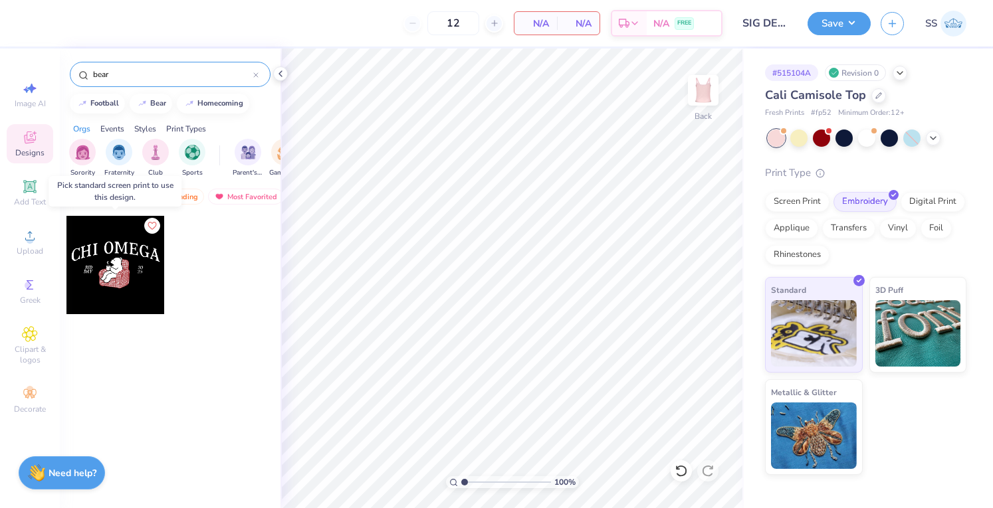
click at [156, 222] on icon "Like" at bounding box center [152, 225] width 8 height 7
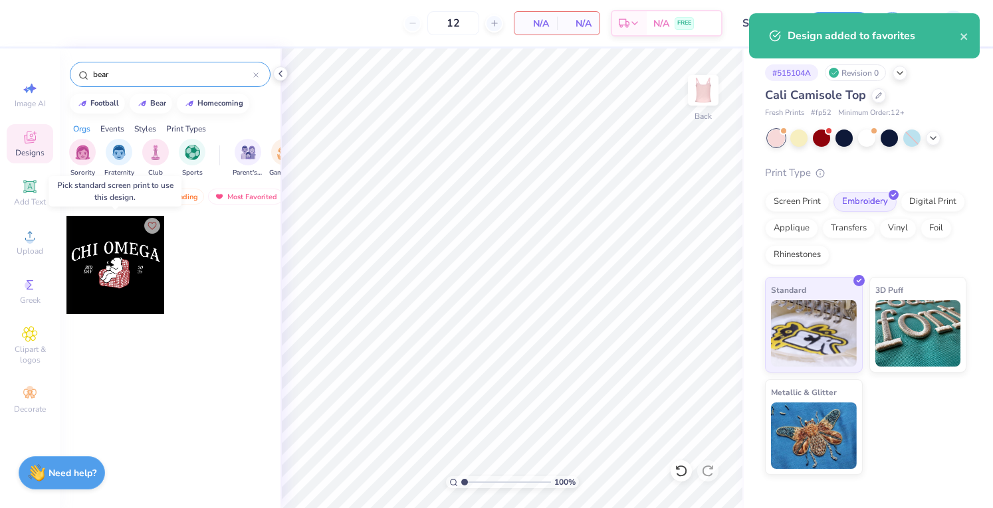
click at [156, 222] on div at bounding box center [115, 265] width 98 height 98
click at [189, 192] on div "Trending" at bounding box center [176, 197] width 55 height 16
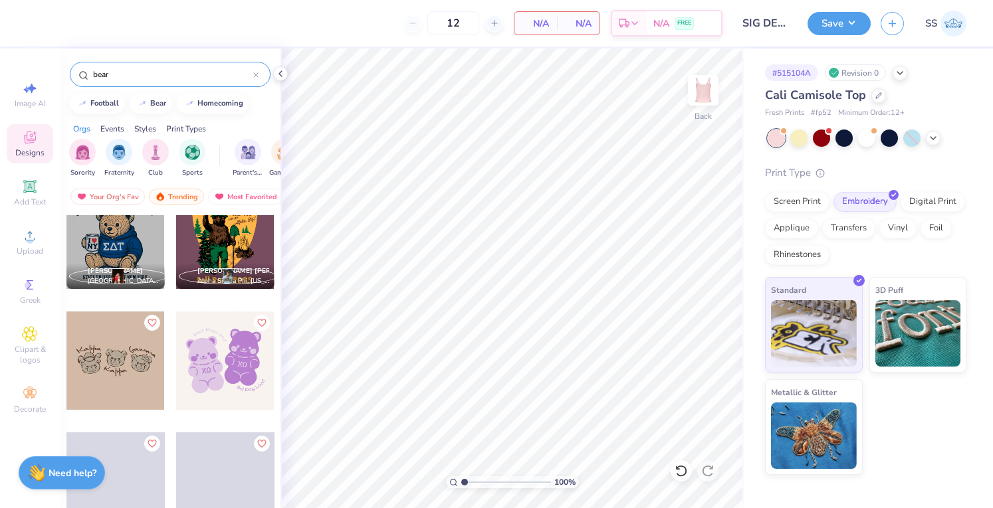
scroll to position [1973, 0]
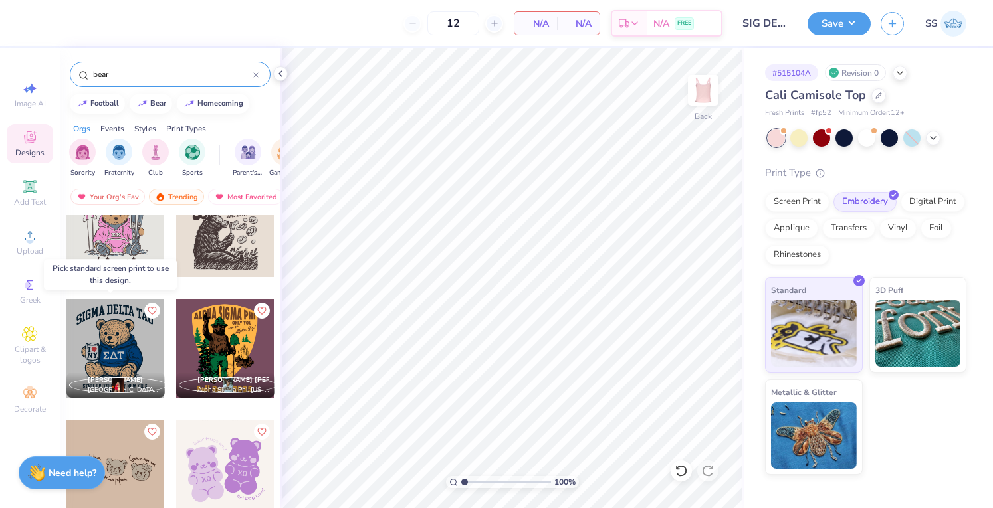
click at [130, 346] on div at bounding box center [213, 349] width 295 height 98
click at [116, 348] on div at bounding box center [115, 349] width 98 height 98
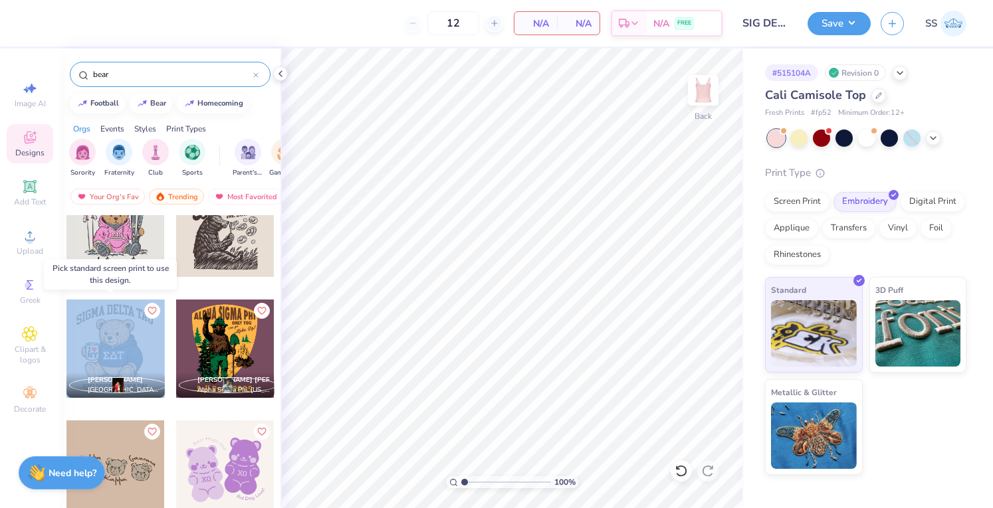
click at [116, 348] on div at bounding box center [115, 349] width 98 height 98
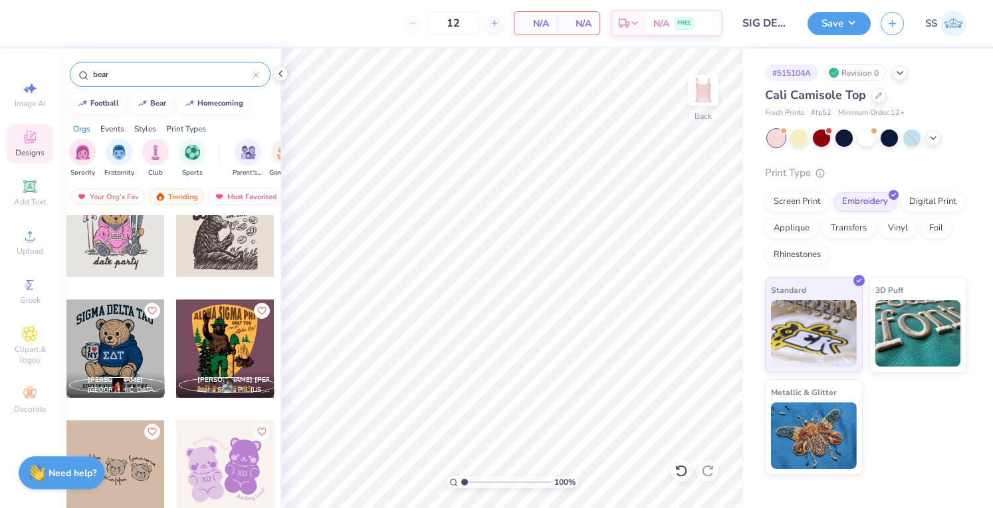
click at [218, 455] on div at bounding box center [225, 470] width 98 height 98
click at [219, 453] on div at bounding box center [225, 470] width 98 height 98
click at [226, 352] on div at bounding box center [225, 349] width 98 height 98
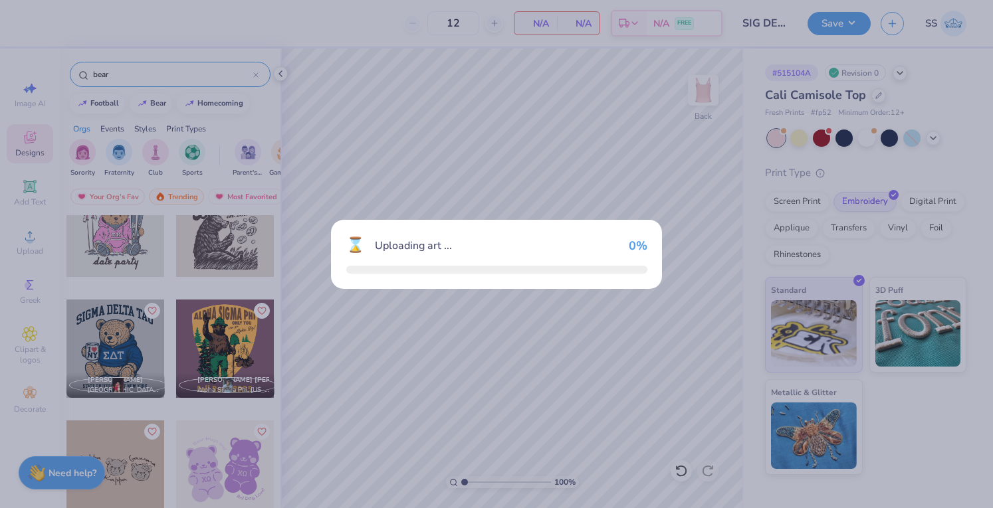
click at [226, 352] on div "⌛ Uploading art ... 0 %" at bounding box center [496, 254] width 993 height 508
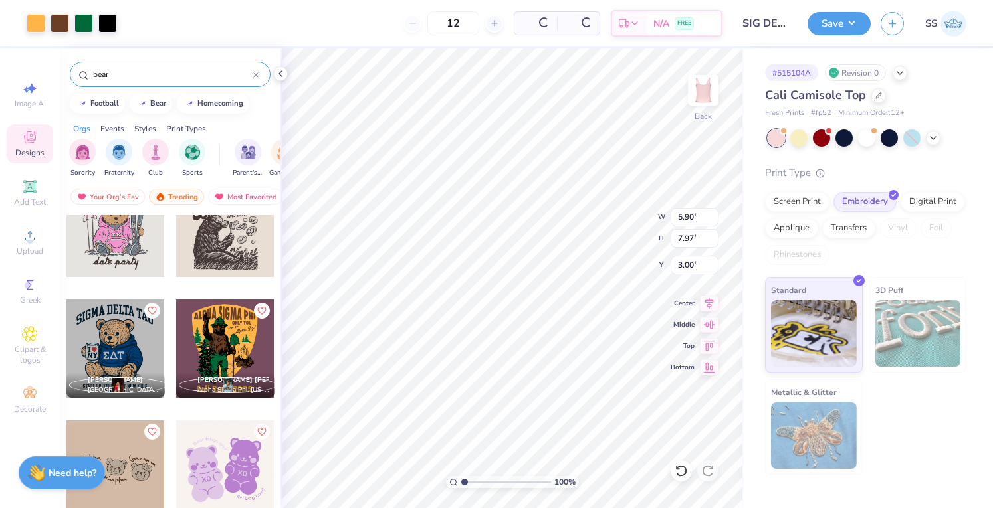
click at [171, 86] on div "bear" at bounding box center [170, 71] width 221 height 45
click at [171, 82] on div "bear" at bounding box center [170, 74] width 201 height 25
click at [173, 76] on input "bear" at bounding box center [173, 74] width 162 height 13
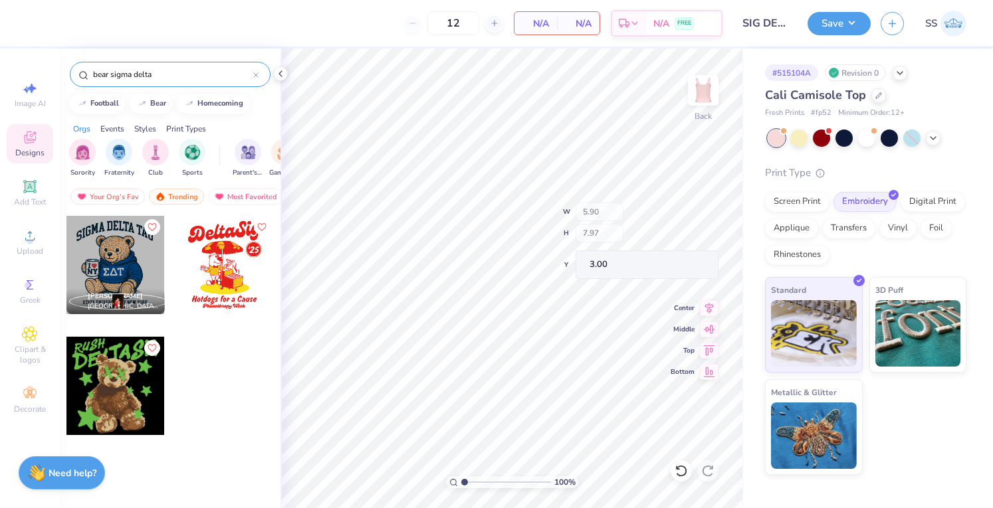
click at [563, 479] on div "100 %" at bounding box center [512, 279] width 460 height 460
click at [141, 264] on div at bounding box center [115, 265] width 98 height 98
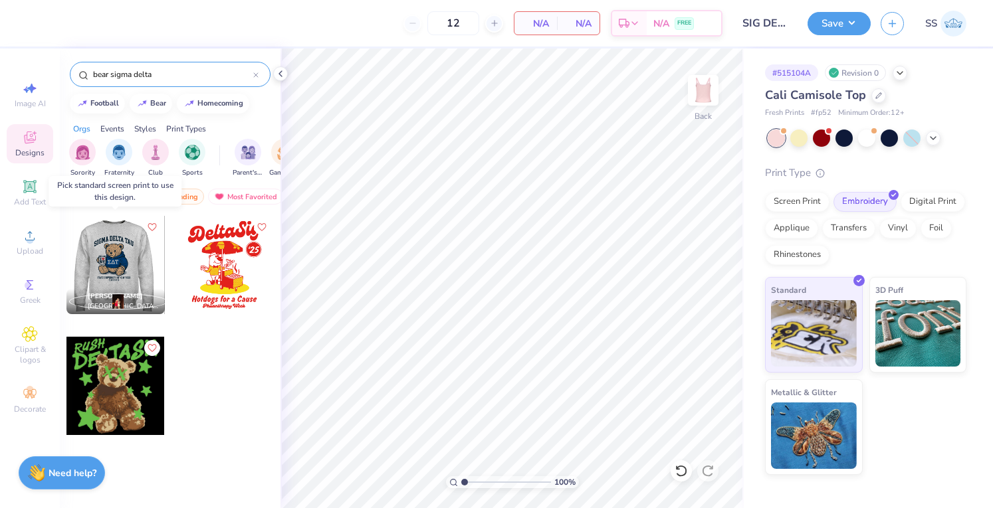
click at [141, 264] on div at bounding box center [115, 265] width 98 height 98
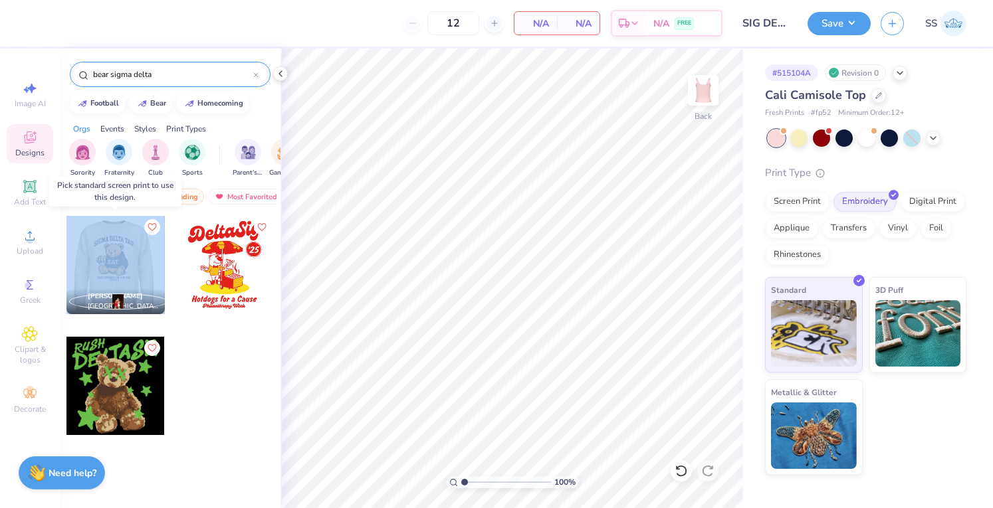
click at [141, 264] on div at bounding box center [115, 265] width 98 height 98
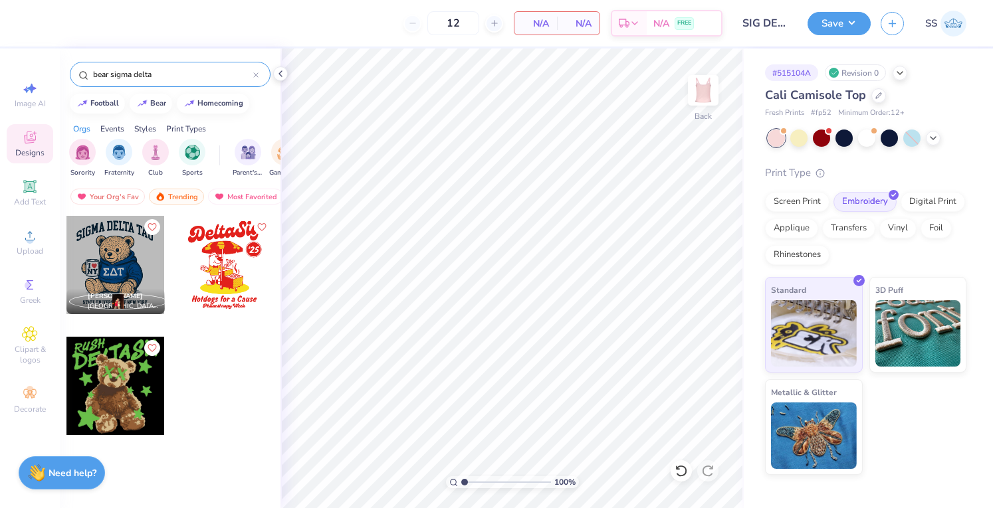
drag, startPoint x: 114, startPoint y: 76, endPoint x: 193, endPoint y: 76, distance: 79.1
click at [193, 76] on input "bear sigma delta" at bounding box center [173, 74] width 162 height 13
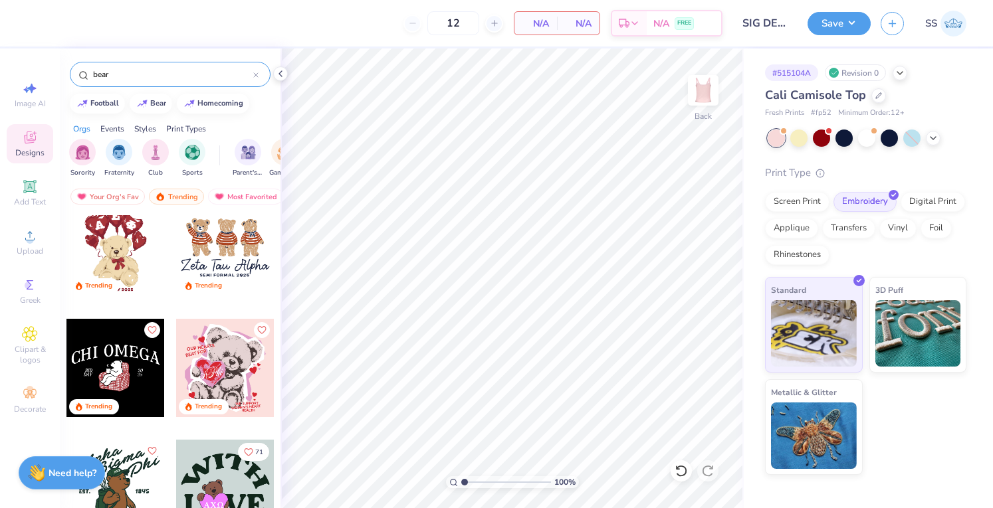
scroll to position [135, 0]
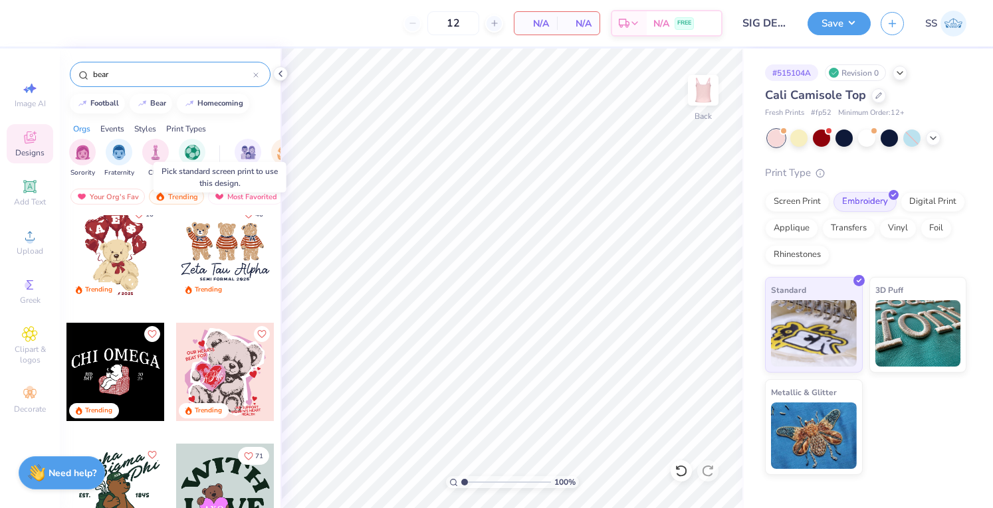
click at [208, 235] on div at bounding box center [225, 251] width 98 height 98
click at [176, 235] on div at bounding box center [127, 251] width 98 height 98
click at [208, 235] on div at bounding box center [225, 251] width 295 height 98
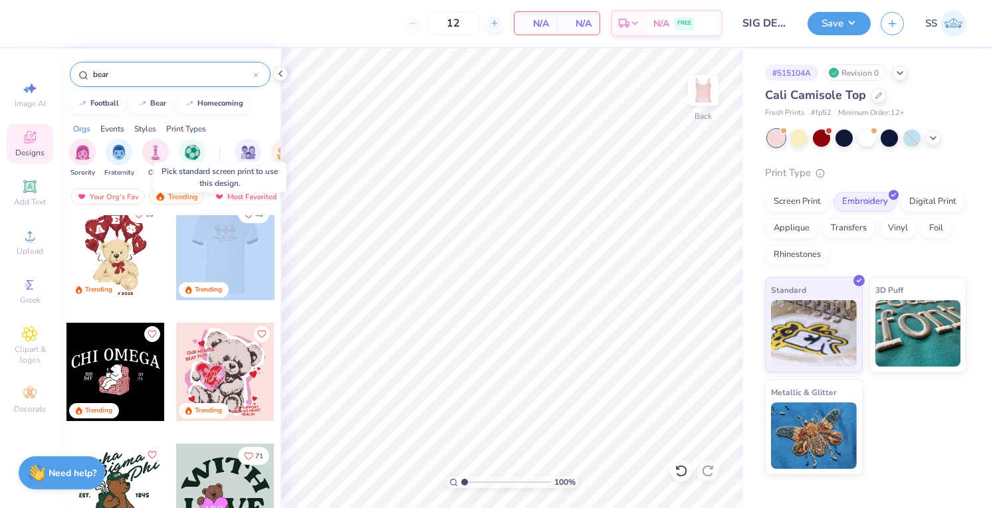
click at [208, 235] on div at bounding box center [224, 251] width 98 height 98
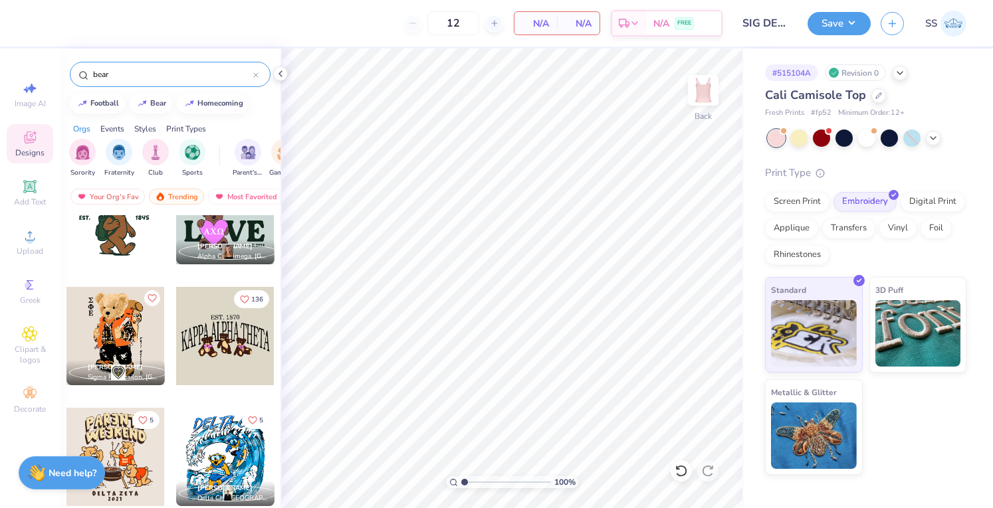
scroll to position [413, 0]
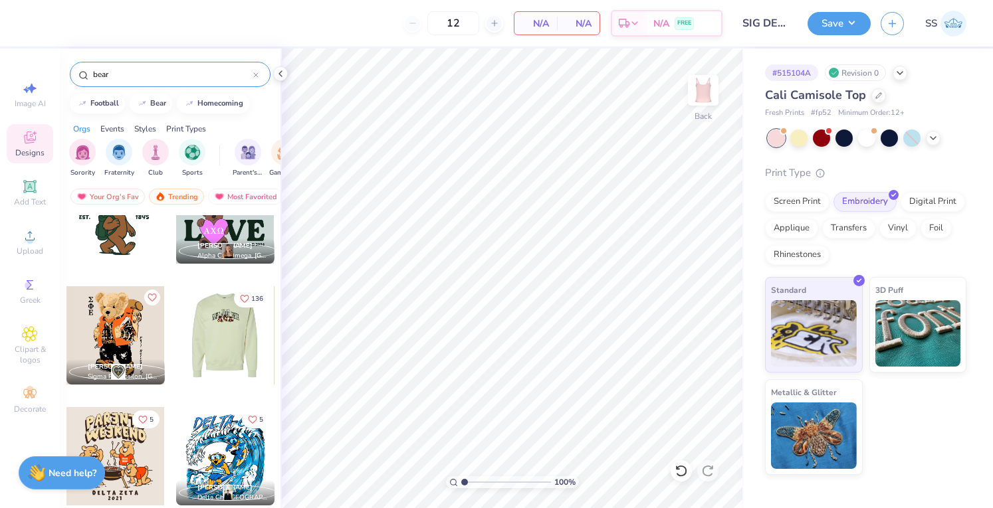
click at [193, 354] on div at bounding box center [224, 335] width 98 height 98
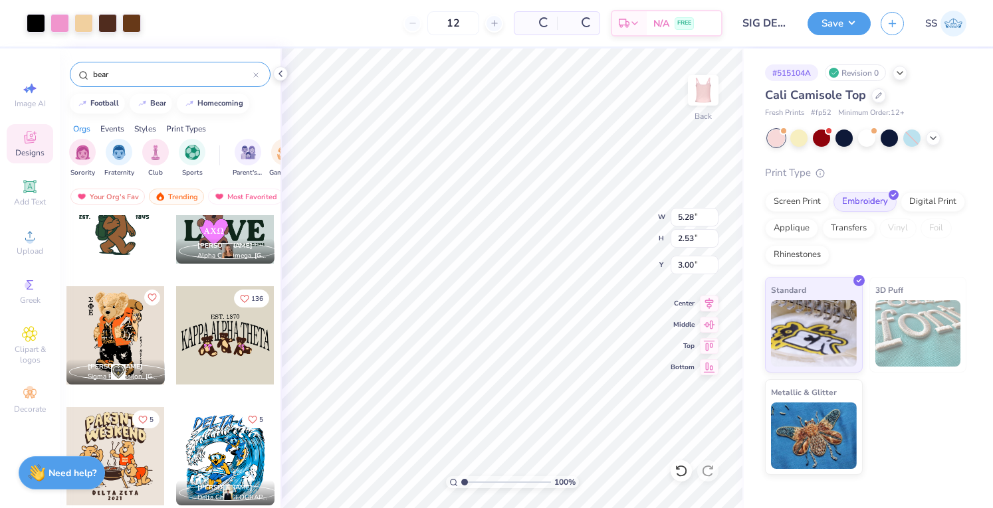
click at [122, 74] on input "bear" at bounding box center [173, 74] width 162 height 13
type input "sigma delta"
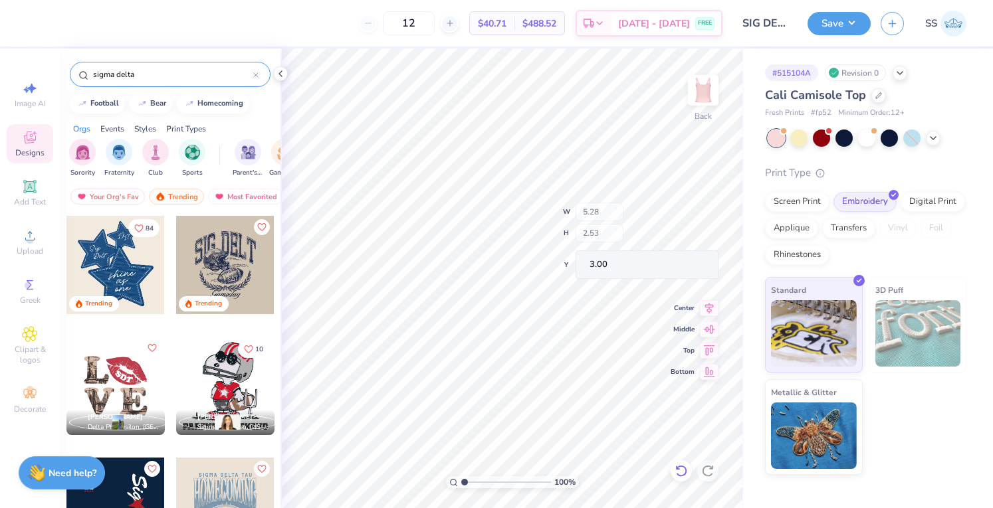
click at [677, 473] on icon at bounding box center [681, 471] width 13 height 13
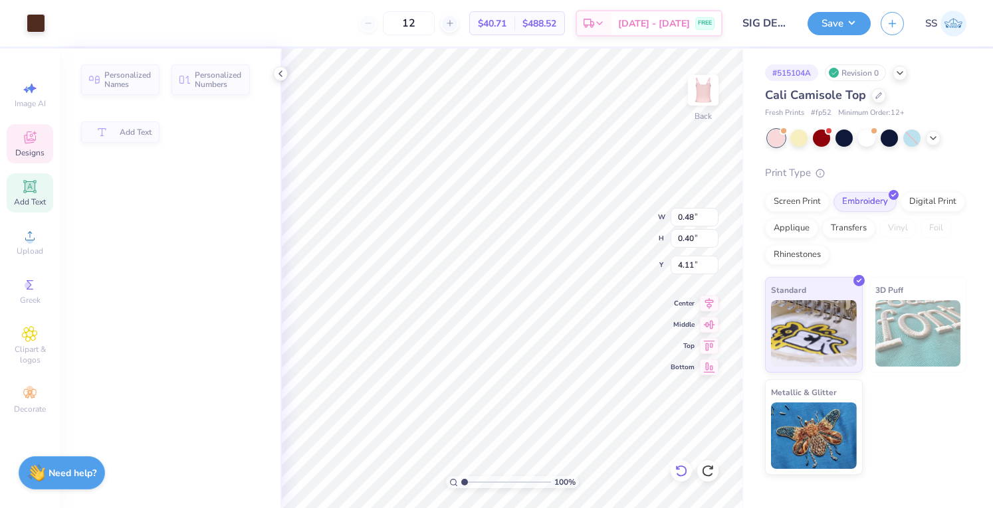
type input "0.48"
type input "0.40"
type input "4.11"
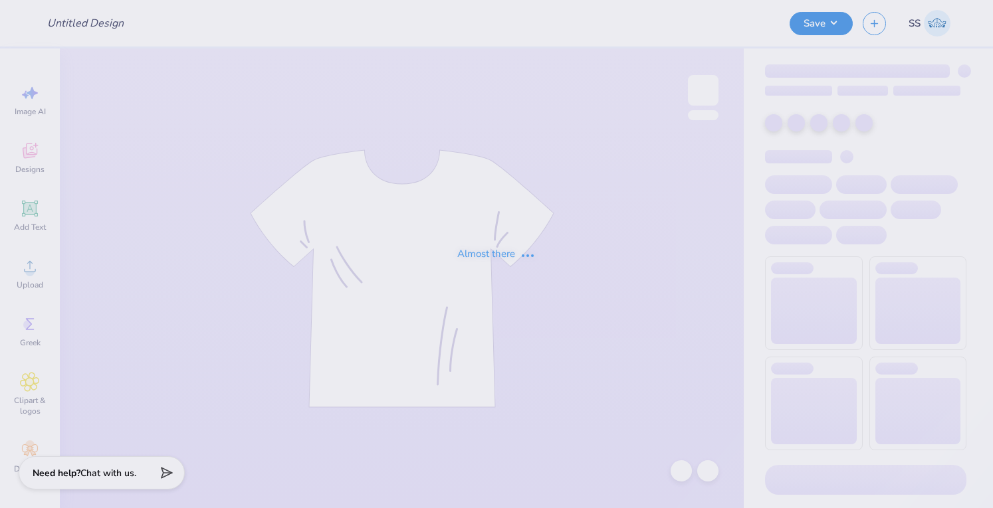
type input "SMU"
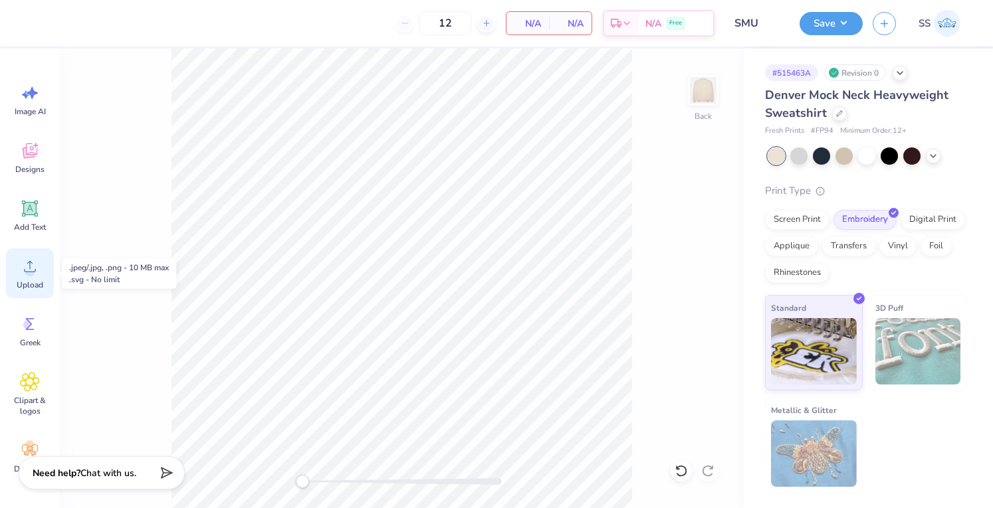
click at [26, 265] on icon at bounding box center [30, 267] width 20 height 20
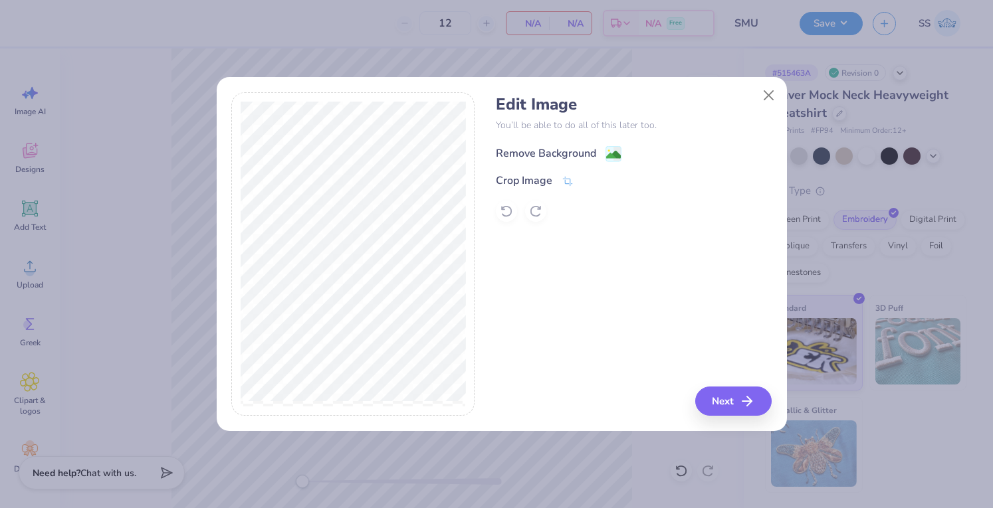
click at [533, 151] on div "Remove Background" at bounding box center [546, 154] width 100 height 16
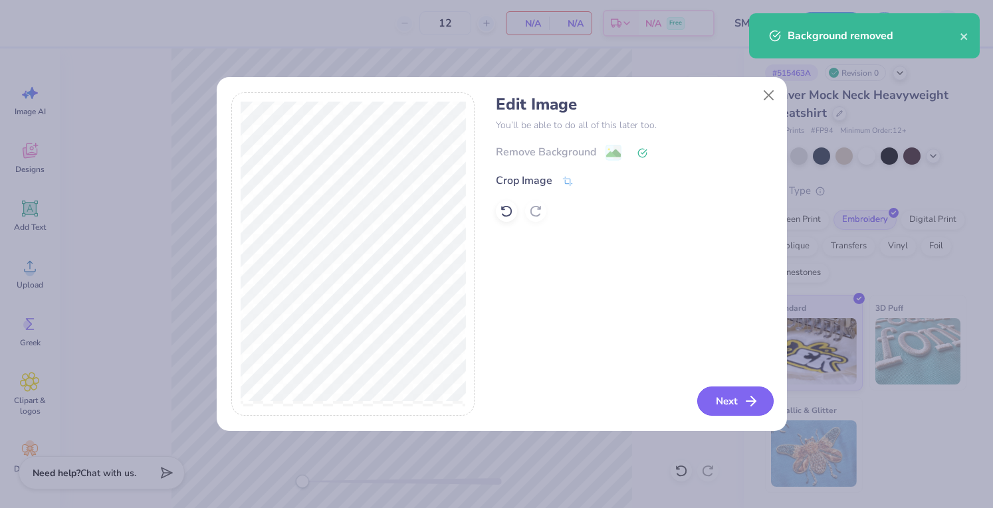
click at [714, 391] on button "Next" at bounding box center [735, 401] width 76 height 29
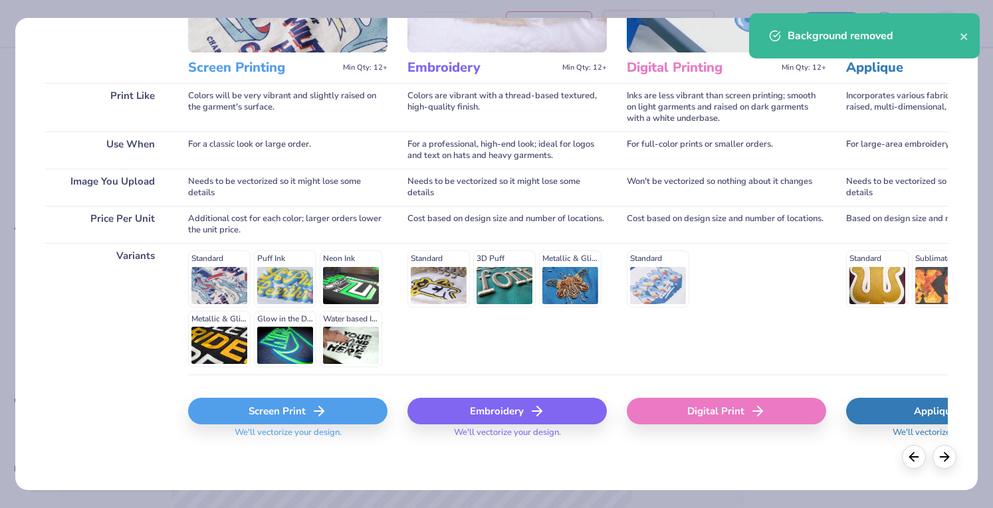
scroll to position [153, 0]
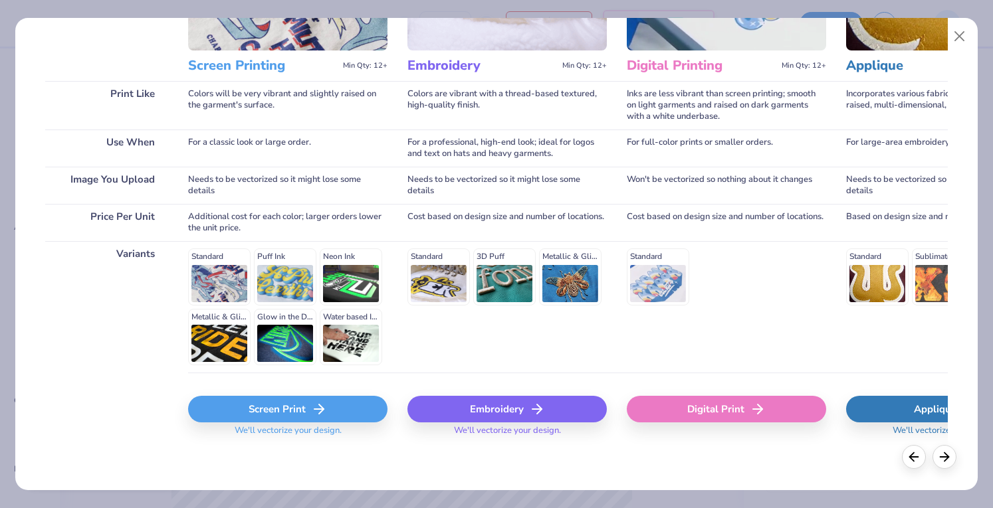
click at [342, 404] on div "Screen Print" at bounding box center [287, 409] width 199 height 27
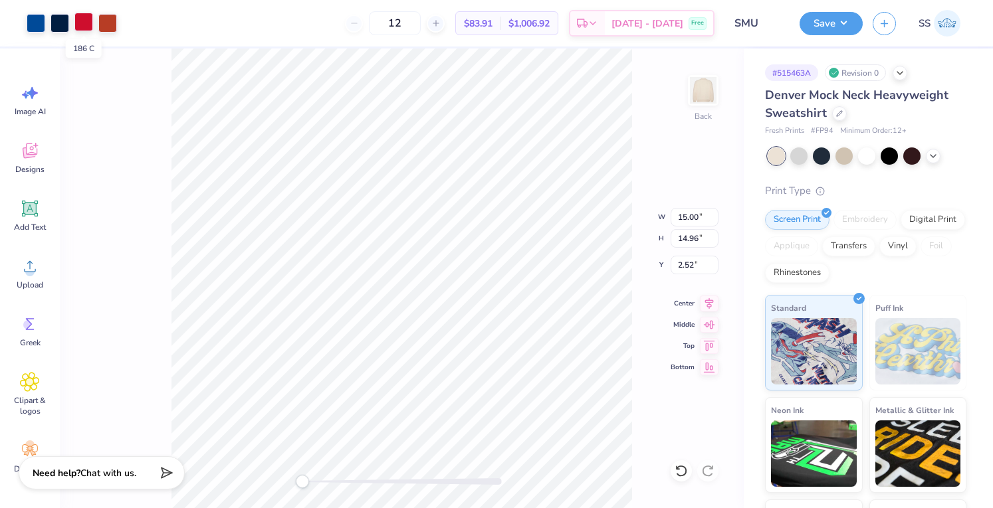
click at [80, 18] on div at bounding box center [83, 22] width 19 height 19
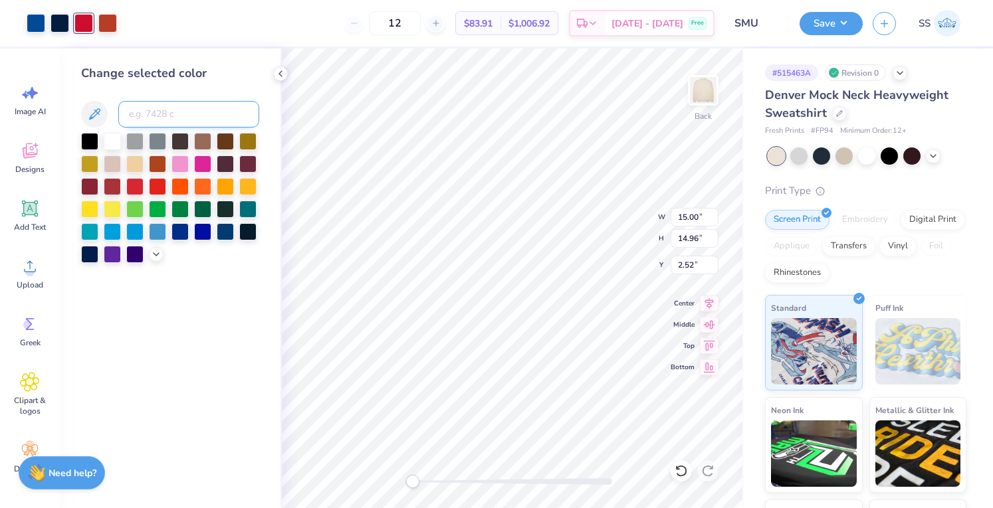
click at [154, 103] on input at bounding box center [188, 114] width 141 height 27
click at [112, 19] on div at bounding box center [107, 22] width 19 height 19
click at [152, 254] on icon at bounding box center [156, 253] width 11 height 11
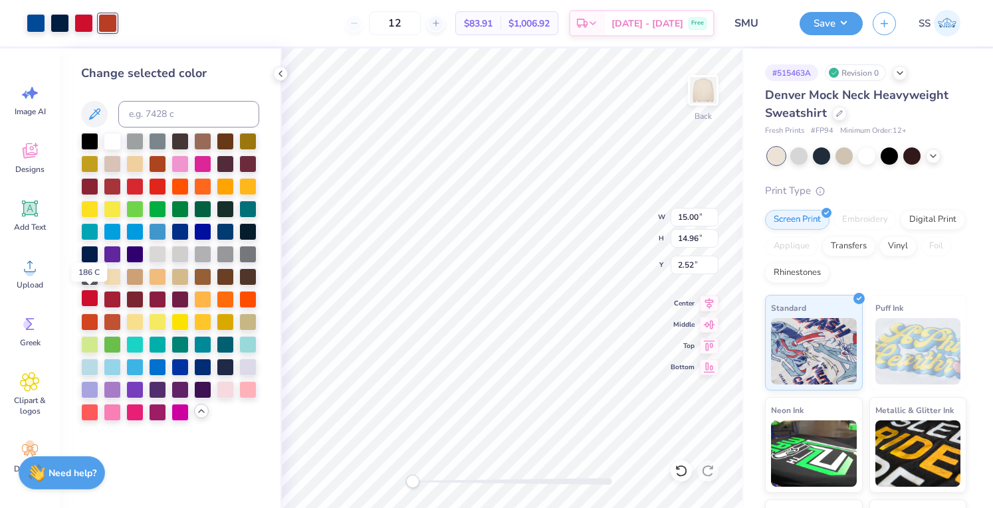
click at [90, 298] on div at bounding box center [89, 298] width 17 height 17
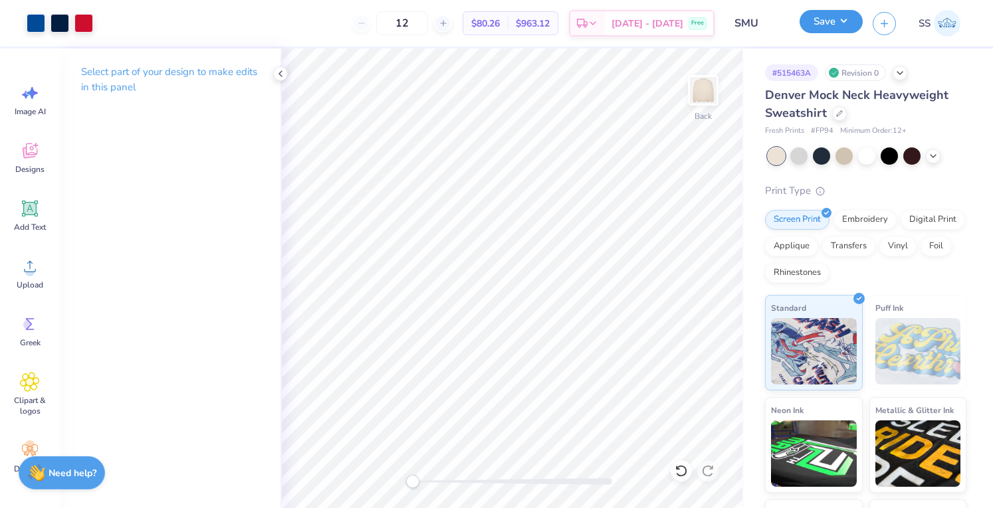
click at [830, 29] on button "Save" at bounding box center [831, 21] width 63 height 23
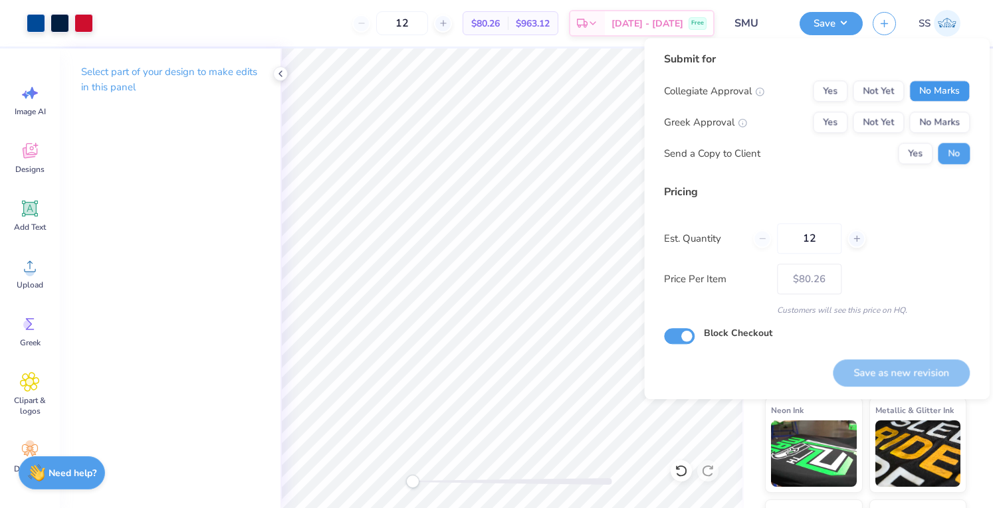
click at [922, 93] on button "No Marks" at bounding box center [939, 90] width 60 height 21
click at [929, 128] on button "No Marks" at bounding box center [939, 122] width 60 height 21
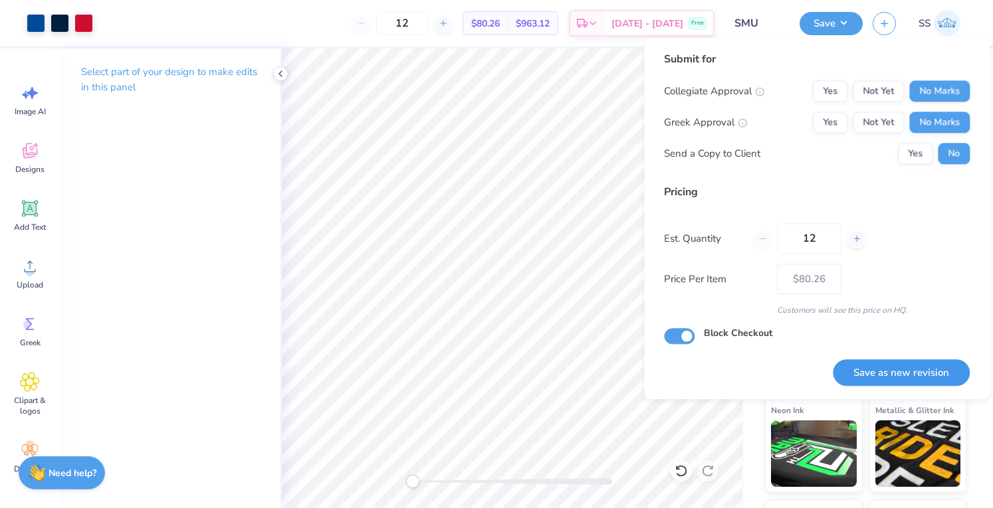
click at [873, 361] on button "Save as new revision" at bounding box center [901, 373] width 137 height 27
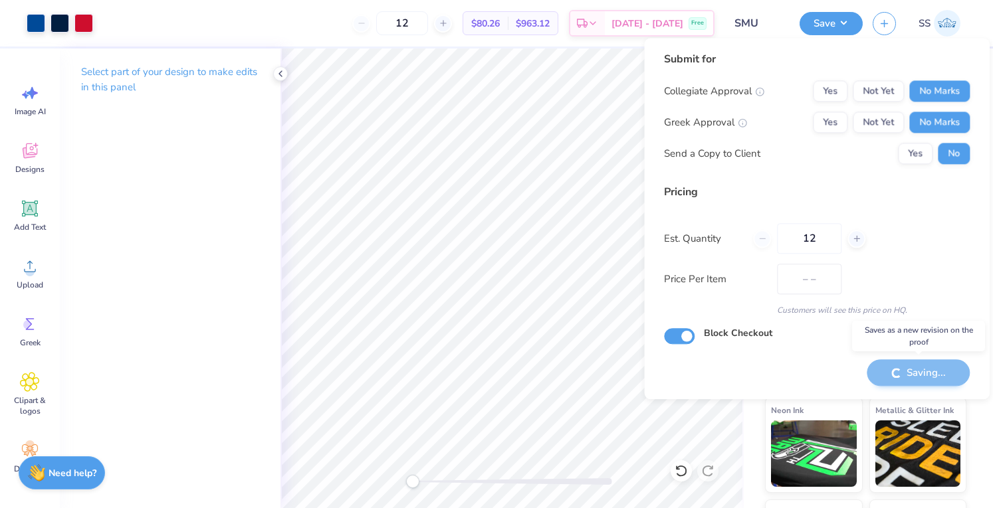
type input "$80.26"
click at [679, 337] on input "Block Checkout" at bounding box center [679, 337] width 31 height 16
checkbox input "true"
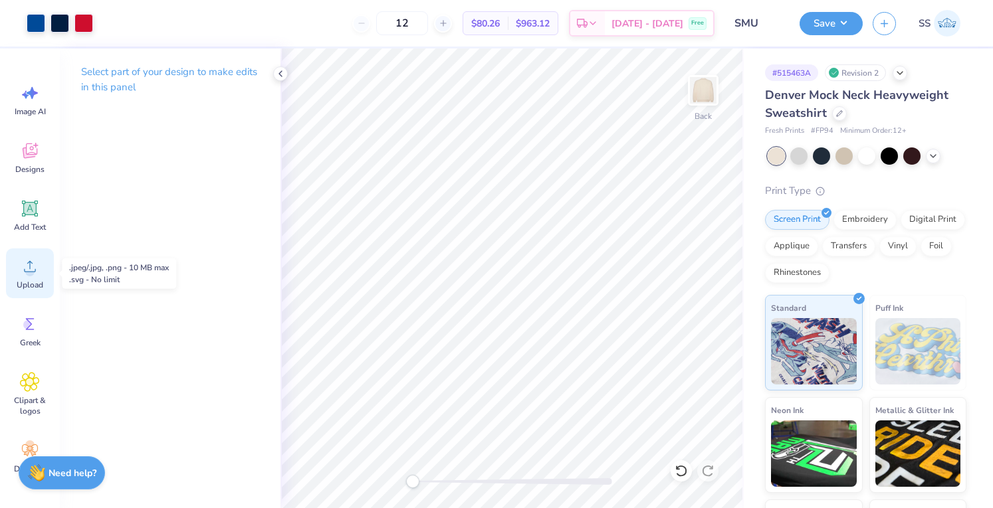
click at [31, 273] on circle at bounding box center [29, 271] width 9 height 9
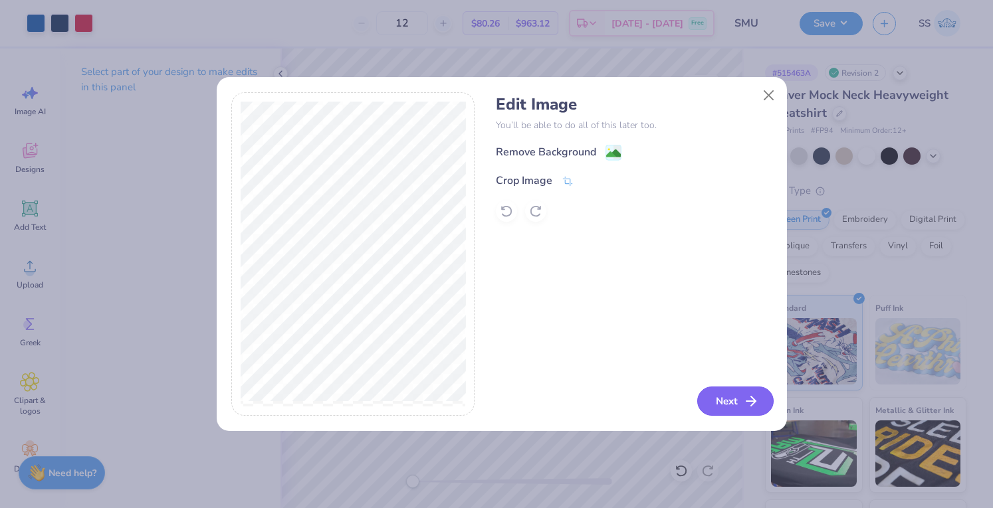
click at [715, 398] on button "Next" at bounding box center [735, 401] width 76 height 29
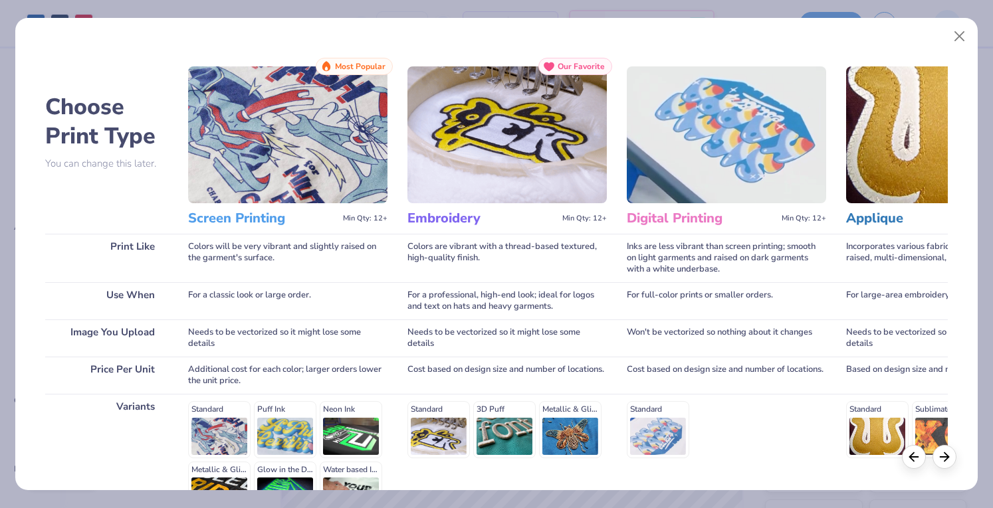
scroll to position [153, 0]
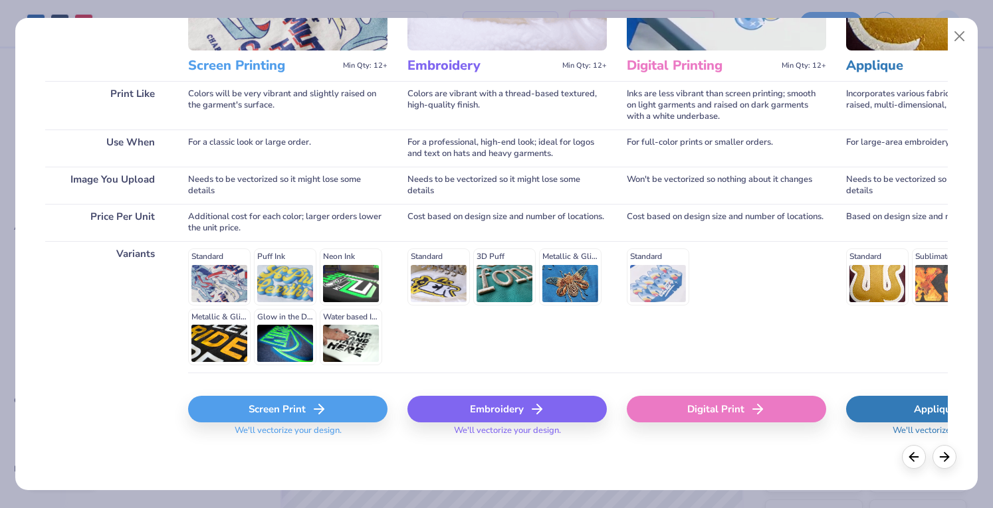
click at [451, 405] on div "Embroidery" at bounding box center [506, 409] width 199 height 27
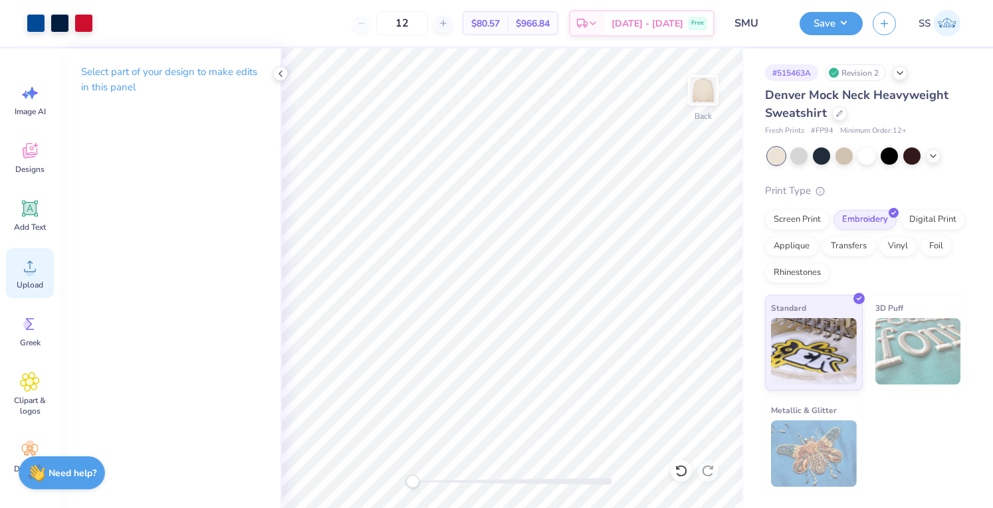
click at [31, 255] on div "Upload" at bounding box center [30, 274] width 48 height 50
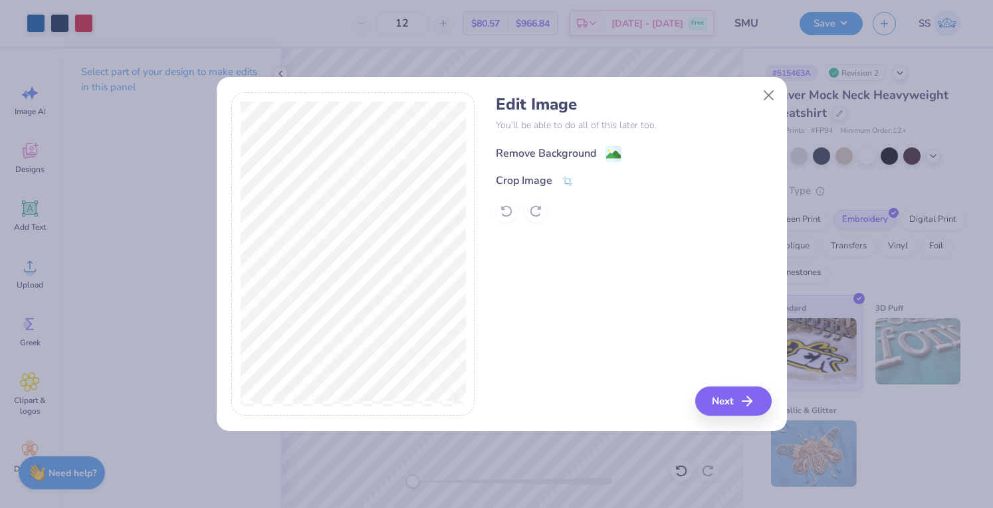
click at [536, 160] on div "Remove Background" at bounding box center [546, 154] width 100 height 16
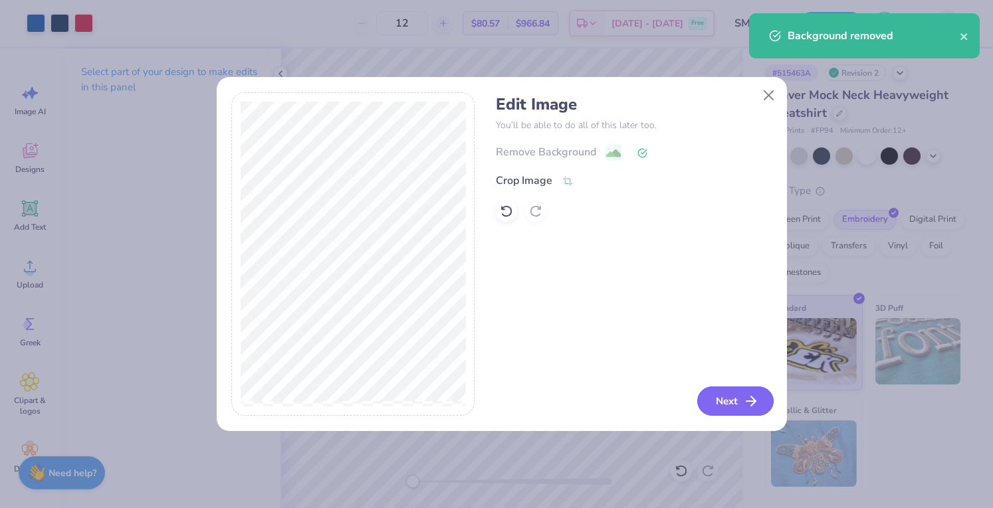
click at [732, 399] on button "Next" at bounding box center [735, 401] width 76 height 29
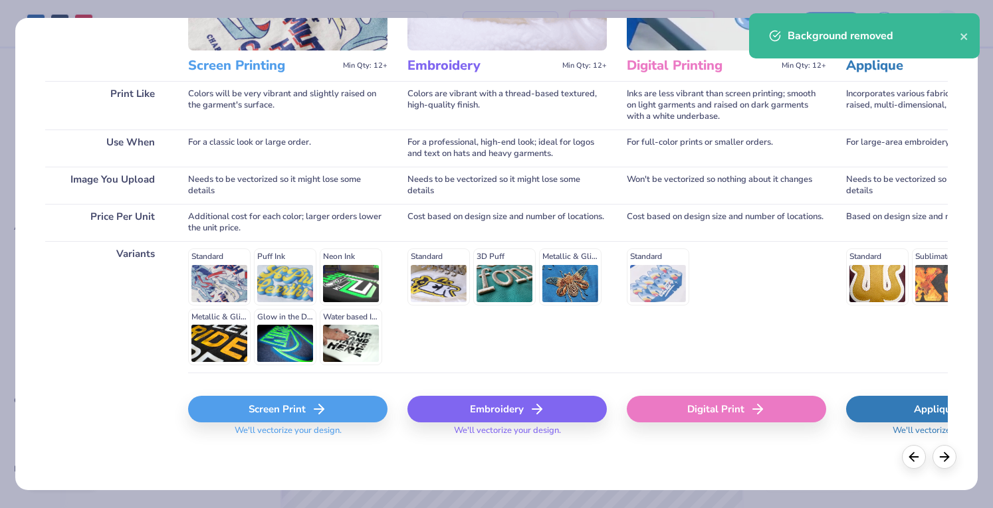
click at [282, 400] on div "Screen Print" at bounding box center [287, 409] width 199 height 27
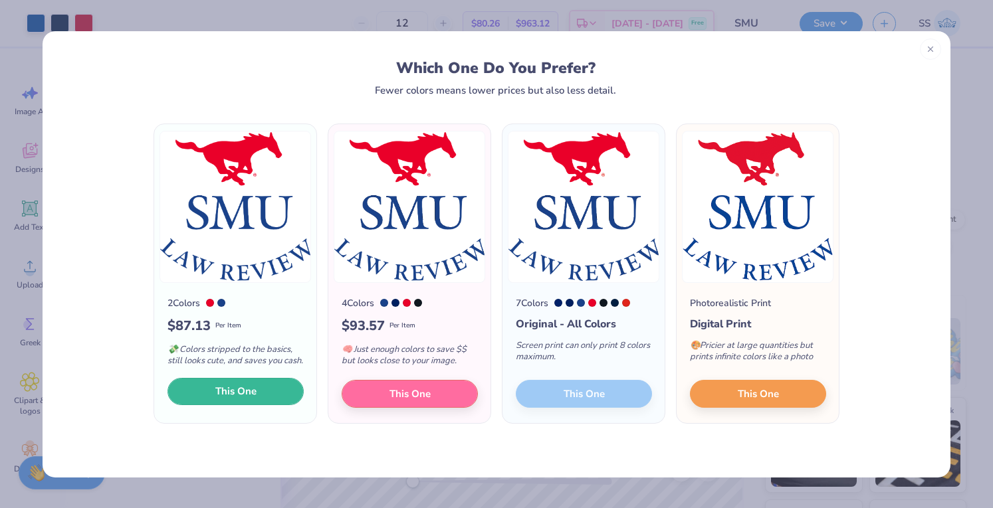
click at [203, 398] on button "This One" at bounding box center [235, 392] width 136 height 28
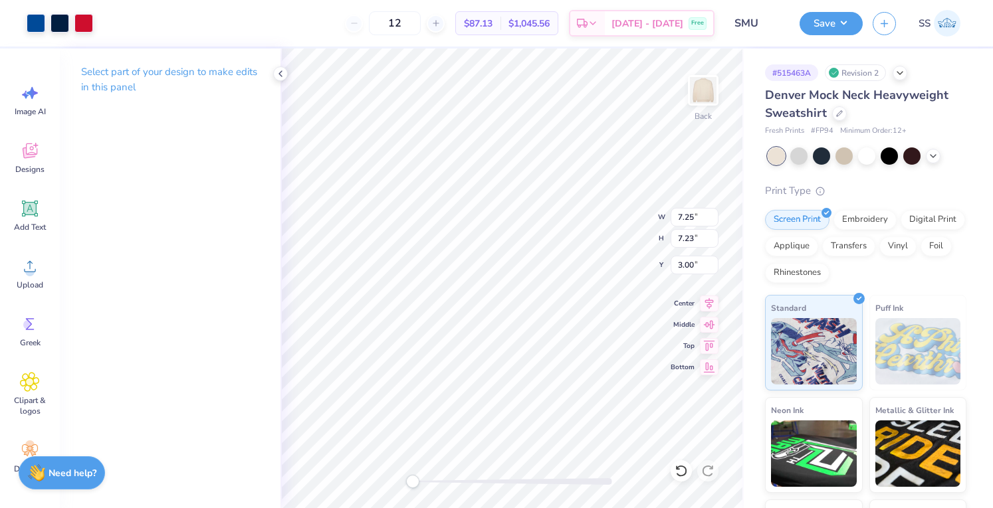
type input "7.25"
type input "7.23"
type input "3.00"
click at [857, 217] on div "Embroidery" at bounding box center [864, 218] width 63 height 20
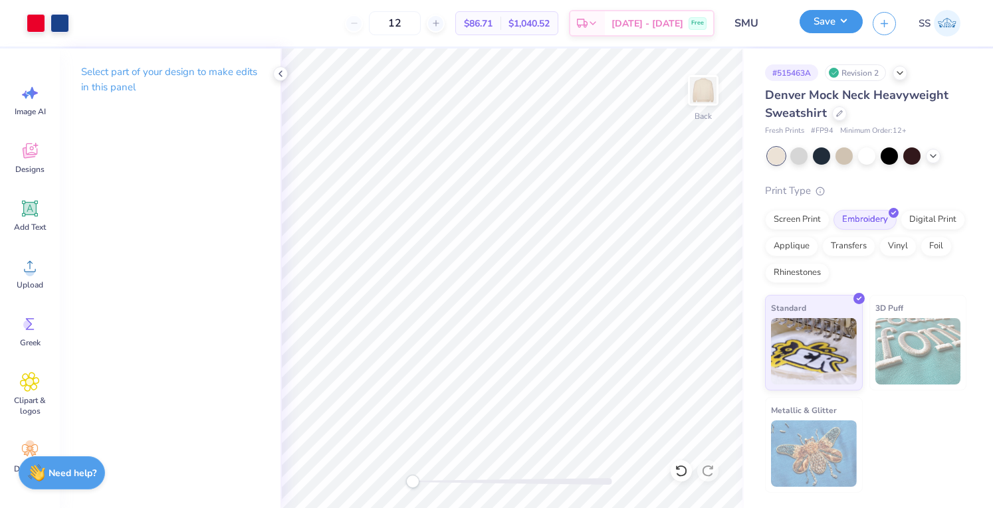
click at [833, 23] on button "Save" at bounding box center [831, 21] width 63 height 23
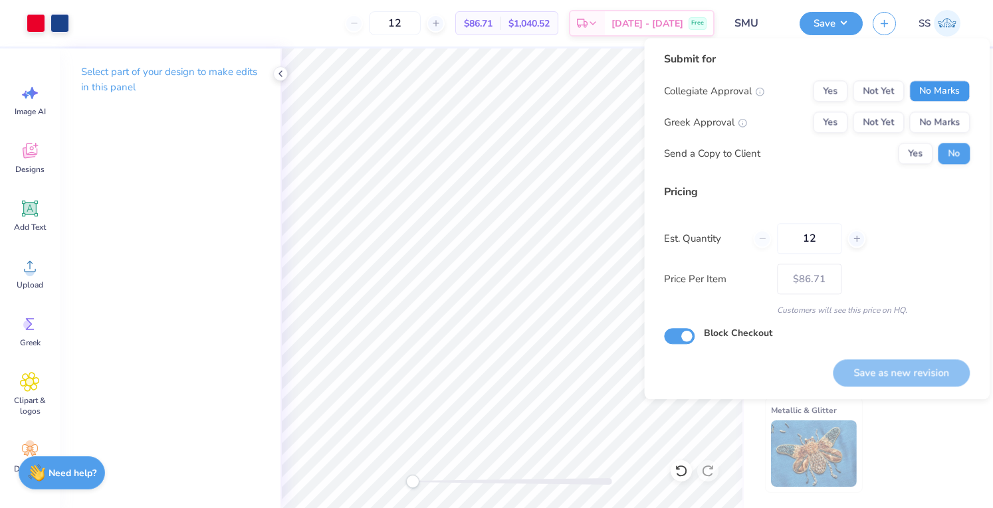
click at [945, 92] on button "No Marks" at bounding box center [939, 90] width 60 height 21
click at [950, 115] on button "No Marks" at bounding box center [939, 122] width 60 height 21
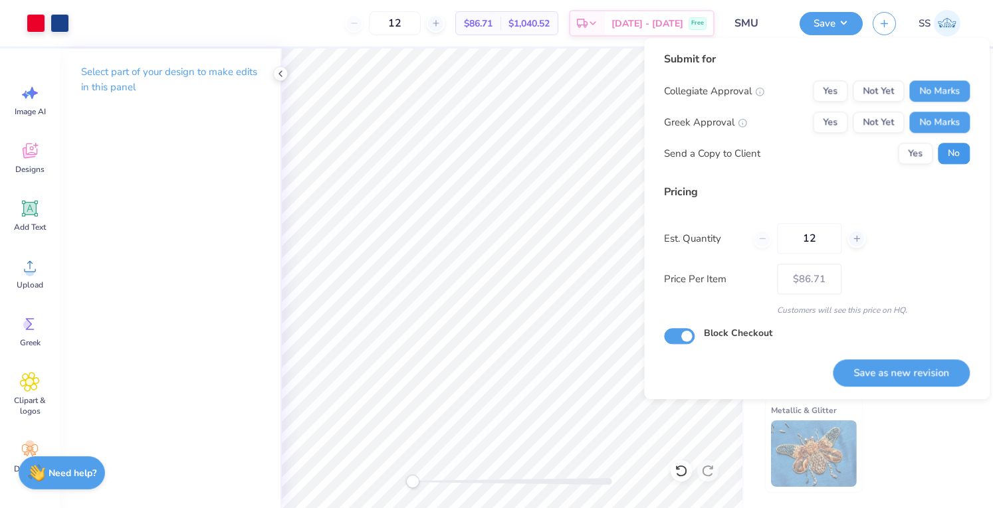
click at [954, 159] on button "No" at bounding box center [954, 153] width 32 height 21
click at [917, 372] on button "Save as new revision" at bounding box center [901, 373] width 137 height 27
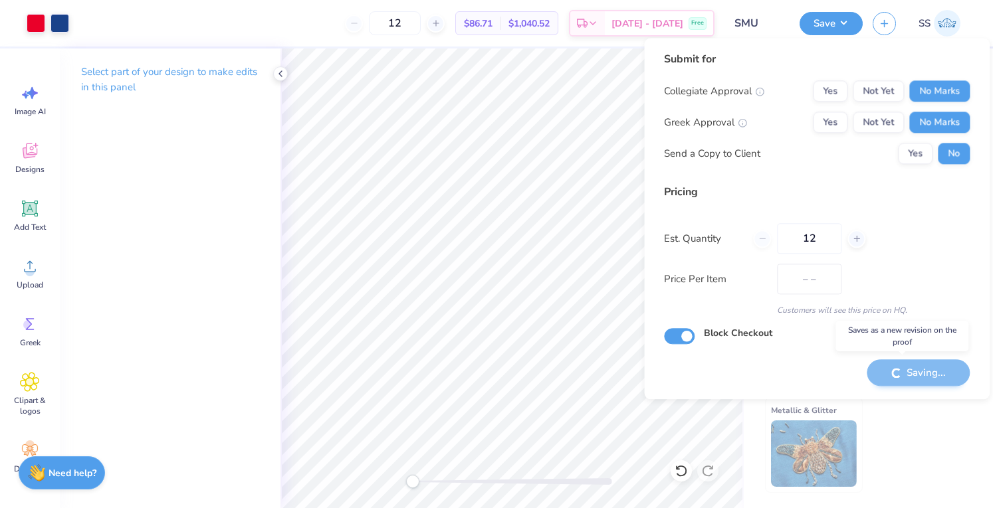
type input "$86.71"
click at [685, 339] on input "Block Checkout" at bounding box center [679, 337] width 31 height 16
checkbox input "true"
